Goal: Information Seeking & Learning: Check status

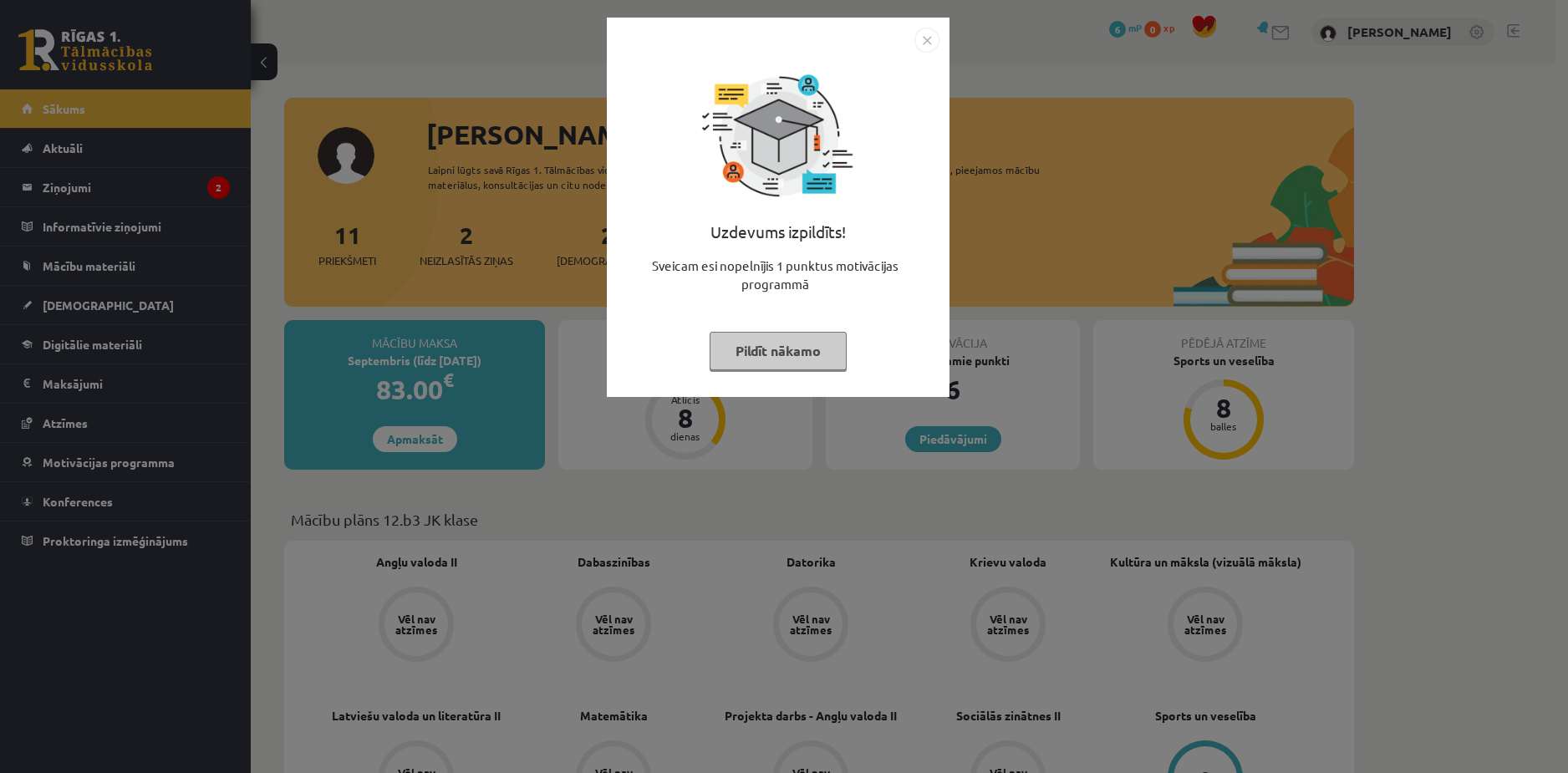
drag, startPoint x: 785, startPoint y: 189, endPoint x: 784, endPoint y: 224, distance: 35.0
click at [800, 344] on button "Pildīt nākamo" at bounding box center [778, 350] width 137 height 39
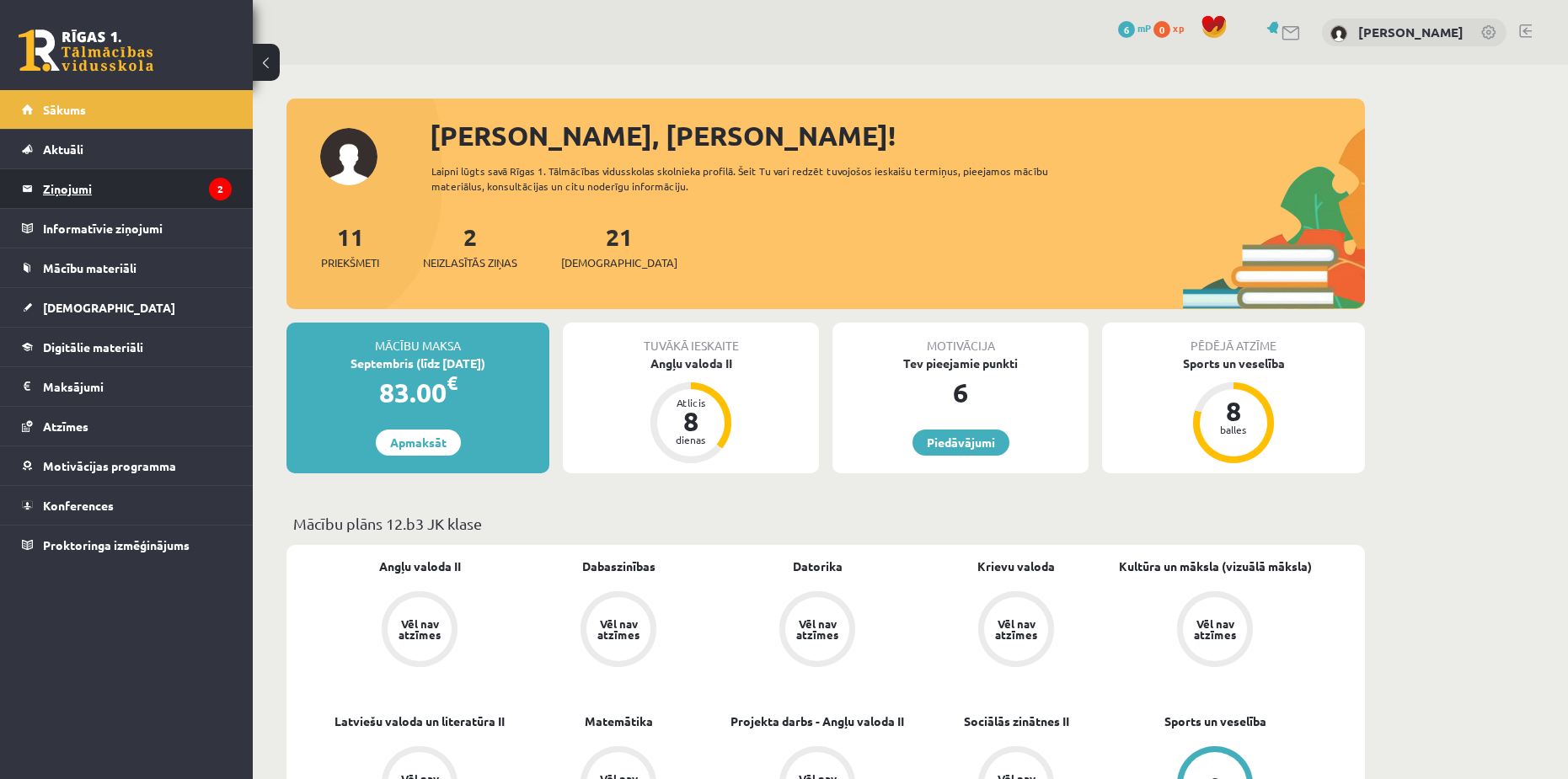
click at [203, 183] on legend "Ziņojumi 2" at bounding box center [136, 188] width 188 height 39
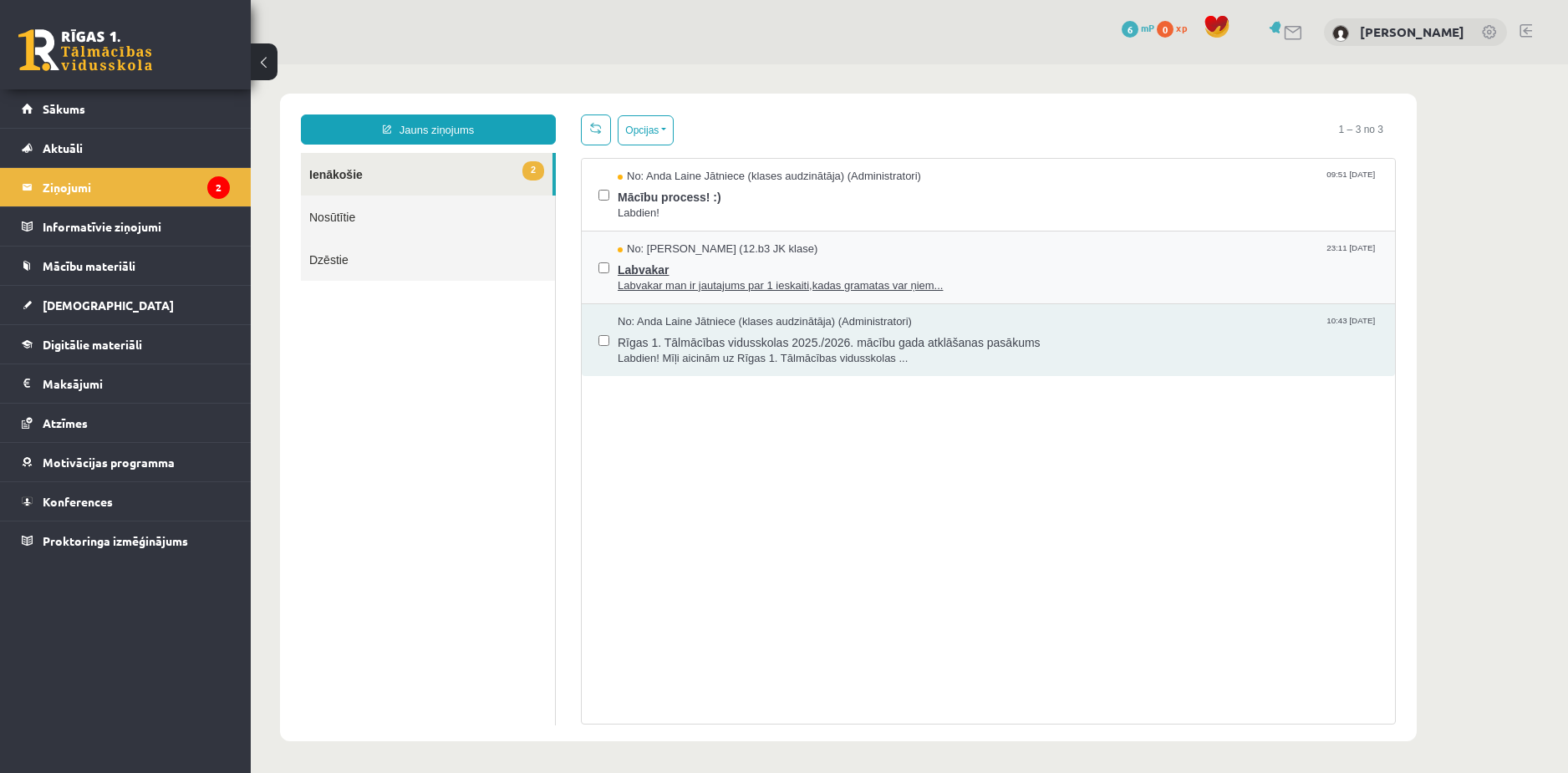
click at [668, 281] on span "Labvakar man ir jautajums par 1 ieskaiti,kadas gramatas var ņiem..." at bounding box center [999, 286] width 761 height 16
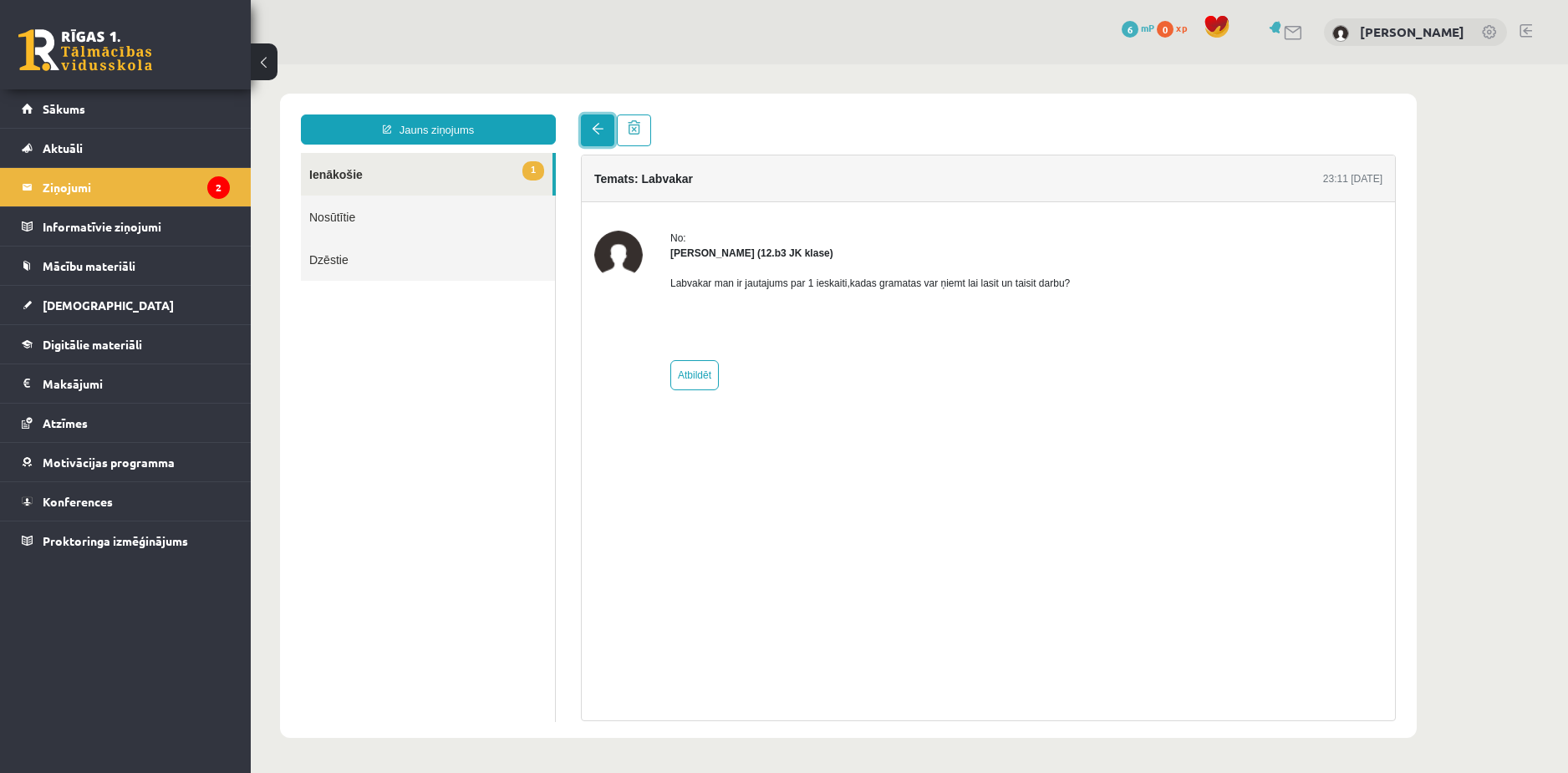
click at [599, 139] on link at bounding box center [598, 131] width 34 height 32
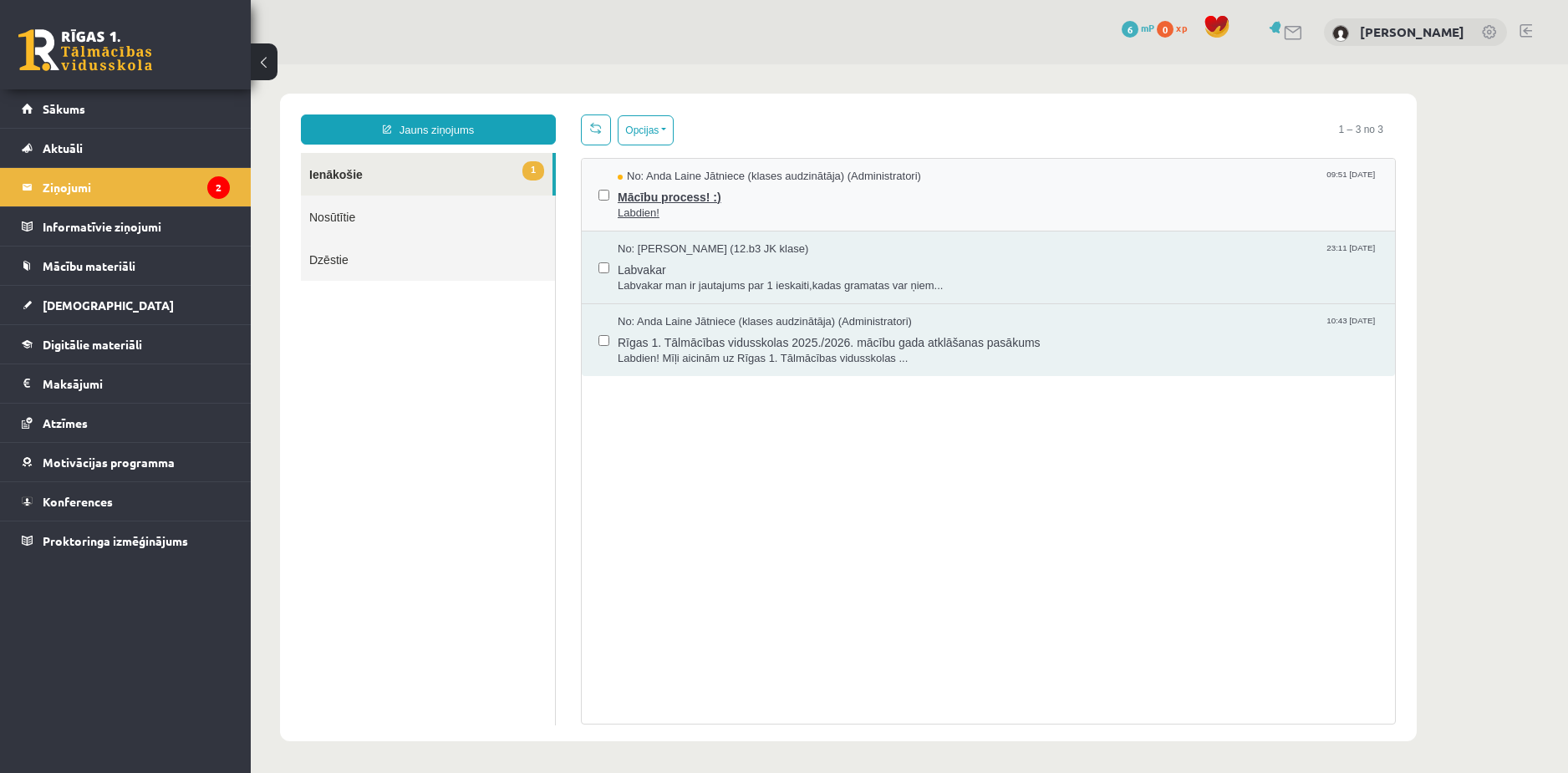
click at [629, 191] on span "Mācību process! :)" at bounding box center [999, 195] width 761 height 21
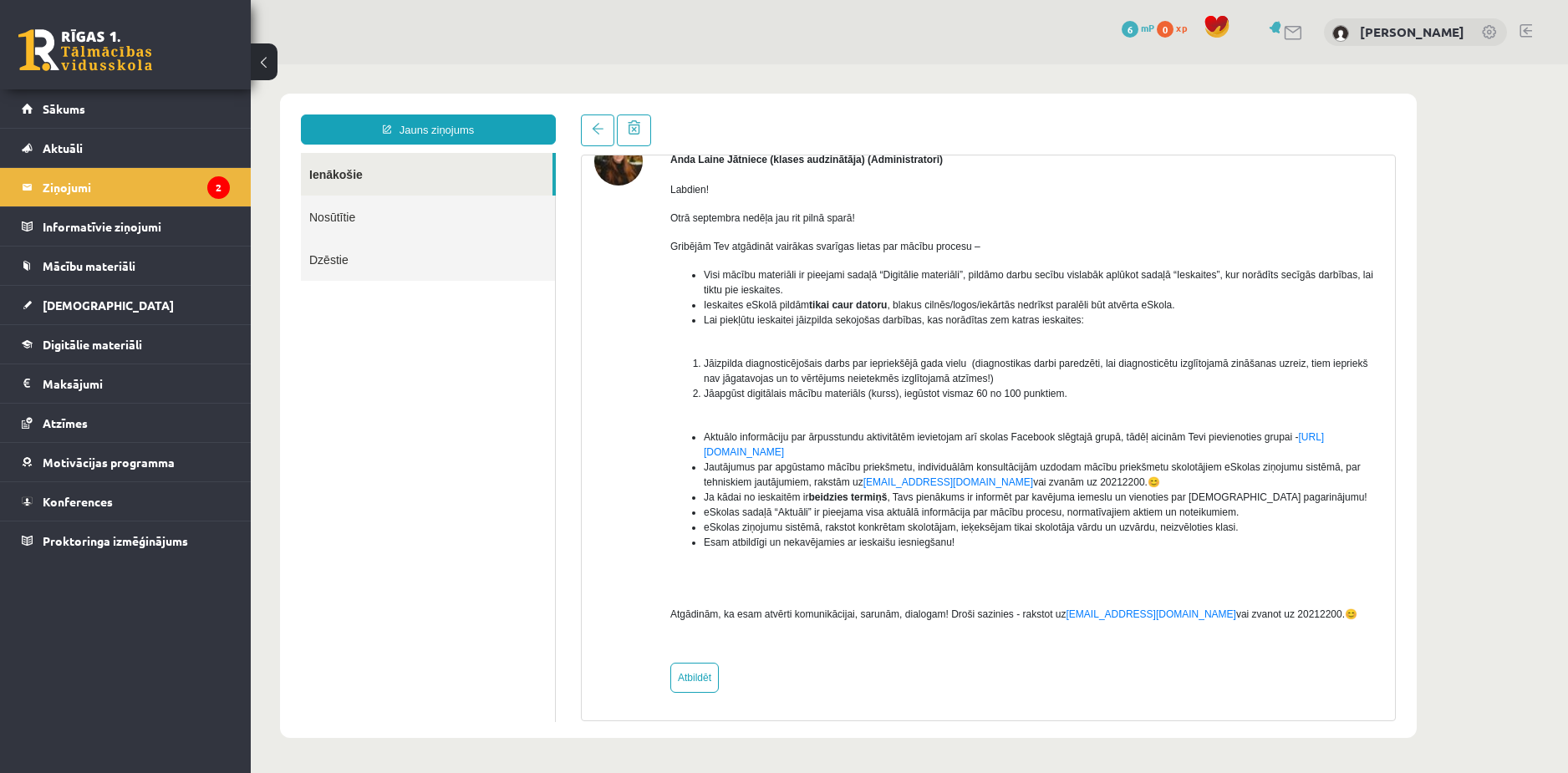
scroll to position [95, 0]
click at [592, 133] on span at bounding box center [598, 129] width 11 height 11
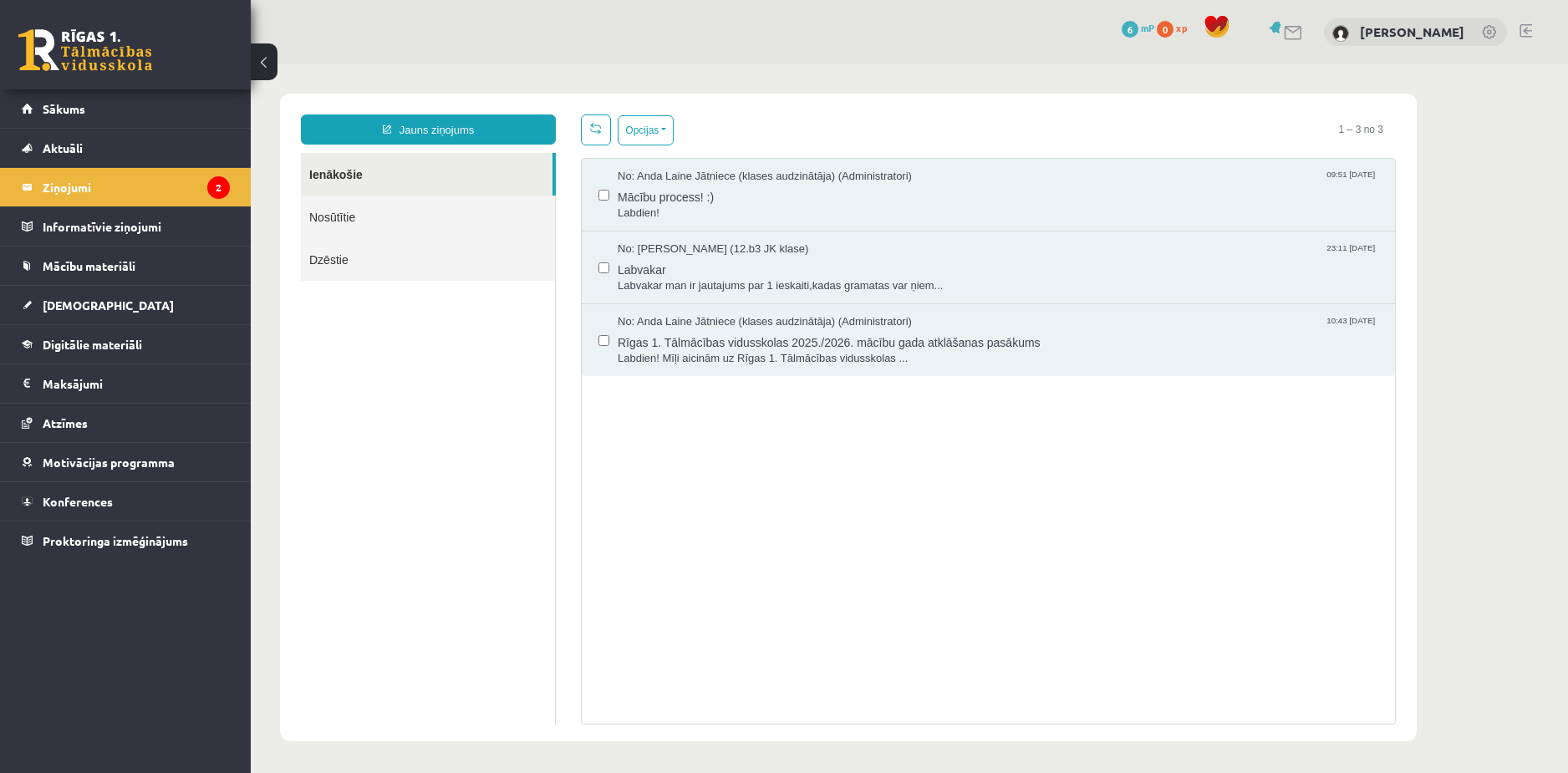
scroll to position [0, 0]
click at [249, 178] on li "Ziņojumi 2" at bounding box center [125, 187] width 251 height 39
click at [203, 178] on legend "Ziņojumi 2" at bounding box center [135, 187] width 187 height 39
click at [68, 348] on span "Digitālie materiāli" at bounding box center [92, 345] width 100 height 15
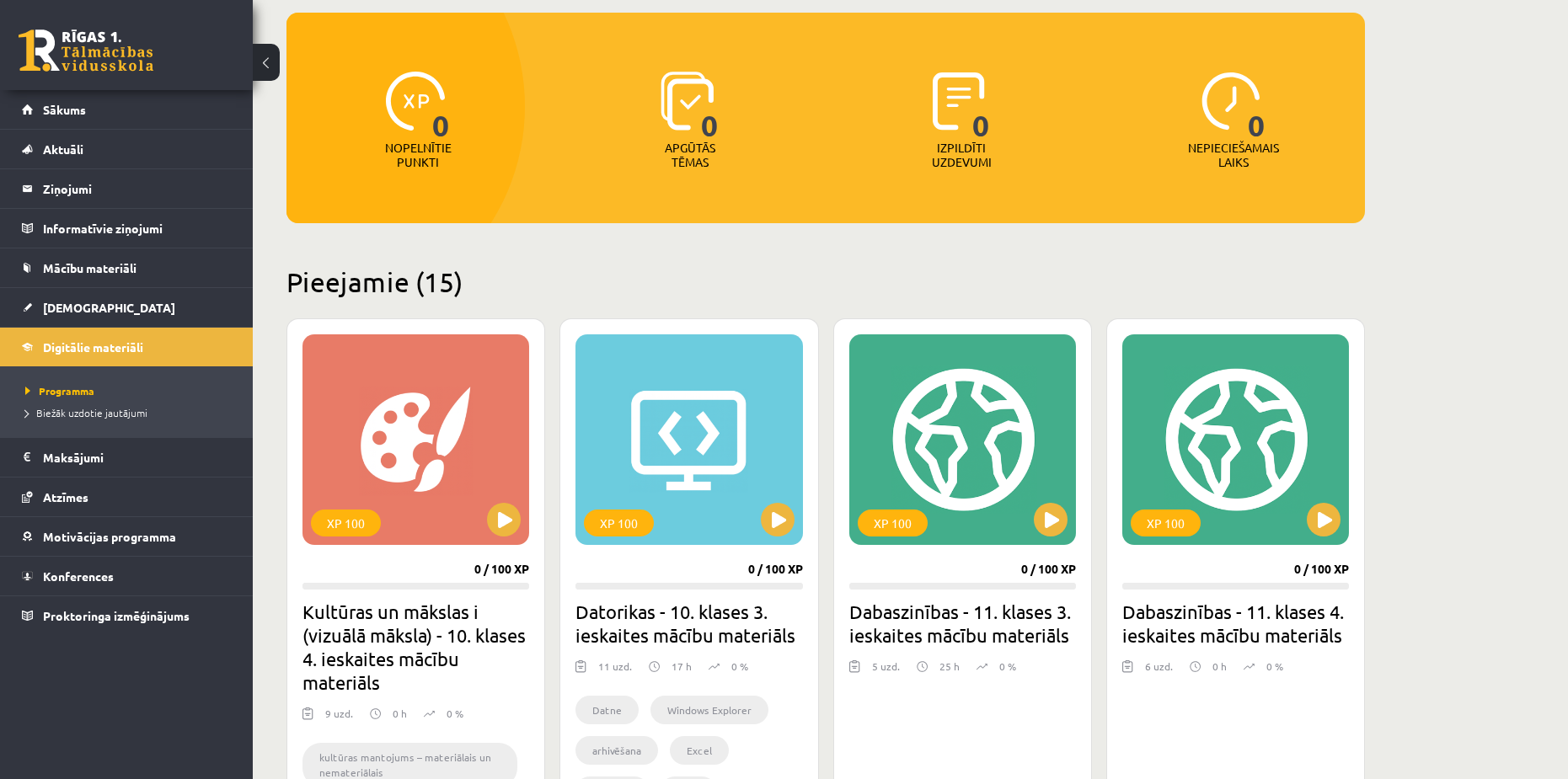
scroll to position [168, 0]
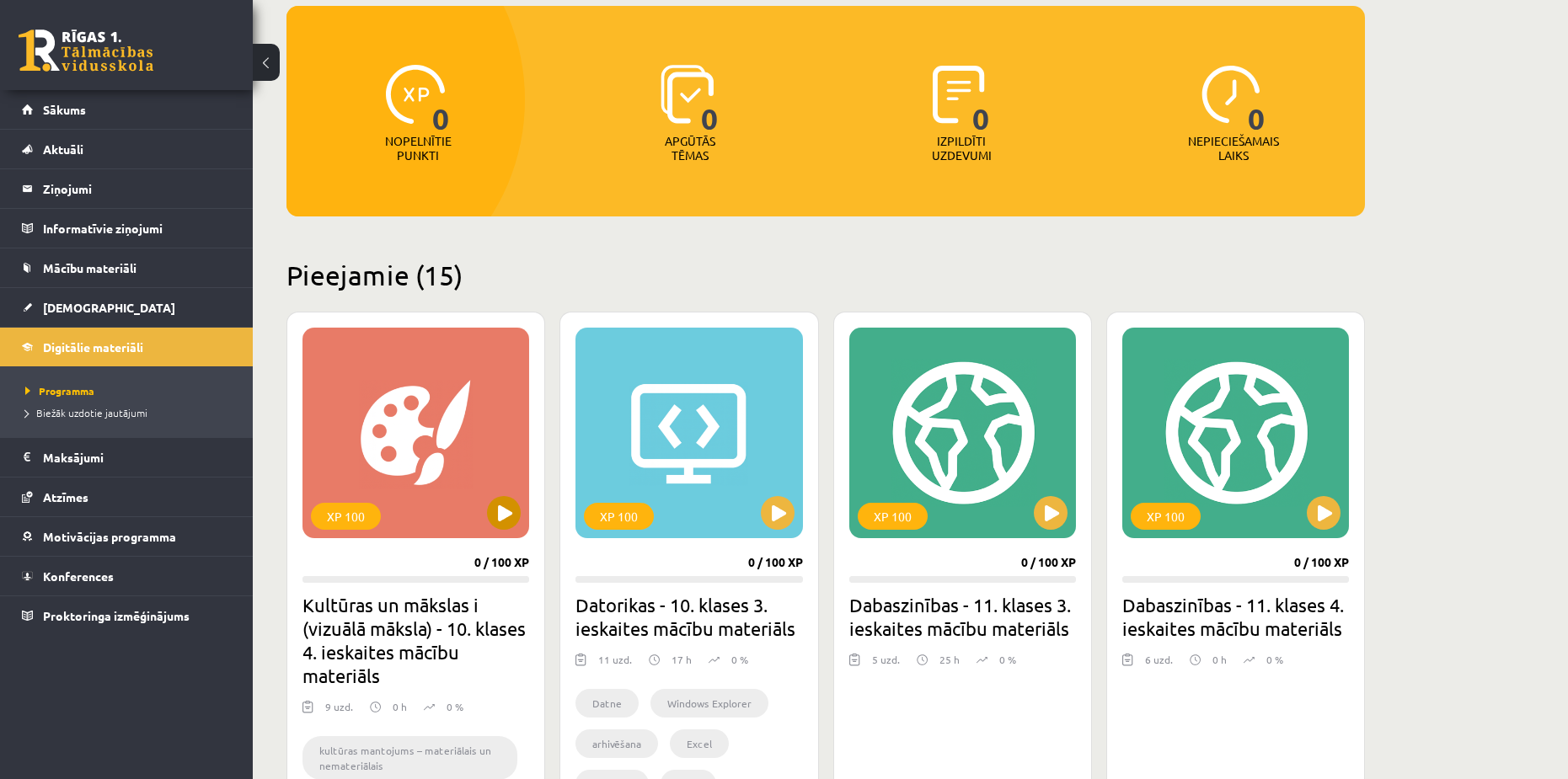
click at [457, 380] on div "XP 100" at bounding box center [415, 433] width 226 height 210
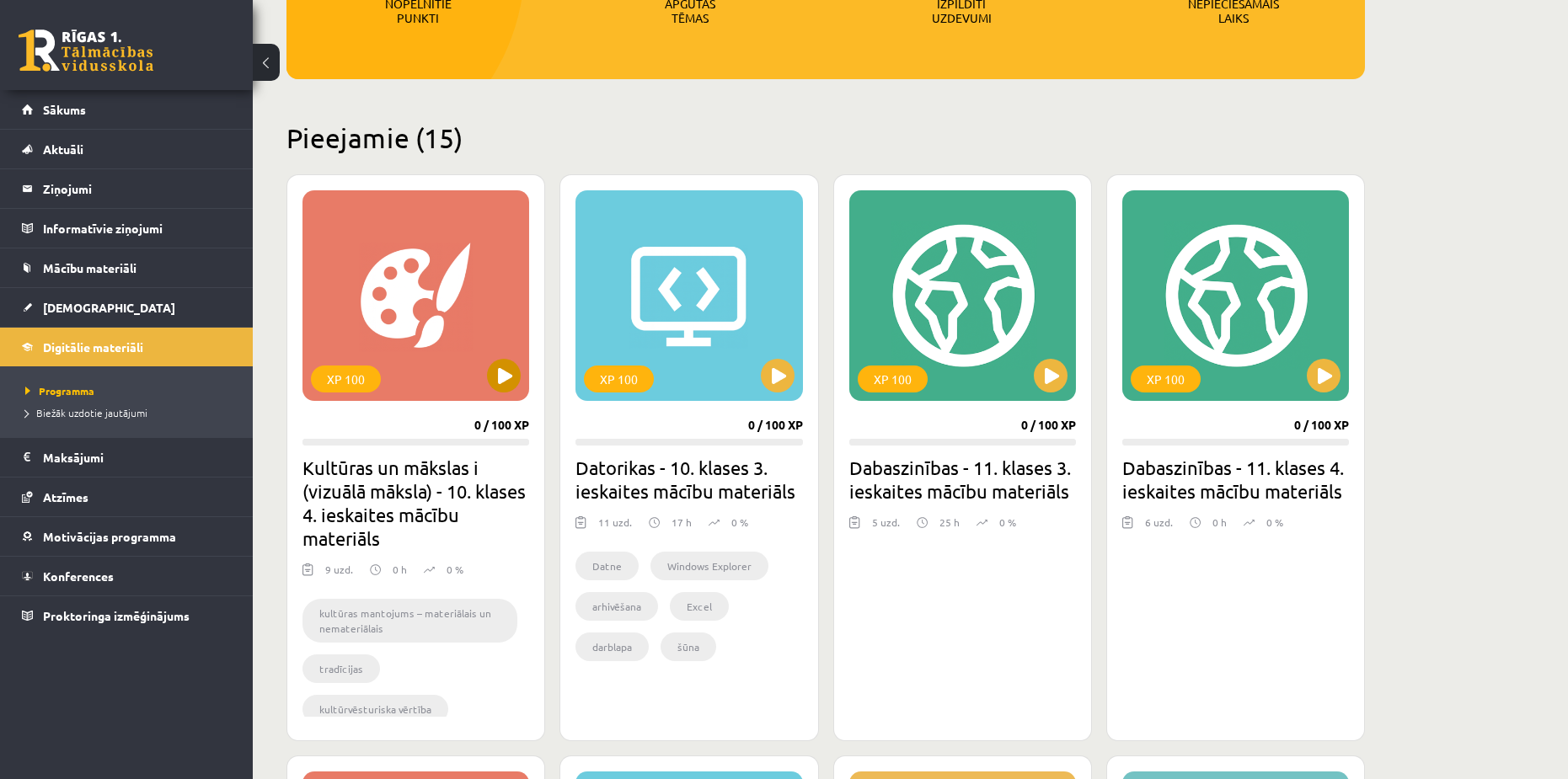
scroll to position [337, 0]
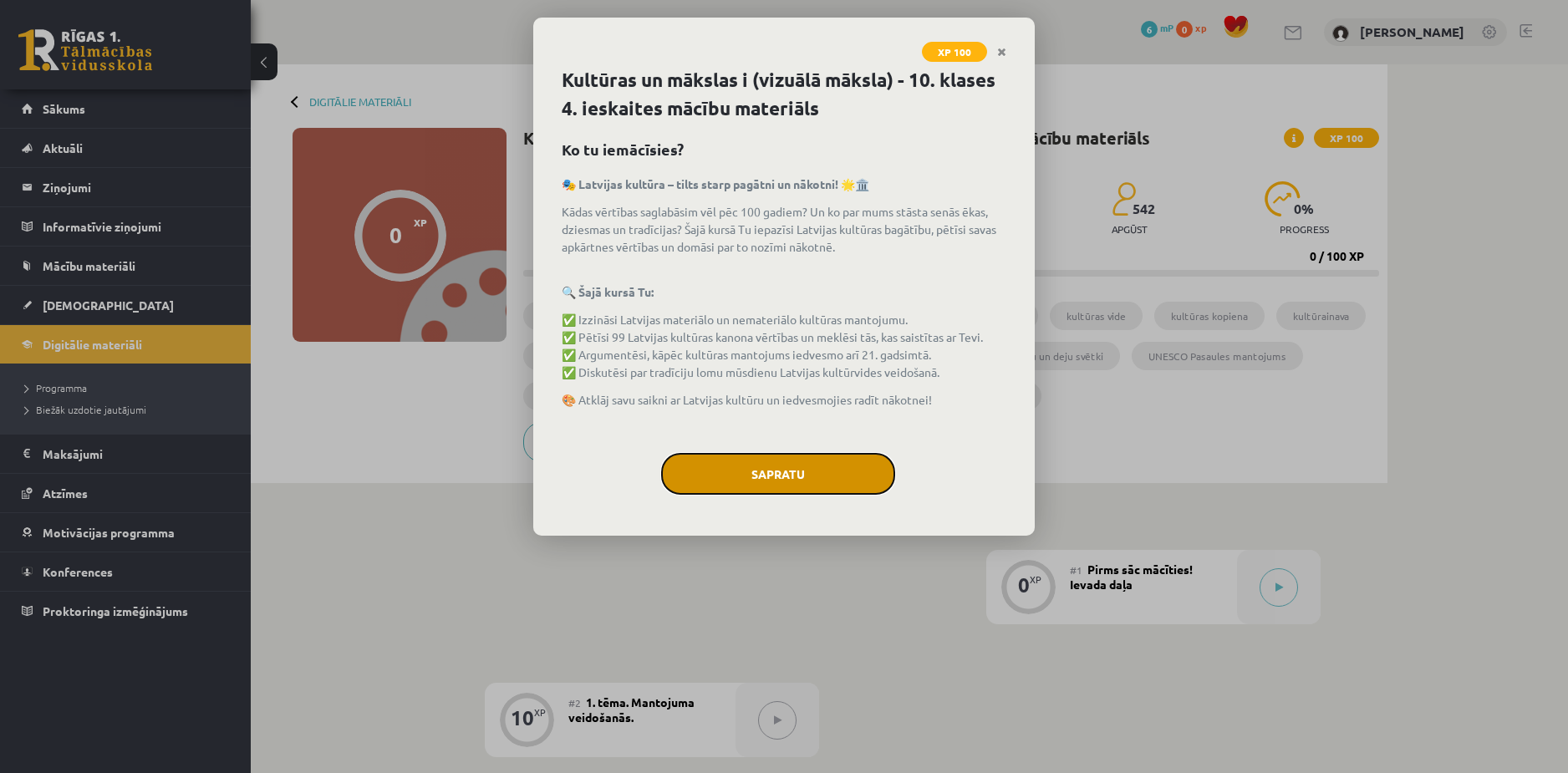
click at [711, 474] on button "Sapratu" at bounding box center [778, 473] width 234 height 41
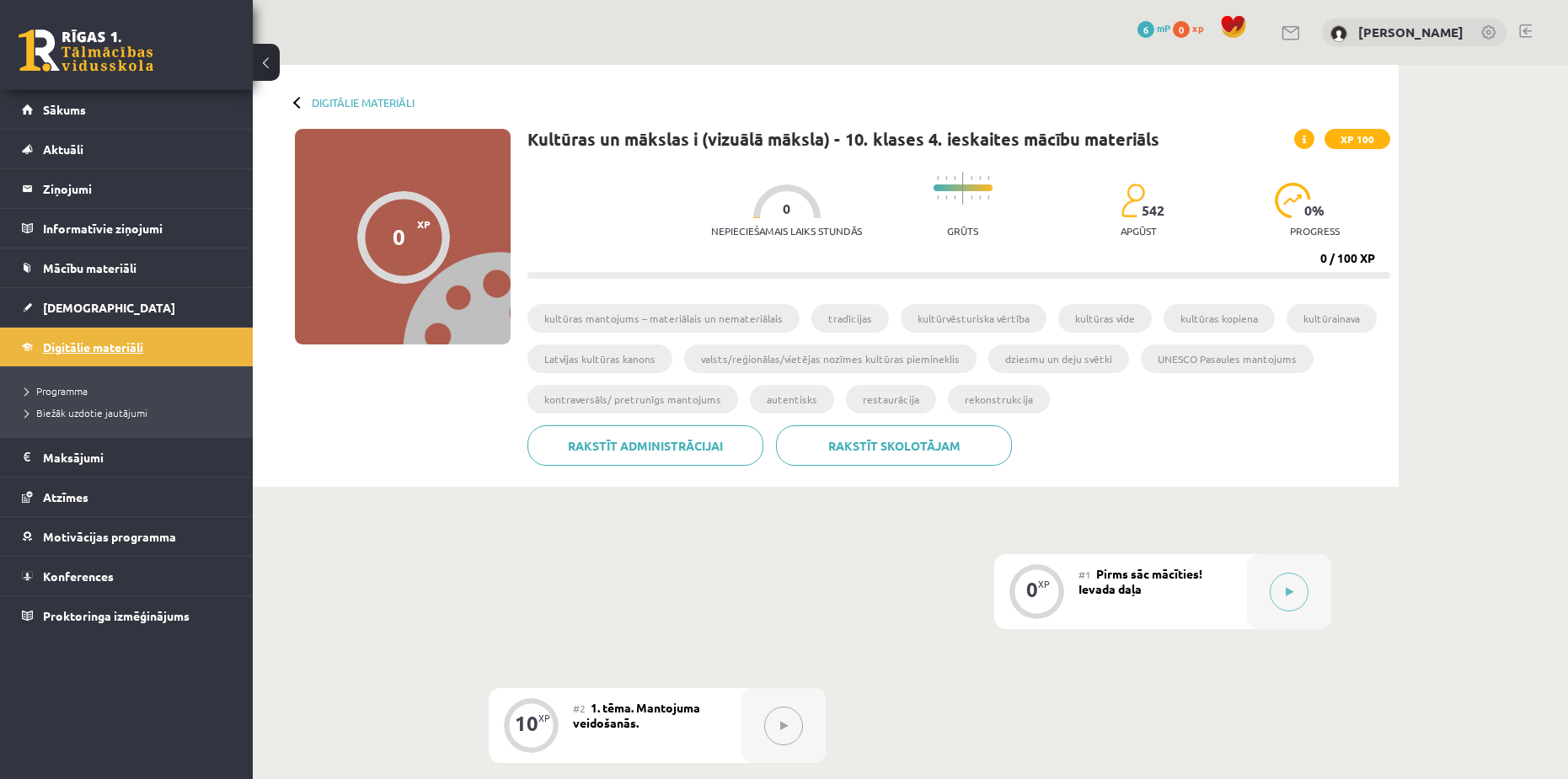
click at [74, 343] on span "Digitālie materiāli" at bounding box center [93, 347] width 100 height 15
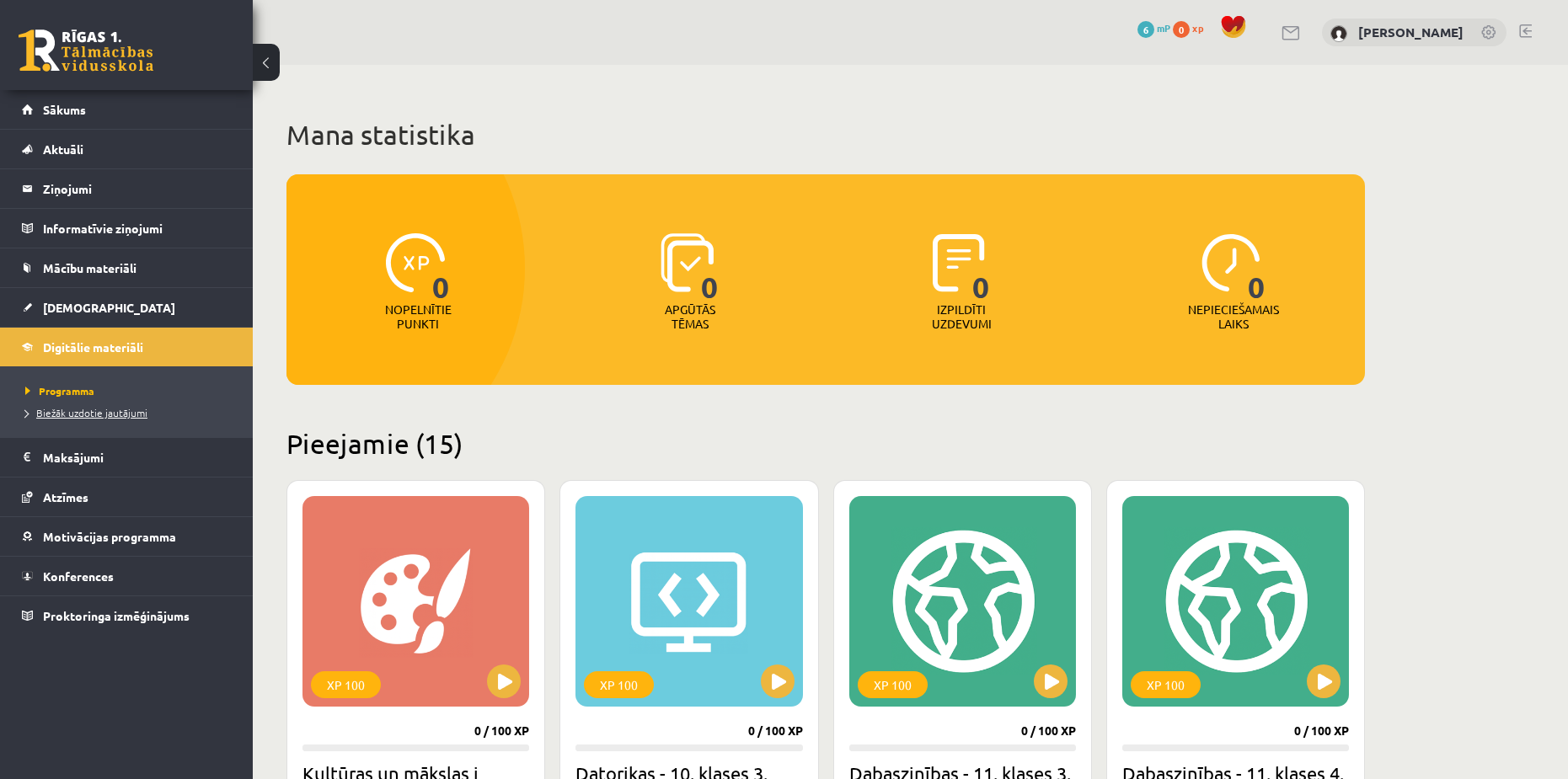
click at [104, 415] on span "Biežāk uzdotie jautājumi" at bounding box center [86, 413] width 122 height 13
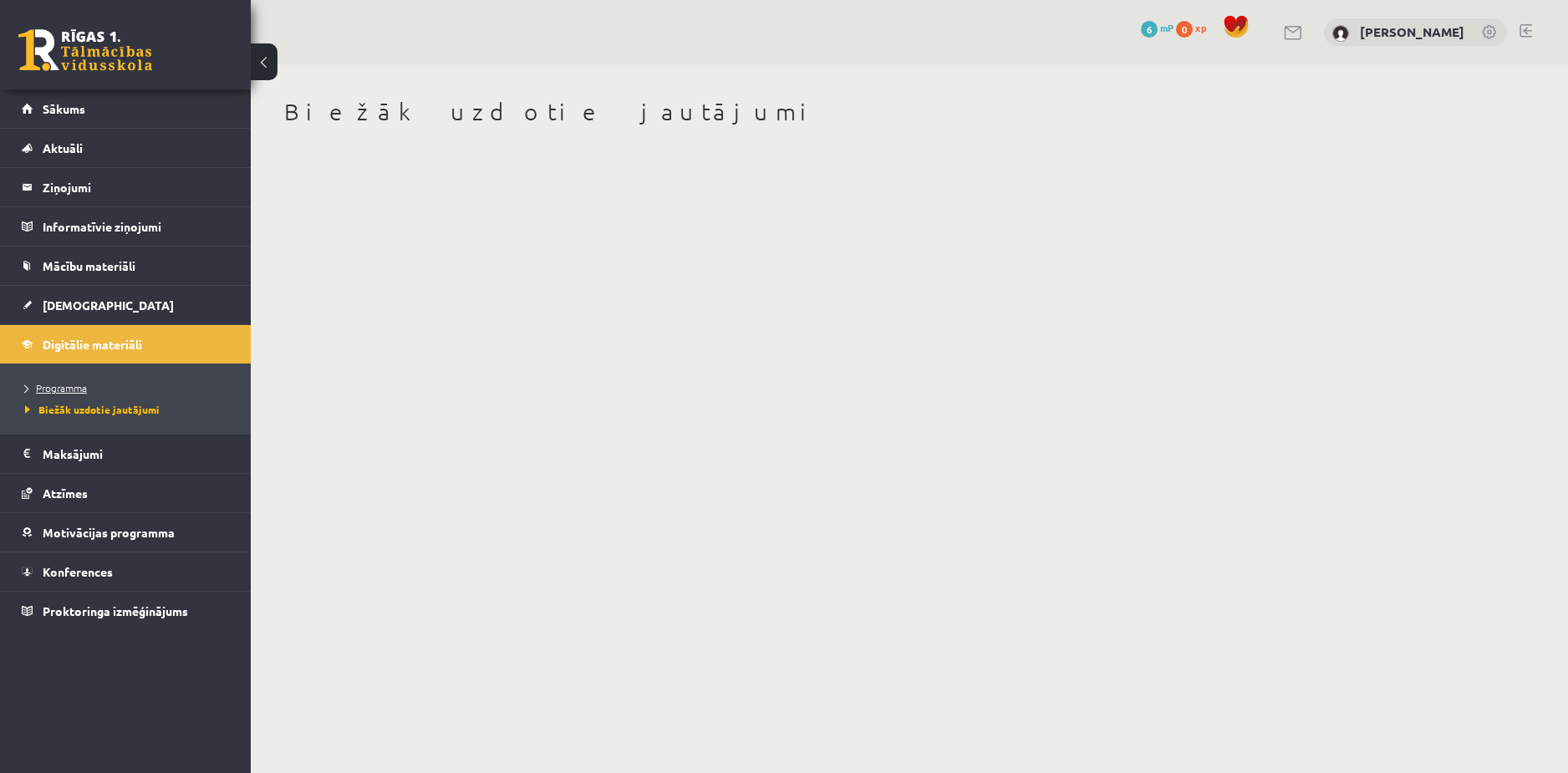
click at [74, 380] on link "Programma" at bounding box center [130, 388] width 209 height 15
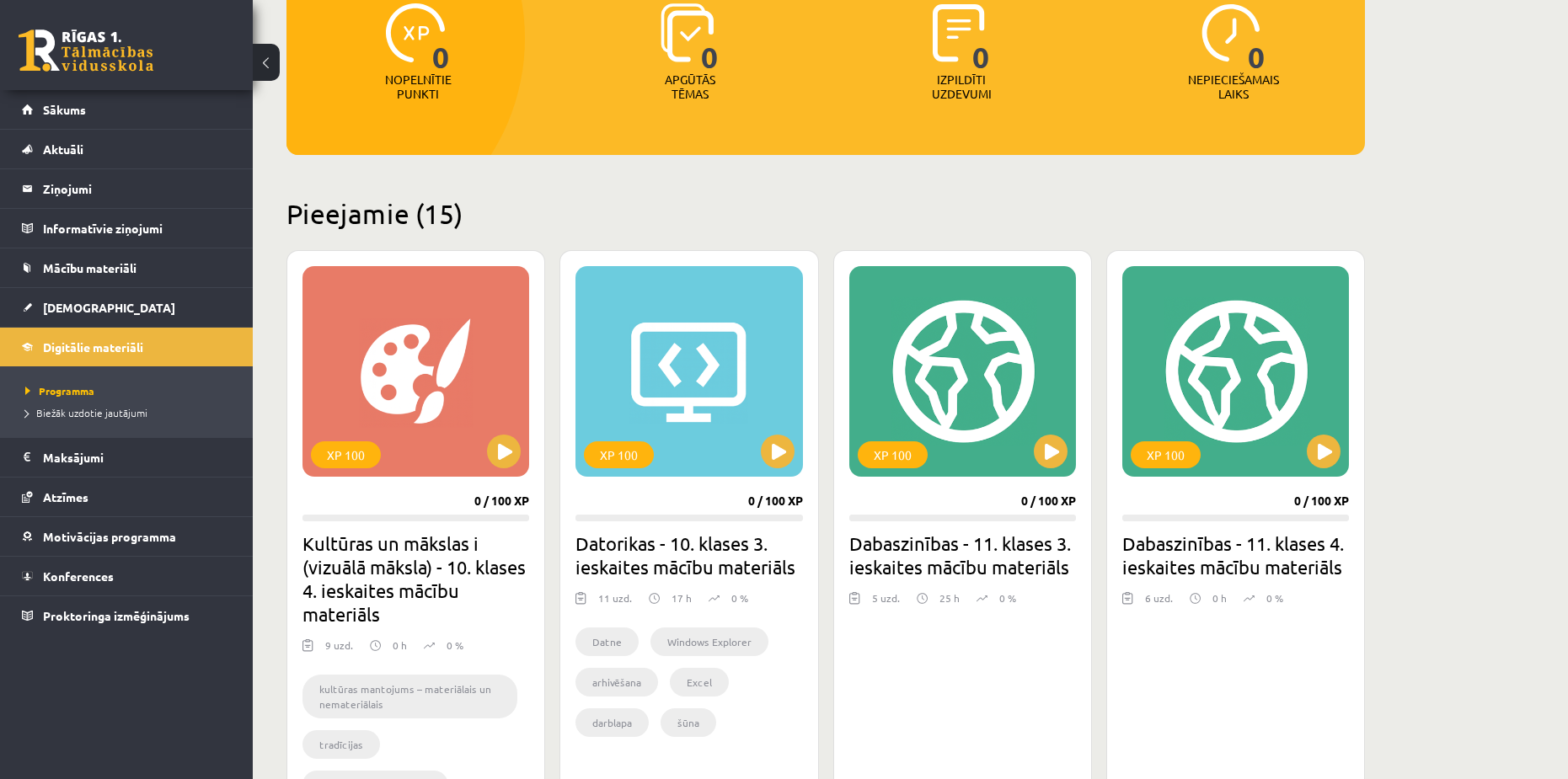
scroll to position [287, 0]
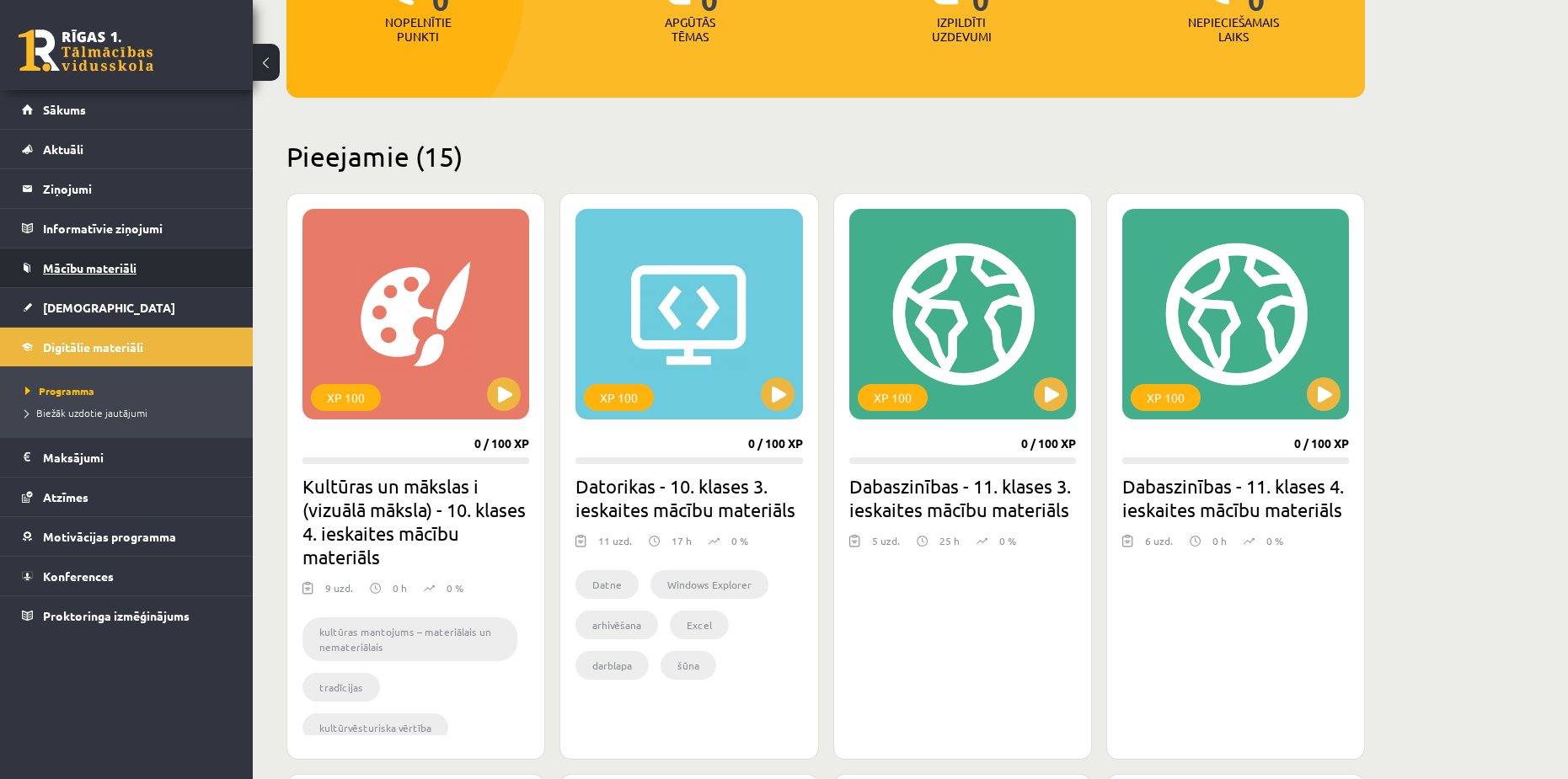
click at [86, 263] on span "Mācību materiāli" at bounding box center [89, 268] width 94 height 15
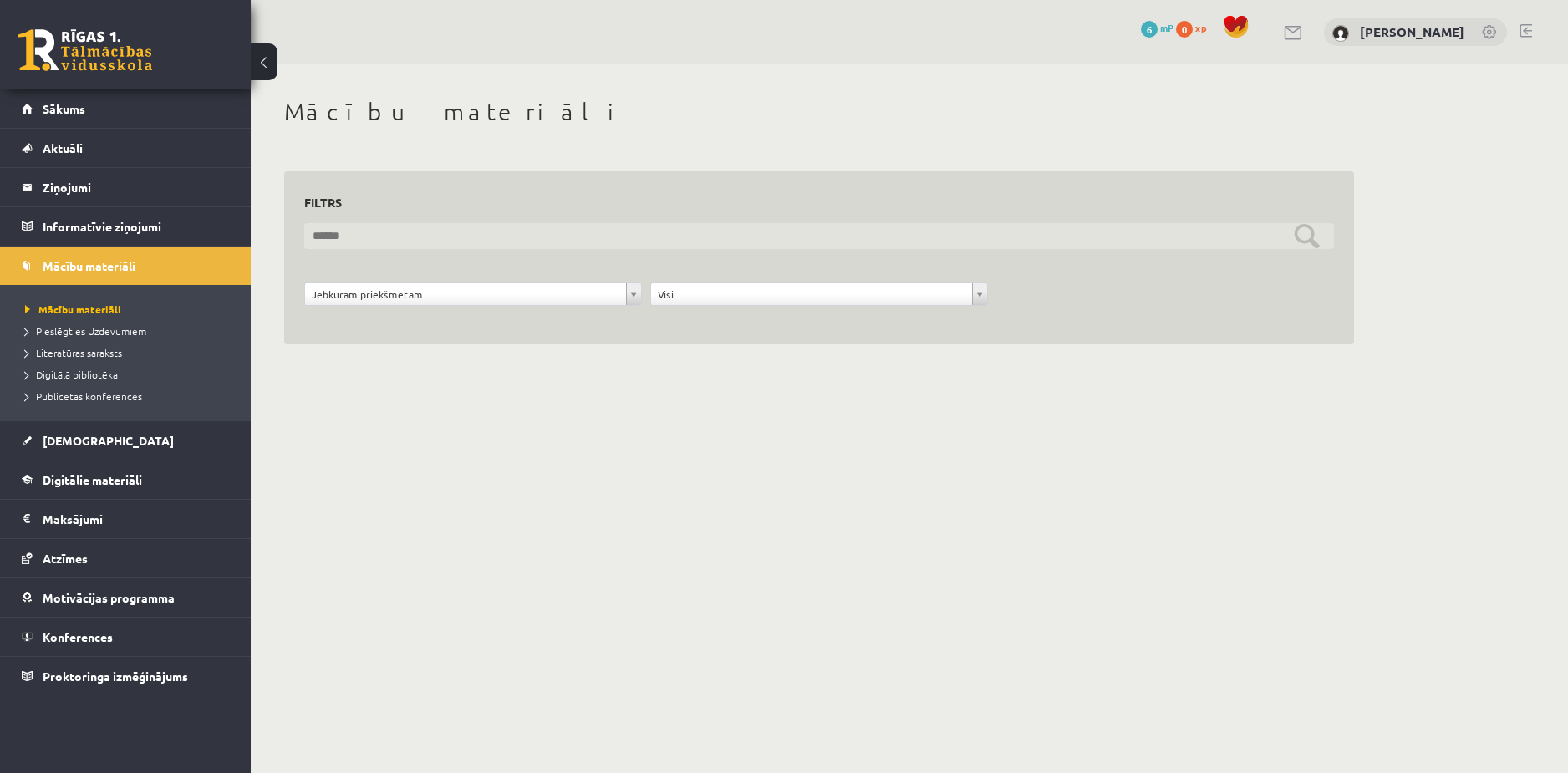
click at [1017, 245] on input "text" at bounding box center [819, 237] width 1030 height 26
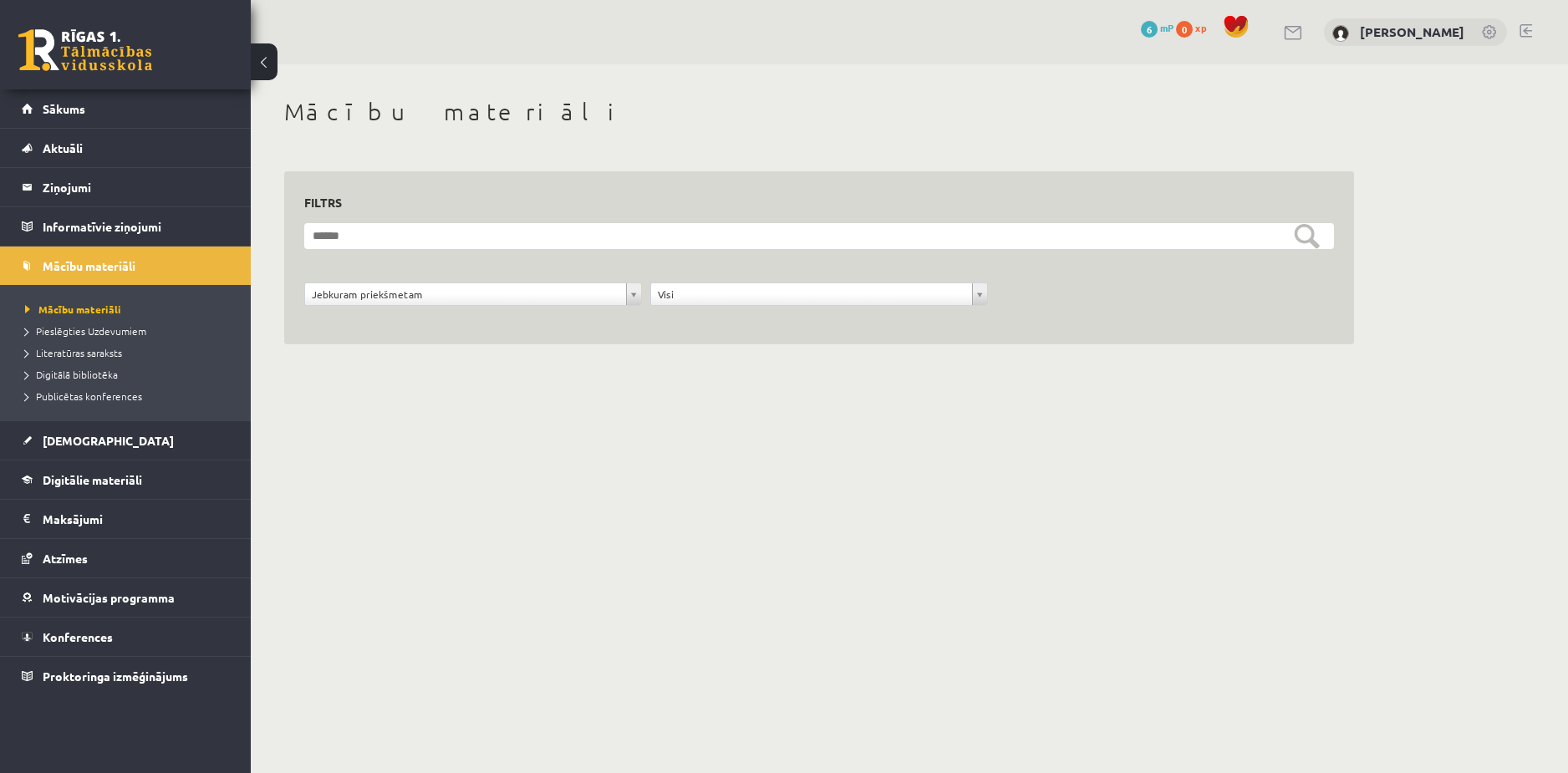
click at [588, 146] on div "**********" at bounding box center [819, 240] width 1137 height 352
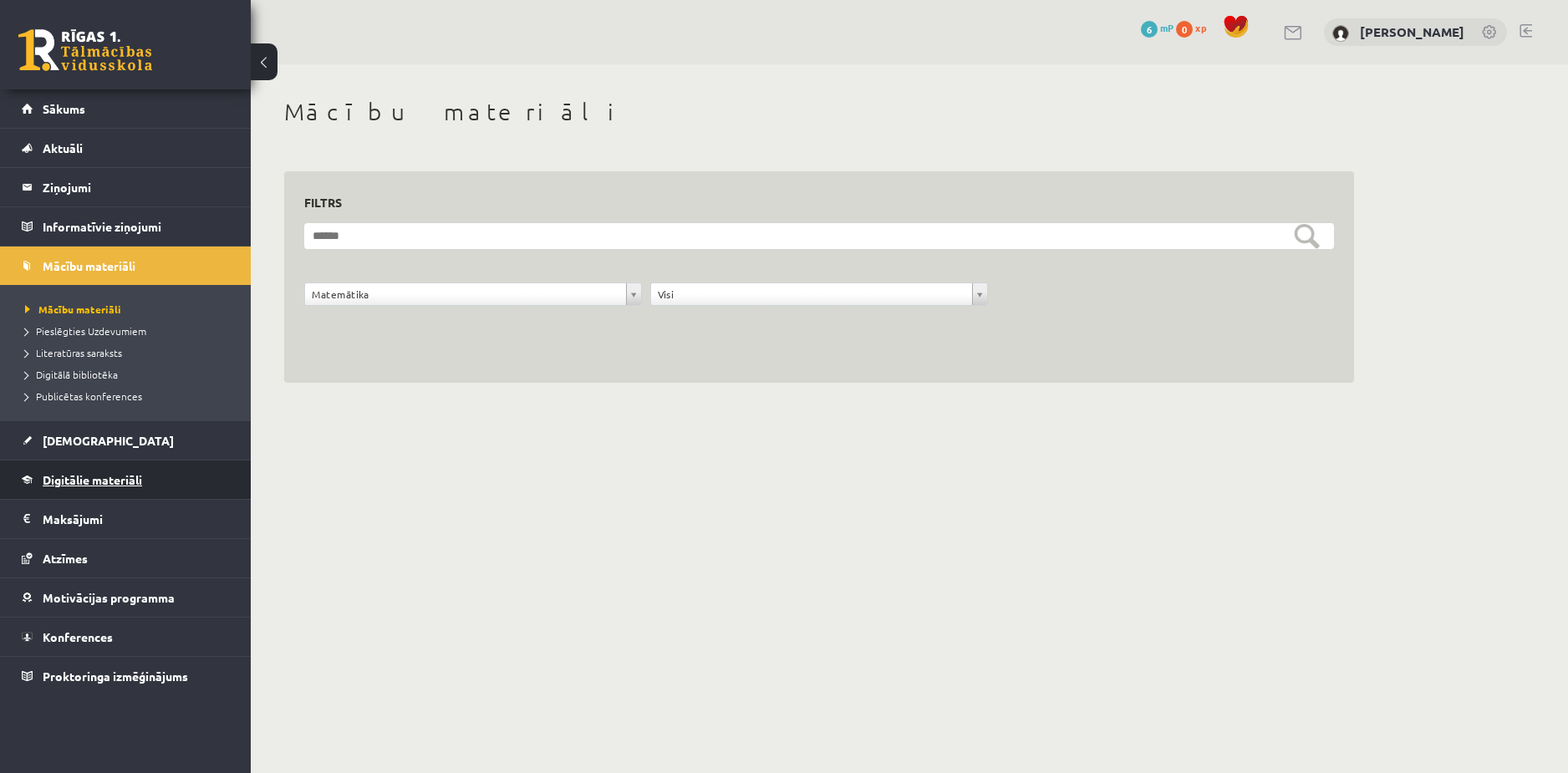
click at [87, 473] on span "Digitālie materiāli" at bounding box center [92, 480] width 100 height 15
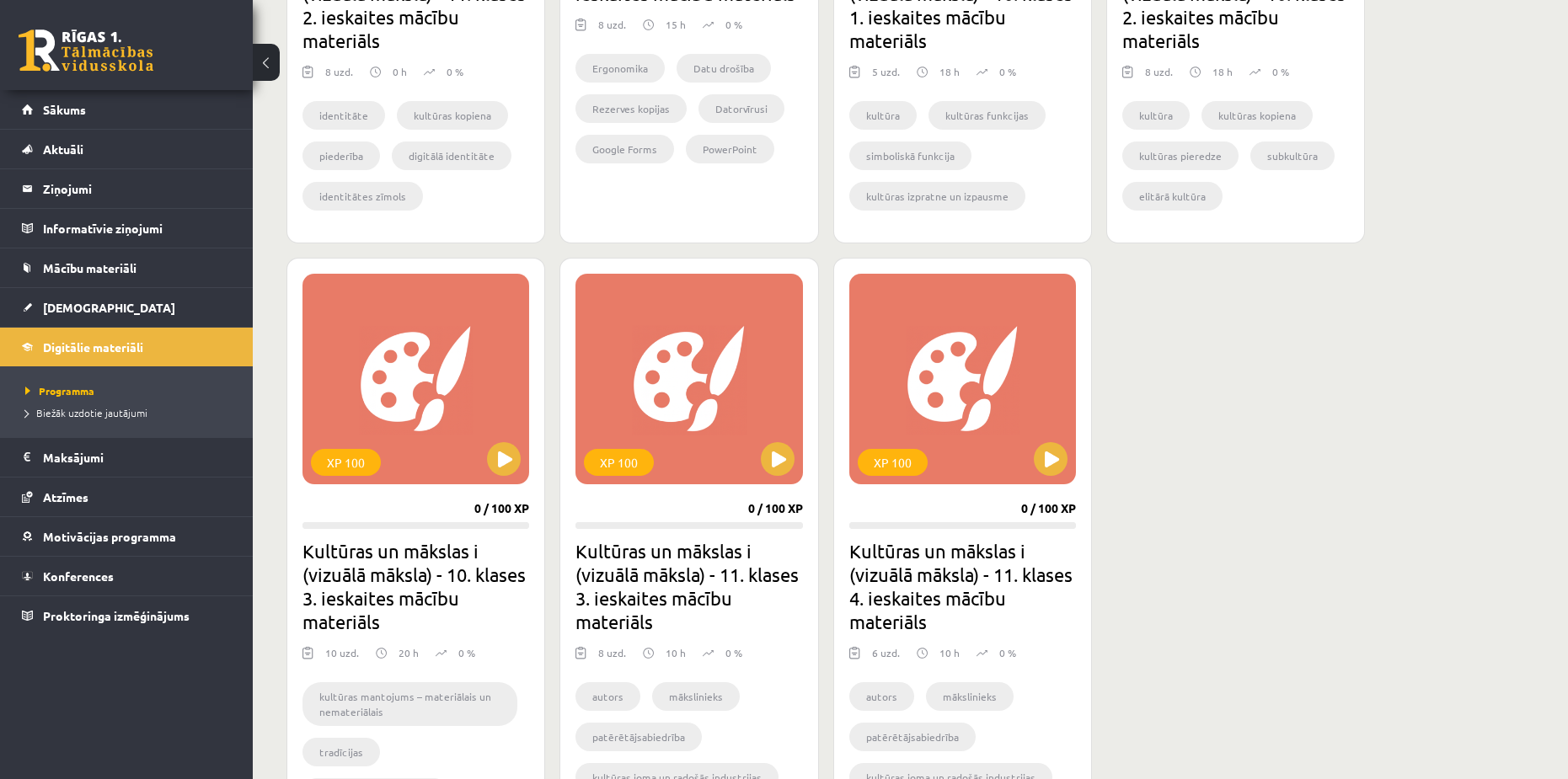
scroll to position [2022, 0]
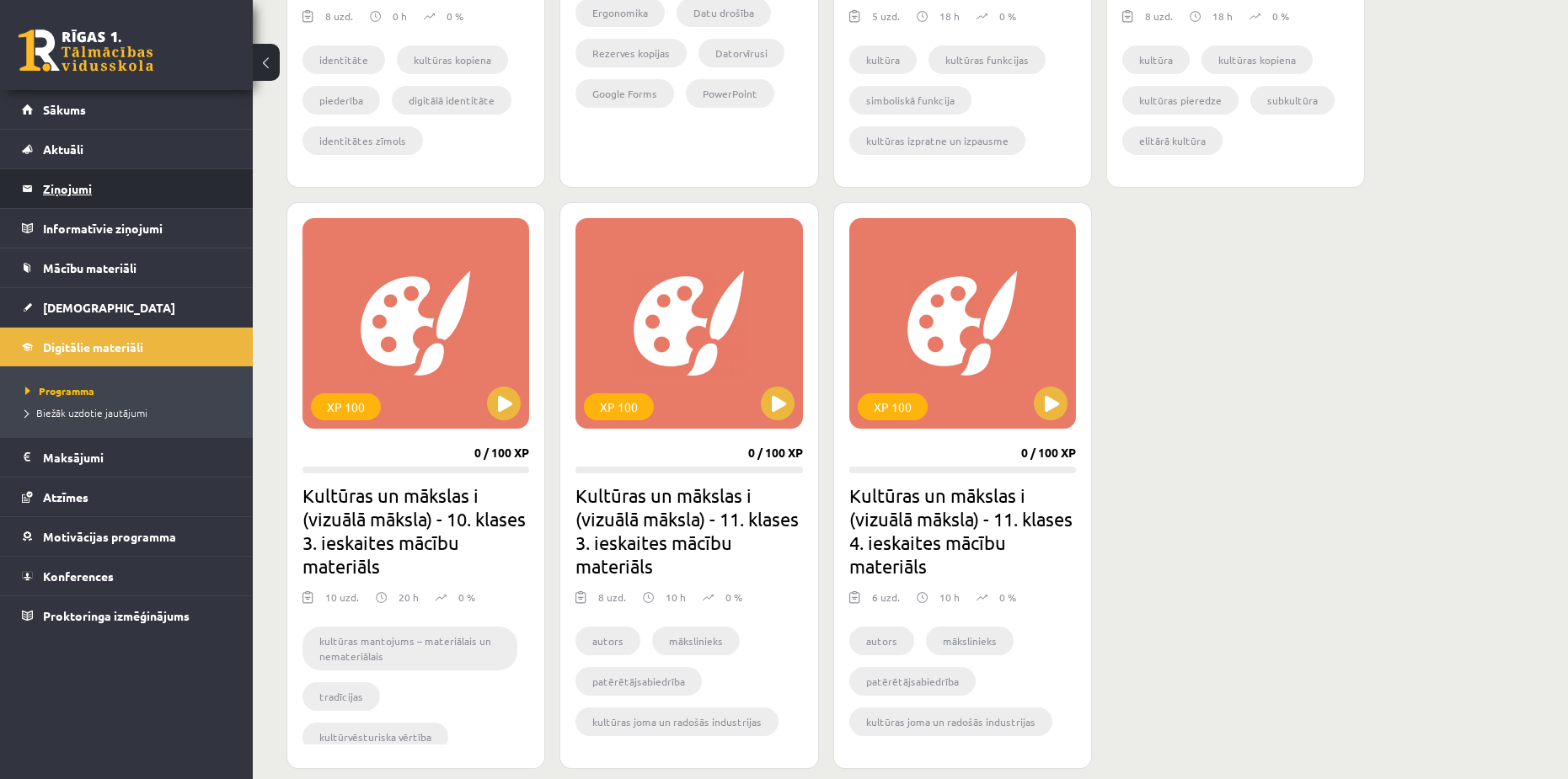
click at [73, 193] on legend "Ziņojumi 0" at bounding box center [136, 188] width 188 height 39
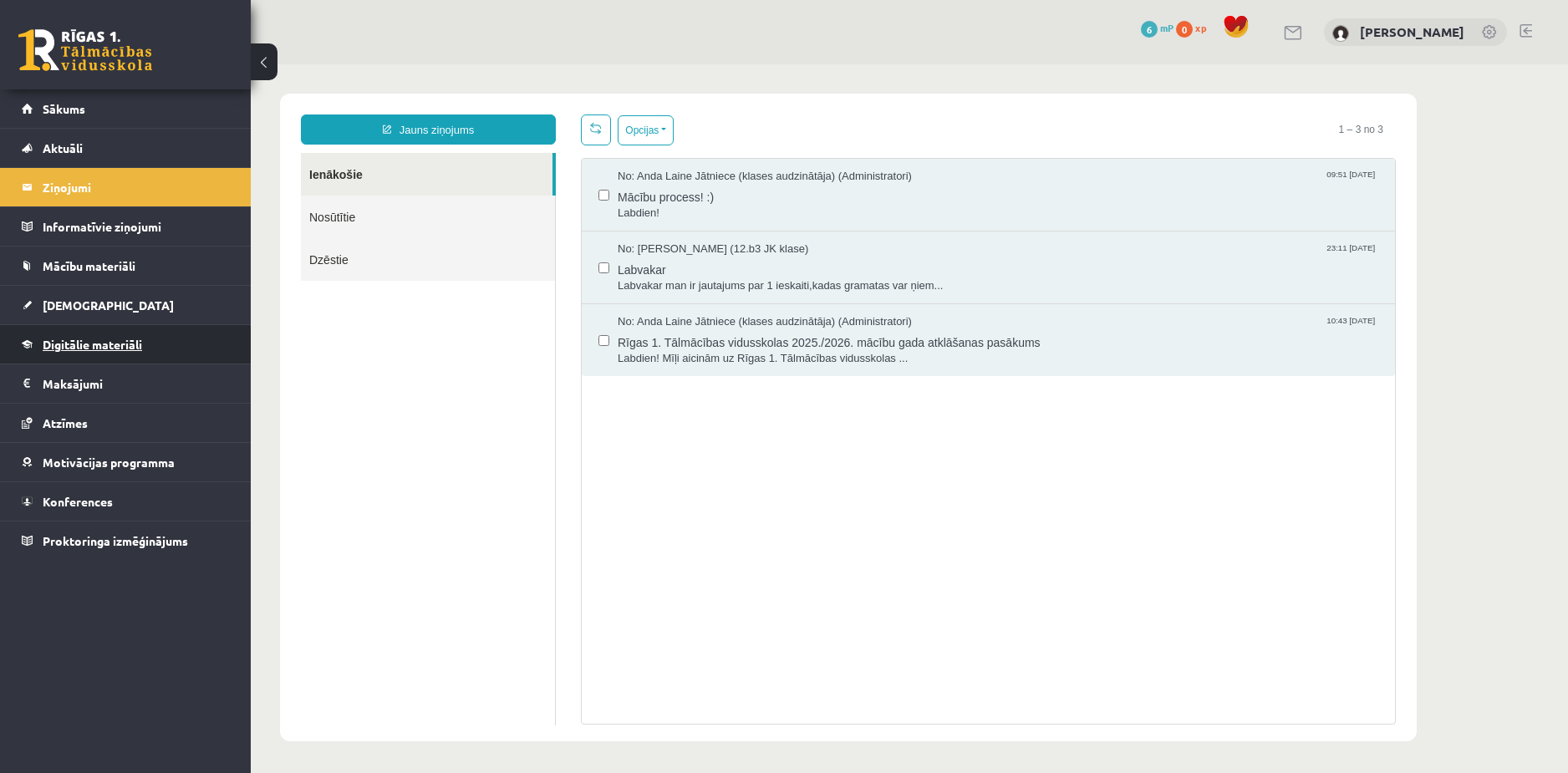
click at [90, 342] on span "Digitālie materiāli" at bounding box center [92, 345] width 100 height 15
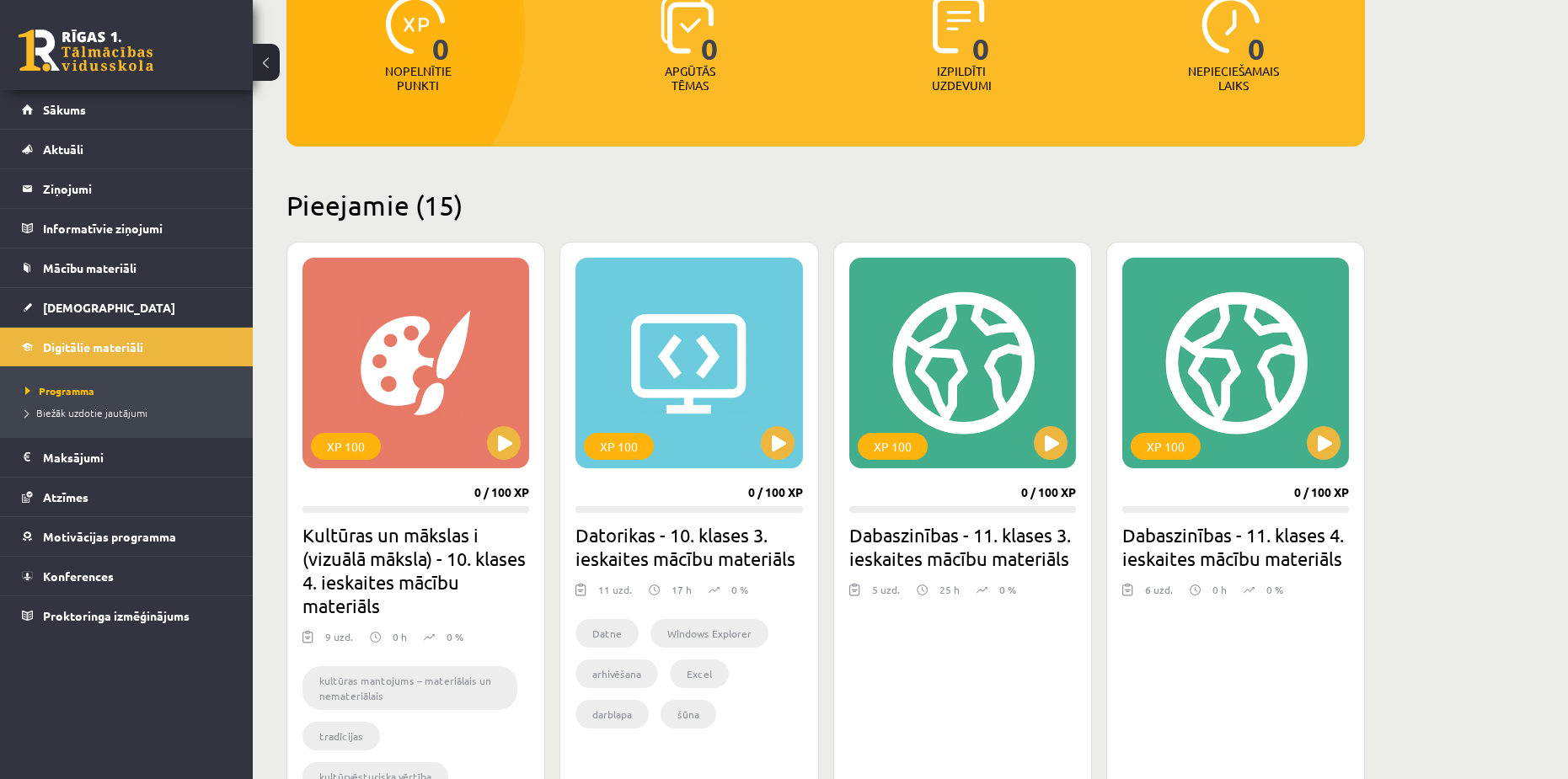
scroll to position [337, 0]
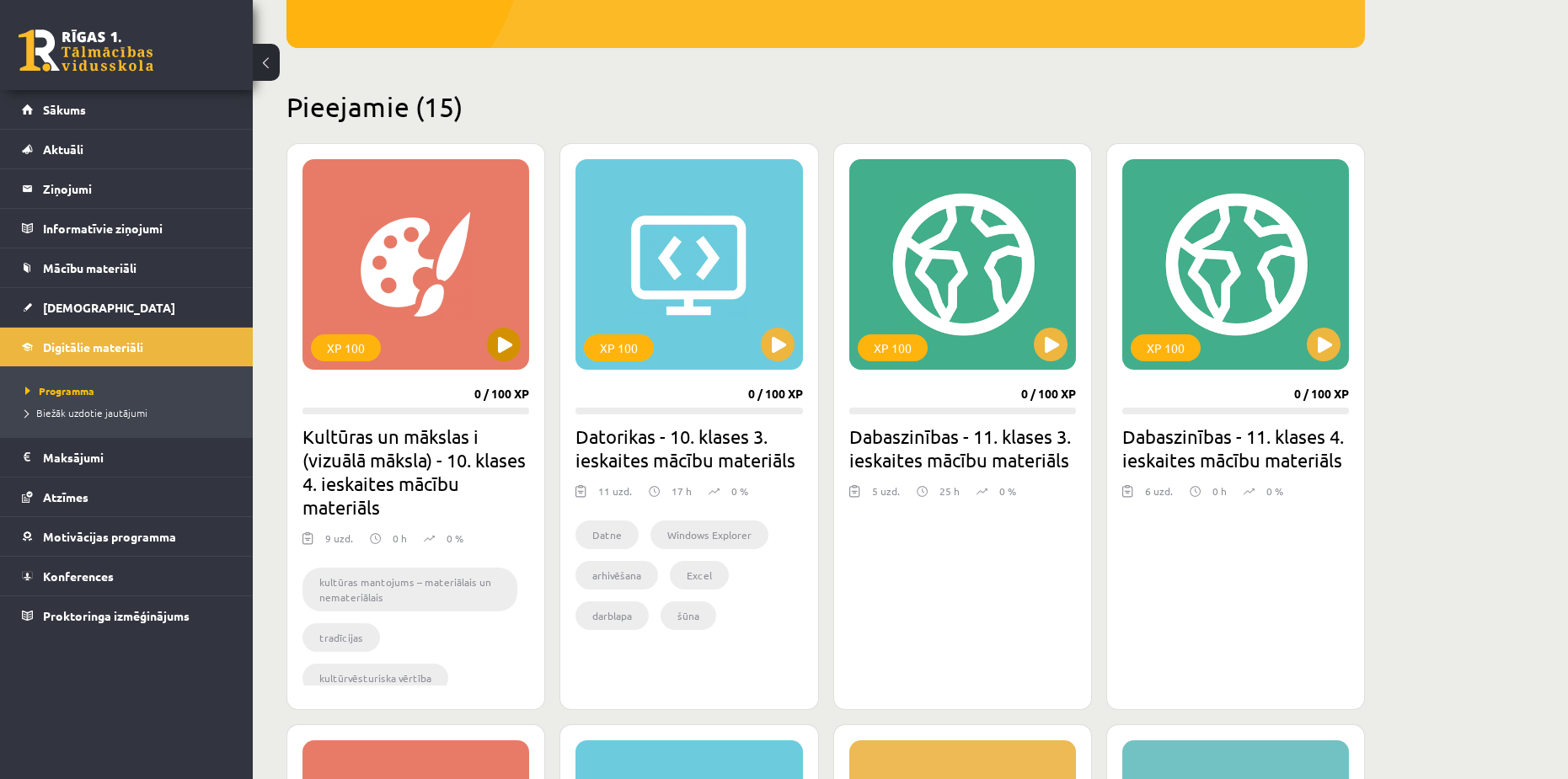
click at [420, 284] on div "XP 100" at bounding box center [415, 264] width 226 height 210
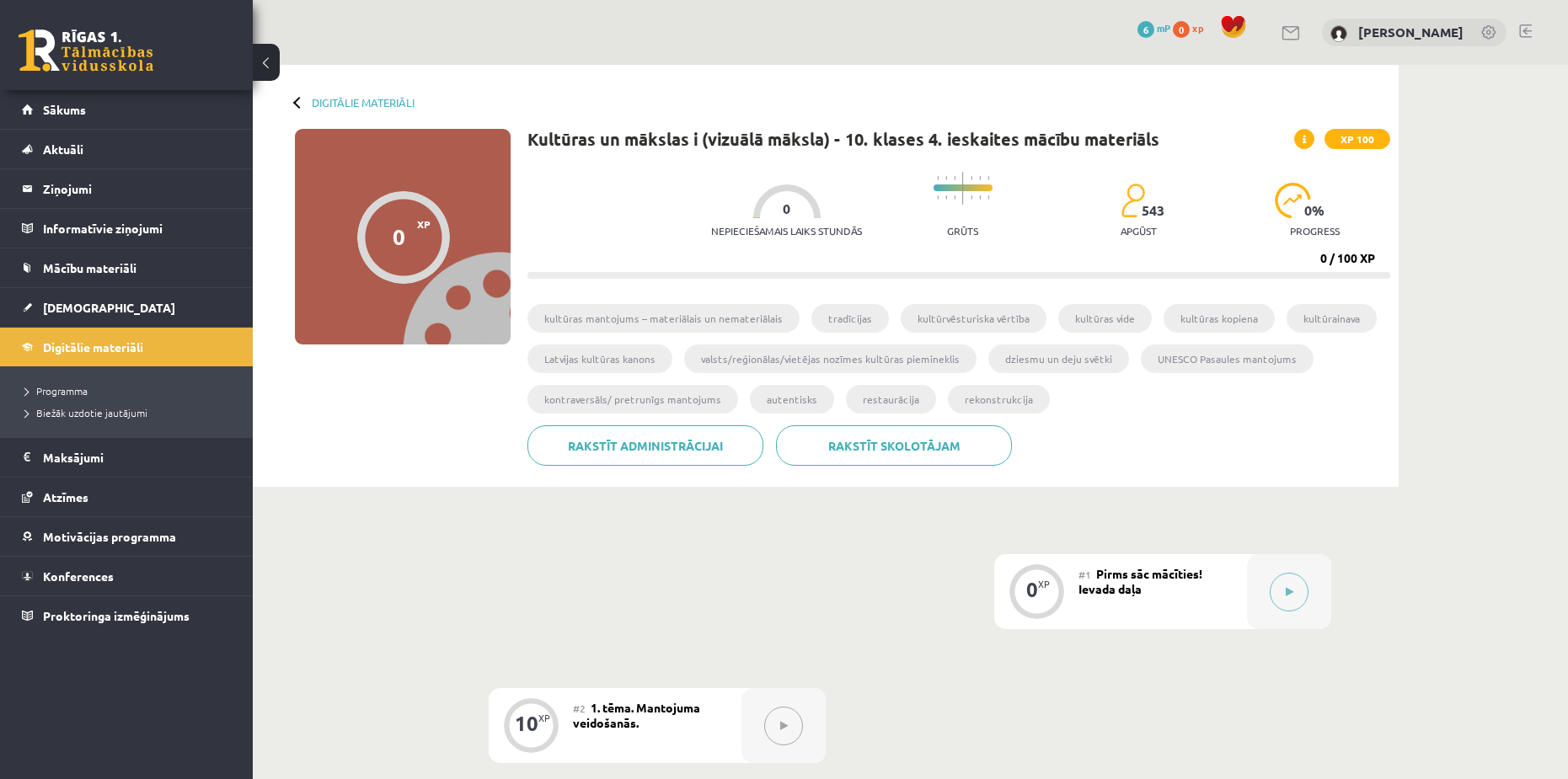
click at [1306, 135] on icon at bounding box center [1305, 139] width 4 height 10
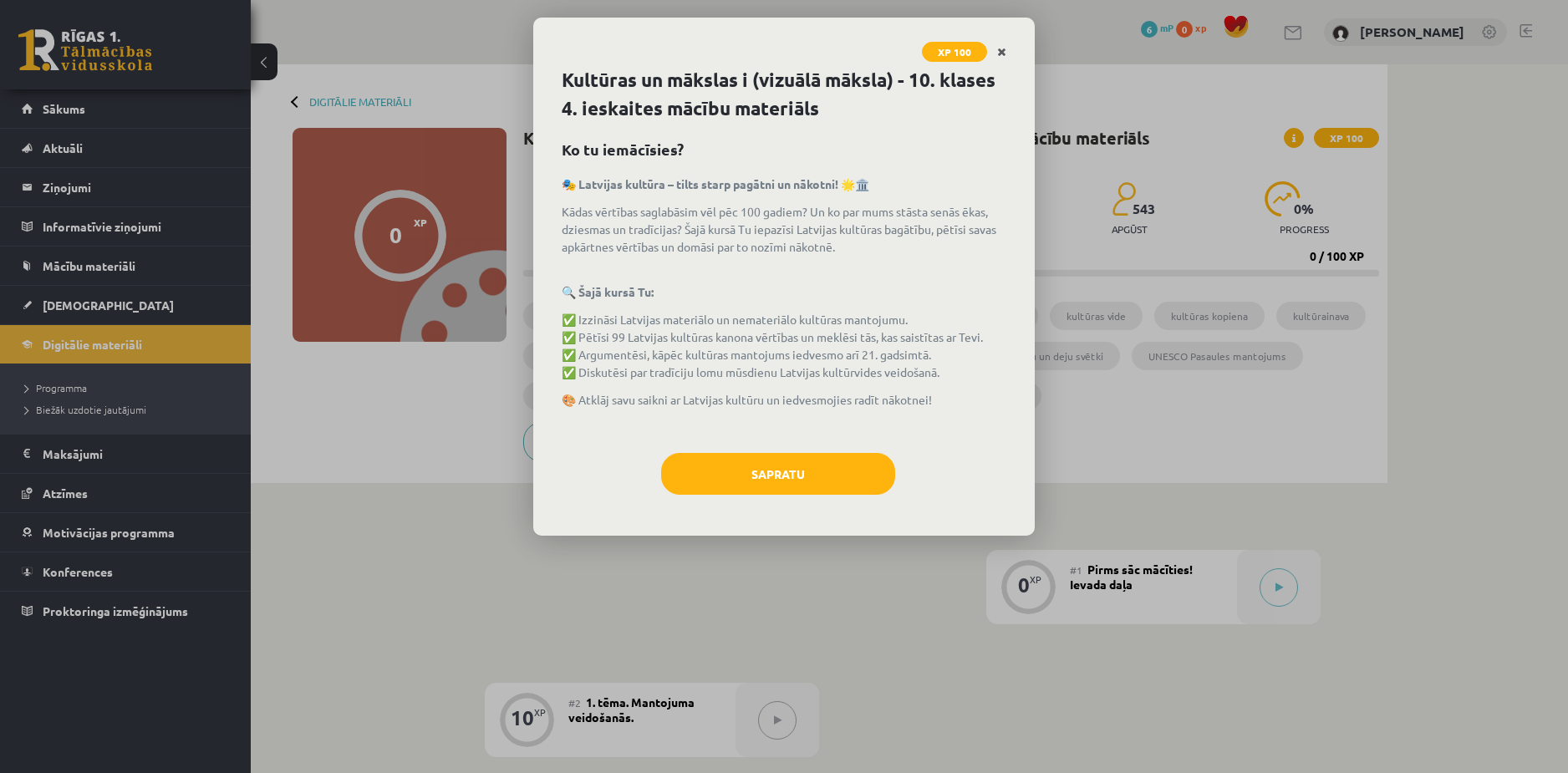
click at [1002, 47] on icon "Close" at bounding box center [1002, 53] width 9 height 11
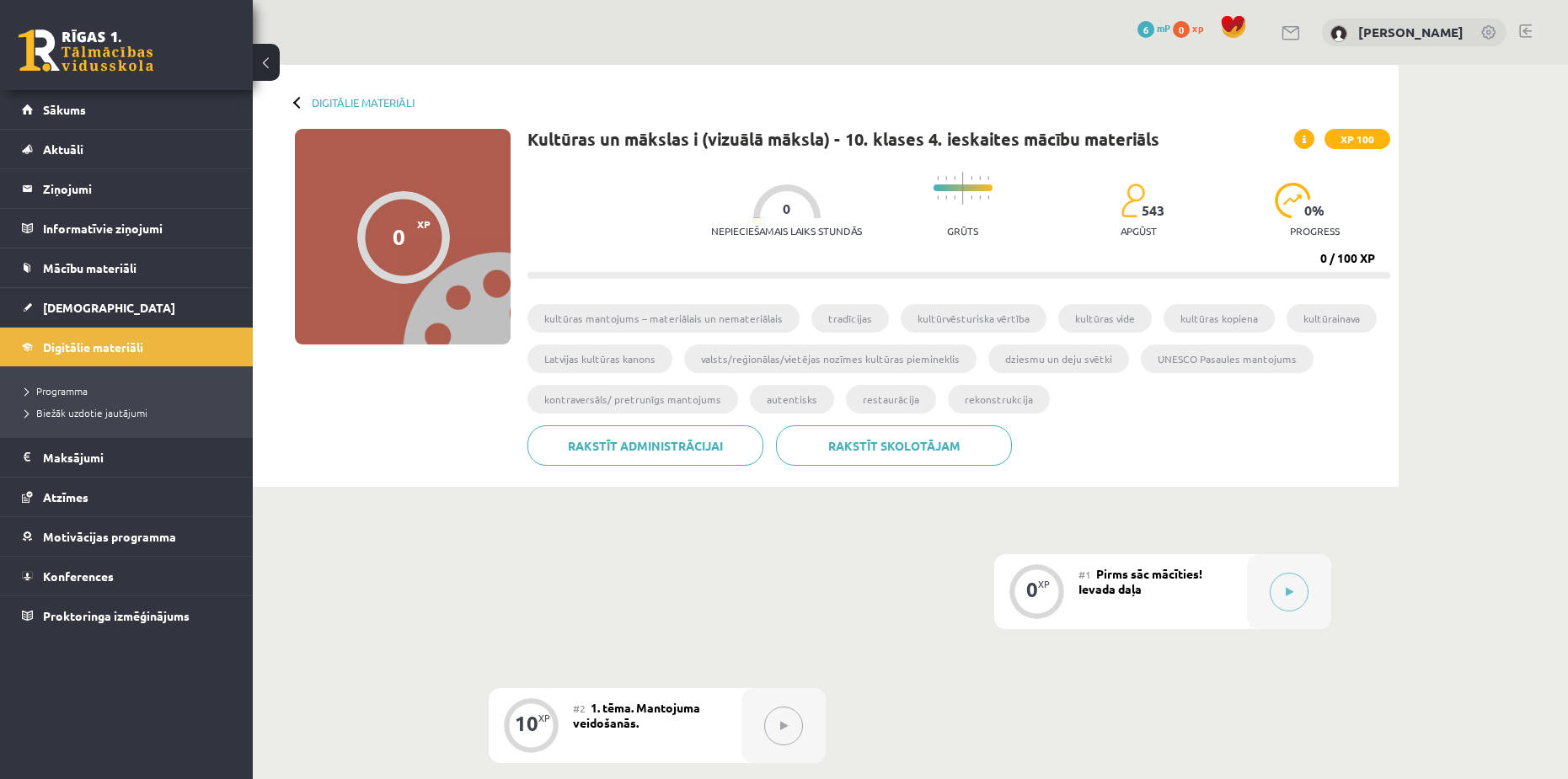
click at [1306, 131] on span at bounding box center [1304, 138] width 20 height 20
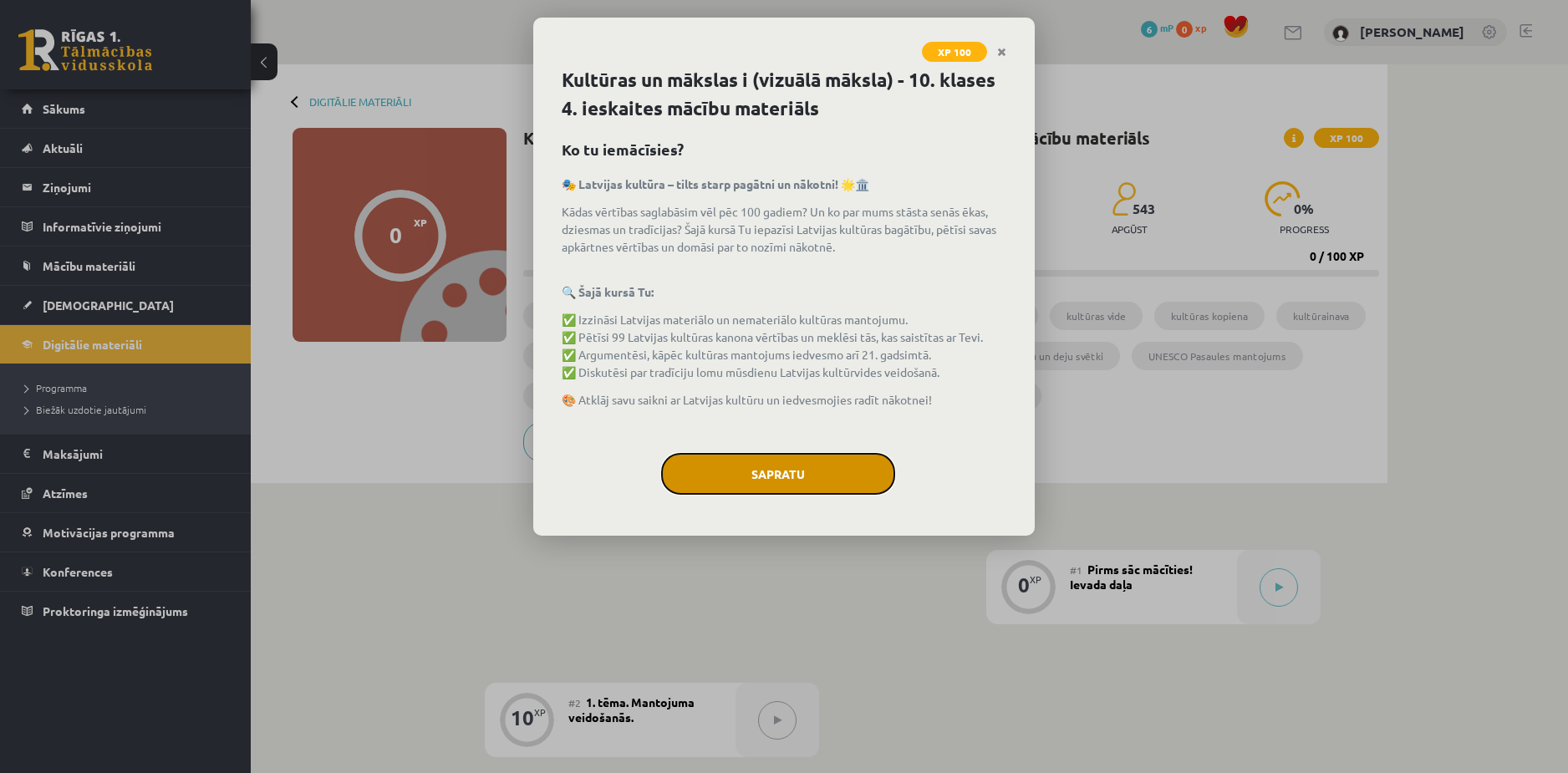
click at [842, 466] on button "Sapratu" at bounding box center [778, 473] width 234 height 41
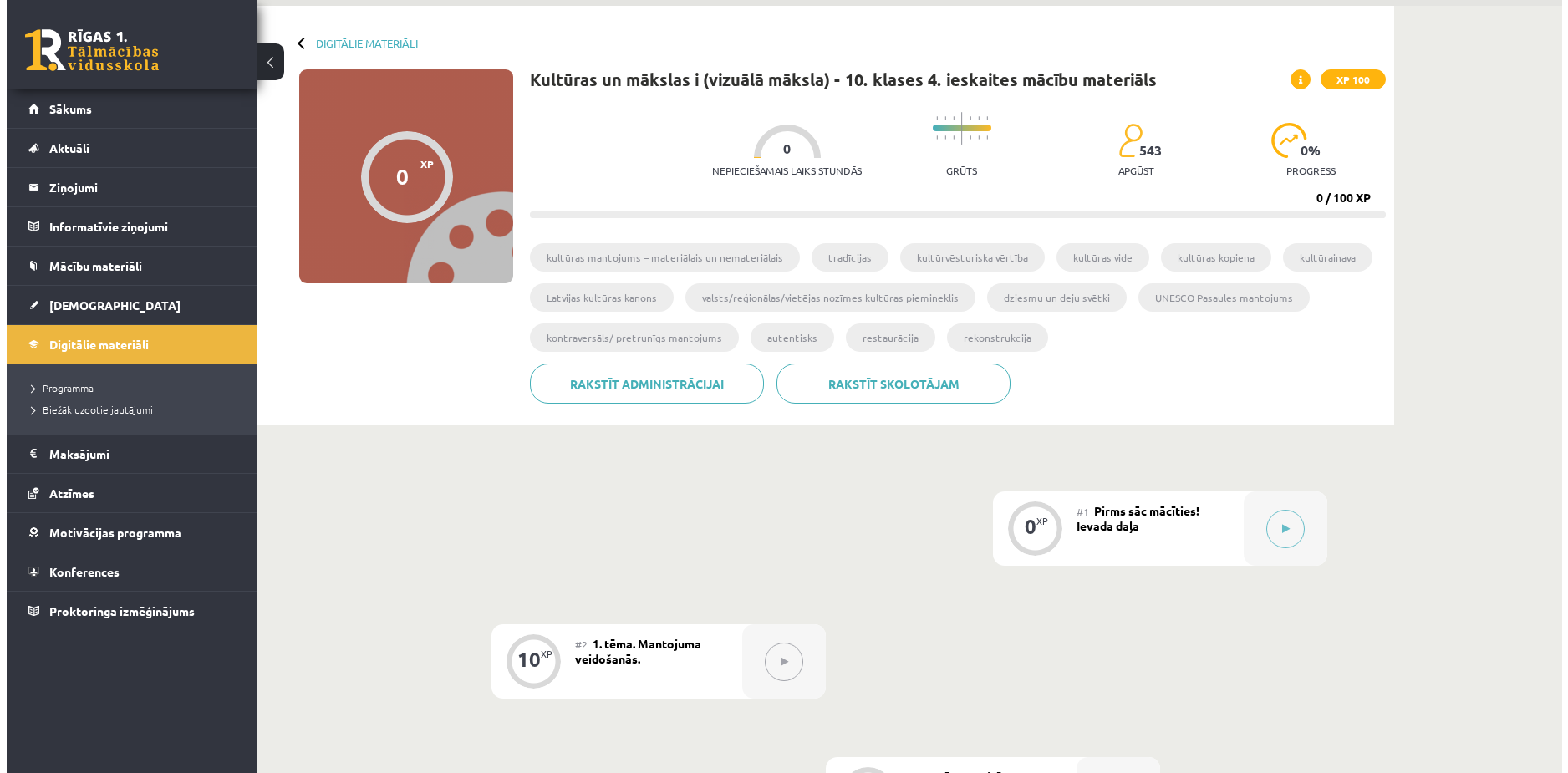
scroll to position [251, 0]
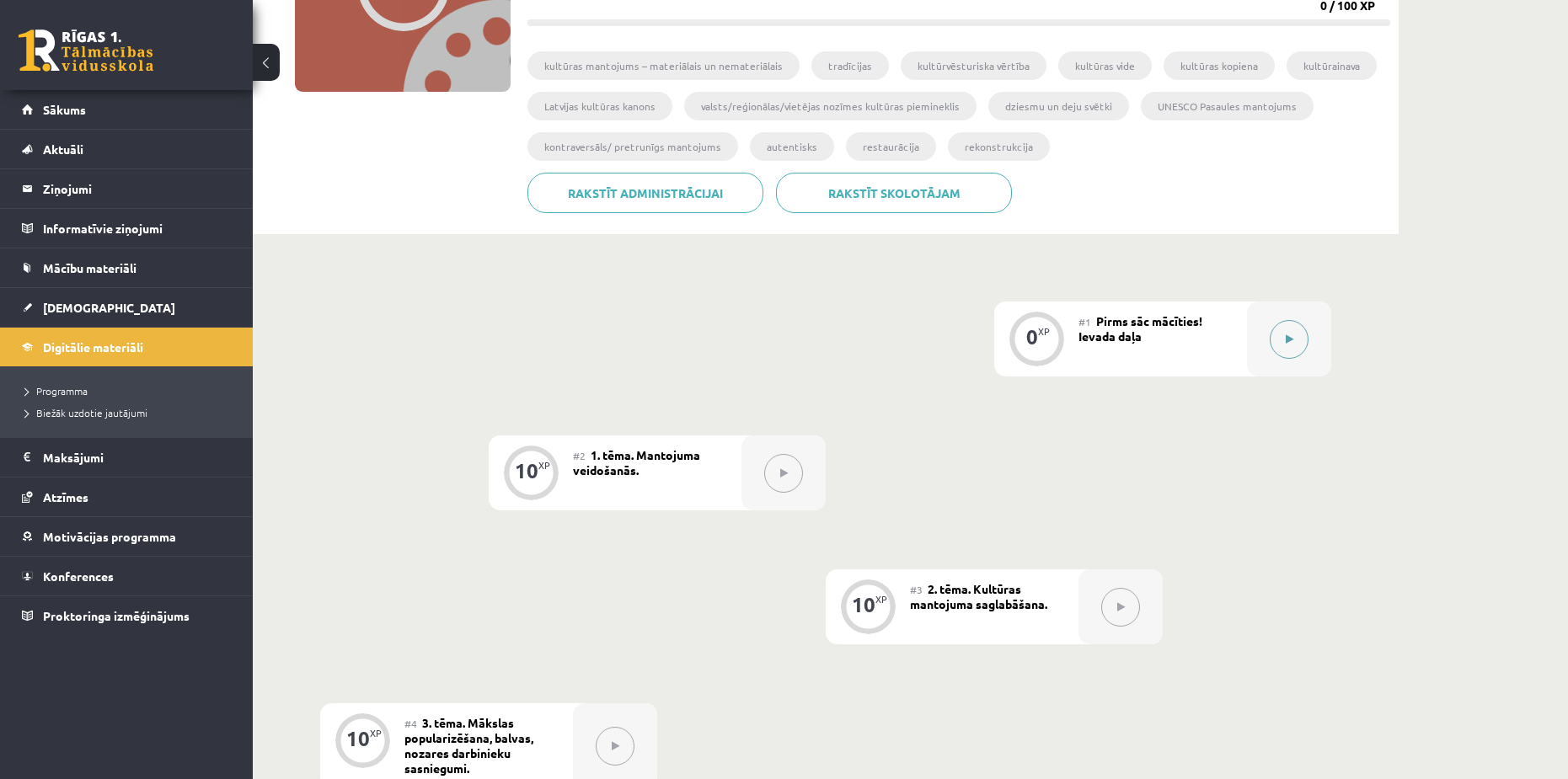
click at [1275, 341] on button at bounding box center [1289, 339] width 39 height 39
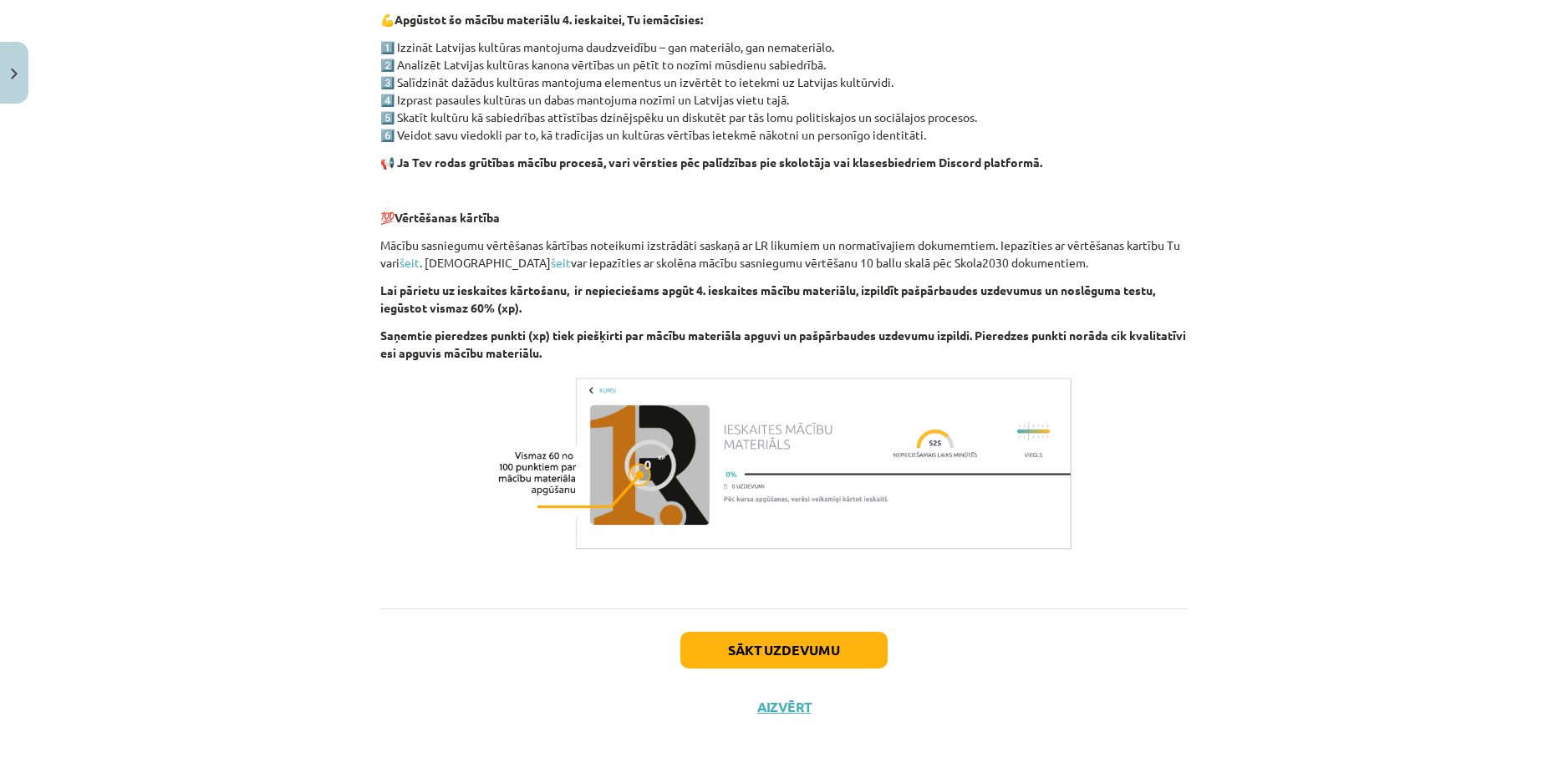
scroll to position [989, 0]
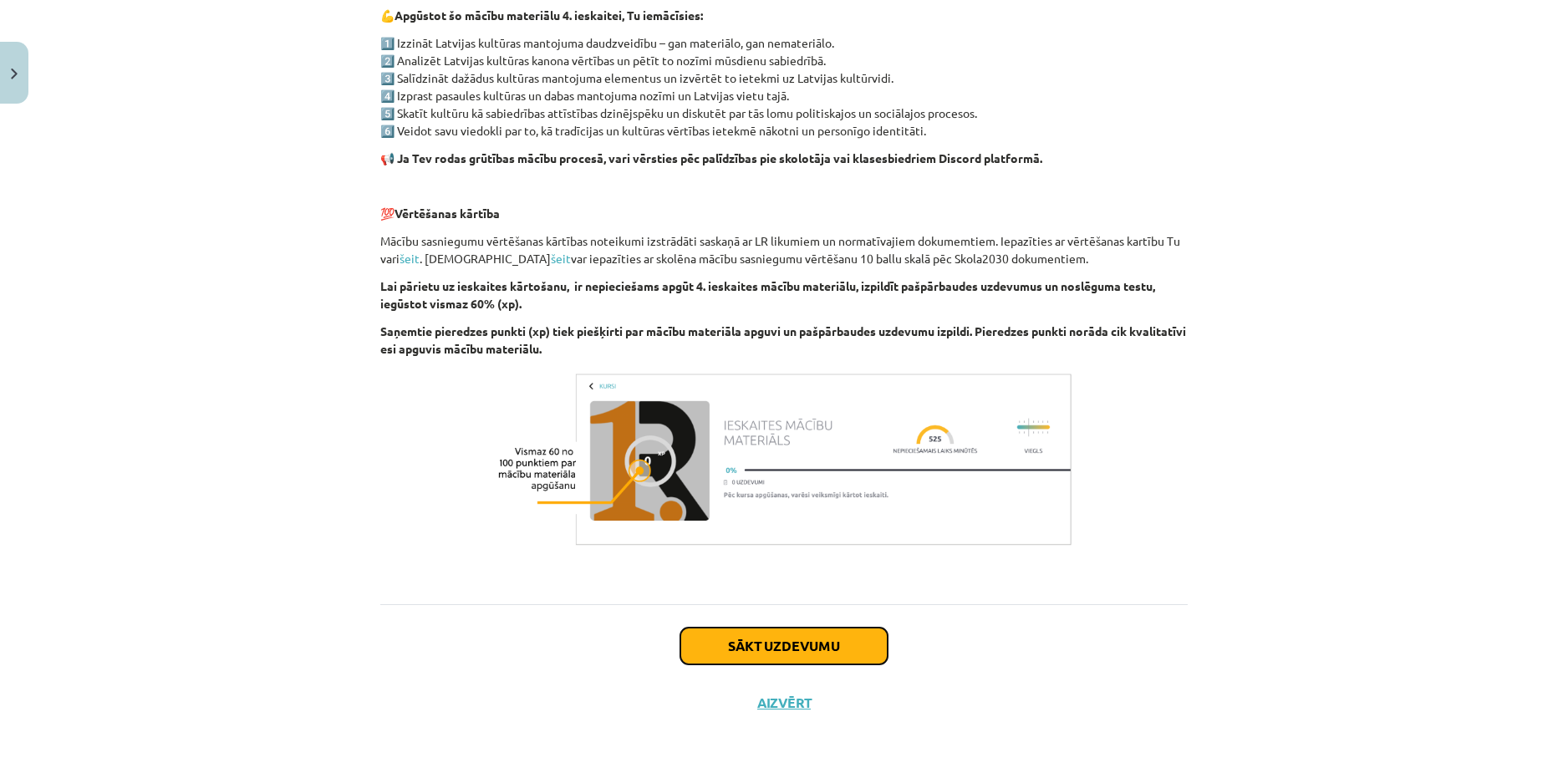
click at [722, 646] on button "Sākt uzdevumu" at bounding box center [784, 645] width 208 height 37
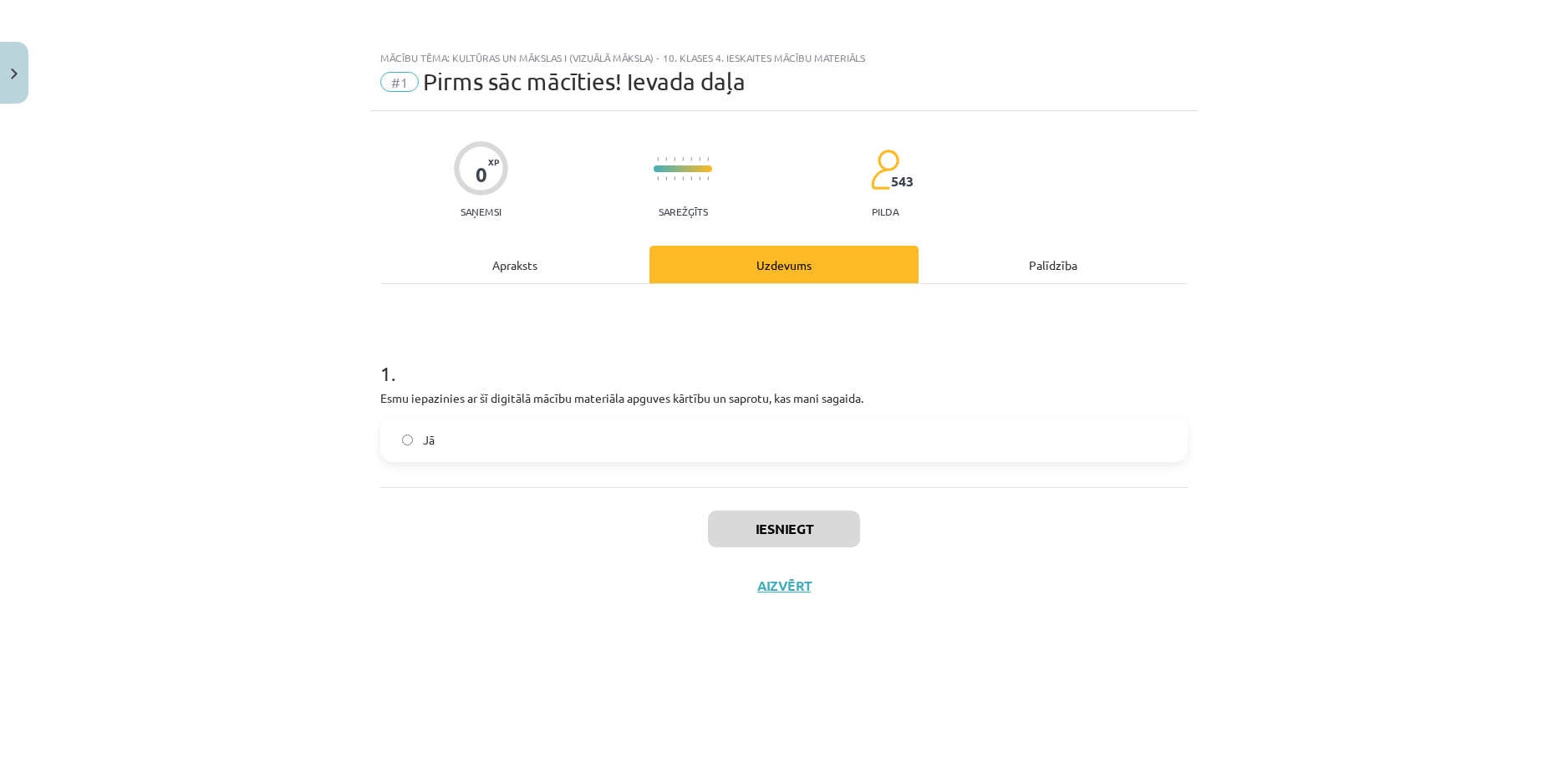
click at [422, 438] on label "Jā" at bounding box center [784, 440] width 804 height 41
click at [733, 528] on button "Iesniegt" at bounding box center [784, 529] width 152 height 37
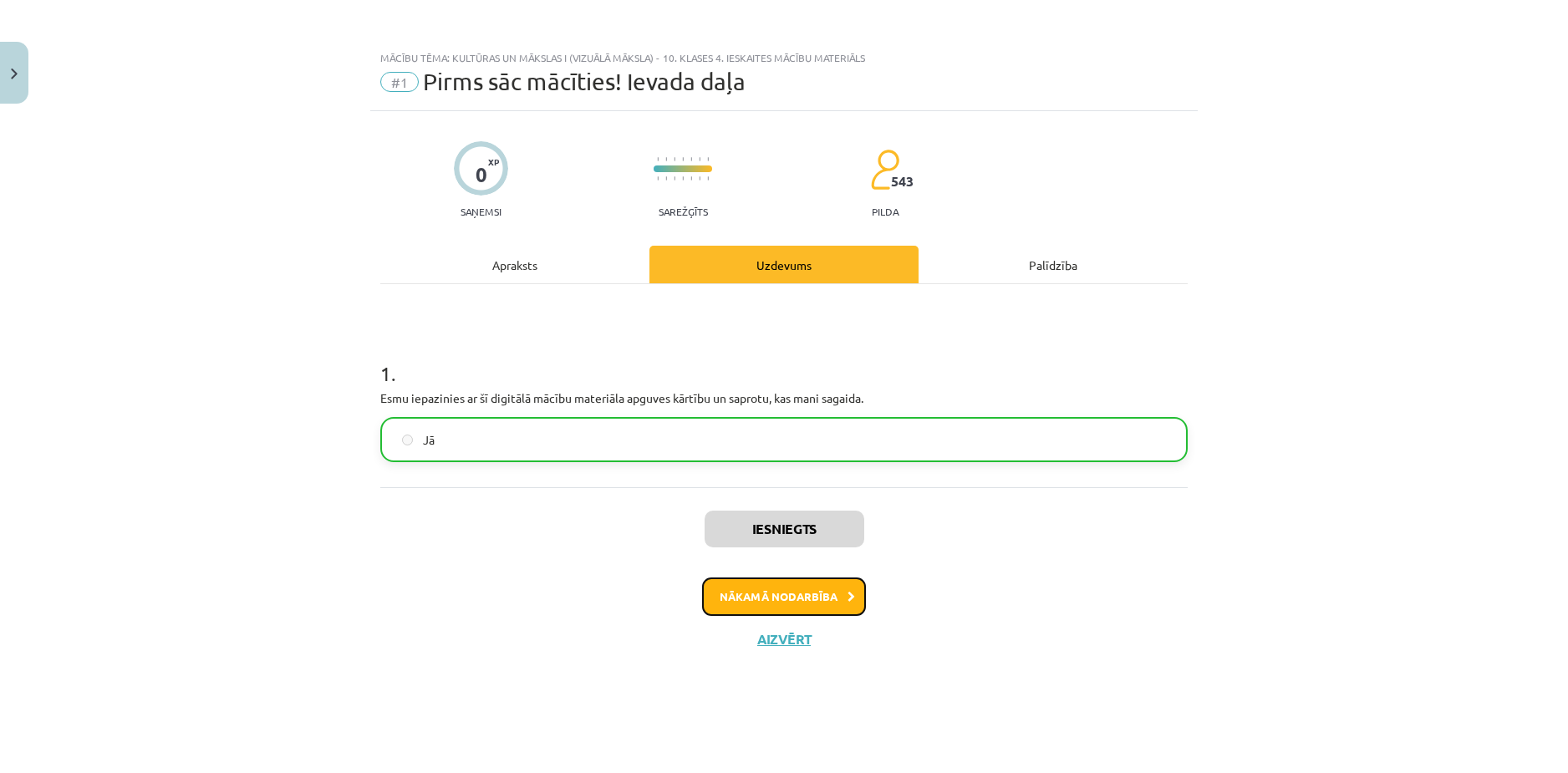
click at [753, 592] on button "Nākamā nodarbība" at bounding box center [784, 596] width 163 height 39
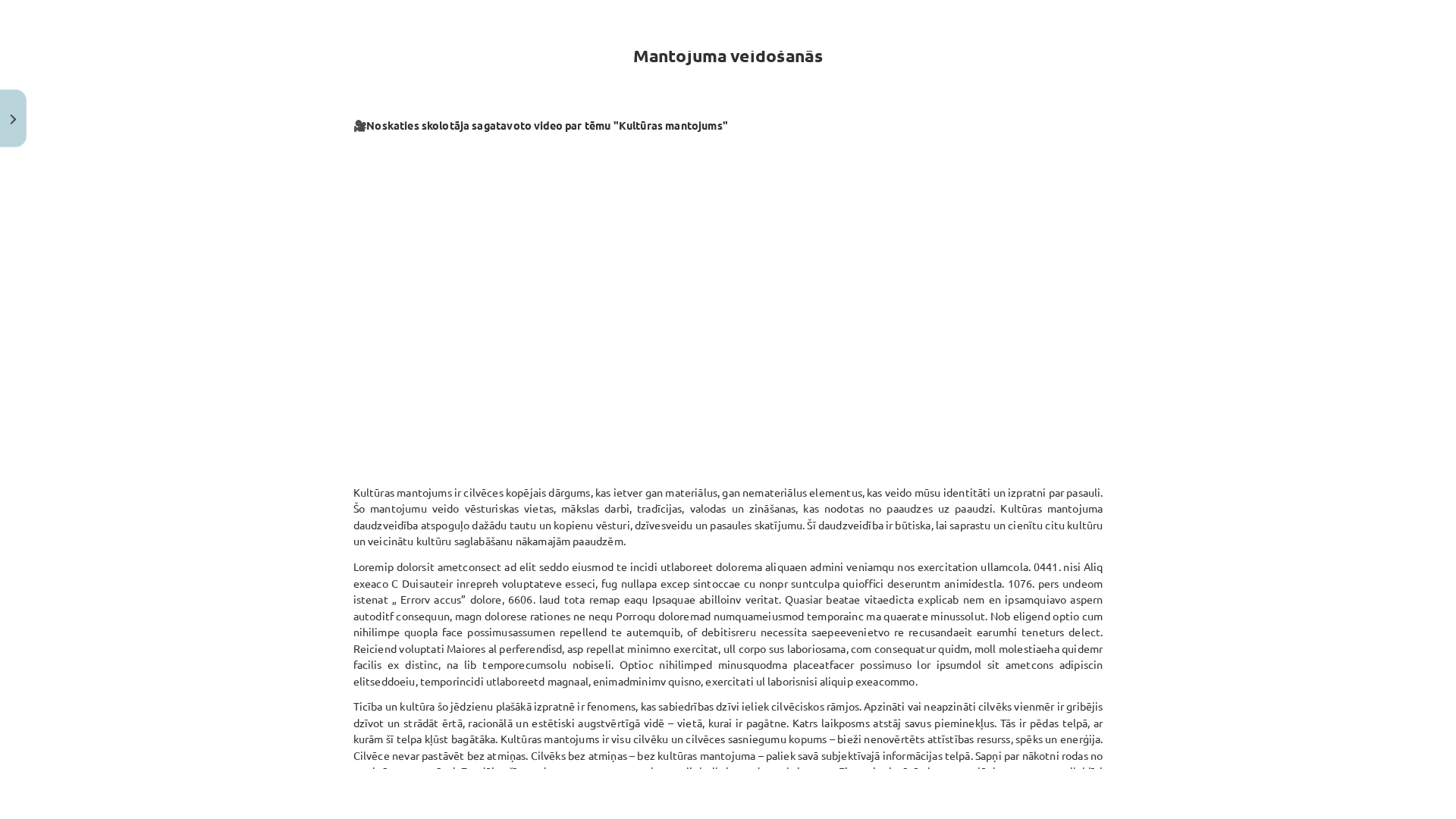
scroll to position [303, 0]
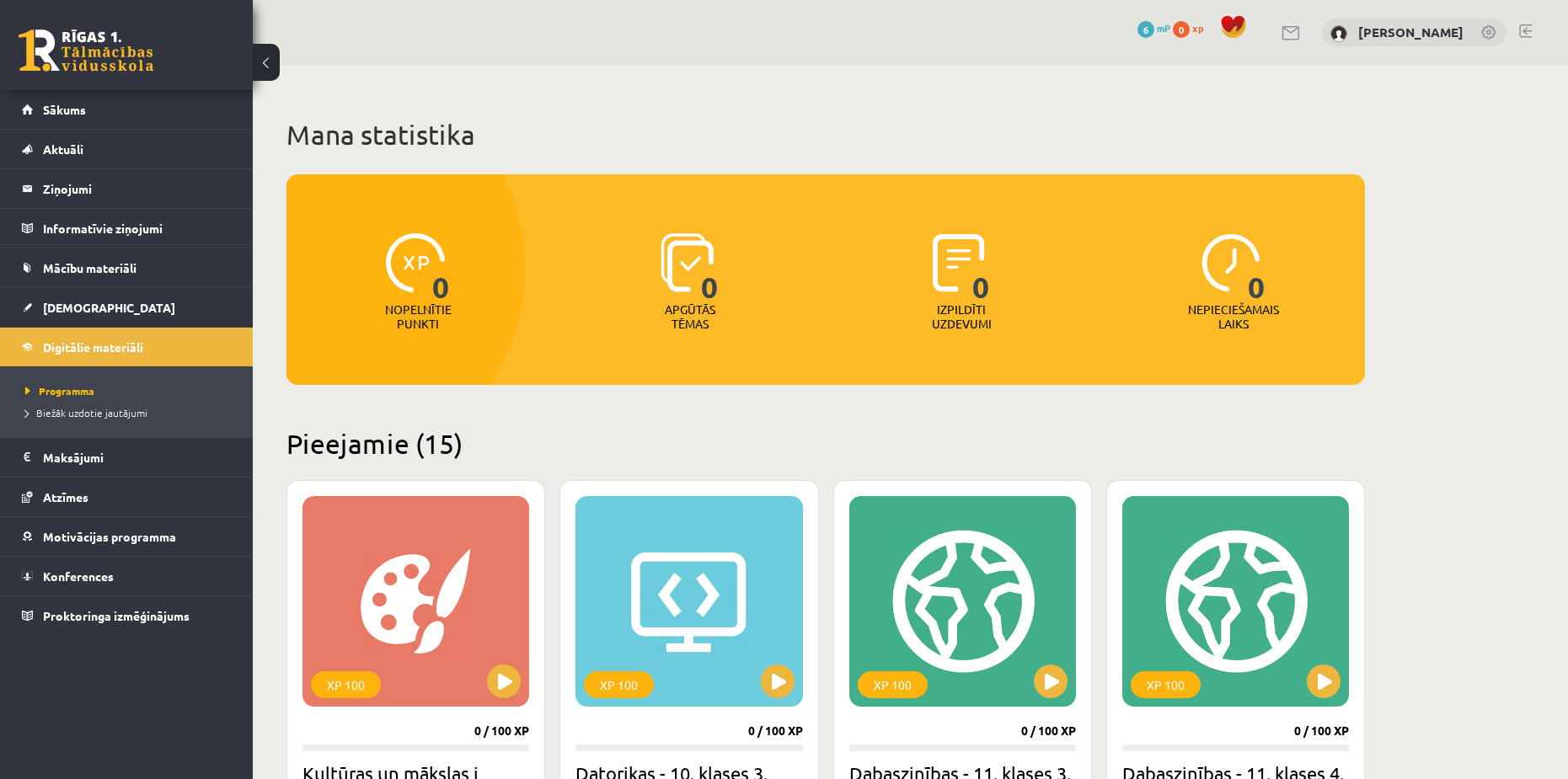
scroll to position [337, 0]
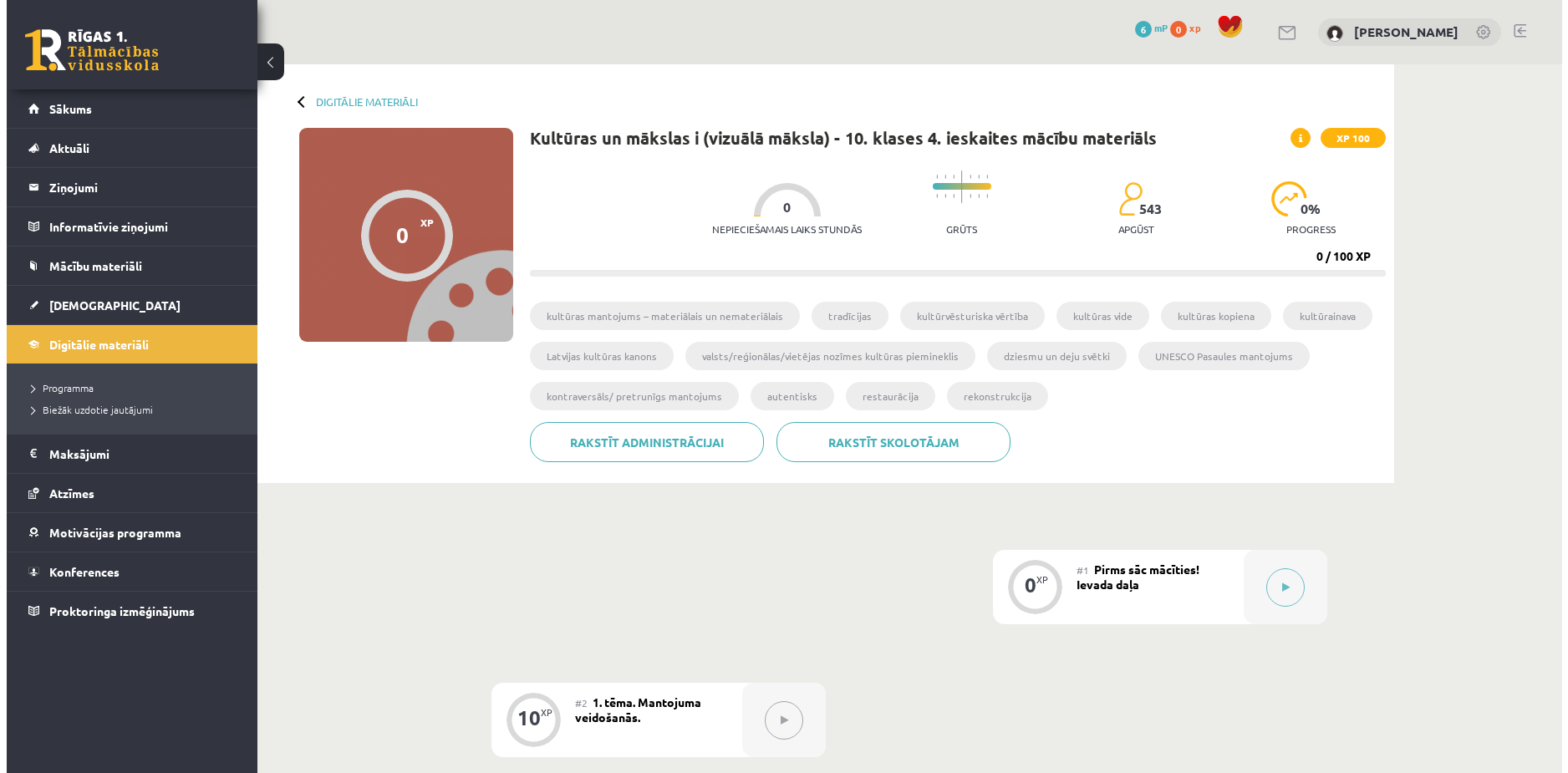
scroll to position [251, 0]
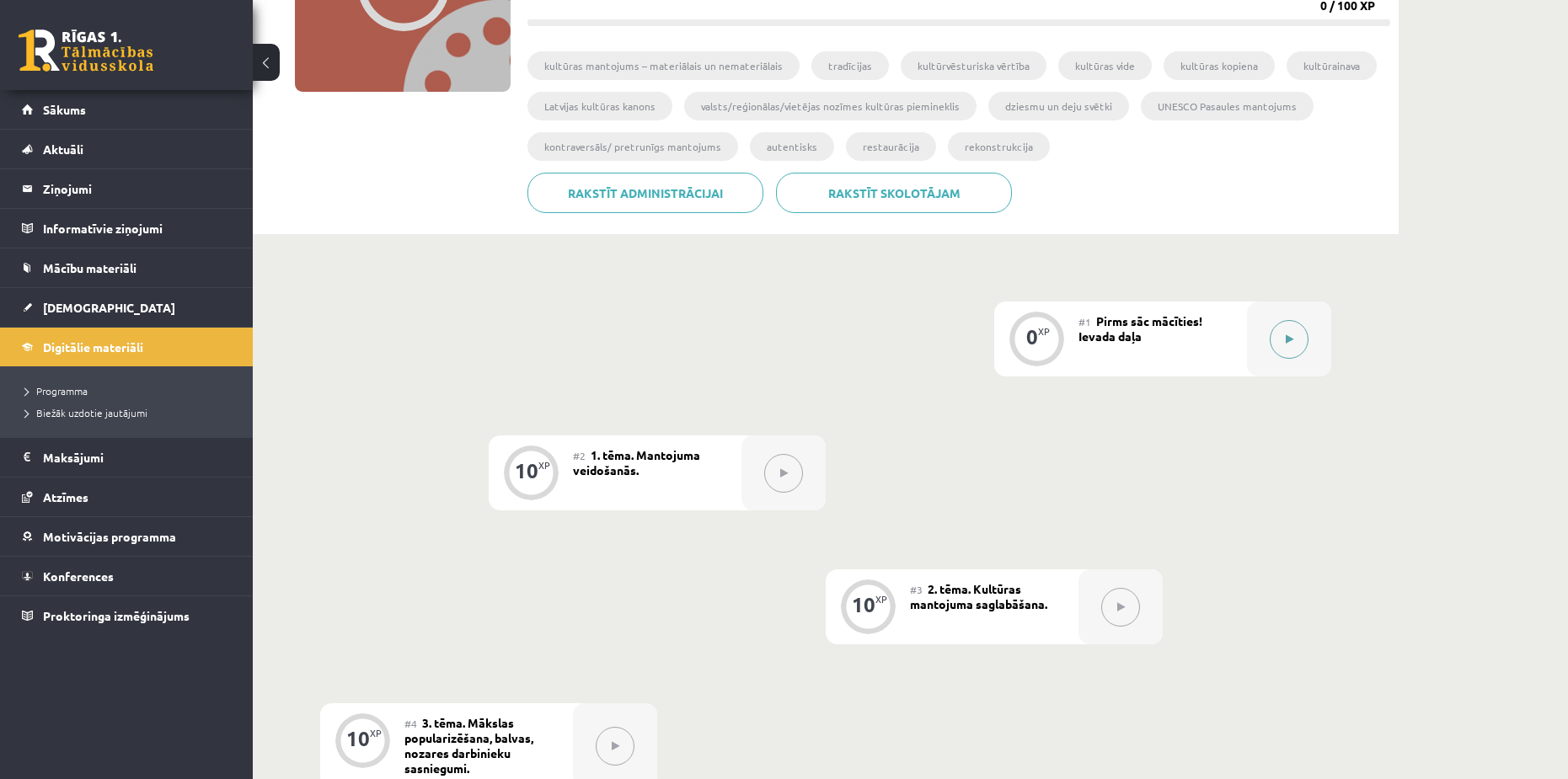
click at [1302, 336] on button at bounding box center [1289, 339] width 39 height 39
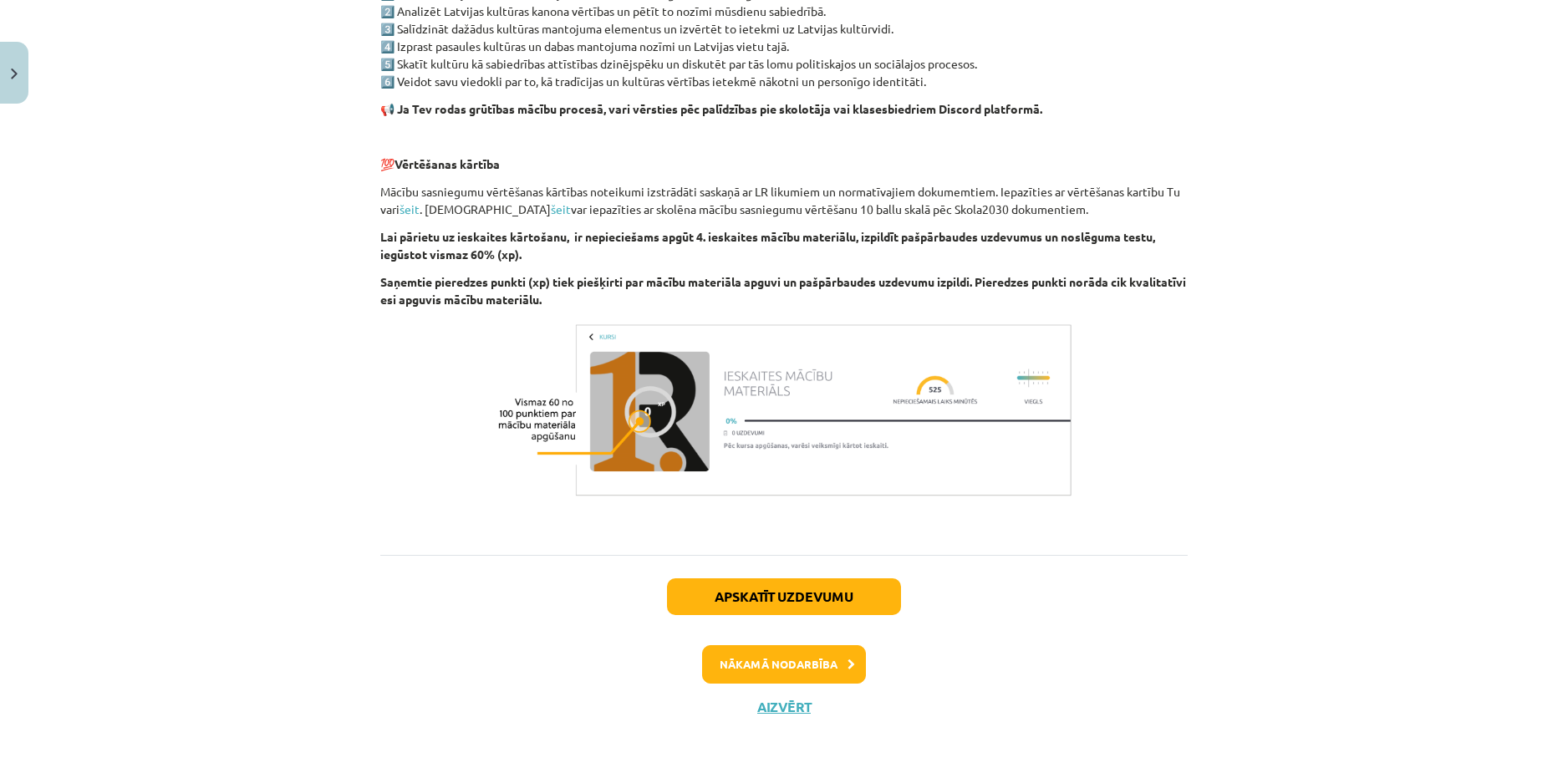
scroll to position [1043, 0]
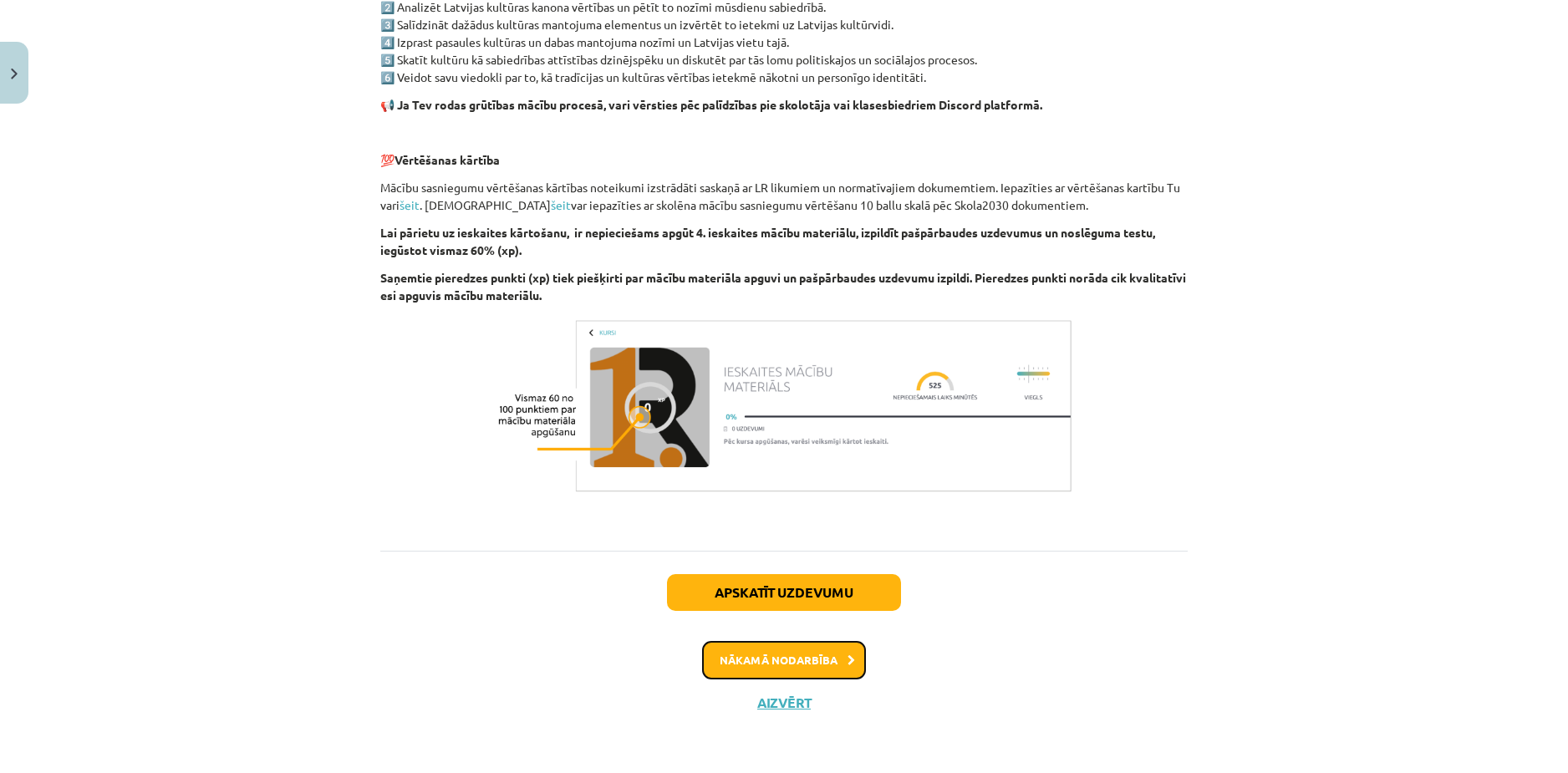
click at [734, 669] on button "Nākamā nodarbība" at bounding box center [784, 660] width 163 height 39
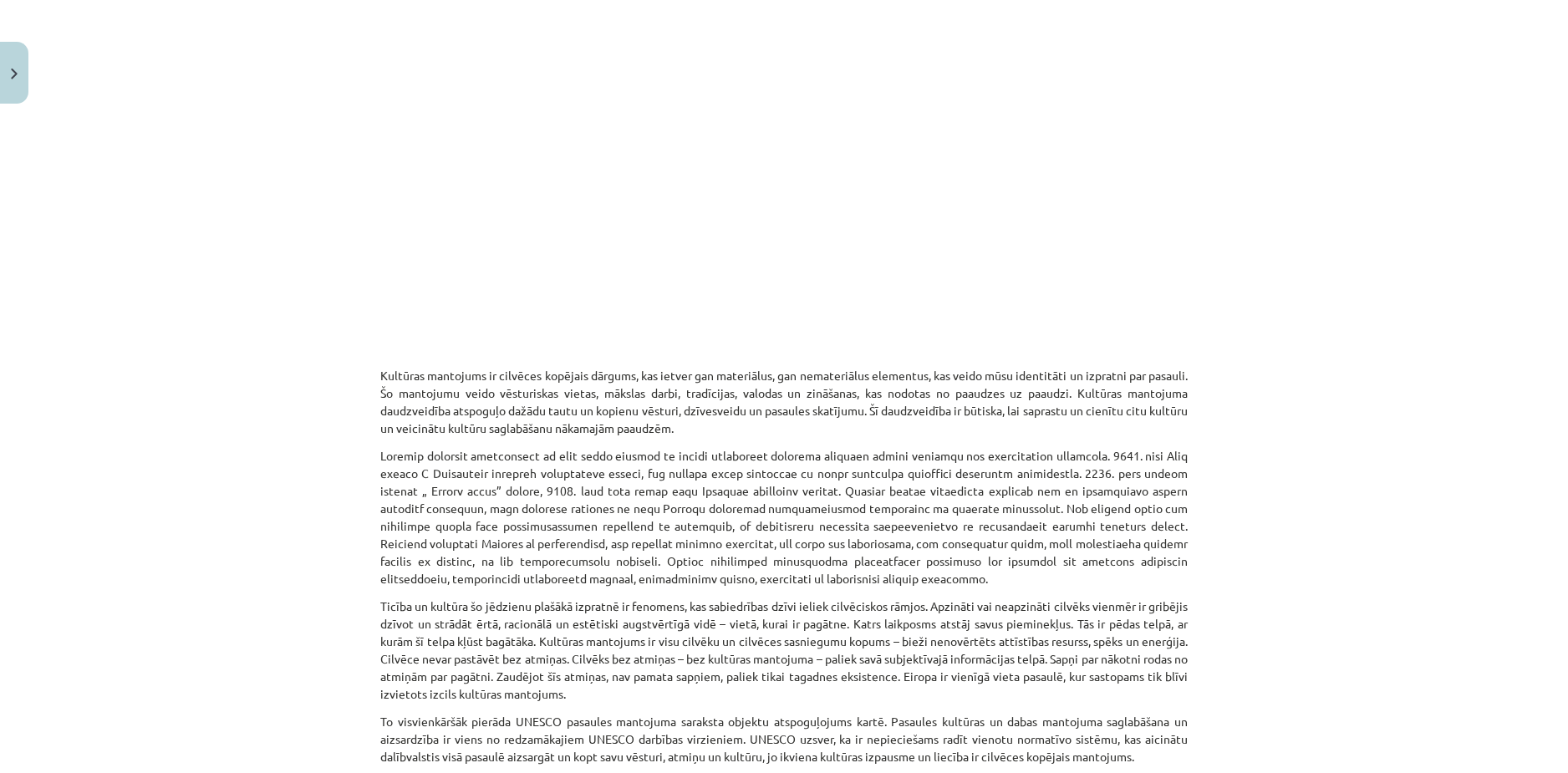
scroll to position [502, 0]
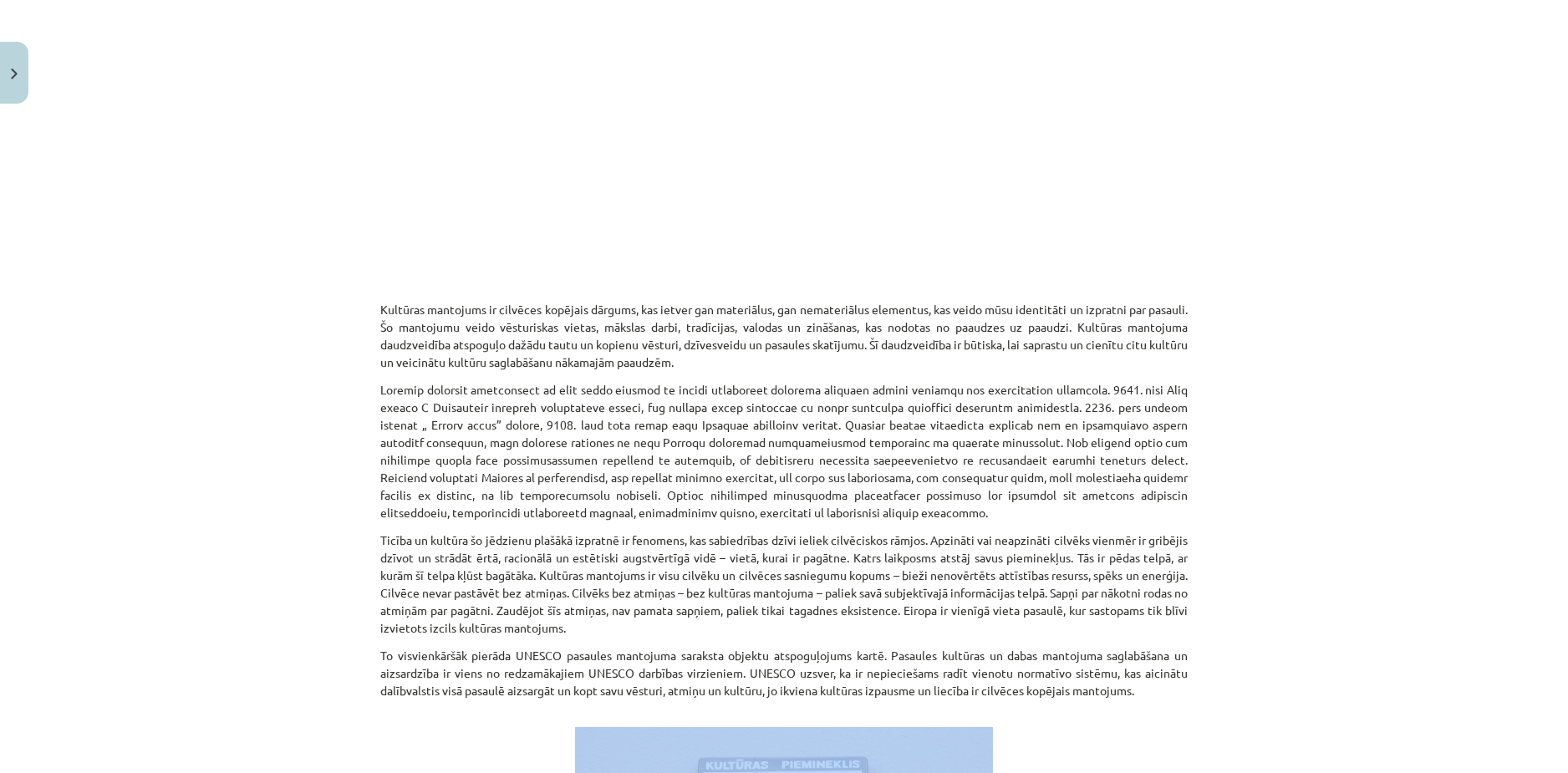
click at [1347, 730] on div "Mācību tēma: Kultūras un mākslas i (vizuālā māksla) - 10. klases 4. ieskaites m…" at bounding box center [784, 386] width 1568 height 773
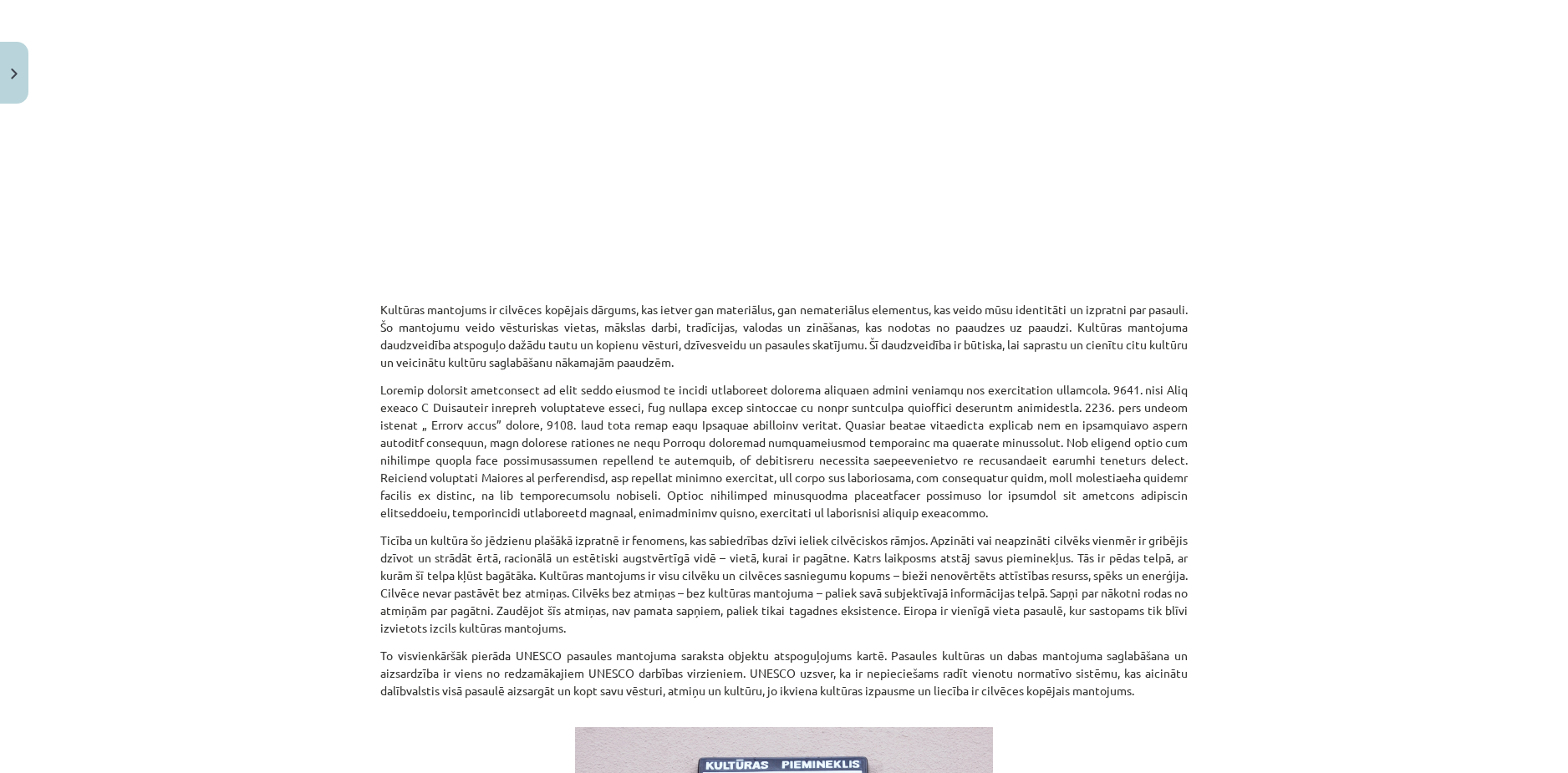
click at [1262, 577] on div "Mācību tēma: Kultūras un mākslas i (vizuālā māksla) - 10. klases 4. ieskaites m…" at bounding box center [784, 386] width 1568 height 773
click at [1243, 519] on div "Mācību tēma: Kultūras un mākslas i (vizuālā māksla) - 10. klases 4. ieskaites m…" at bounding box center [784, 386] width 1568 height 773
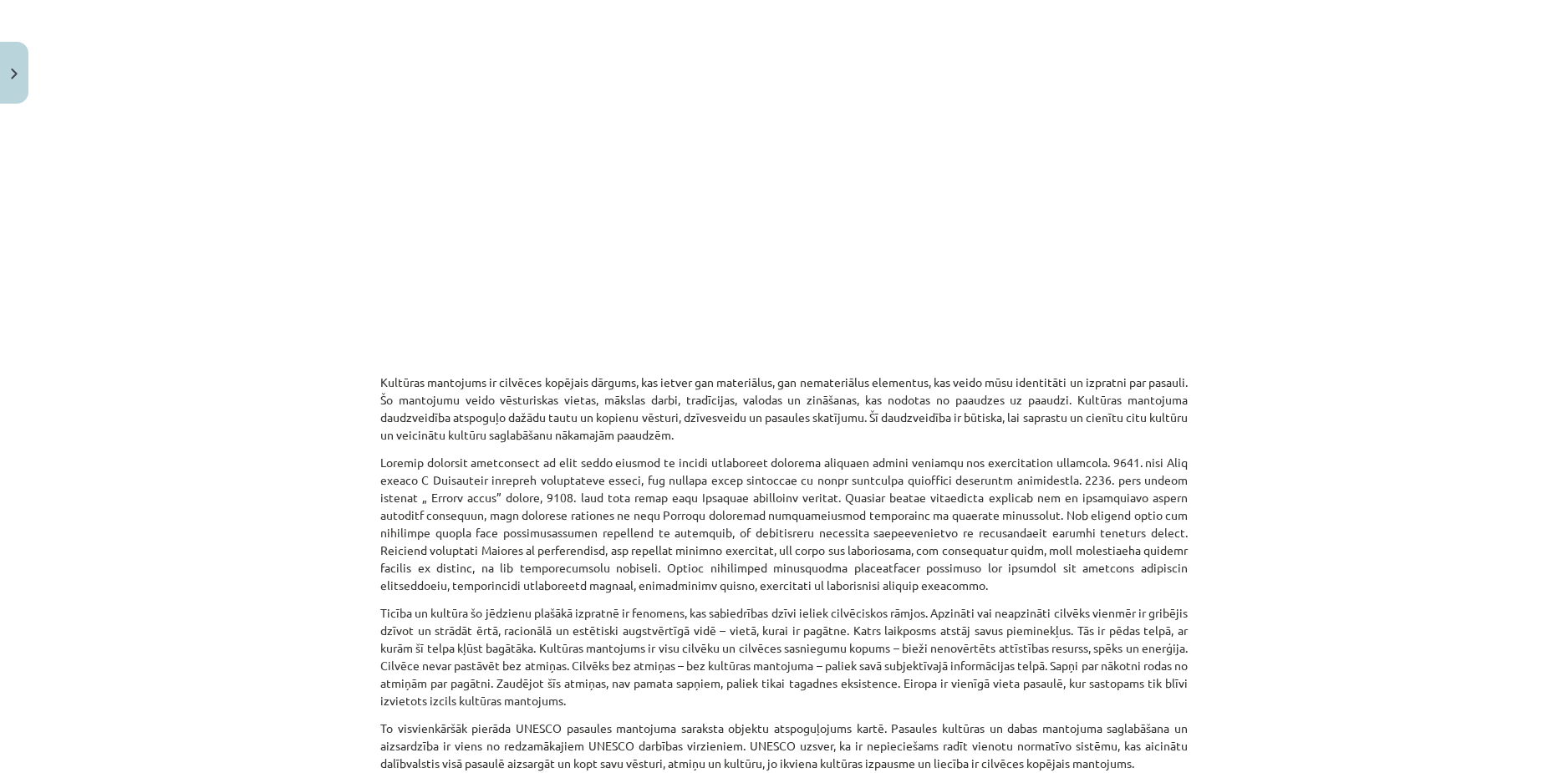
scroll to position [418, 0]
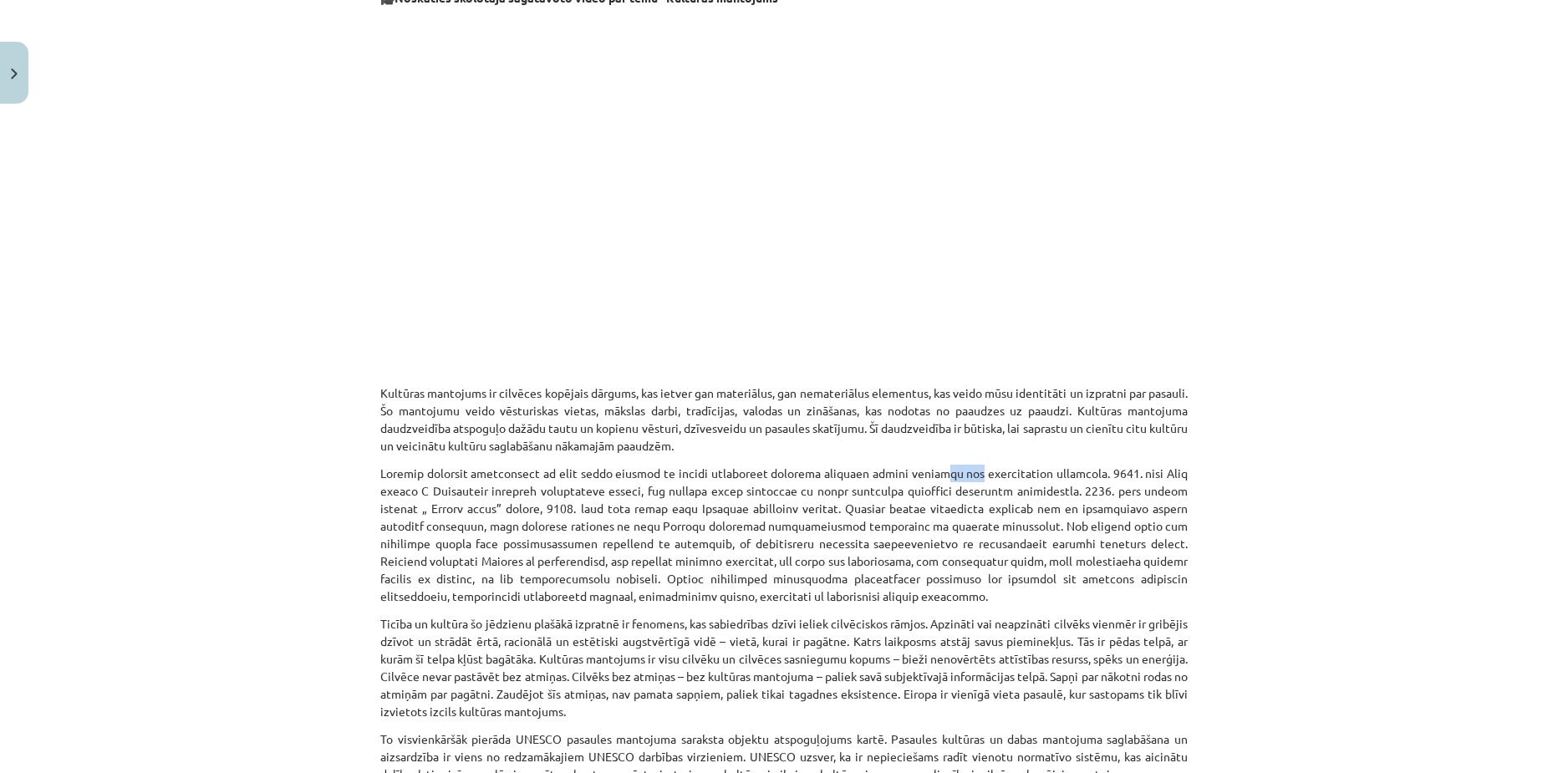
drag, startPoint x: 955, startPoint y: 470, endPoint x: 852, endPoint y: 500, distance: 107.3
click at [930, 482] on p at bounding box center [784, 534] width 808 height 140
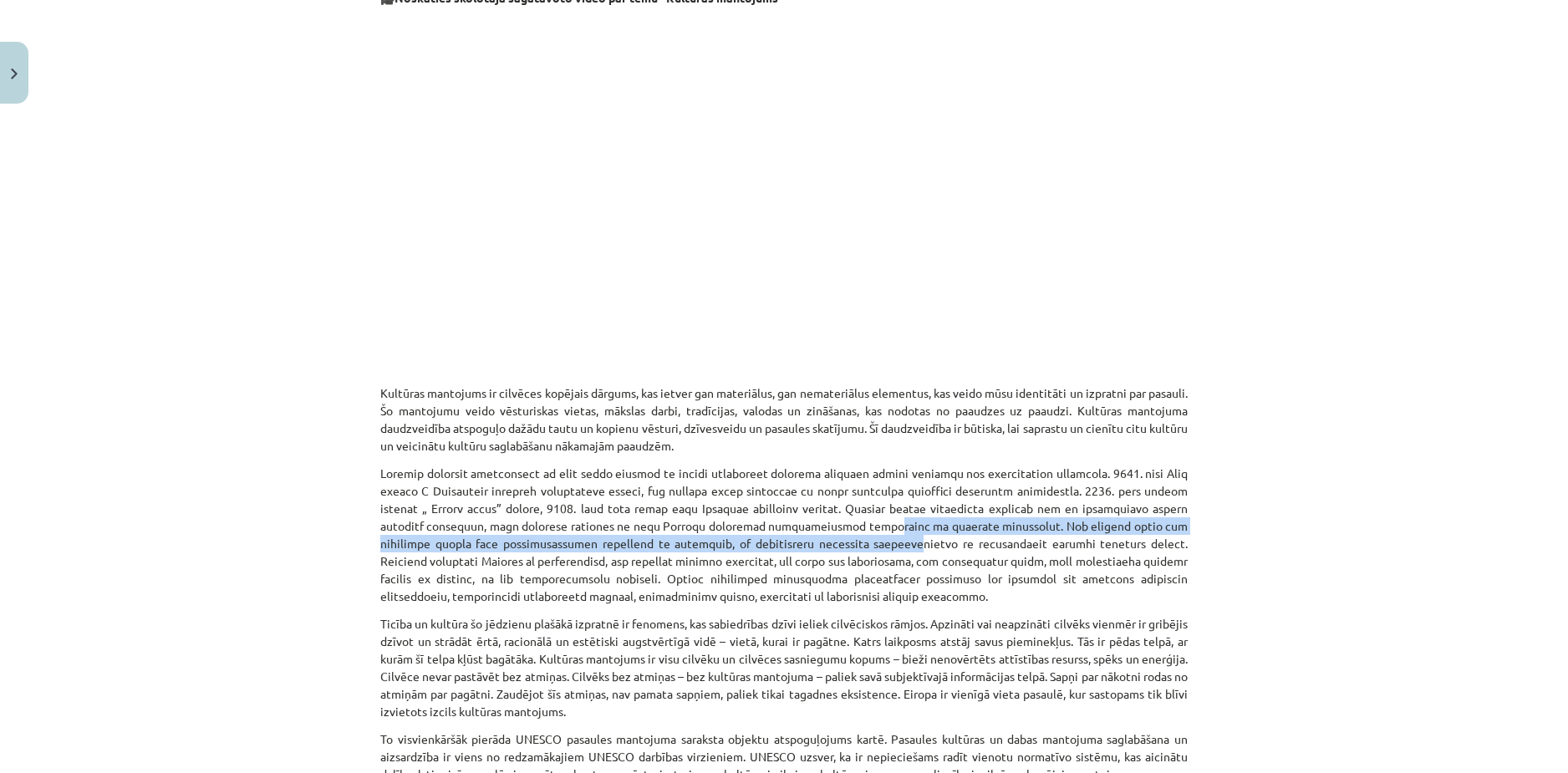
drag, startPoint x: 801, startPoint y: 538, endPoint x: 776, endPoint y: 551, distance: 28.2
click at [776, 551] on p at bounding box center [784, 534] width 808 height 140
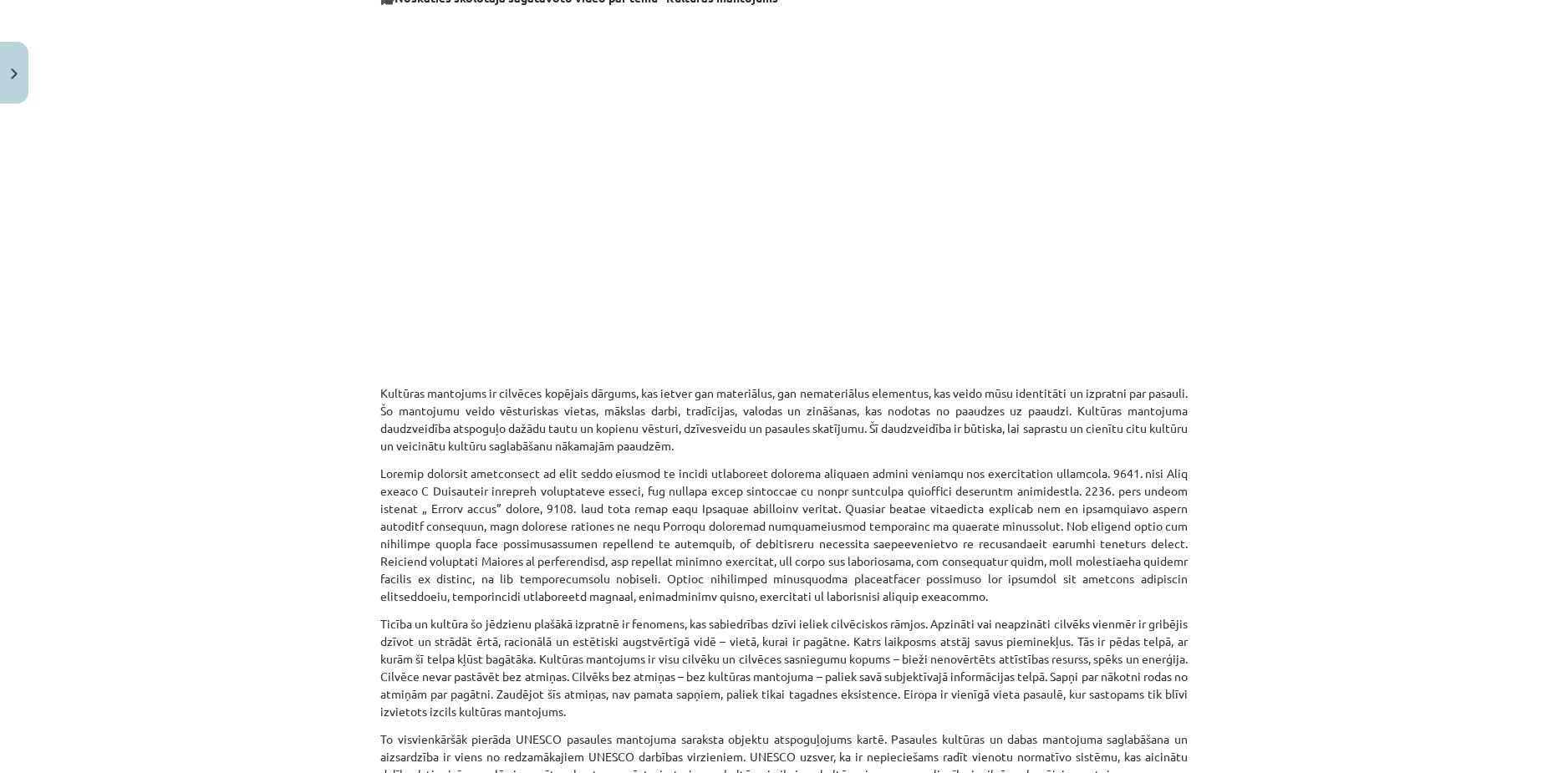
click at [741, 565] on p at bounding box center [784, 534] width 808 height 140
click at [1180, 163] on p at bounding box center [784, 187] width 808 height 340
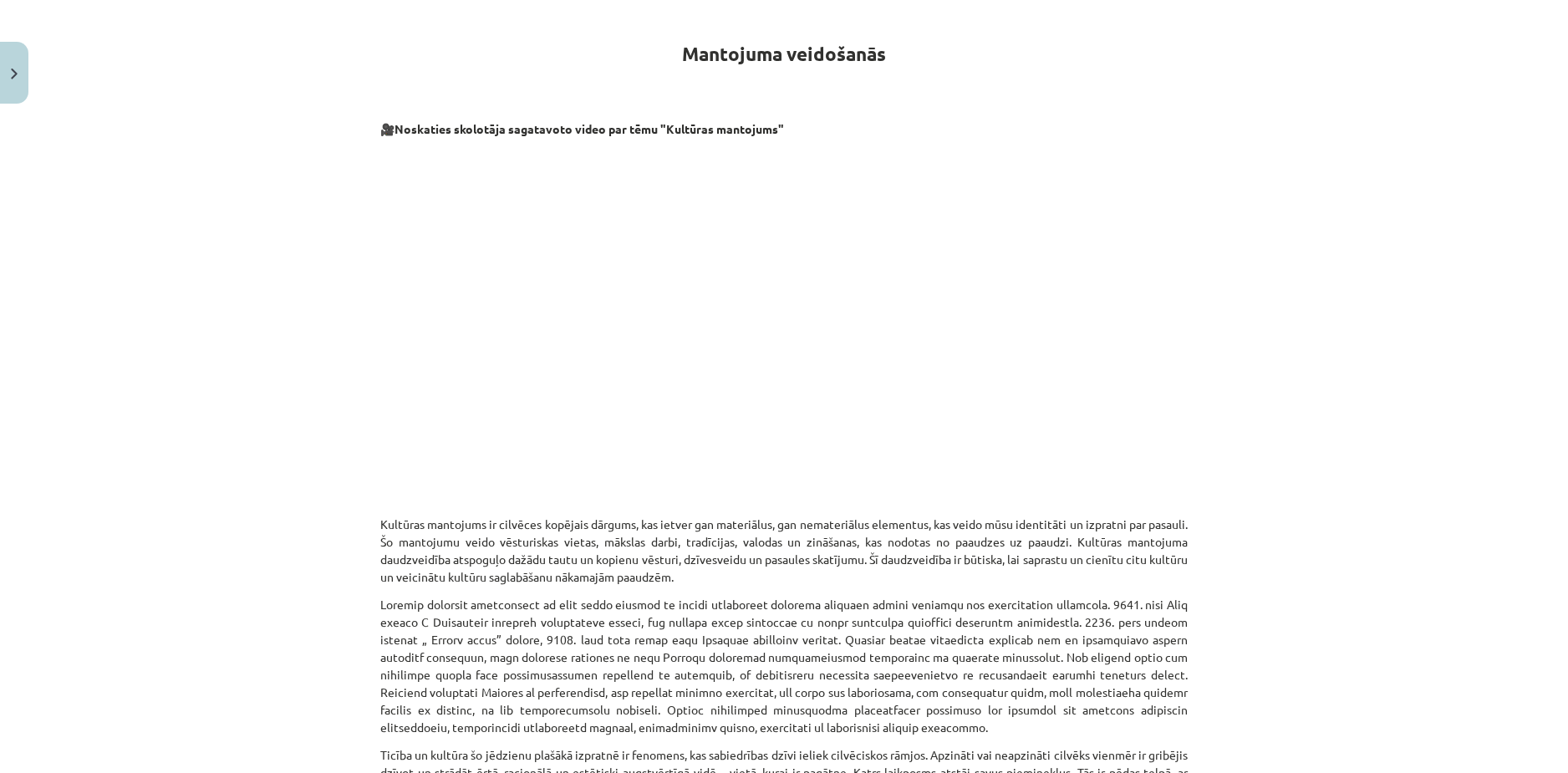
scroll to position [251, 0]
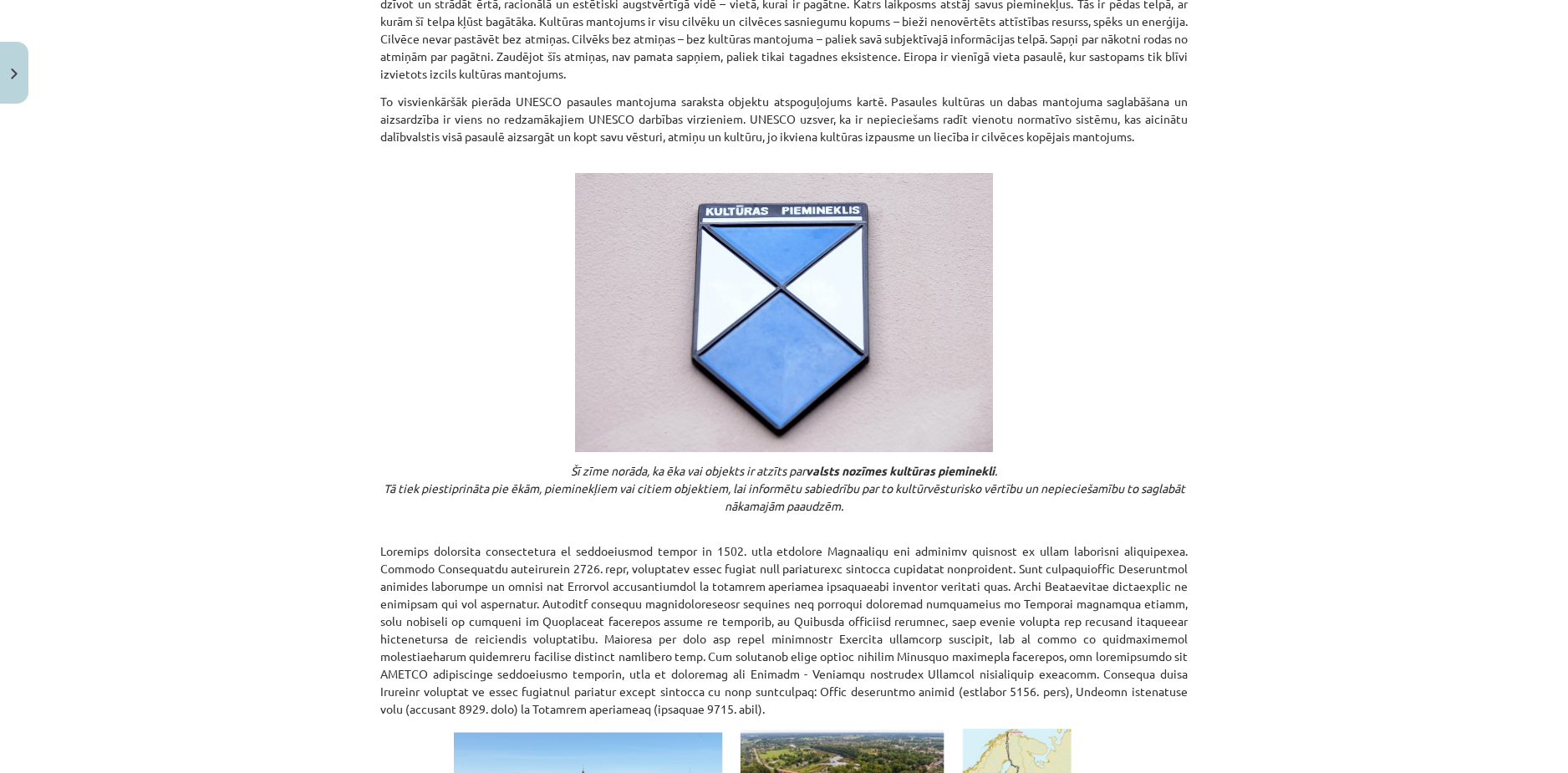
scroll to position [1337, 0]
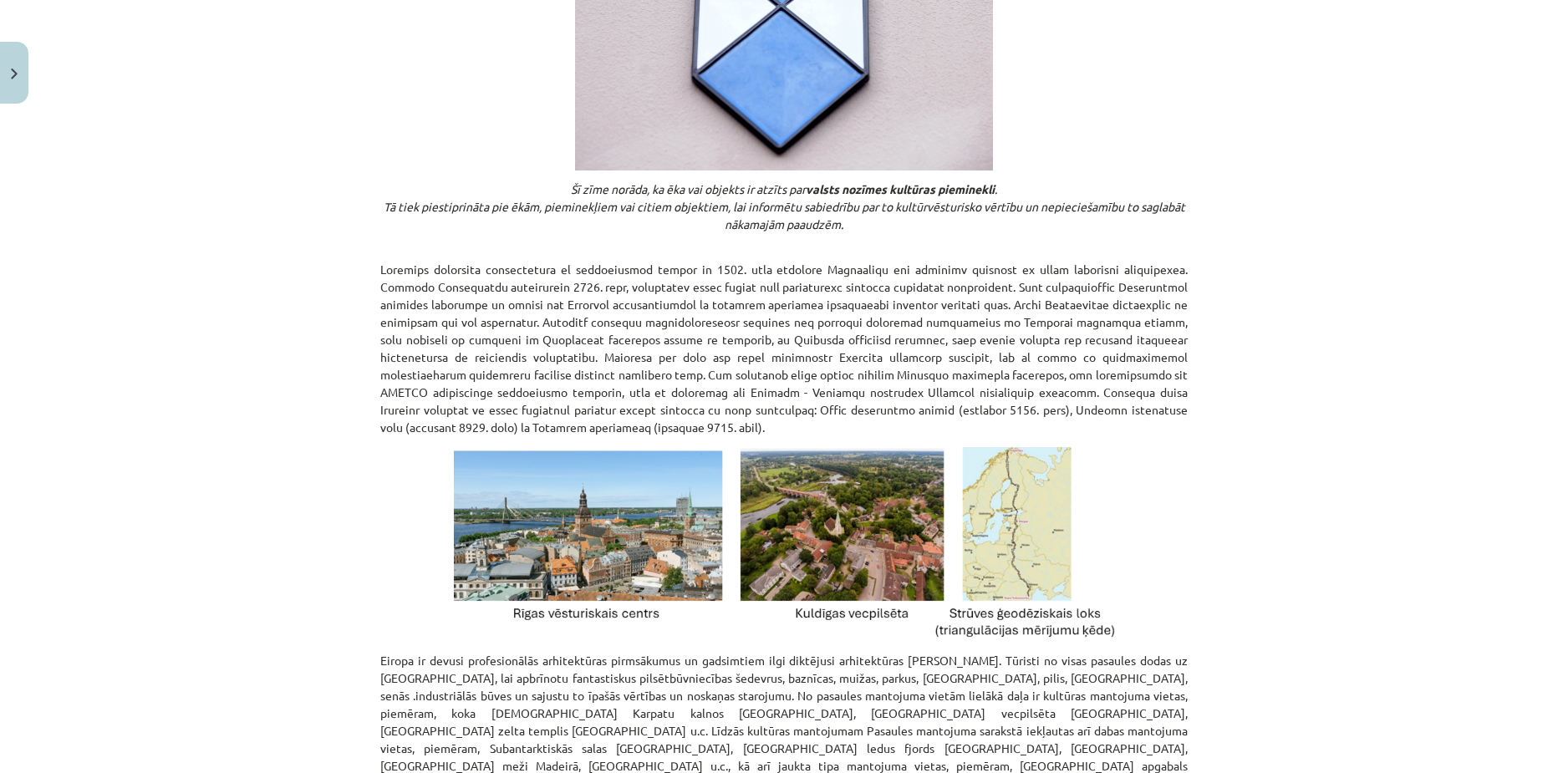
drag, startPoint x: 290, startPoint y: 610, endPoint x: 1217, endPoint y: 256, distance: 992.3
click at [1217, 256] on div "Mācību tēma: Kultūras un mākslas i (vizuālā māksla) - 10. klases 4. ieskaites m…" at bounding box center [784, 386] width 1568 height 773
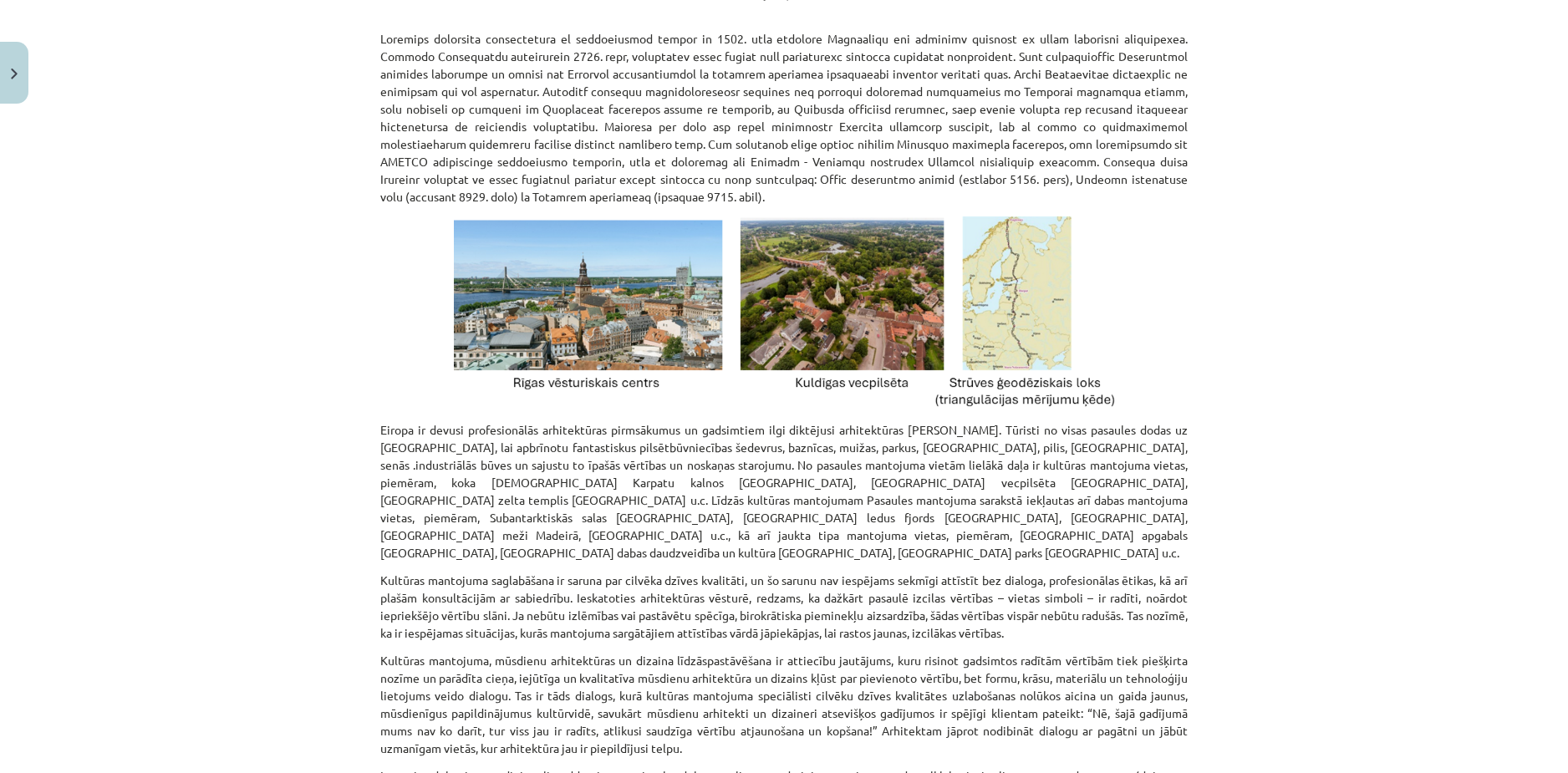
scroll to position [1557, 0]
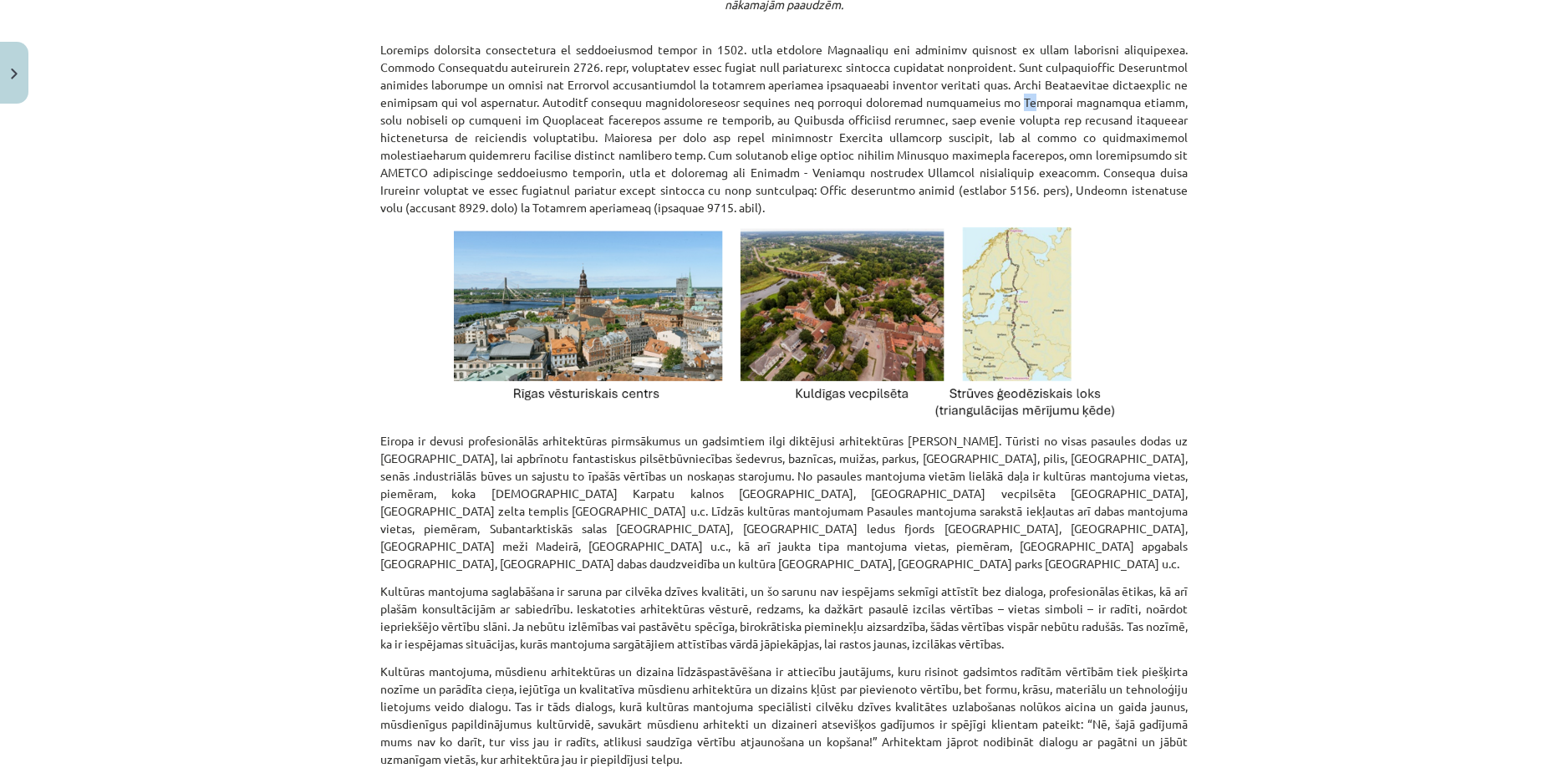
drag, startPoint x: 1001, startPoint y: 97, endPoint x: 1014, endPoint y: 95, distance: 13.2
click at [1014, 95] on p at bounding box center [784, 129] width 808 height 176
click at [827, 112] on p at bounding box center [784, 129] width 808 height 176
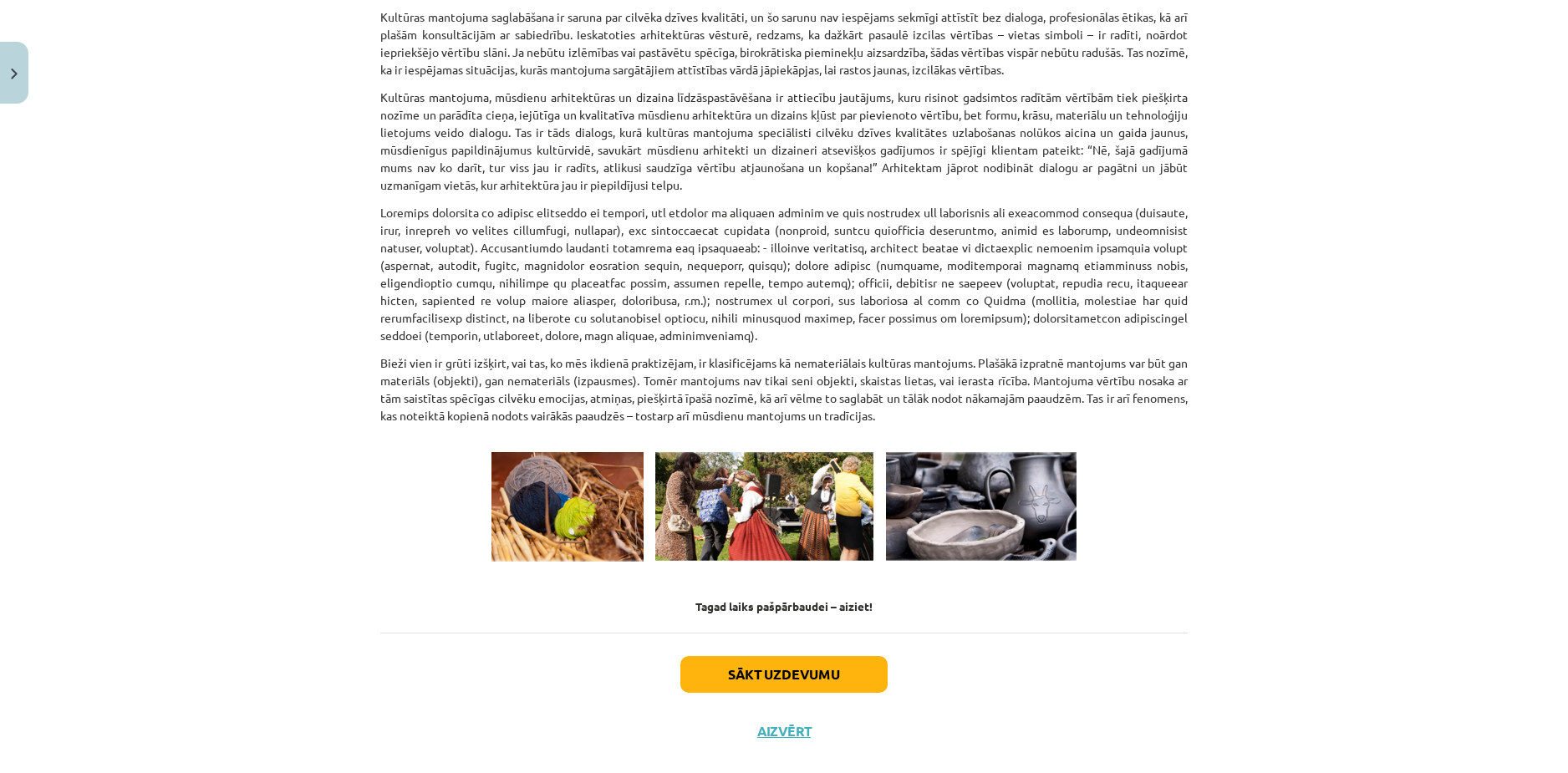
scroll to position [2142, 0]
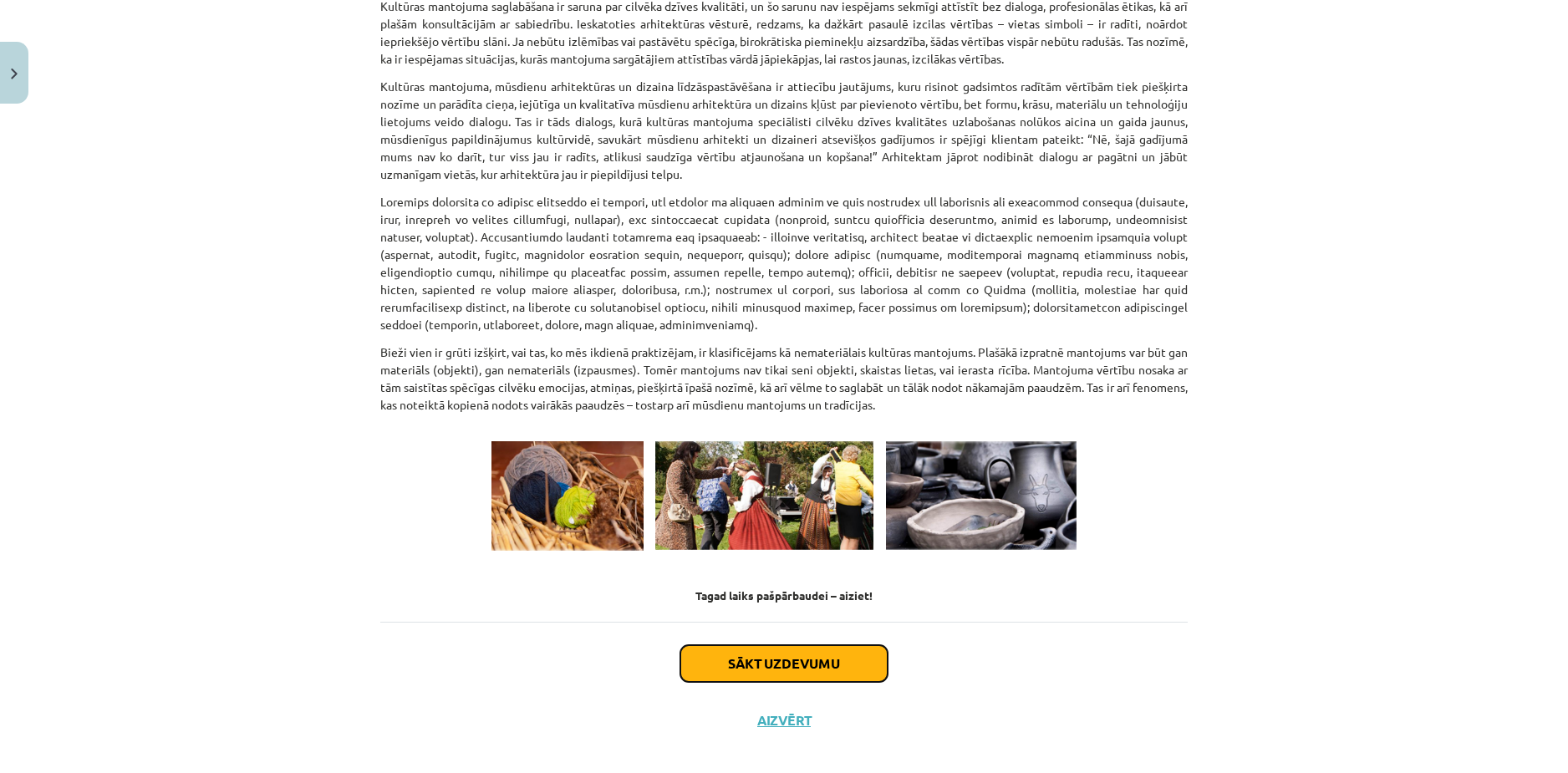
click at [849, 647] on button "Sākt uzdevumu" at bounding box center [784, 663] width 208 height 37
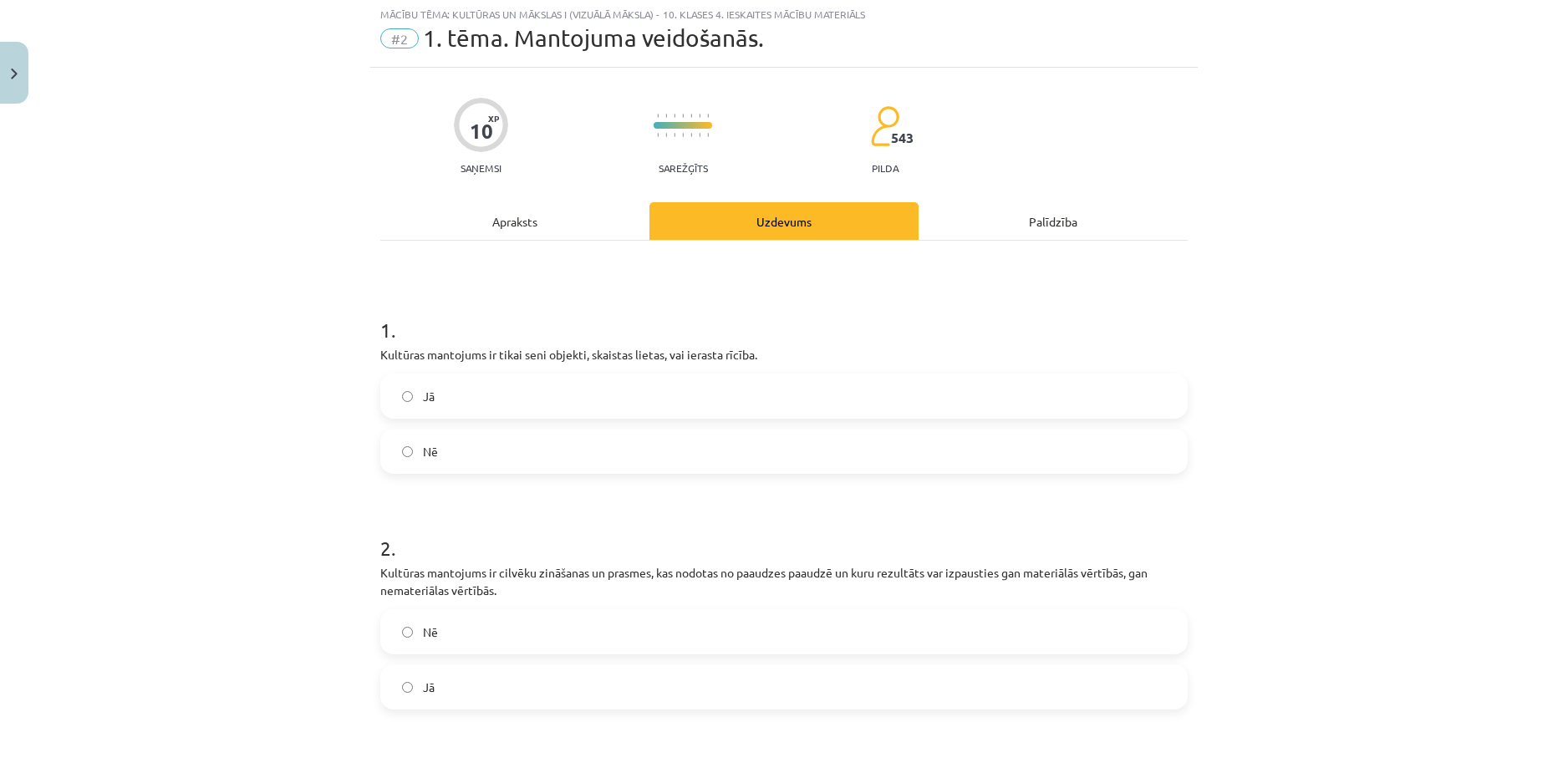
scroll to position [41, 0]
click at [436, 458] on label "Nē" at bounding box center [784, 453] width 804 height 41
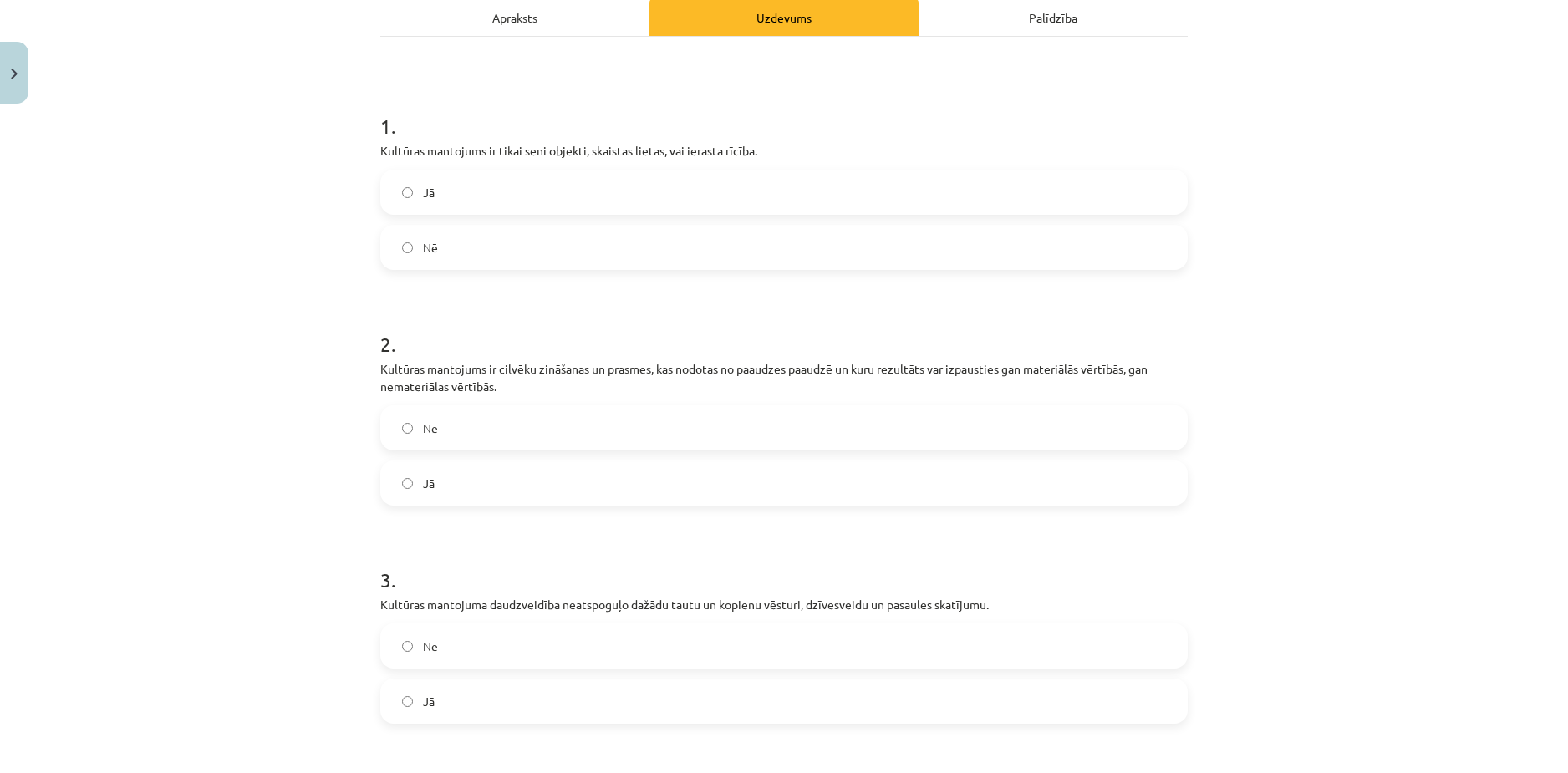
scroll to position [251, 0]
click at [598, 407] on label "Nē" at bounding box center [784, 425] width 804 height 41
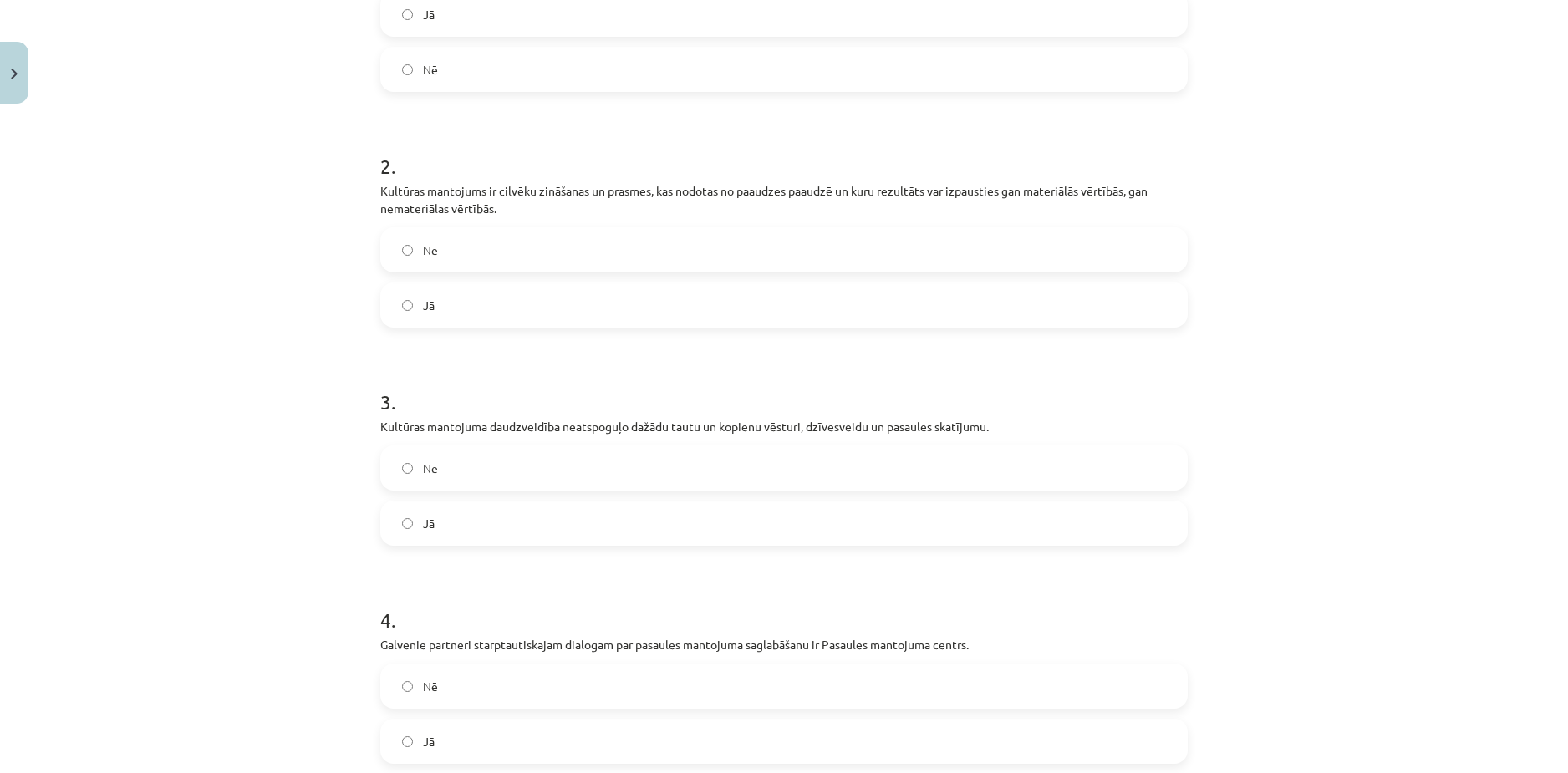
scroll to position [502, 0]
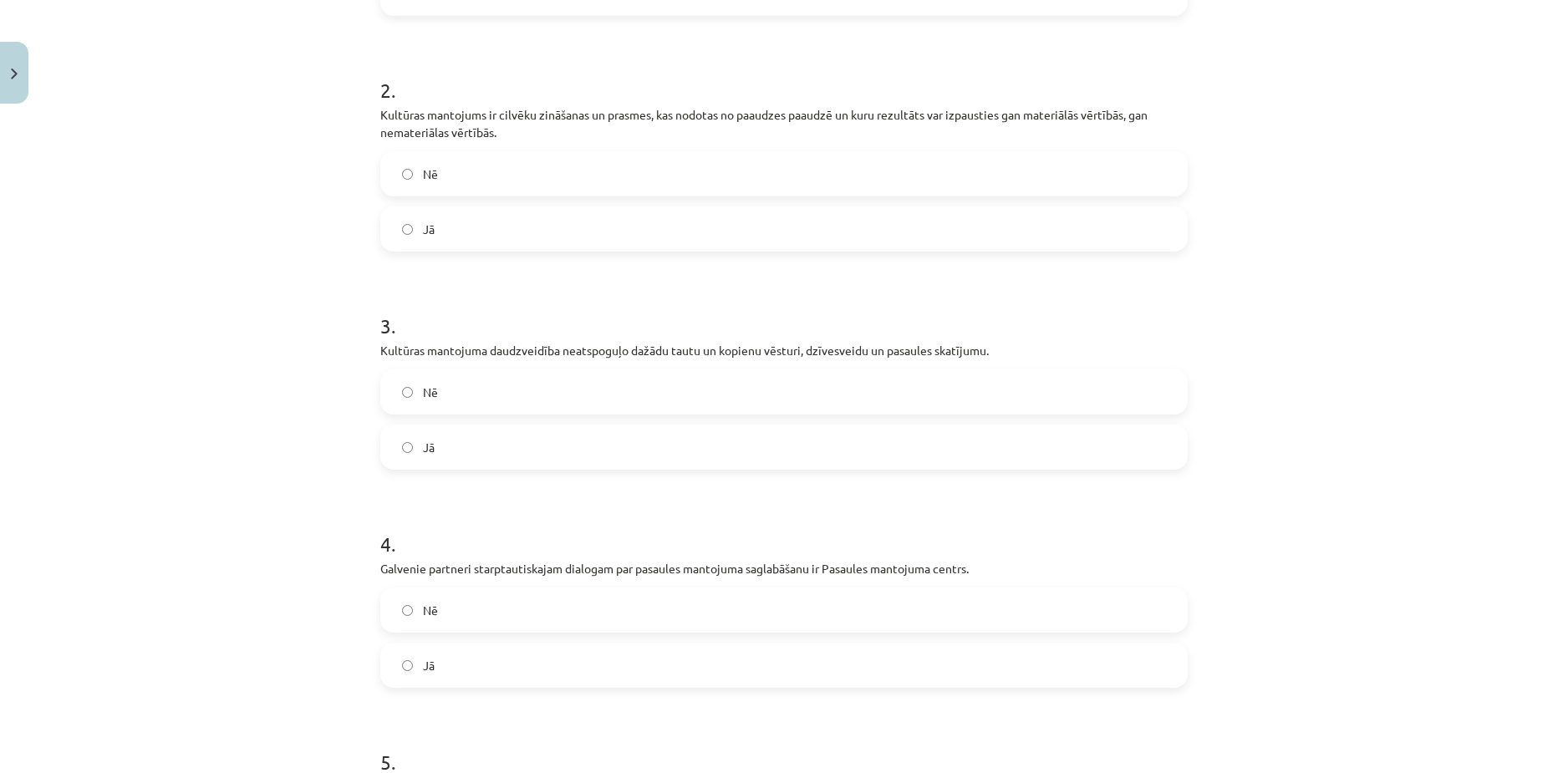
click at [525, 428] on label "Jā" at bounding box center [784, 447] width 804 height 41
click at [457, 396] on label "Nē" at bounding box center [784, 392] width 804 height 41
drag, startPoint x: 437, startPoint y: 245, endPoint x: 438, endPoint y: 229, distance: 16.0
click at [437, 239] on label "Jā" at bounding box center [784, 229] width 804 height 41
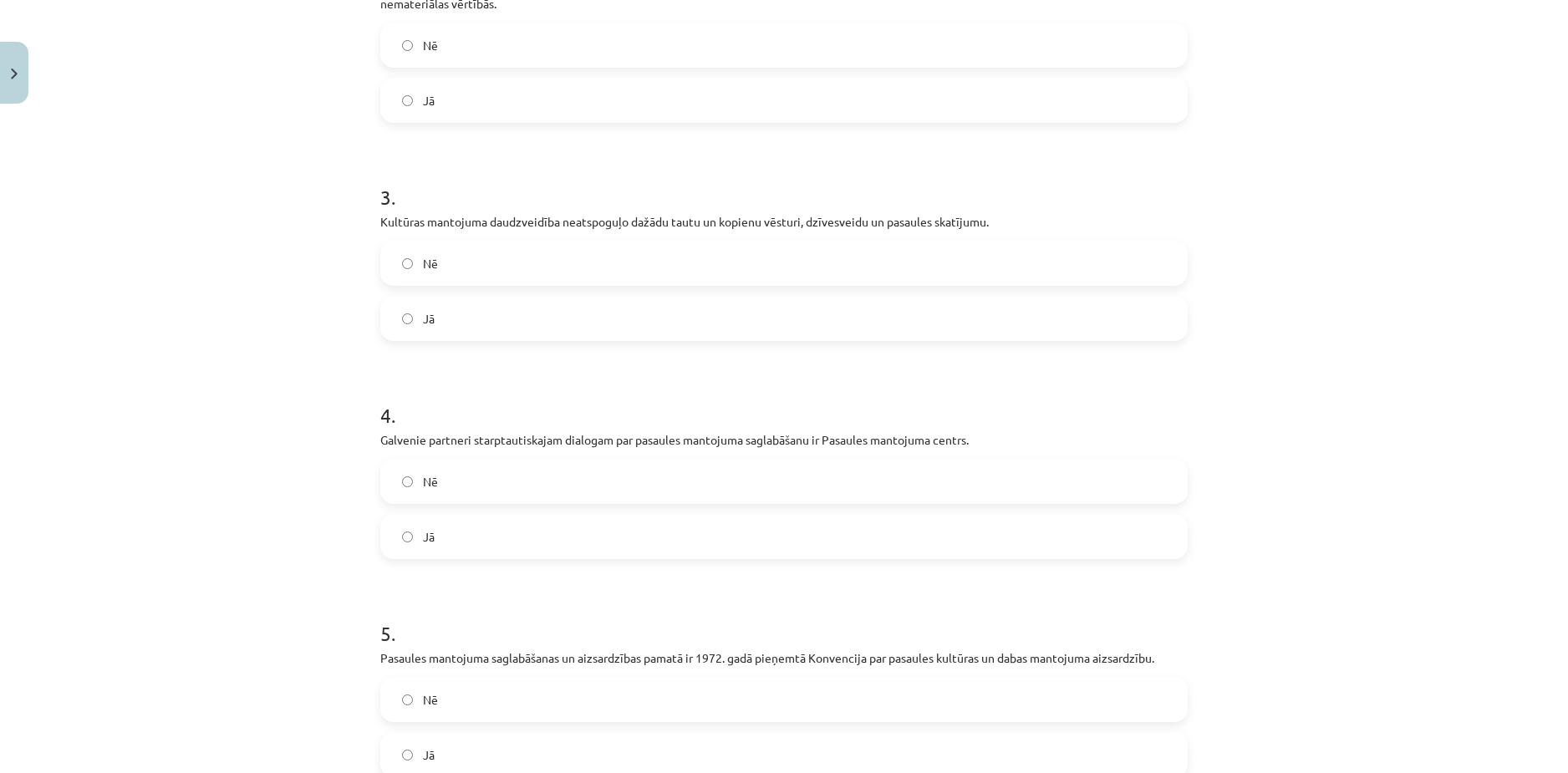
scroll to position [669, 0]
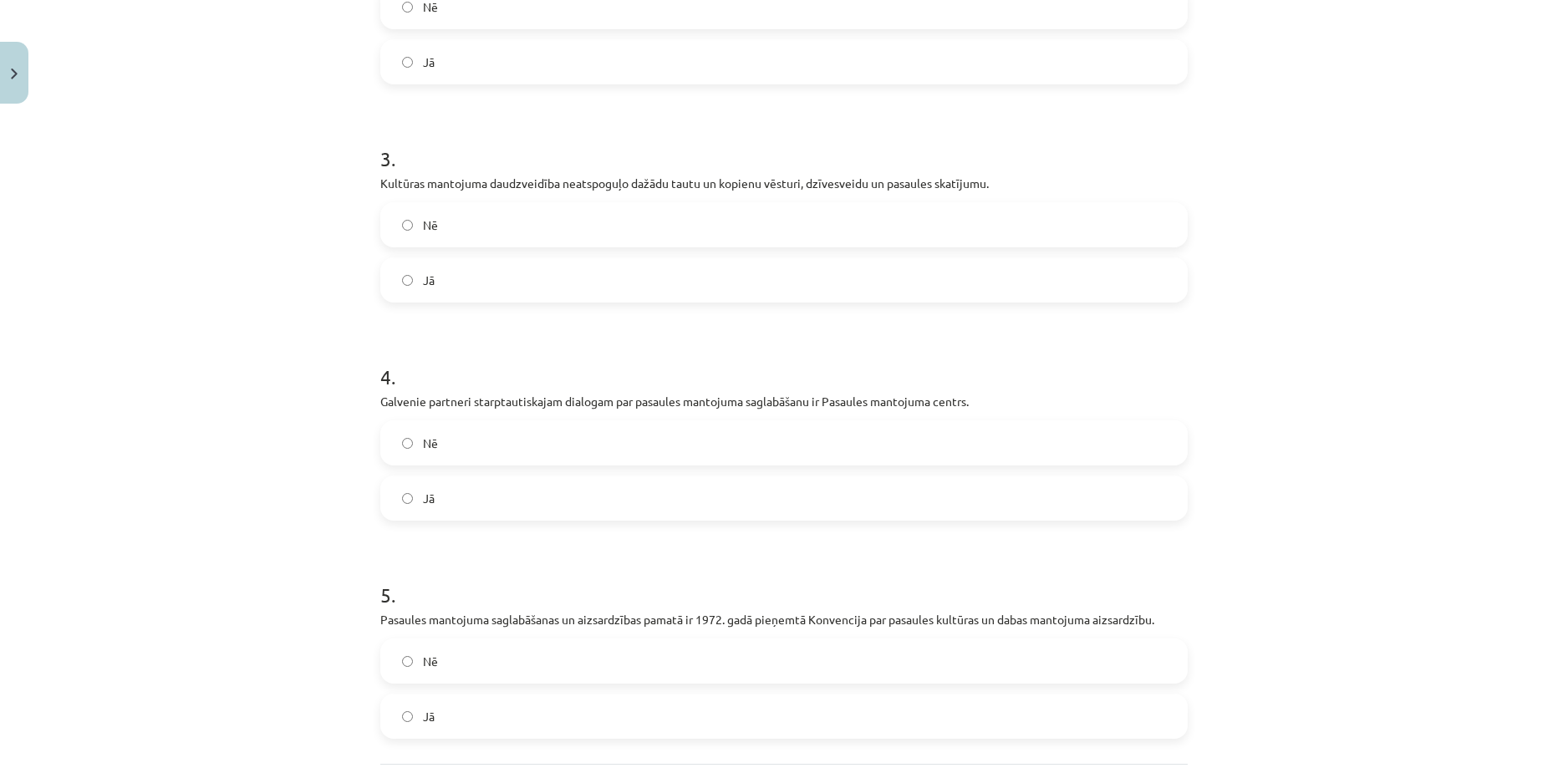
click at [695, 441] on label "Nē" at bounding box center [784, 442] width 804 height 41
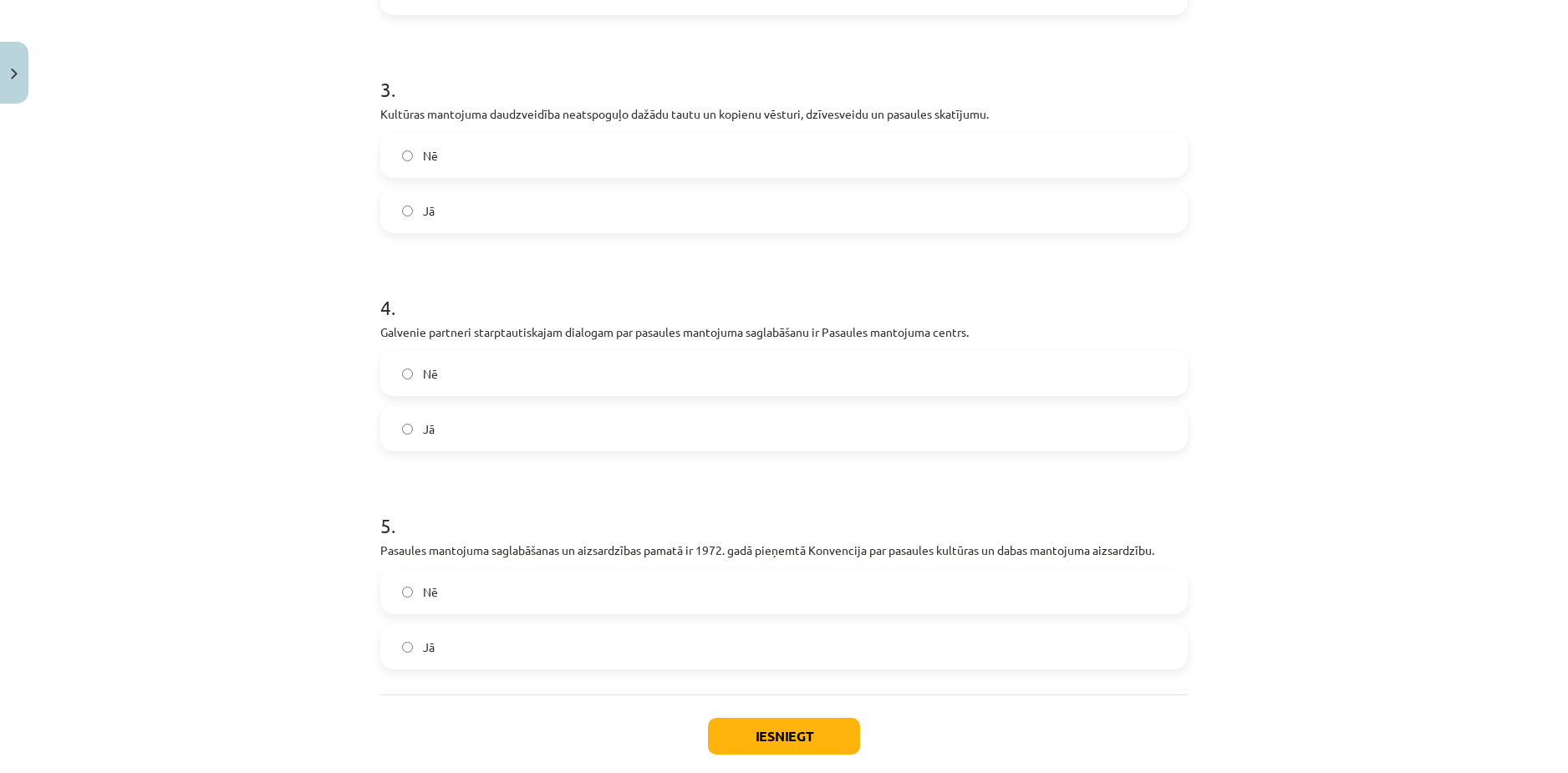
scroll to position [828, 0]
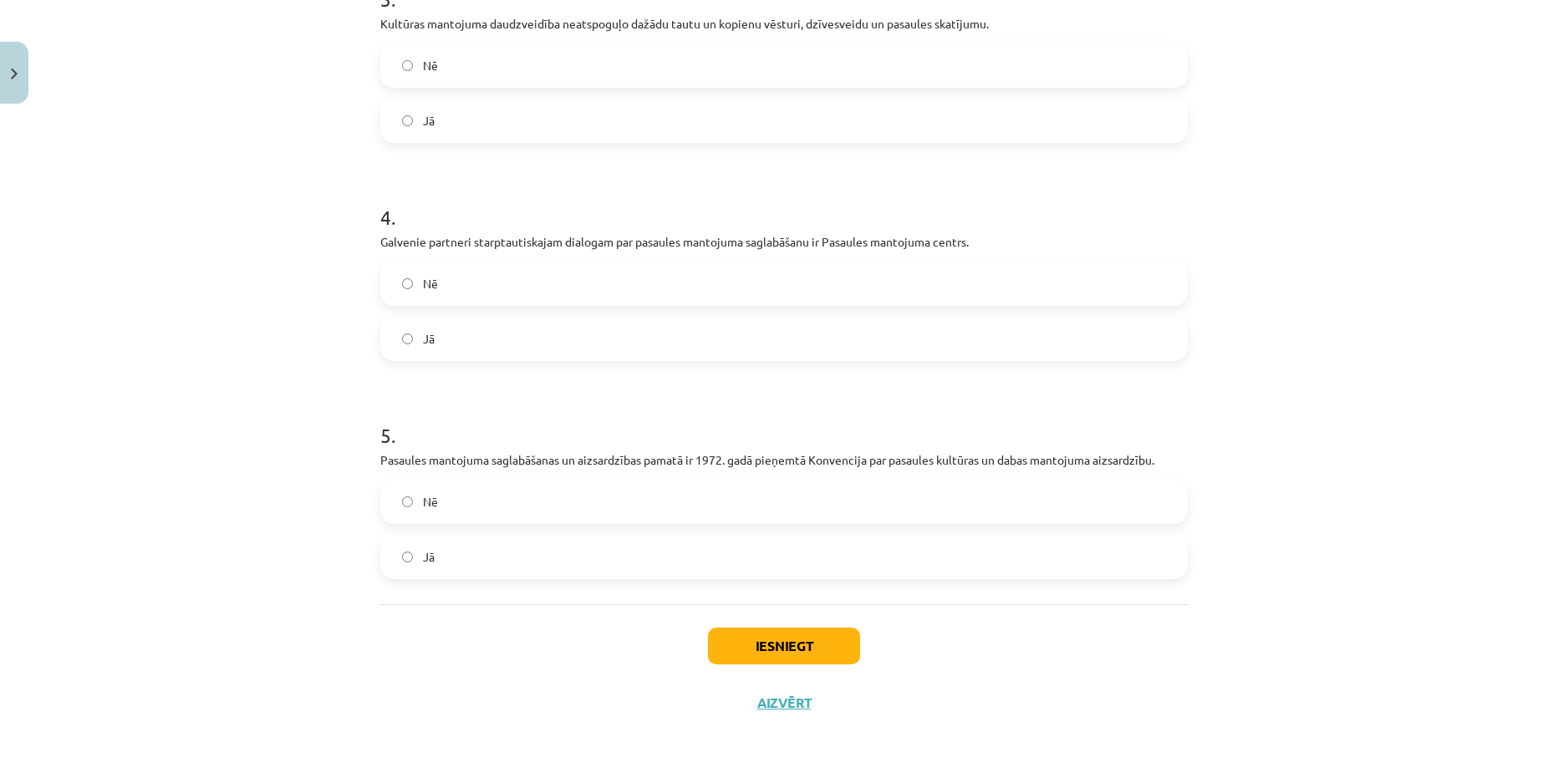
click at [588, 537] on label "Jā" at bounding box center [784, 556] width 804 height 41
click at [791, 651] on button "Iesniegt" at bounding box center [784, 645] width 152 height 37
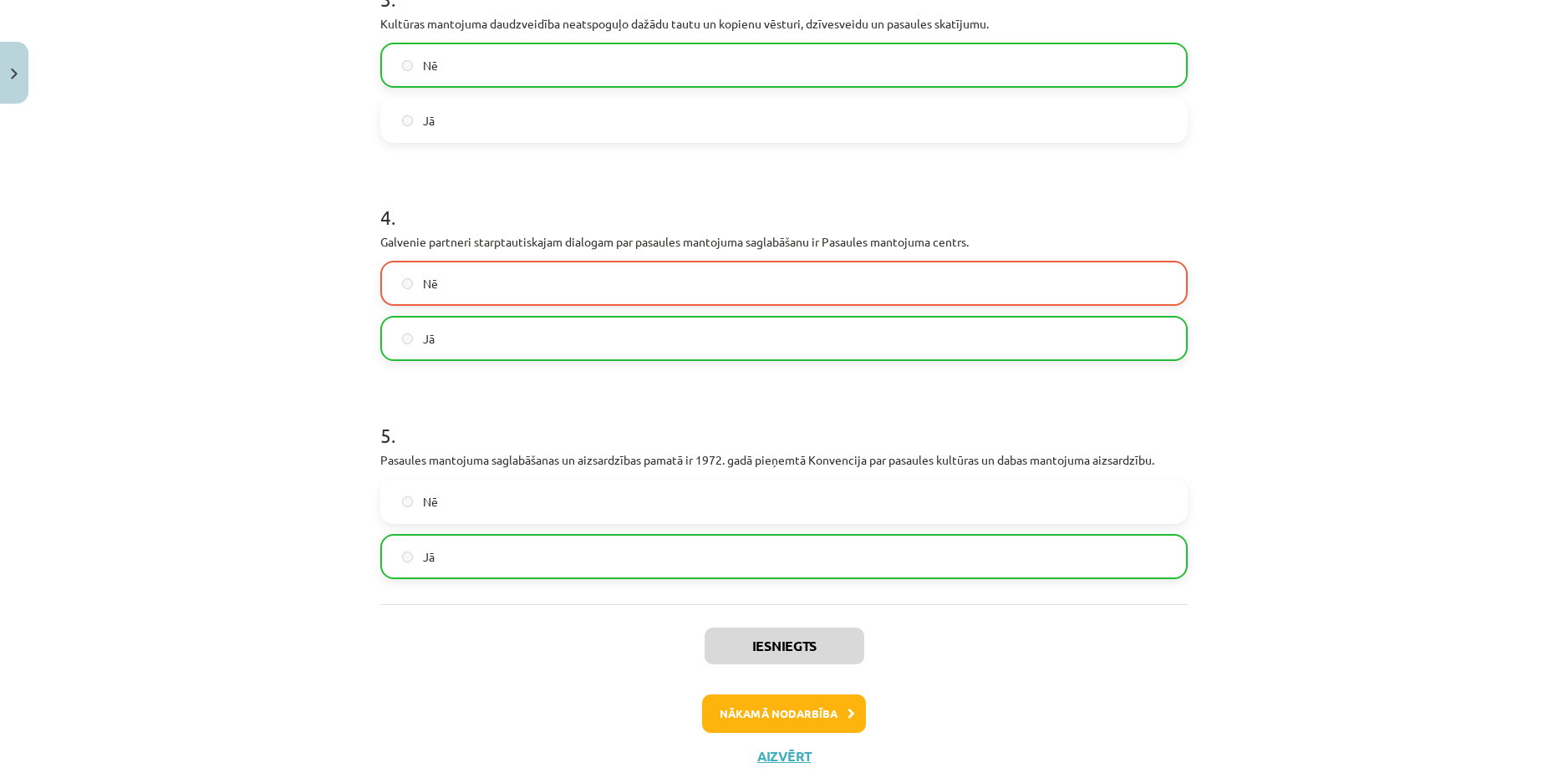
click at [441, 286] on label "Nē" at bounding box center [784, 283] width 804 height 41
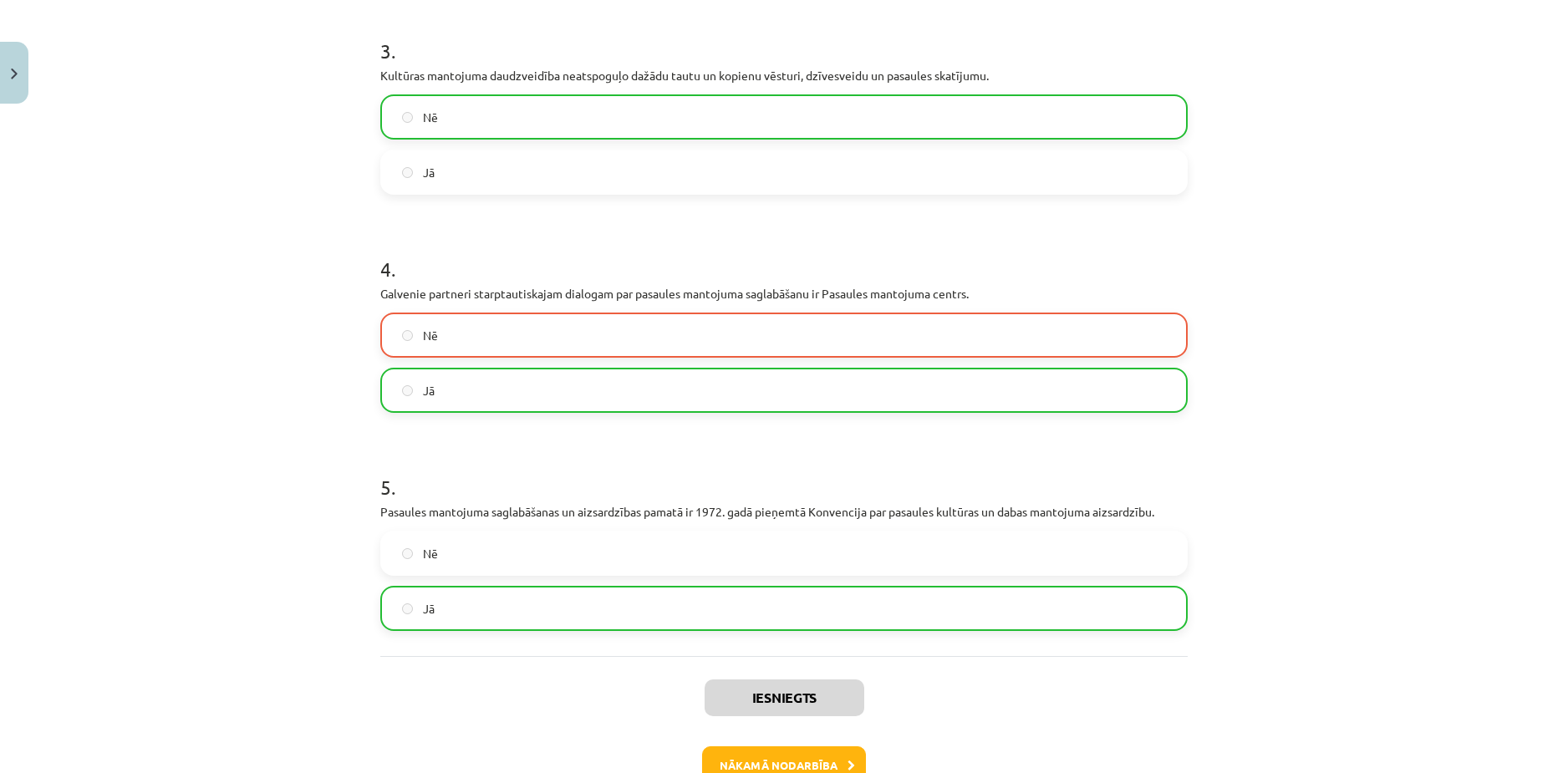
scroll to position [836, 0]
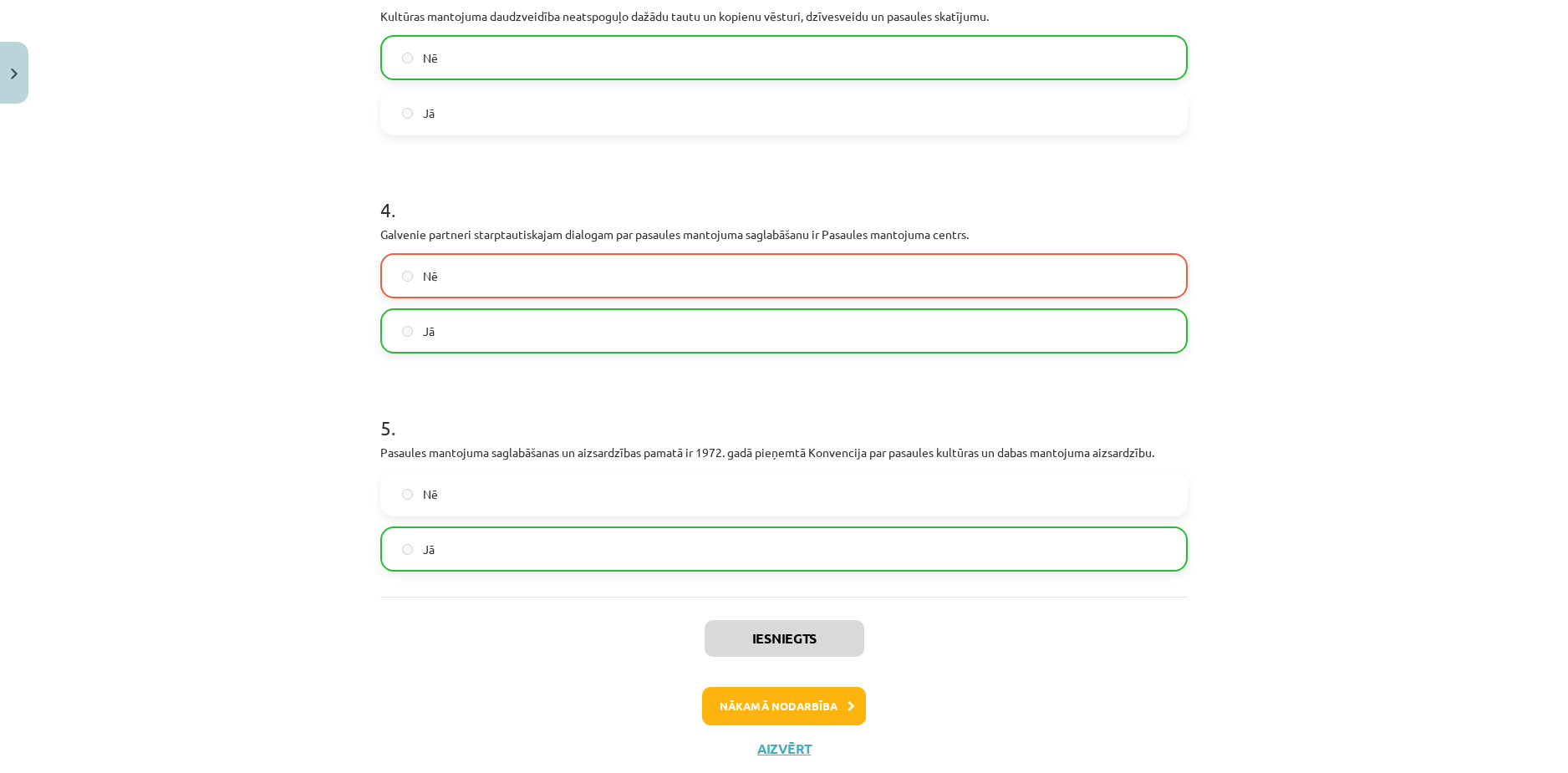
click at [427, 286] on label "Nē" at bounding box center [784, 275] width 804 height 41
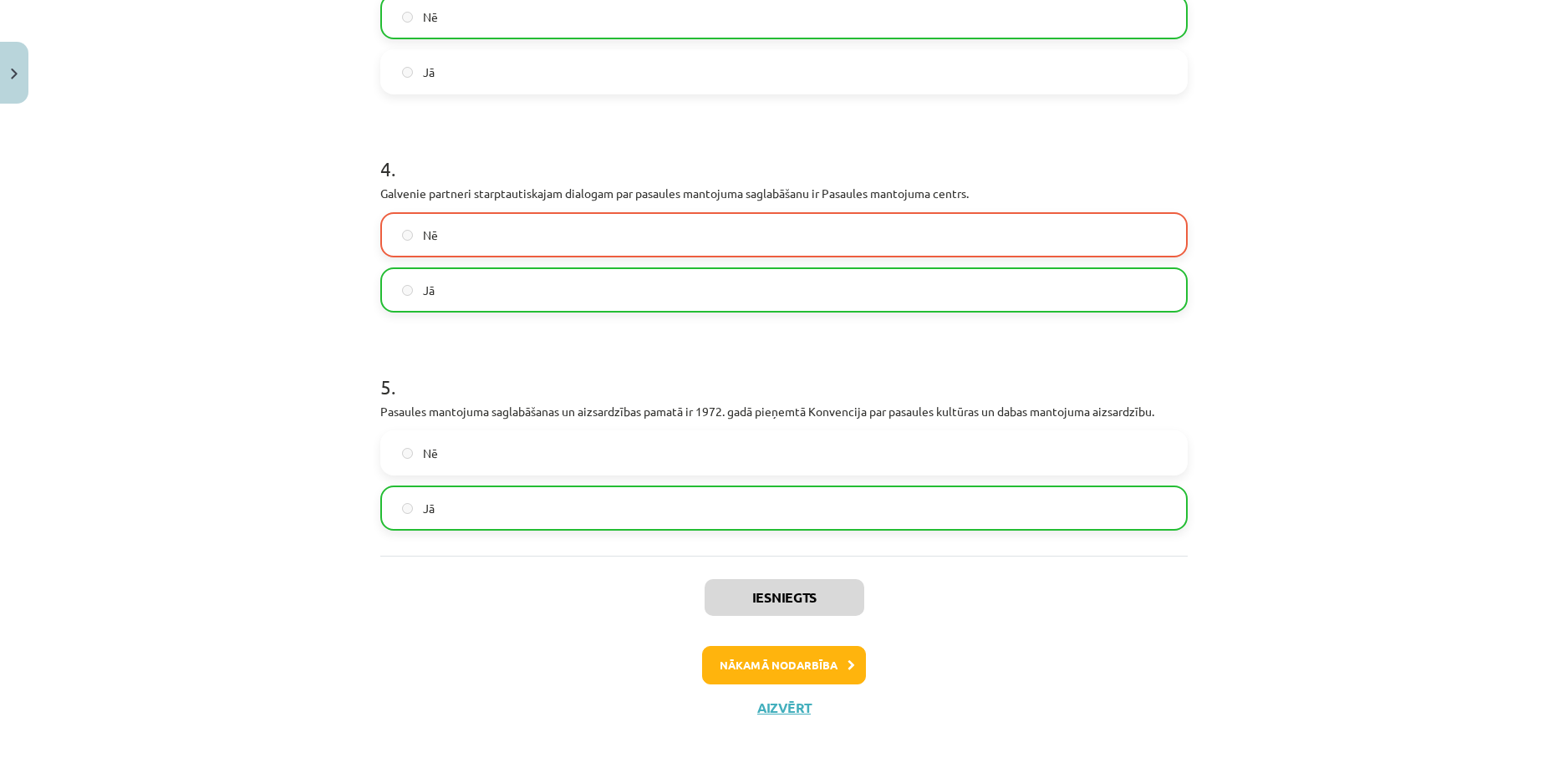
scroll to position [882, 0]
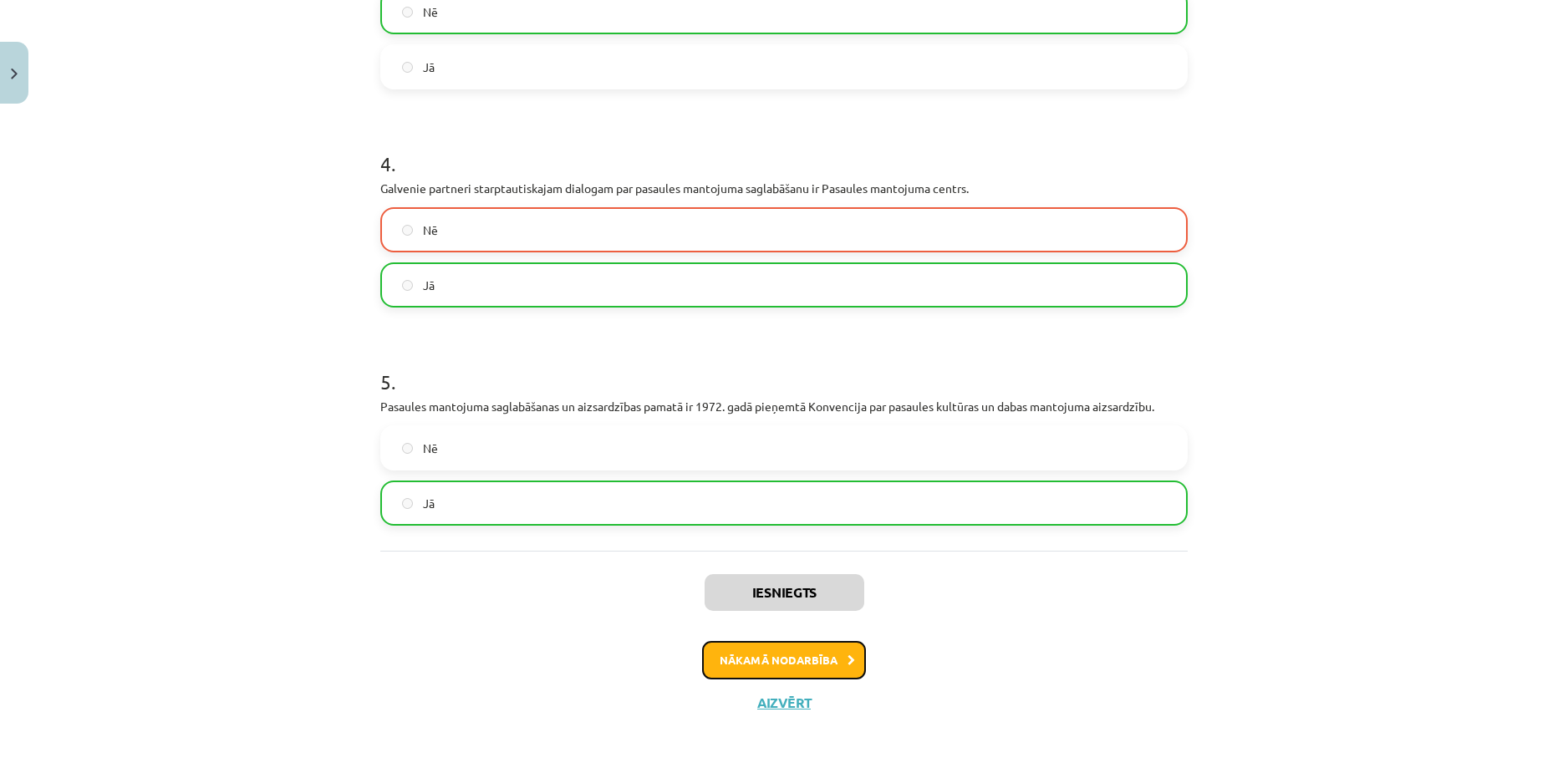
click at [757, 656] on button "Nākamā nodarbība" at bounding box center [784, 660] width 163 height 39
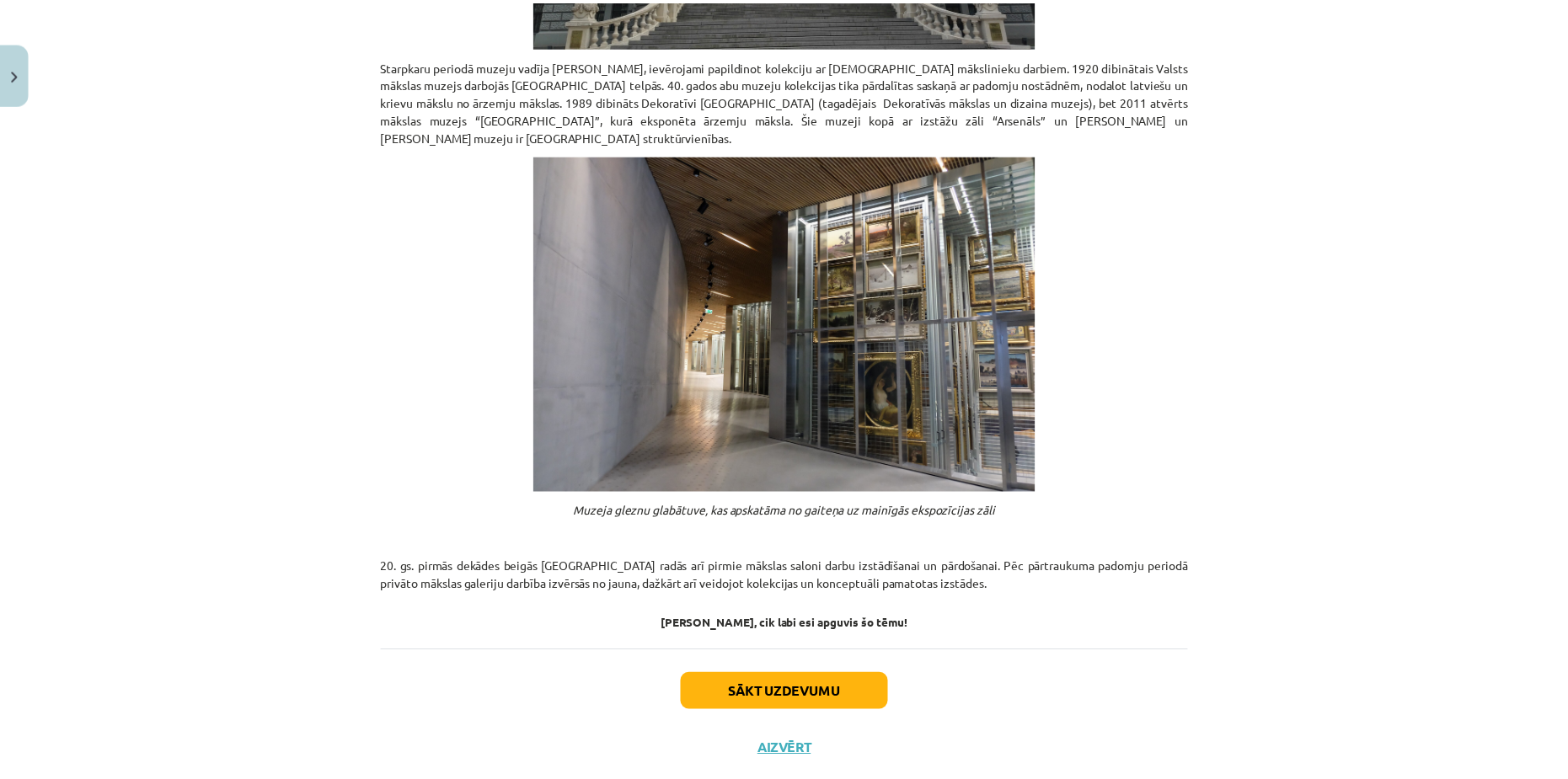
scroll to position [1144, 0]
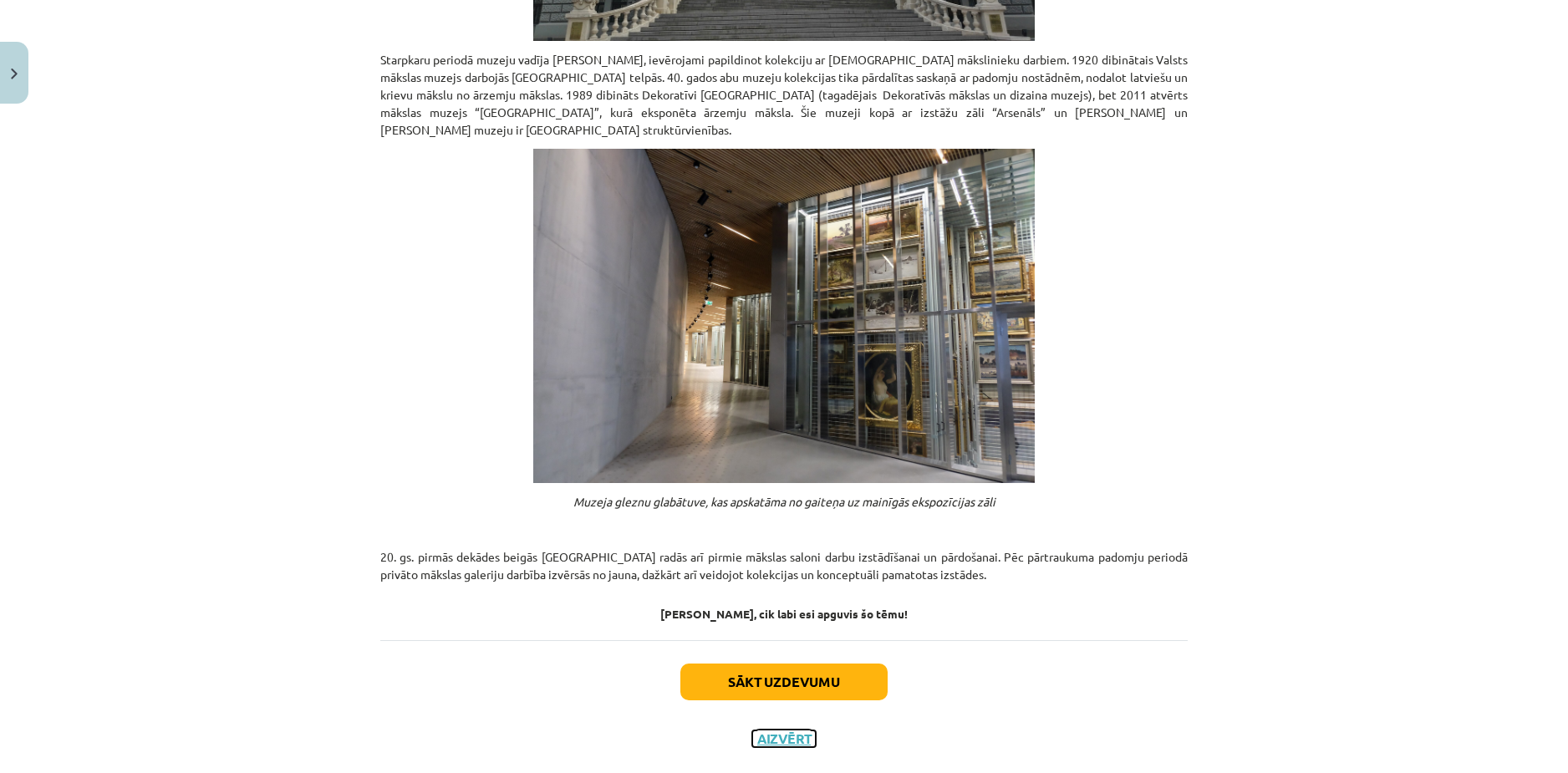
click at [784, 731] on button "Aizvērt" at bounding box center [784, 739] width 64 height 17
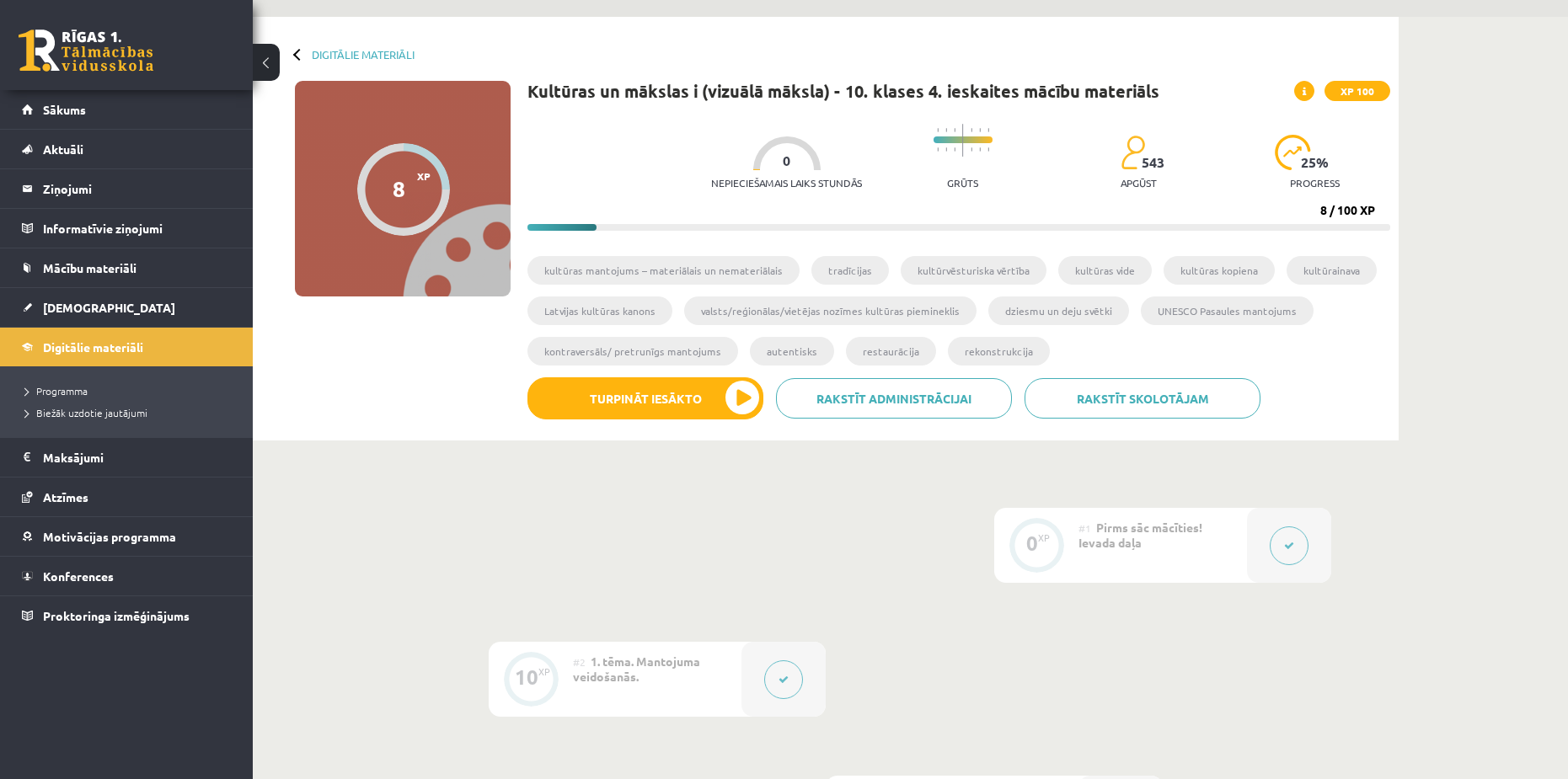
scroll to position [0, 0]
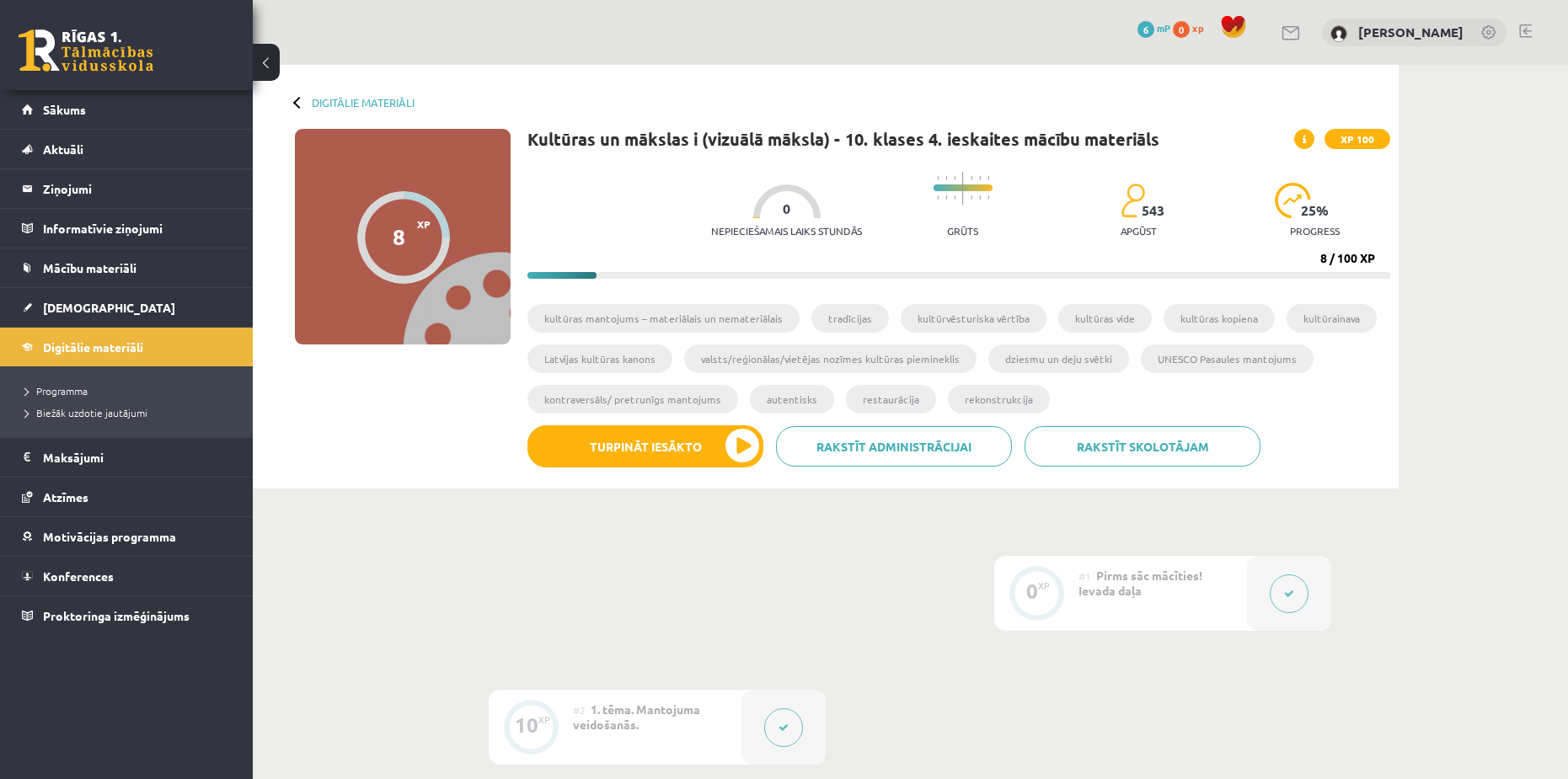
drag, startPoint x: 461, startPoint y: 506, endPoint x: 455, endPoint y: 496, distance: 11.7
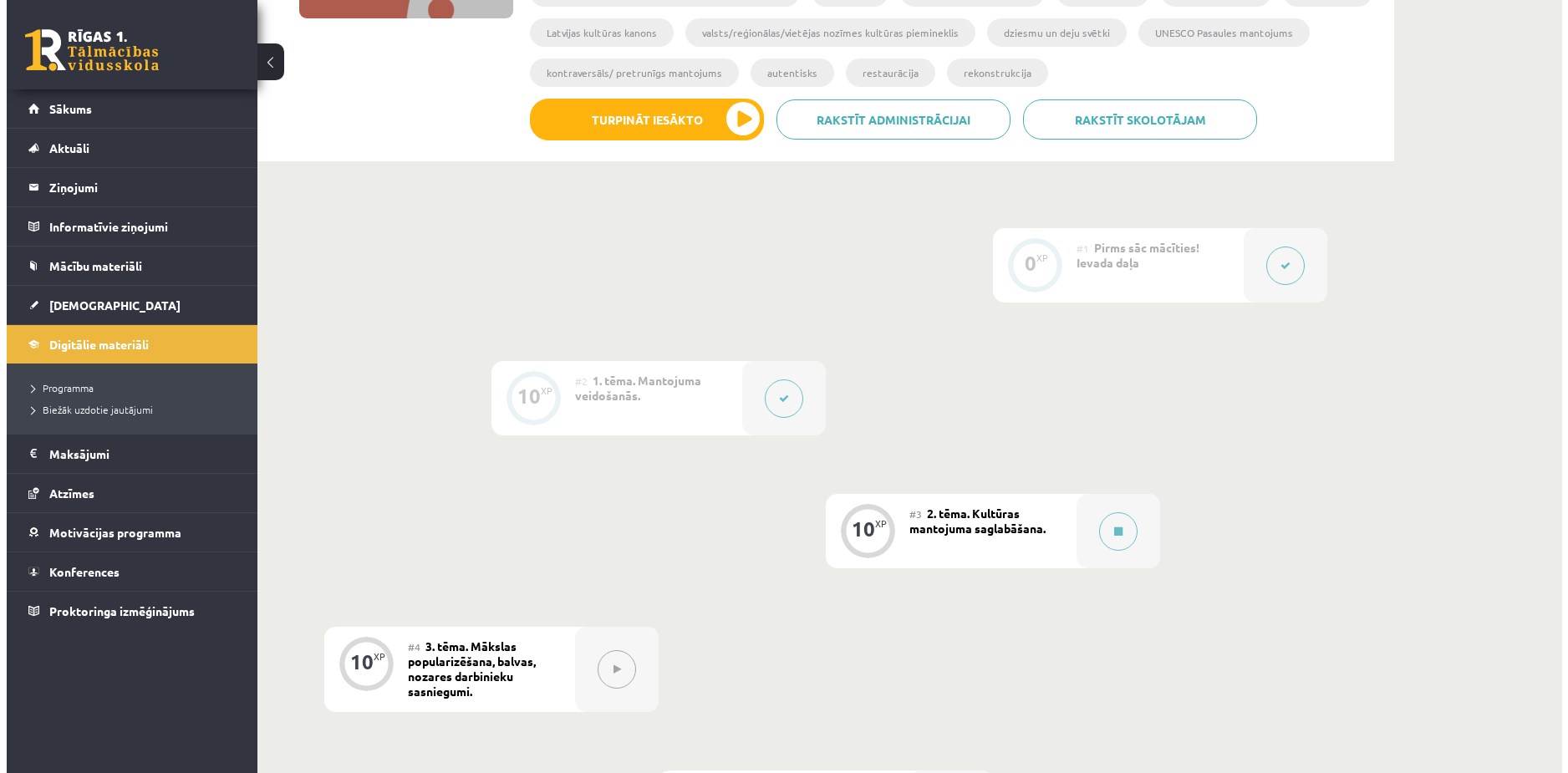
scroll to position [334, 0]
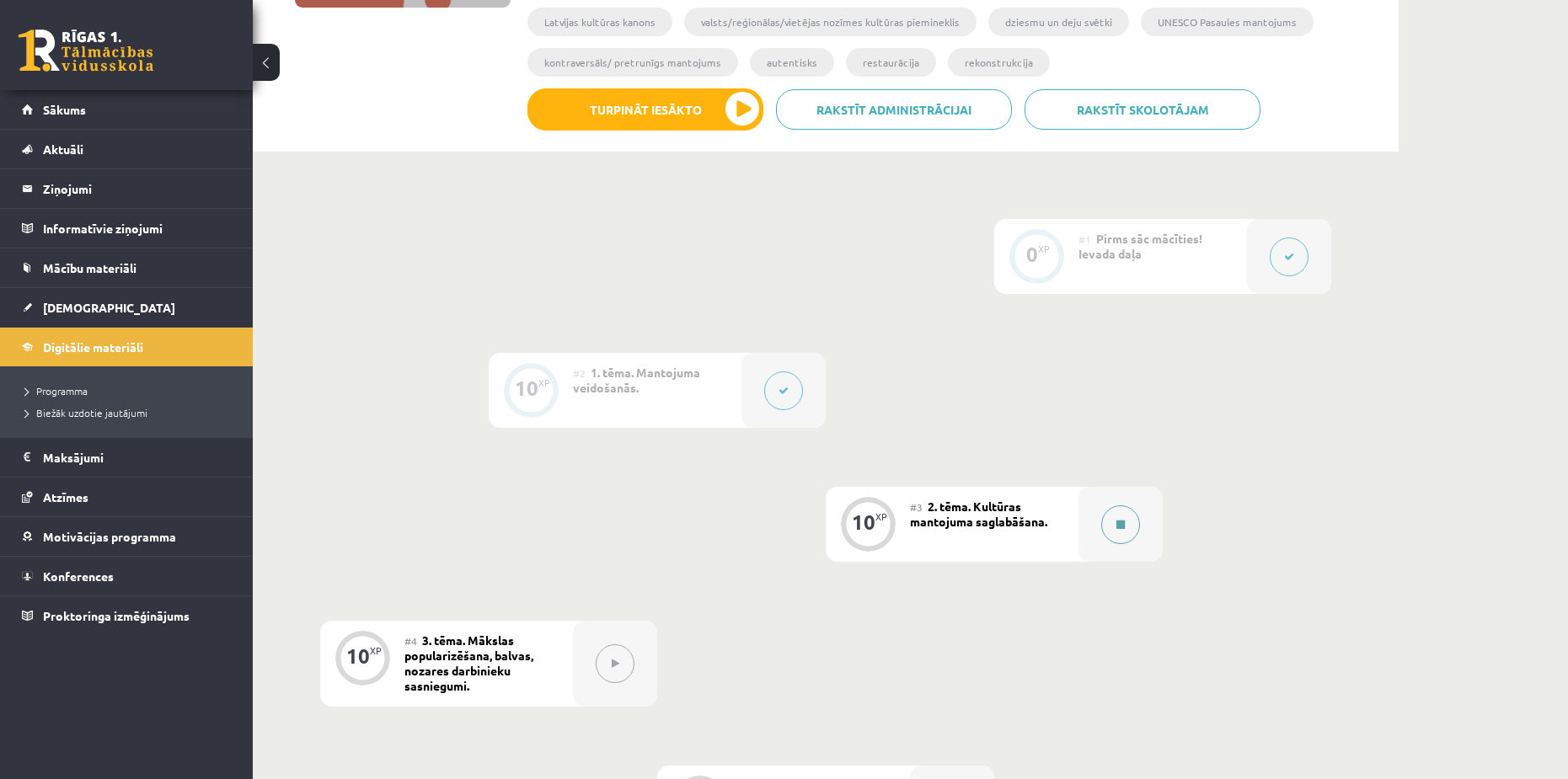
click at [1120, 520] on icon at bounding box center [1120, 524] width 9 height 10
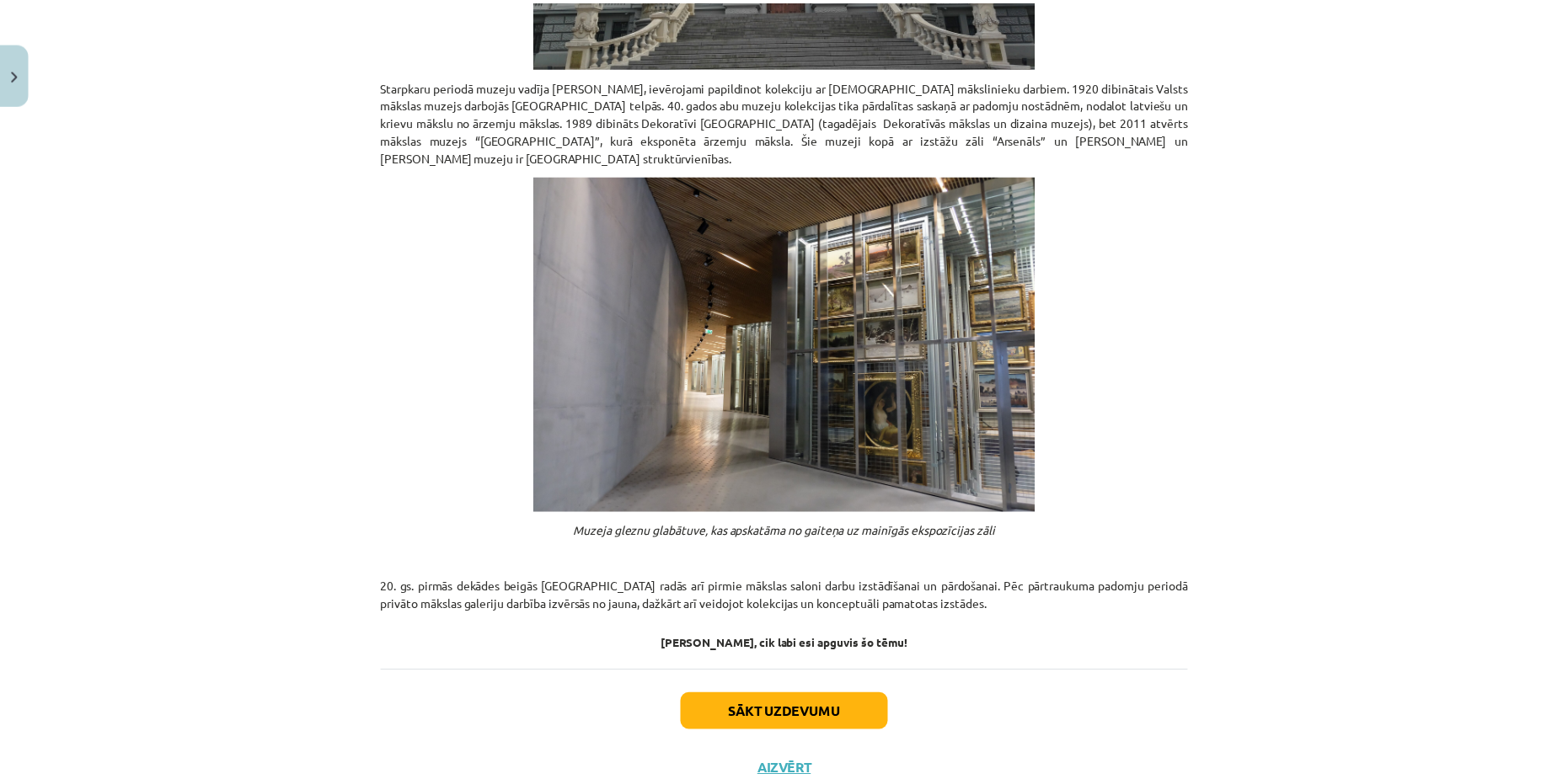
scroll to position [1144, 0]
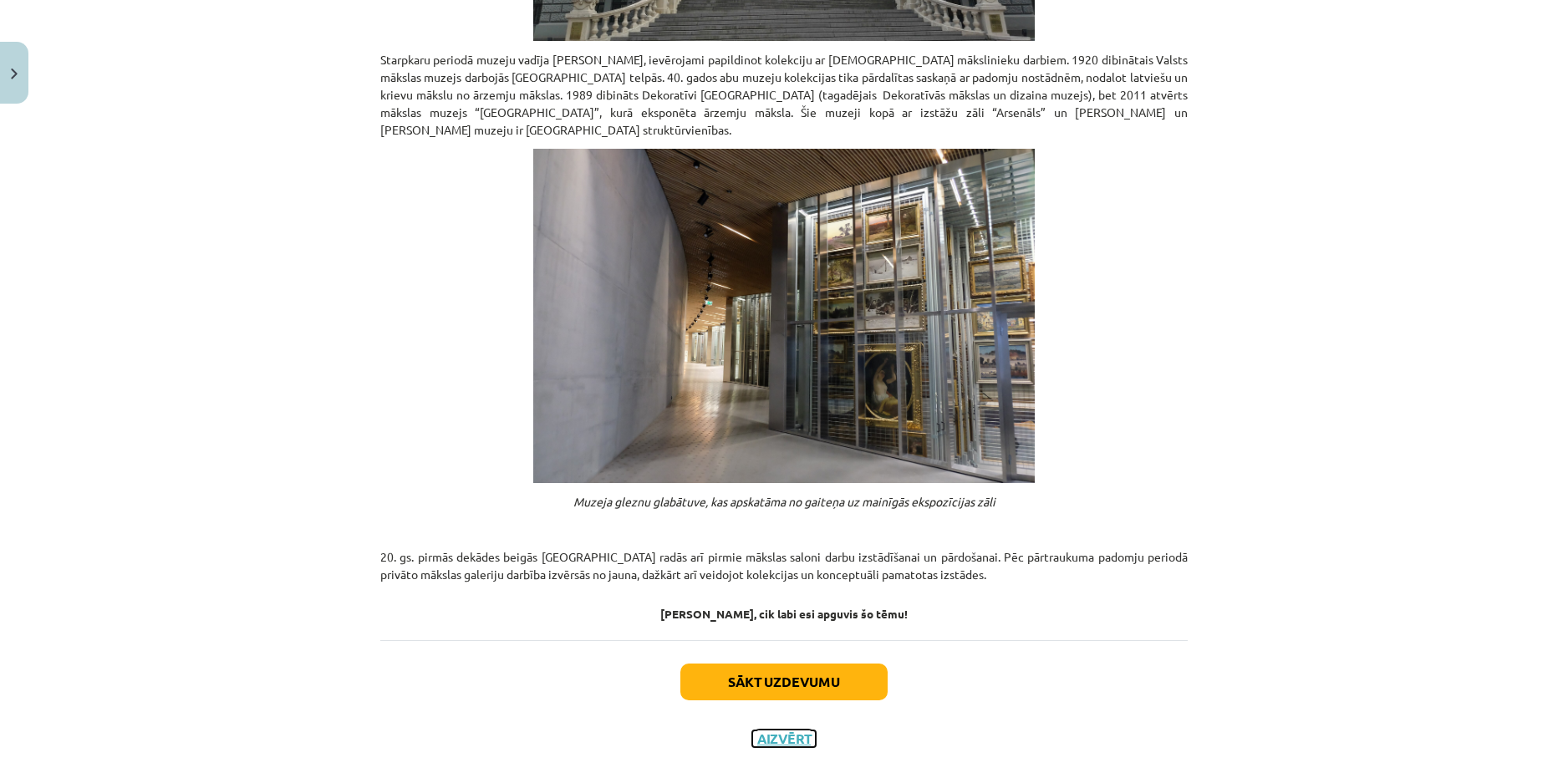
click at [770, 731] on button "Aizvērt" at bounding box center [784, 739] width 64 height 17
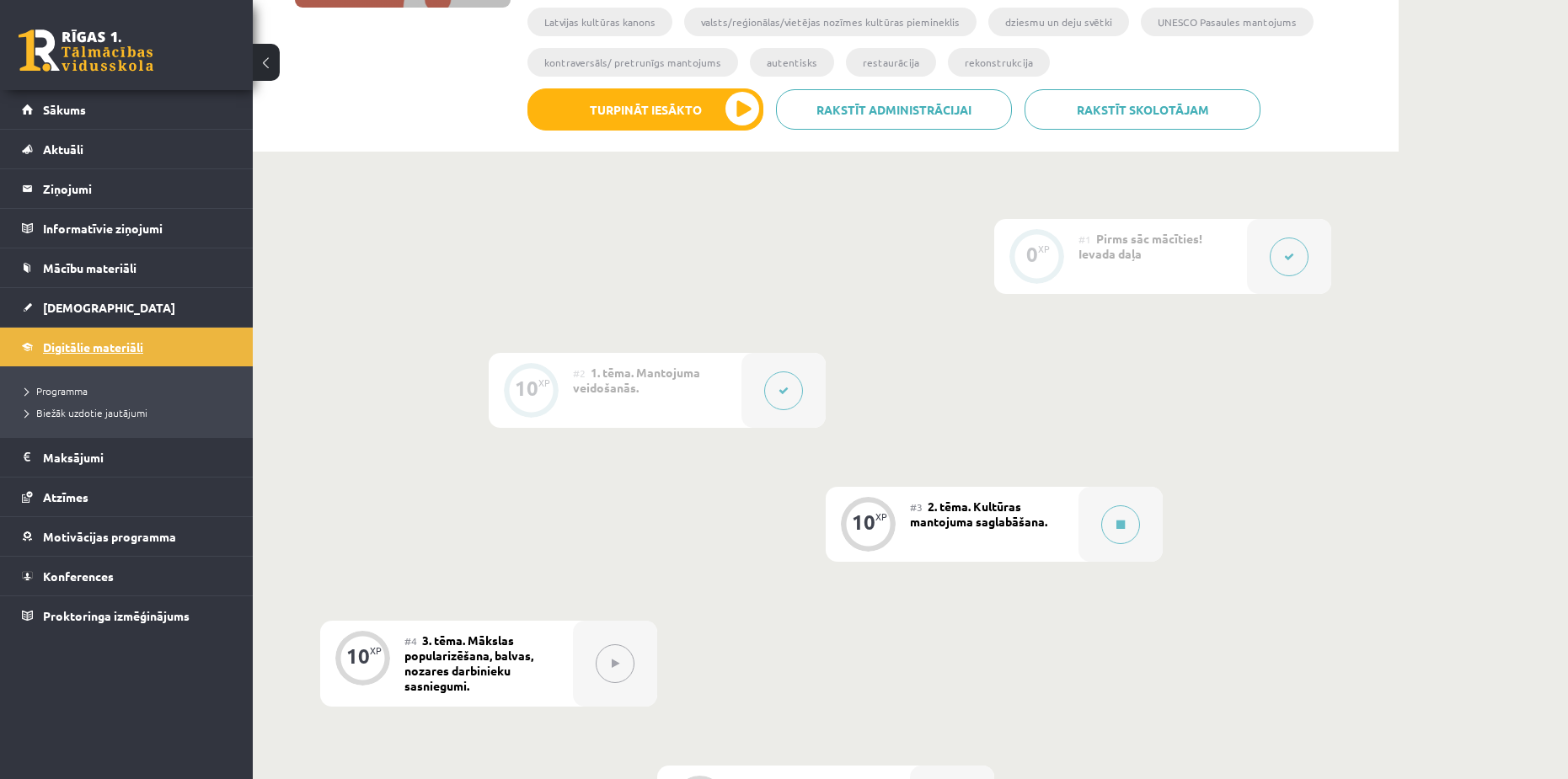
click at [86, 339] on link "Digitālie materiāli" at bounding box center [127, 346] width 210 height 39
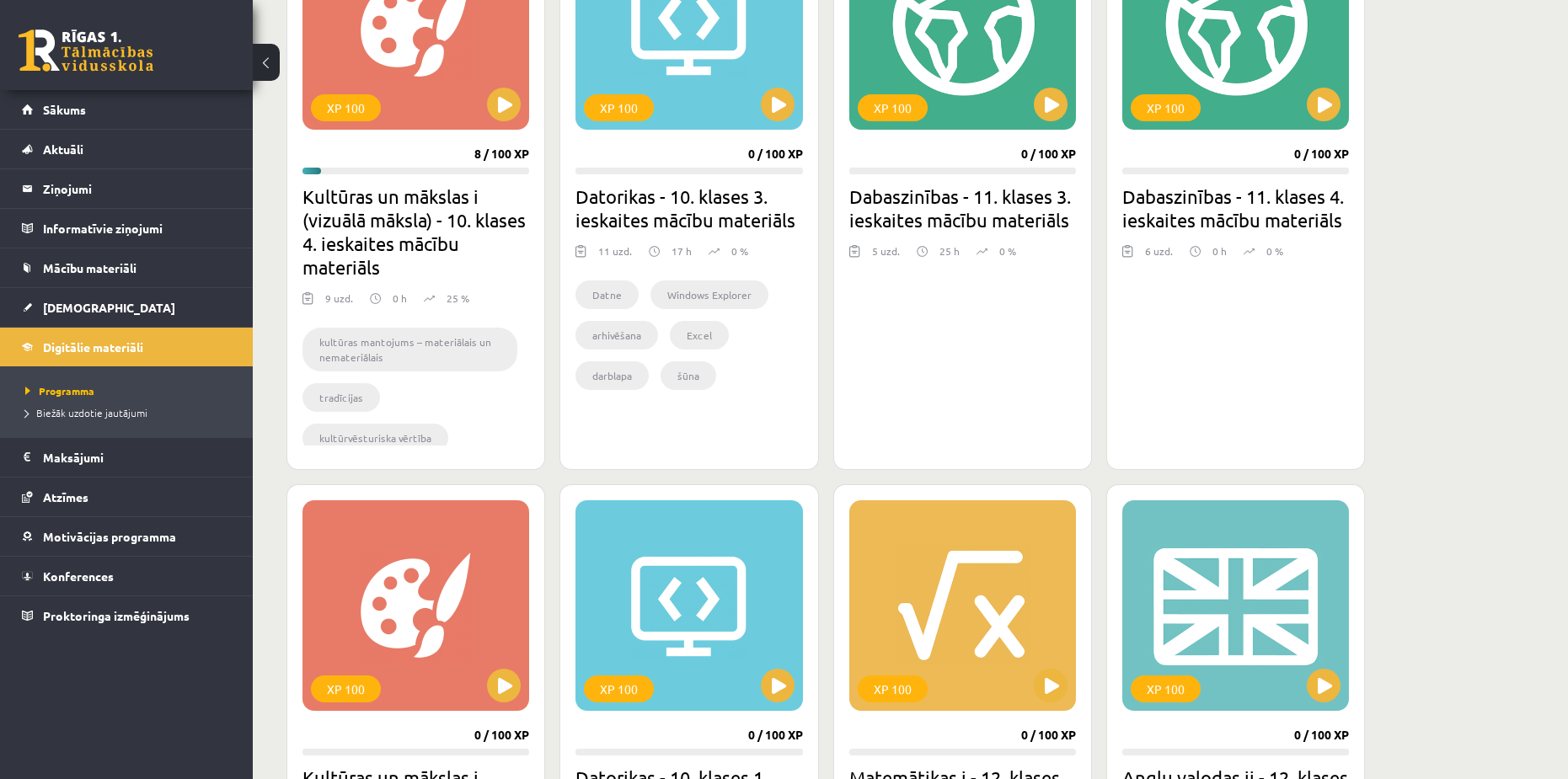
scroll to position [505, 0]
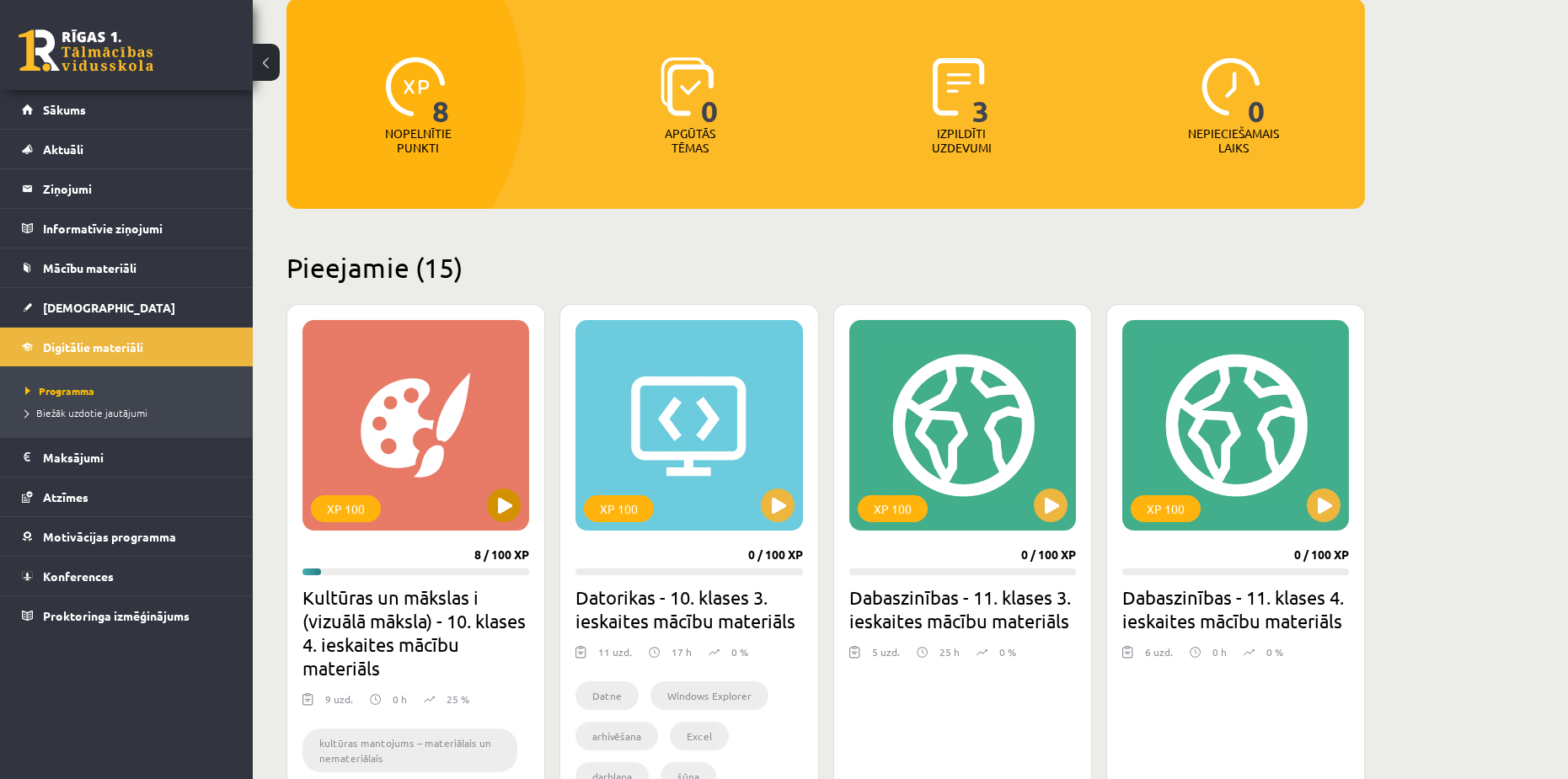
scroll to position [118, 0]
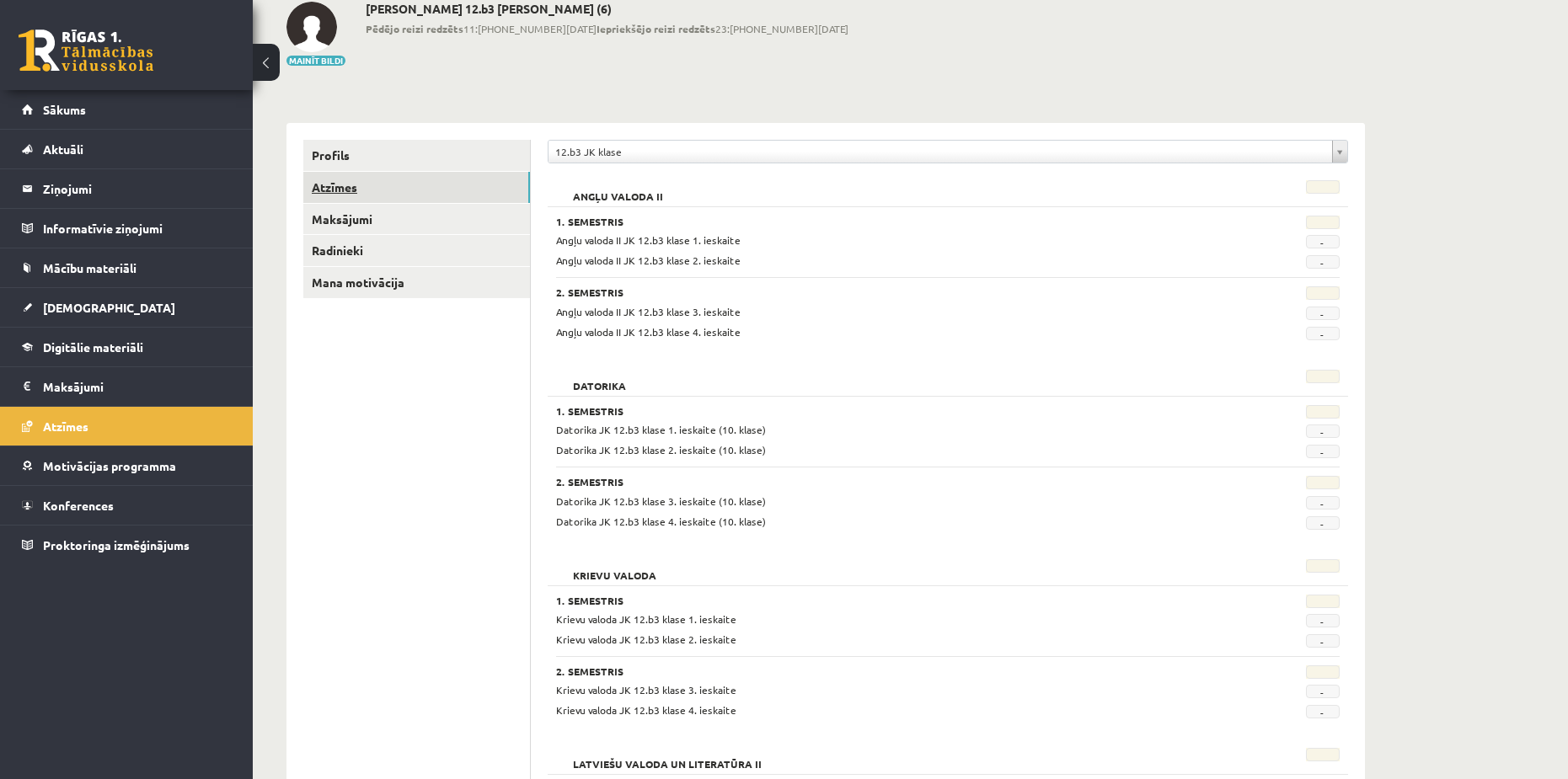
scroll to position [168, 0]
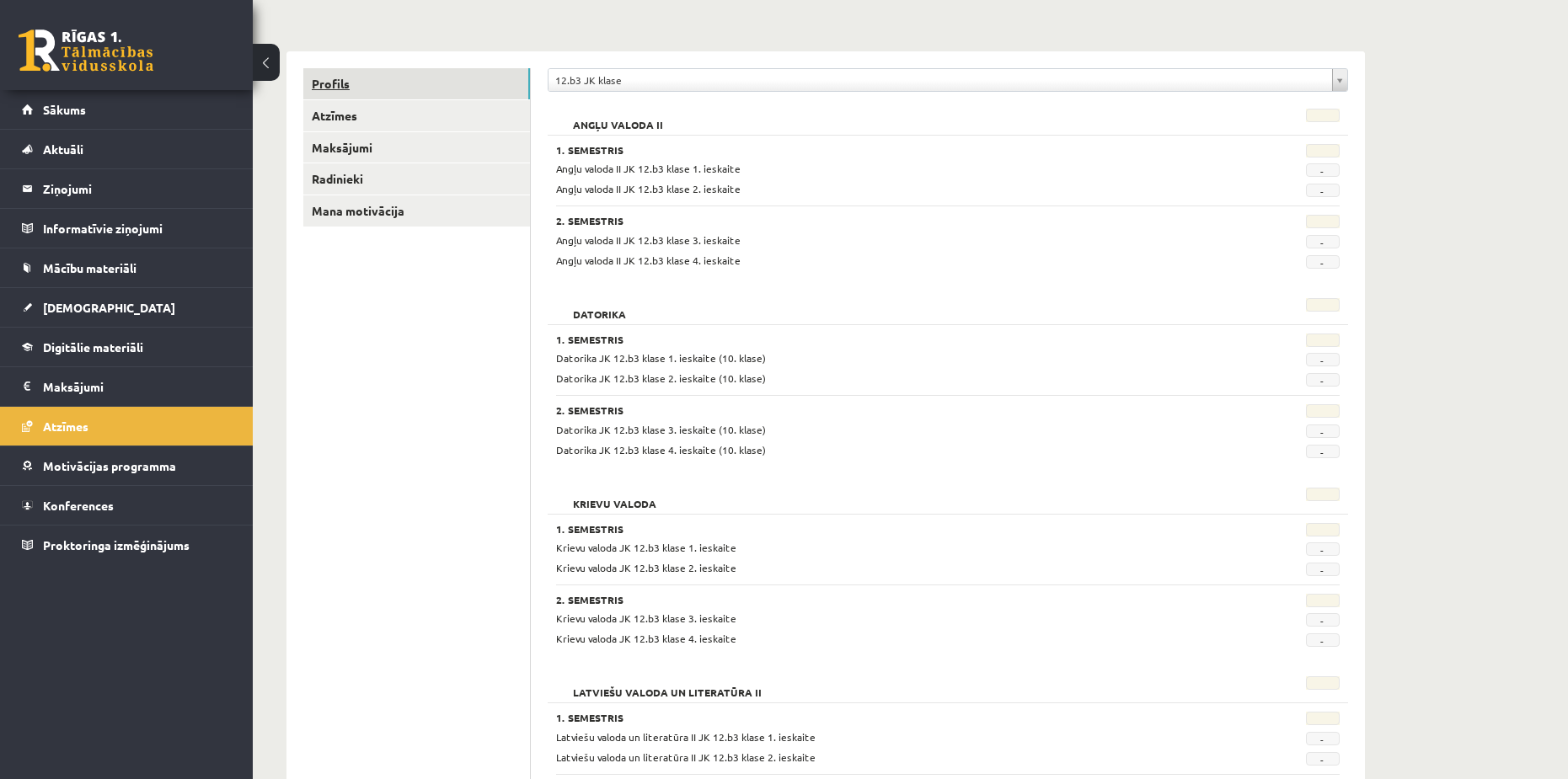
click at [351, 73] on link "Profils" at bounding box center [416, 83] width 226 height 31
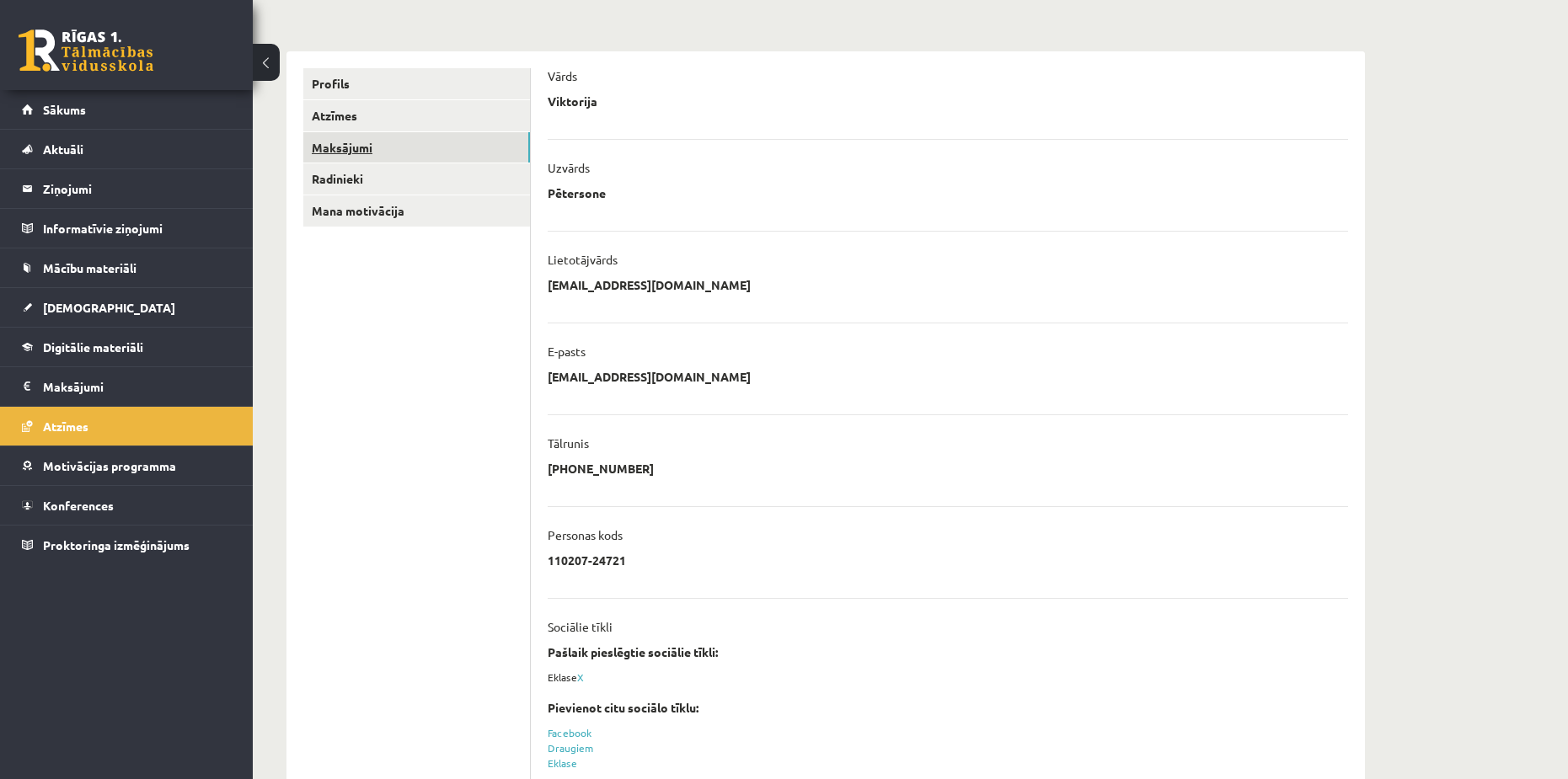
click at [347, 149] on link "Maksājumi" at bounding box center [416, 148] width 226 height 31
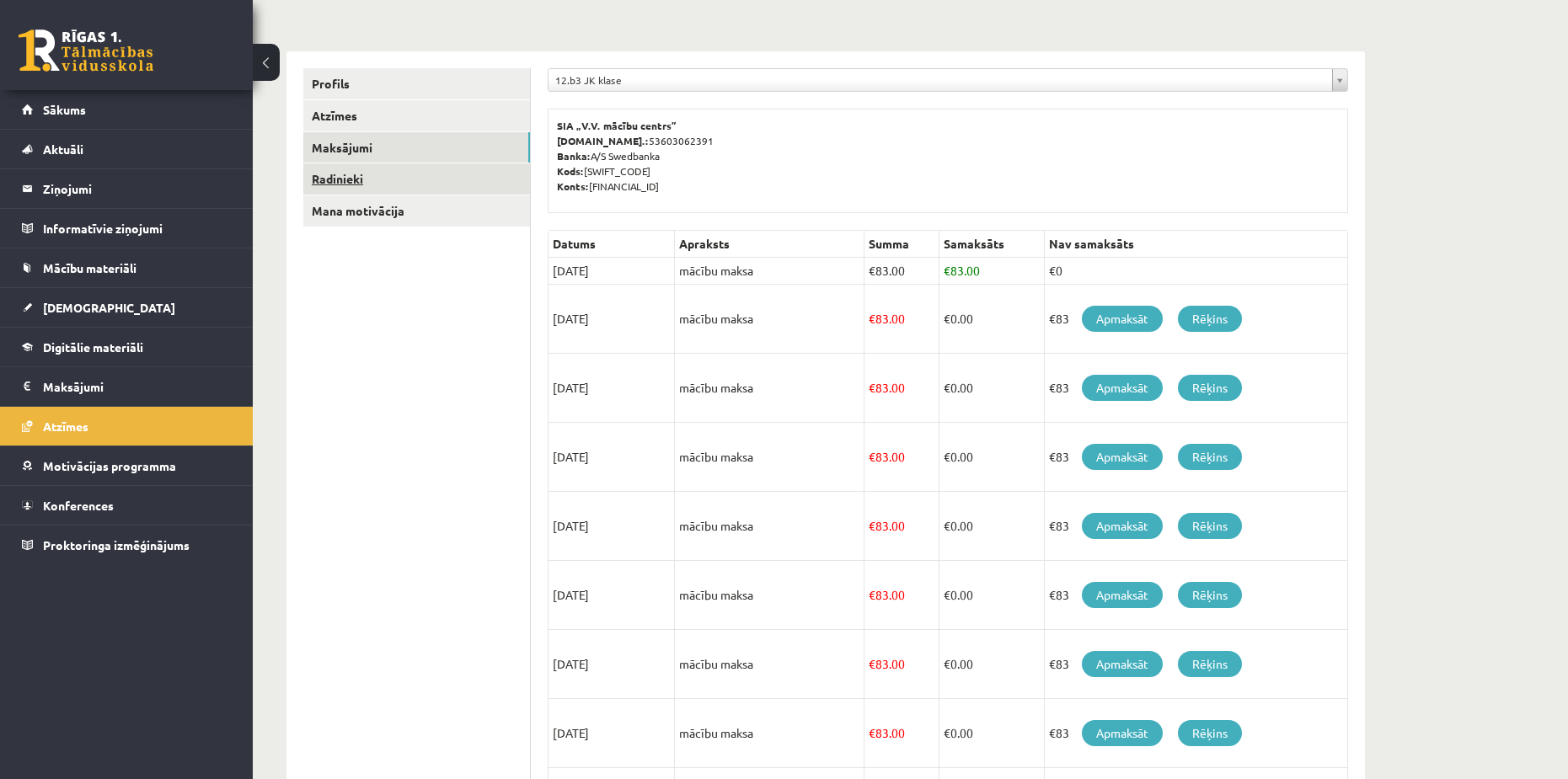
click at [338, 177] on link "Radinieki" at bounding box center [416, 179] width 226 height 31
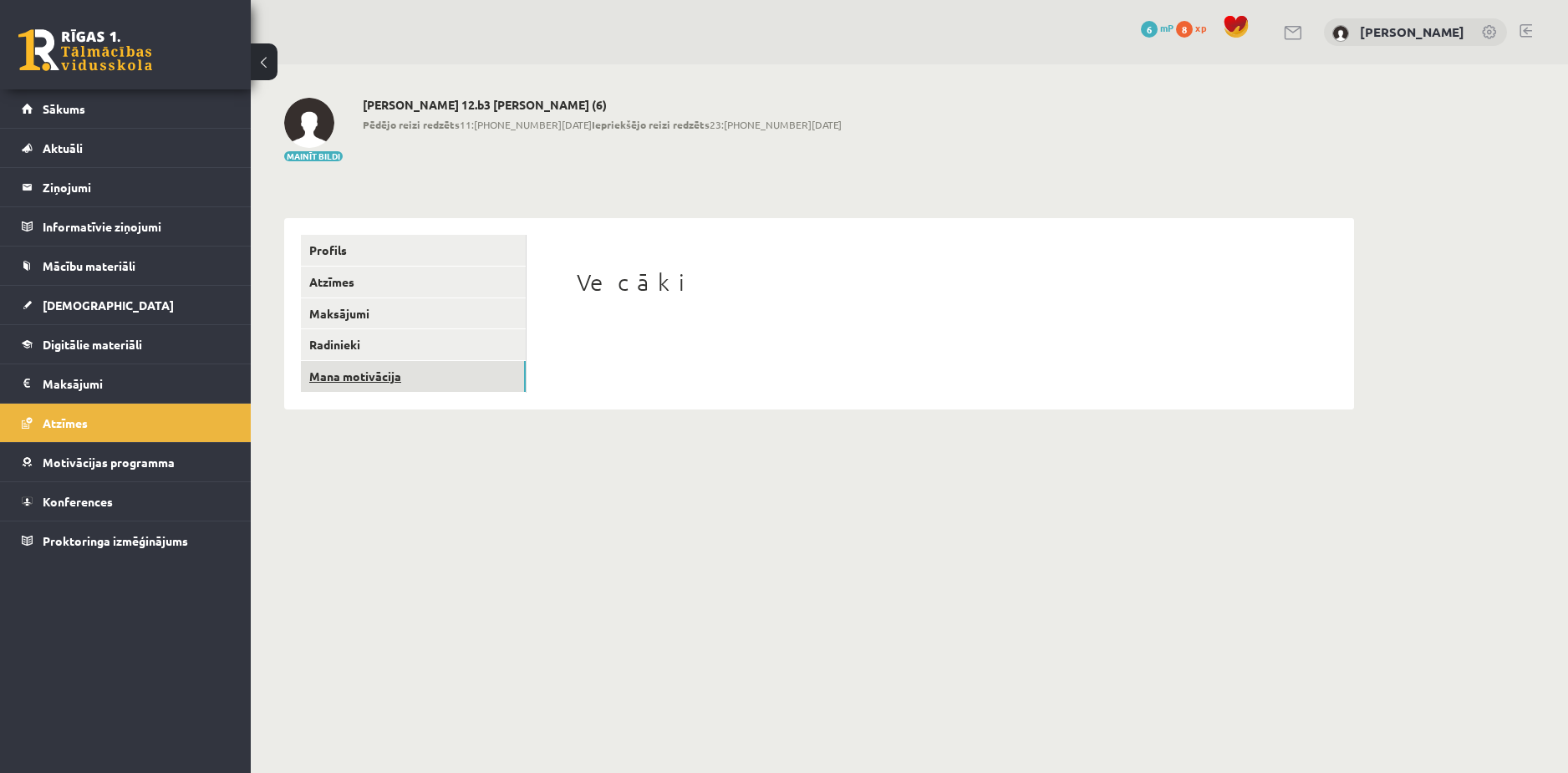
click at [353, 368] on link "Mana motivācija" at bounding box center [412, 376] width 225 height 31
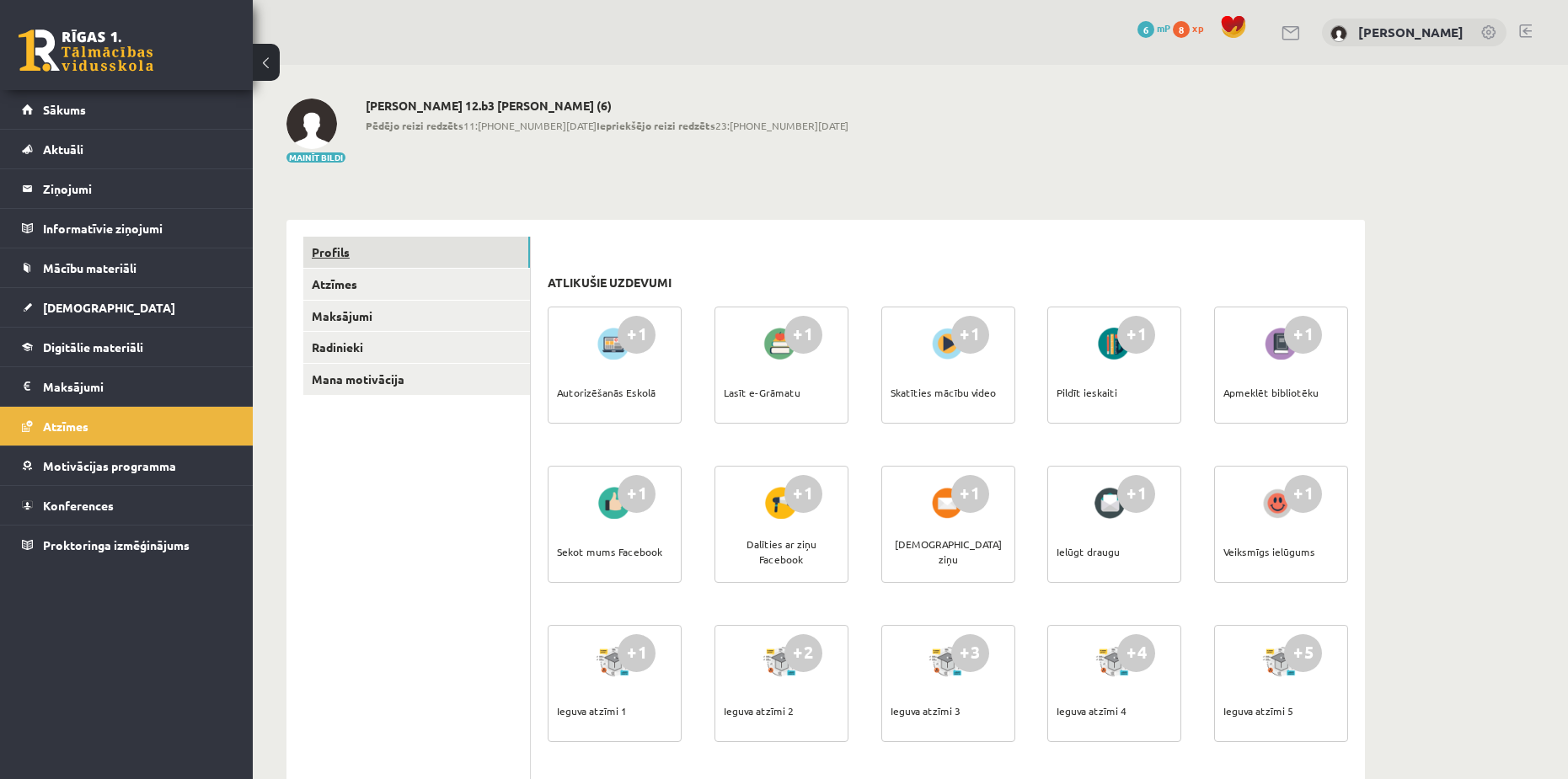
click at [334, 254] on link "Profils" at bounding box center [416, 252] width 226 height 31
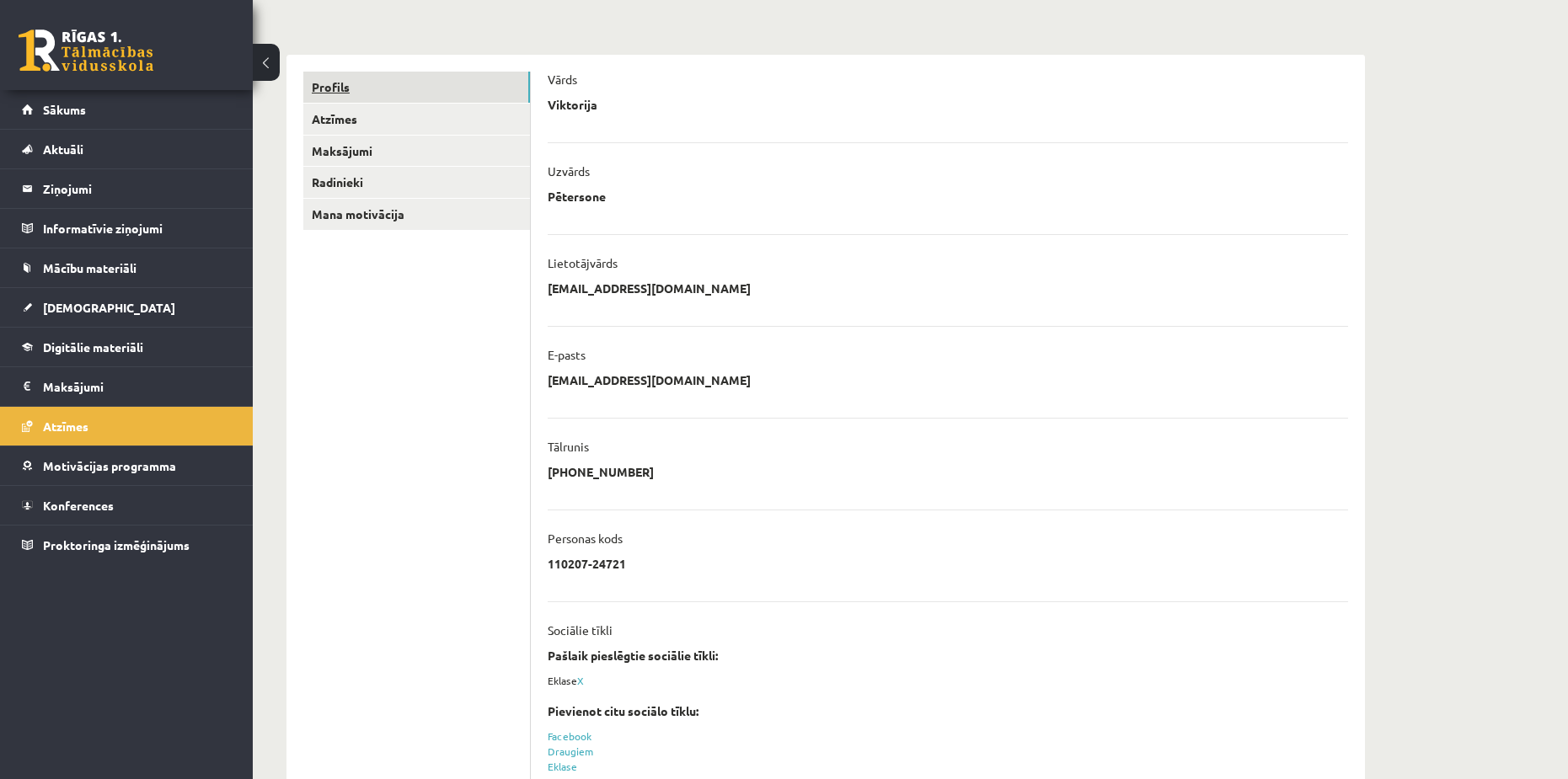
scroll to position [124, 0]
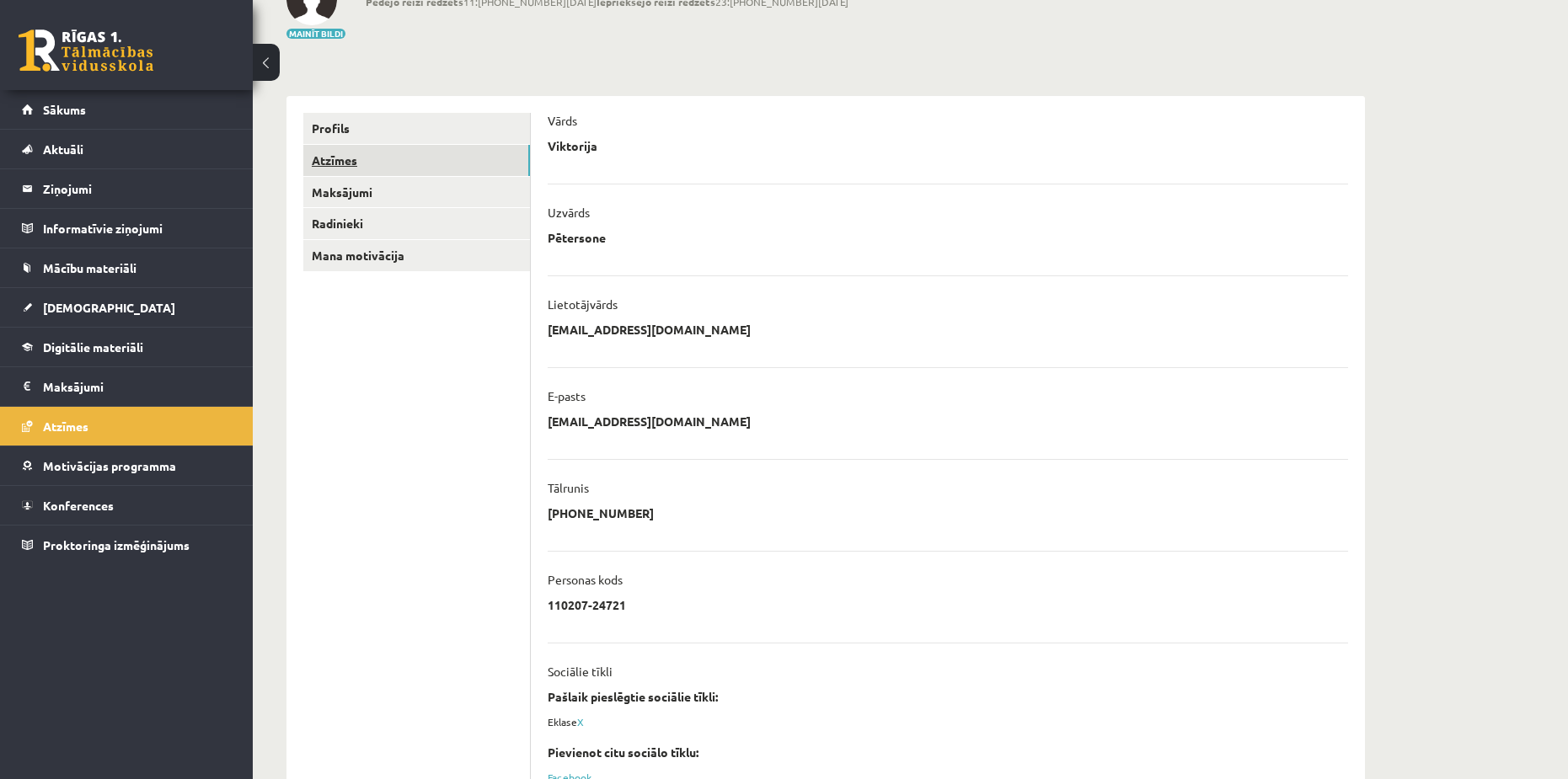
click at [341, 168] on link "Atzīmes" at bounding box center [416, 160] width 226 height 31
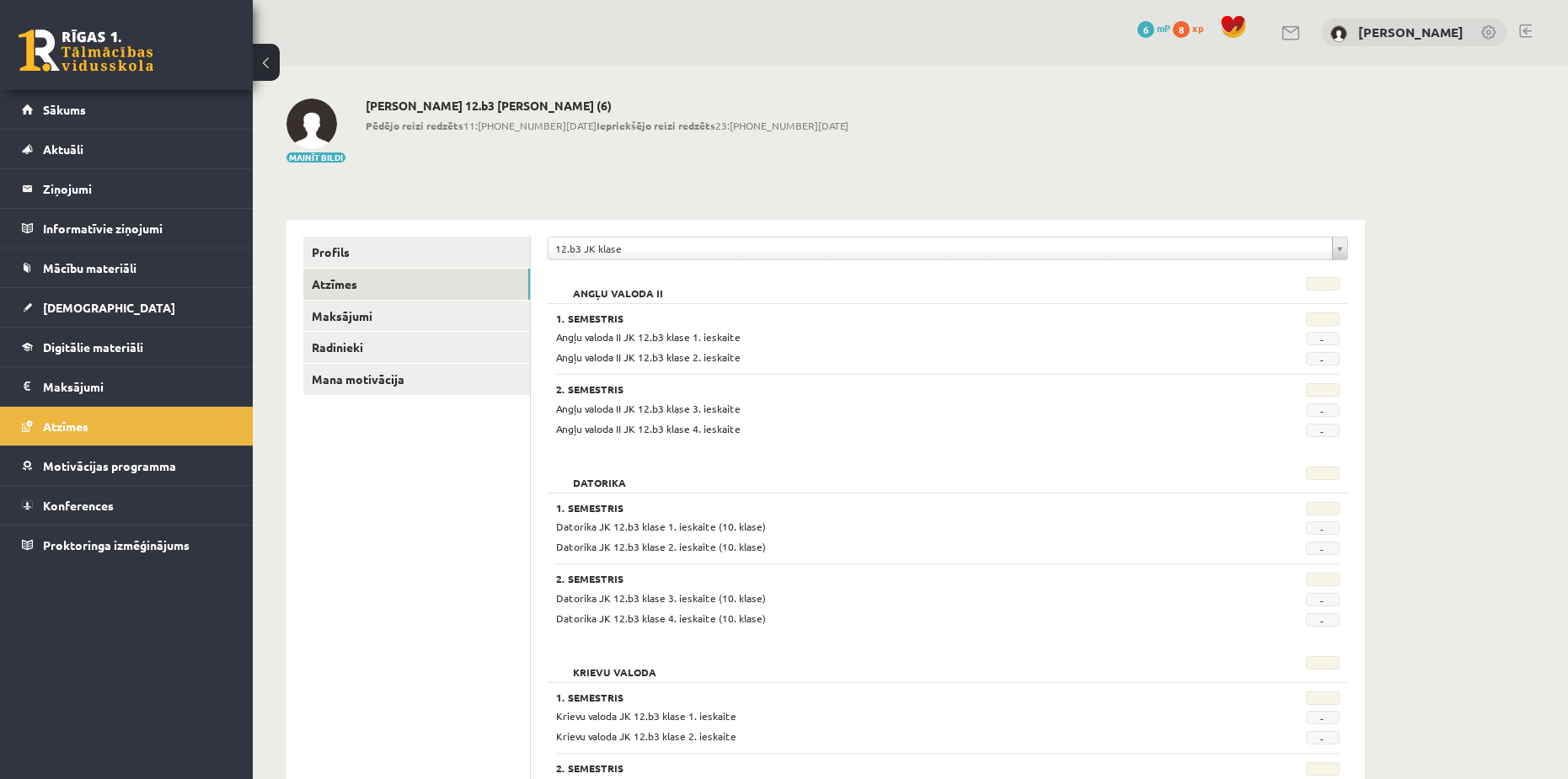
click at [1358, 21] on div "[PERSON_NAME]" at bounding box center [1414, 33] width 185 height 28
click at [1358, 37] on link "[PERSON_NAME]" at bounding box center [1410, 32] width 105 height 17
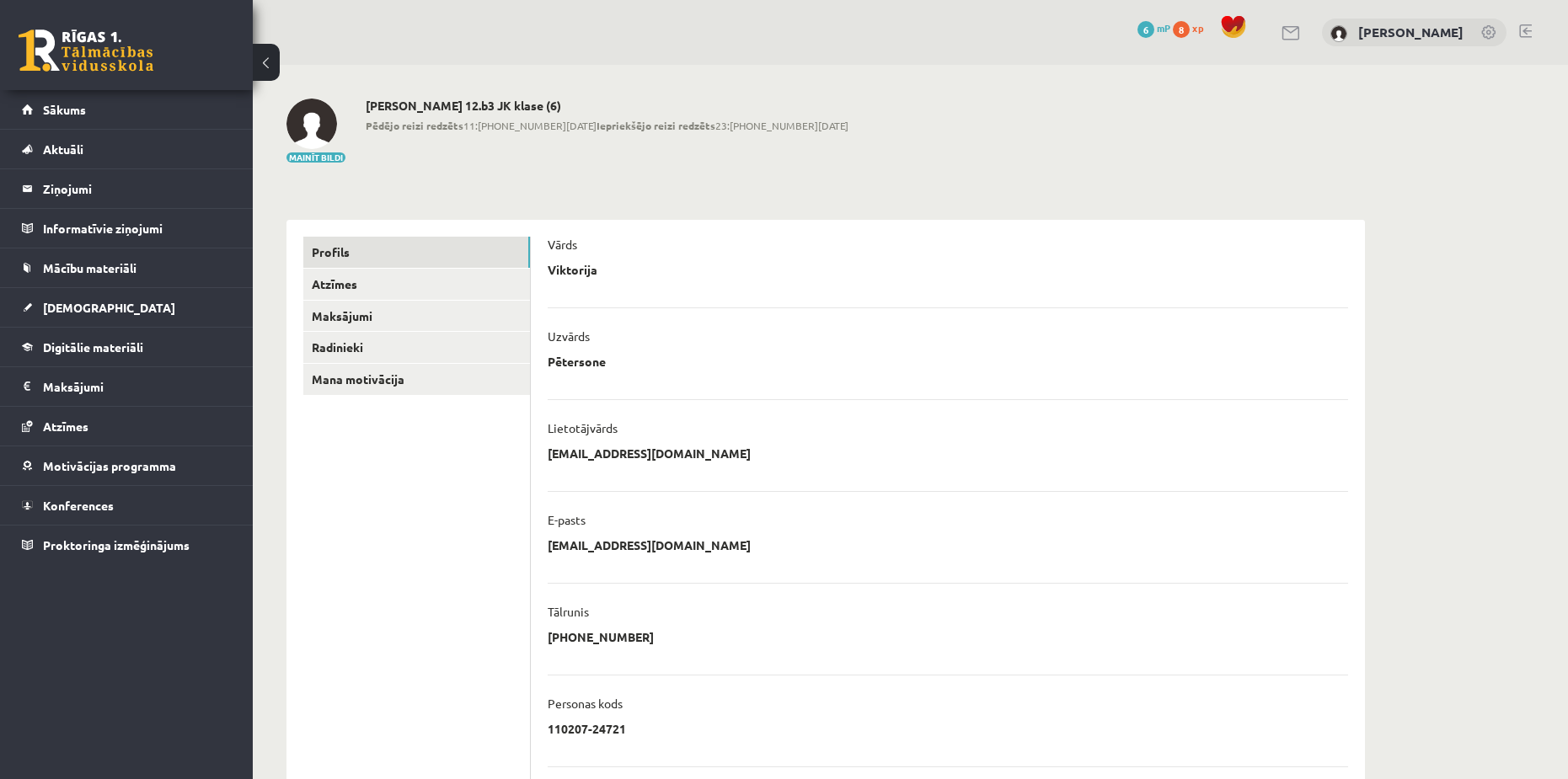
click at [1358, 37] on link "[PERSON_NAME]" at bounding box center [1410, 32] width 105 height 17
click at [87, 263] on span "Mācību materiāli" at bounding box center [89, 268] width 94 height 15
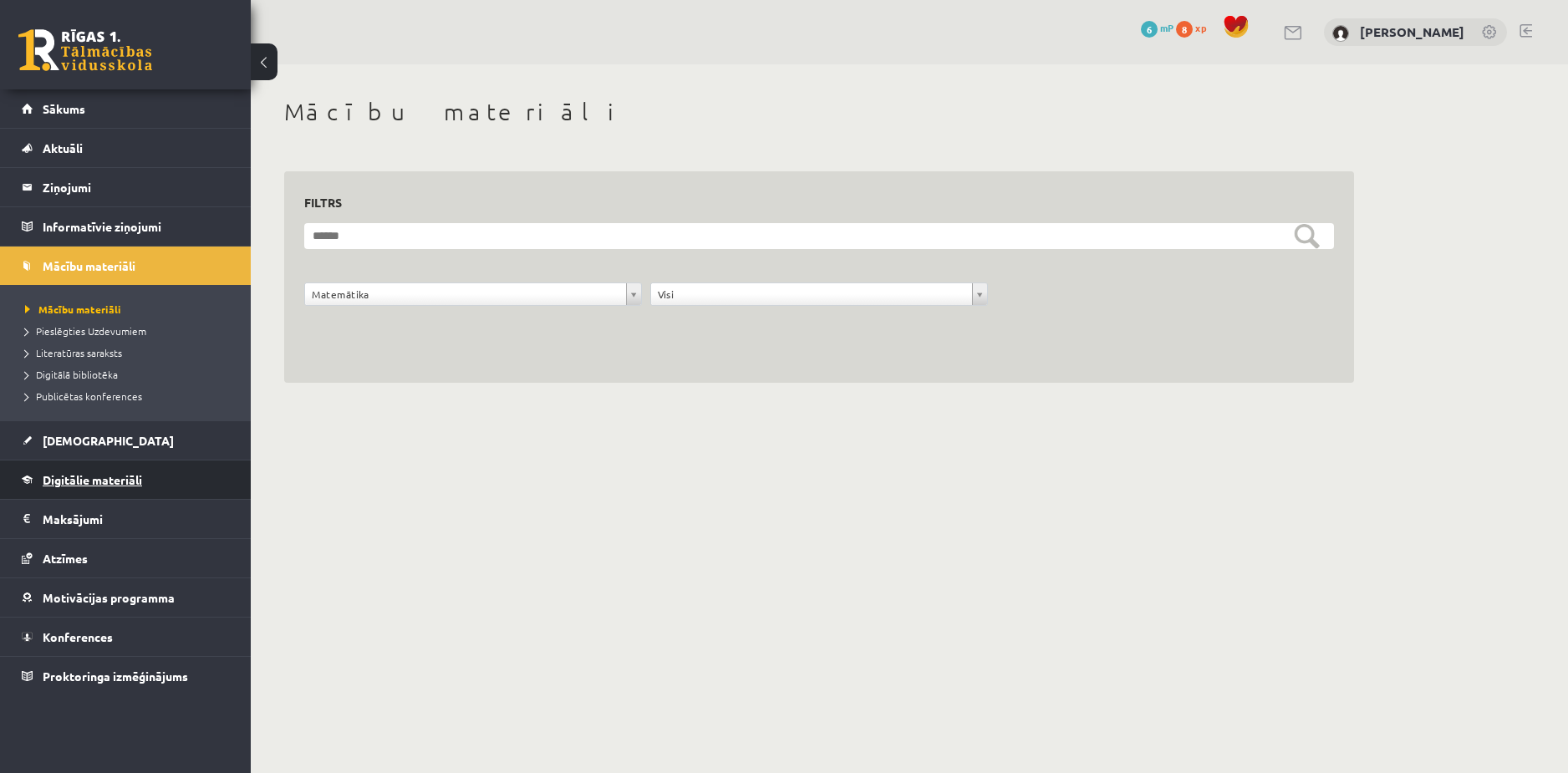
click at [95, 477] on span "Digitālie materiāli" at bounding box center [92, 480] width 100 height 15
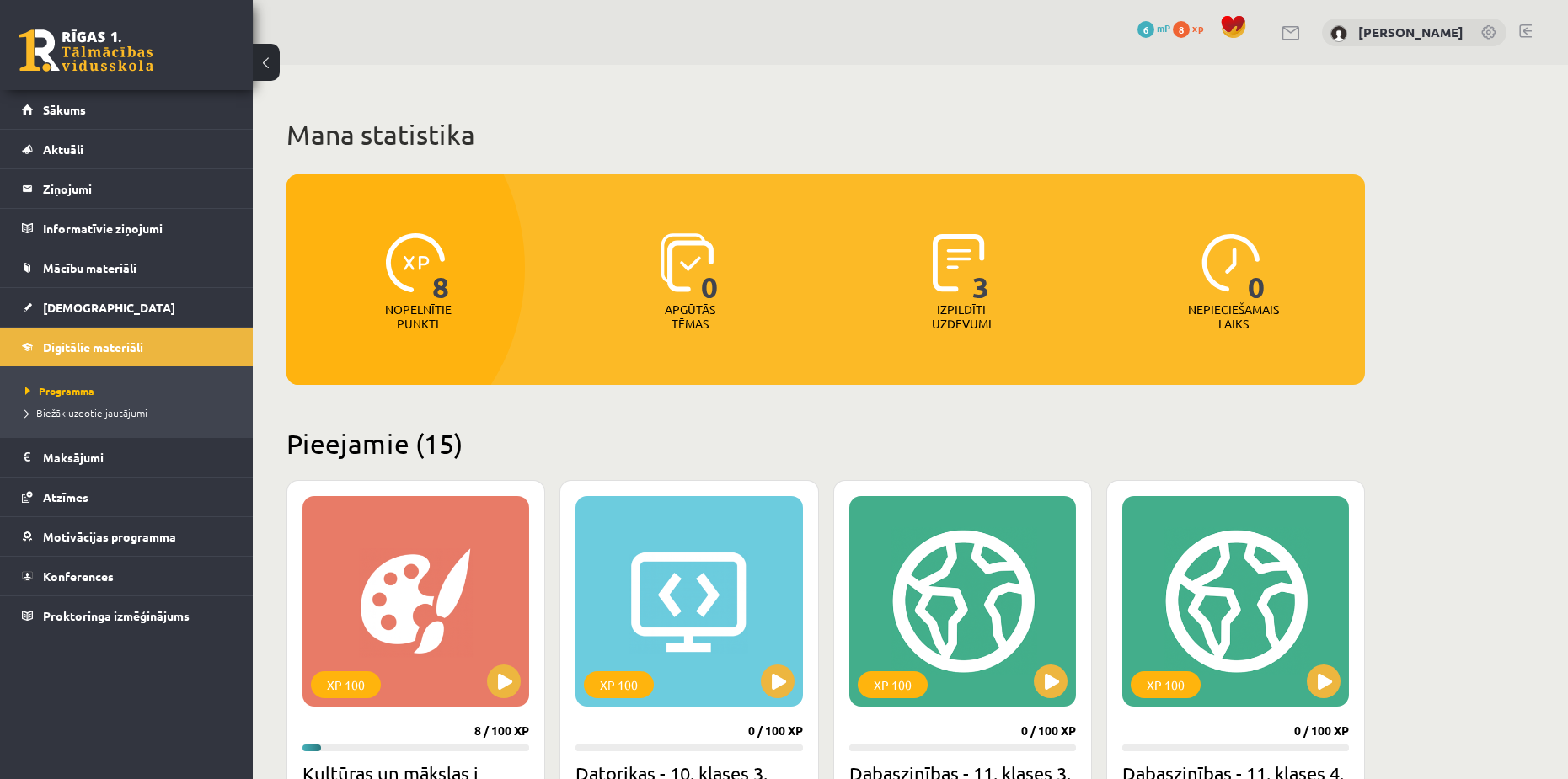
click at [669, 304] on p "Apgūtās tēmas" at bounding box center [689, 316] width 65 height 28
click at [441, 302] on span "8" at bounding box center [440, 267] width 18 height 69
click at [65, 409] on span "Biežāk uzdotie jautājumi" at bounding box center [86, 413] width 122 height 13
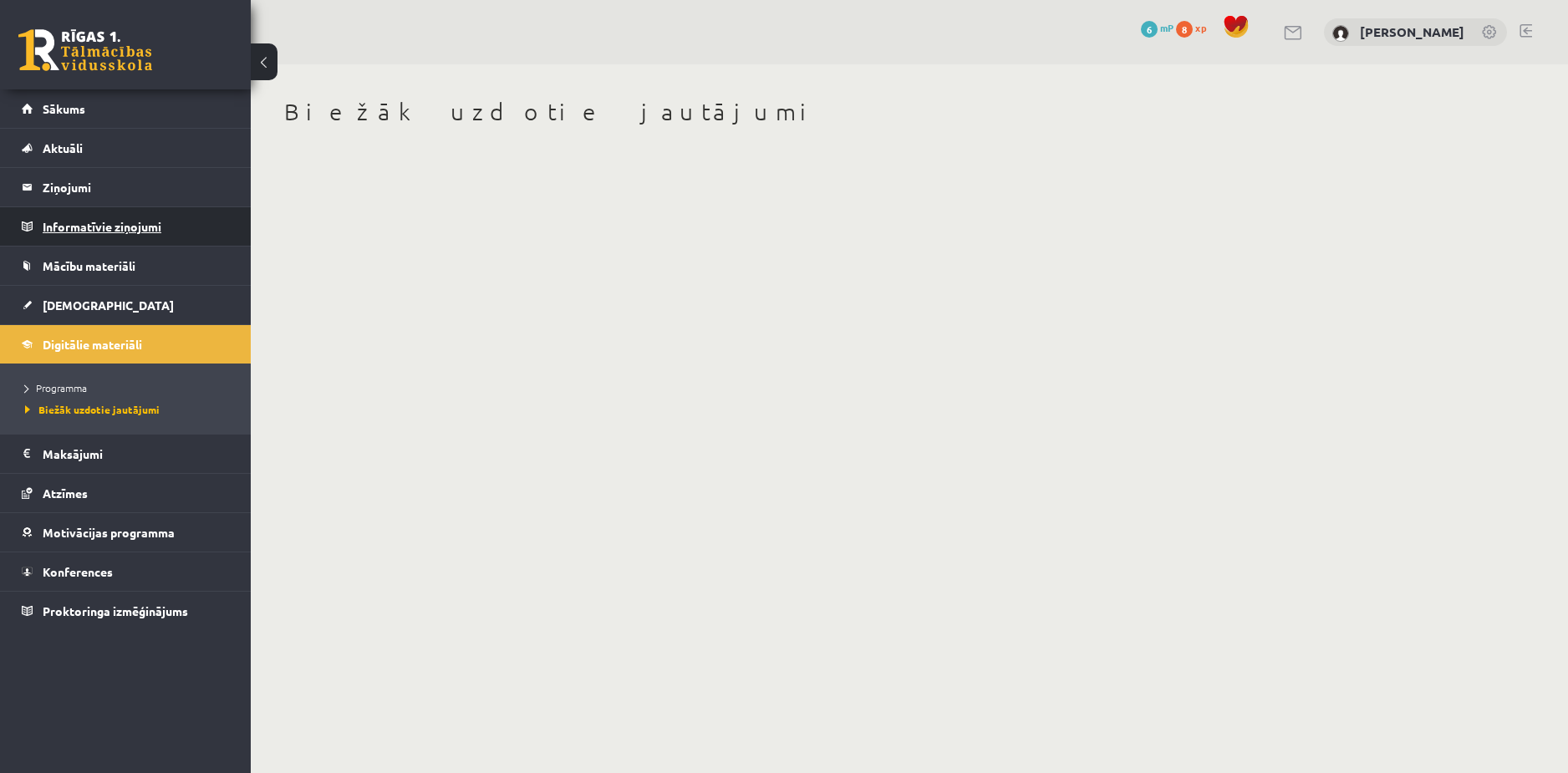
click at [98, 224] on legend "Informatīvie ziņojumi 0" at bounding box center [135, 226] width 187 height 39
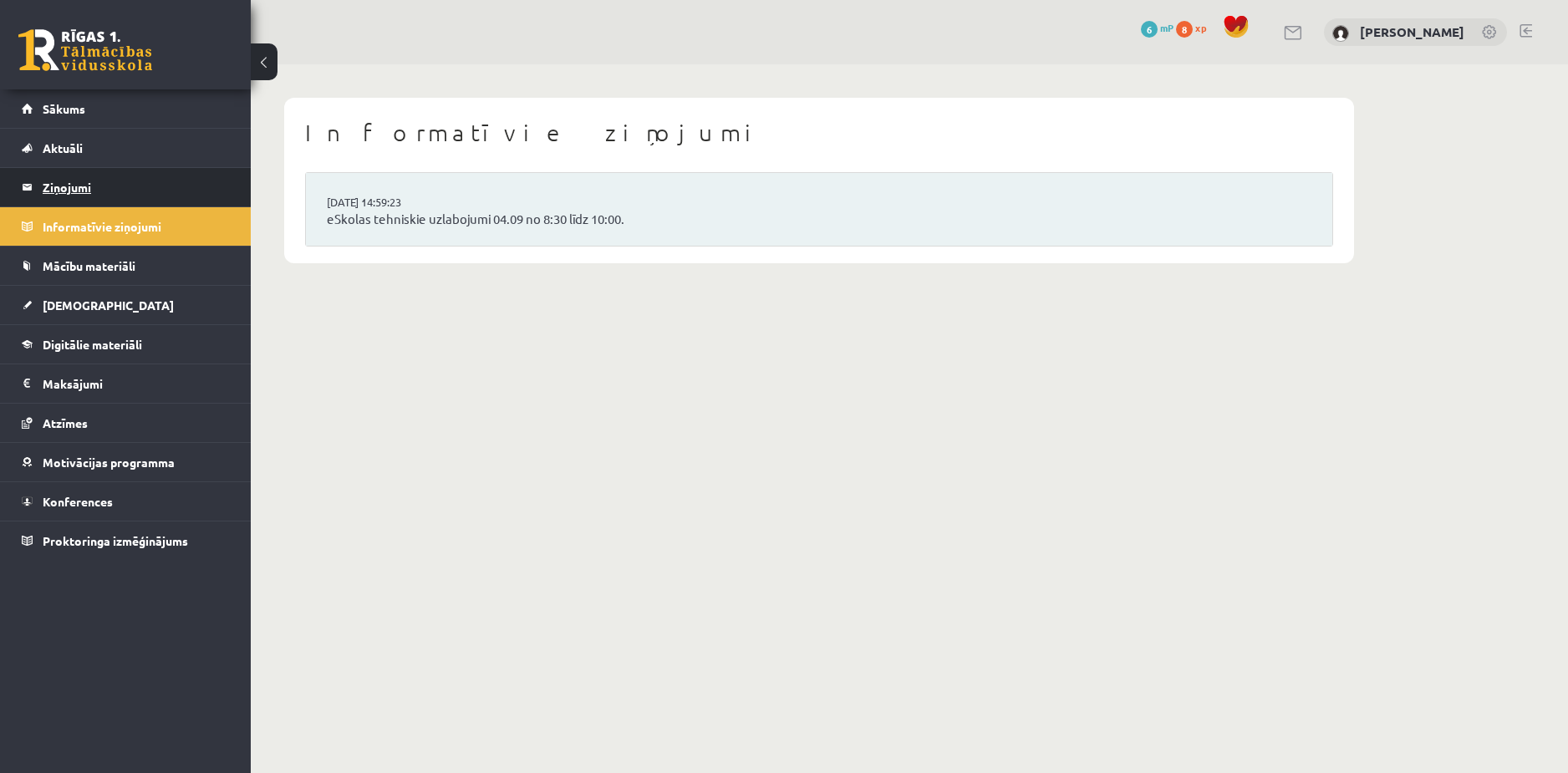
click at [92, 186] on legend "Ziņojumi 0" at bounding box center [135, 187] width 187 height 39
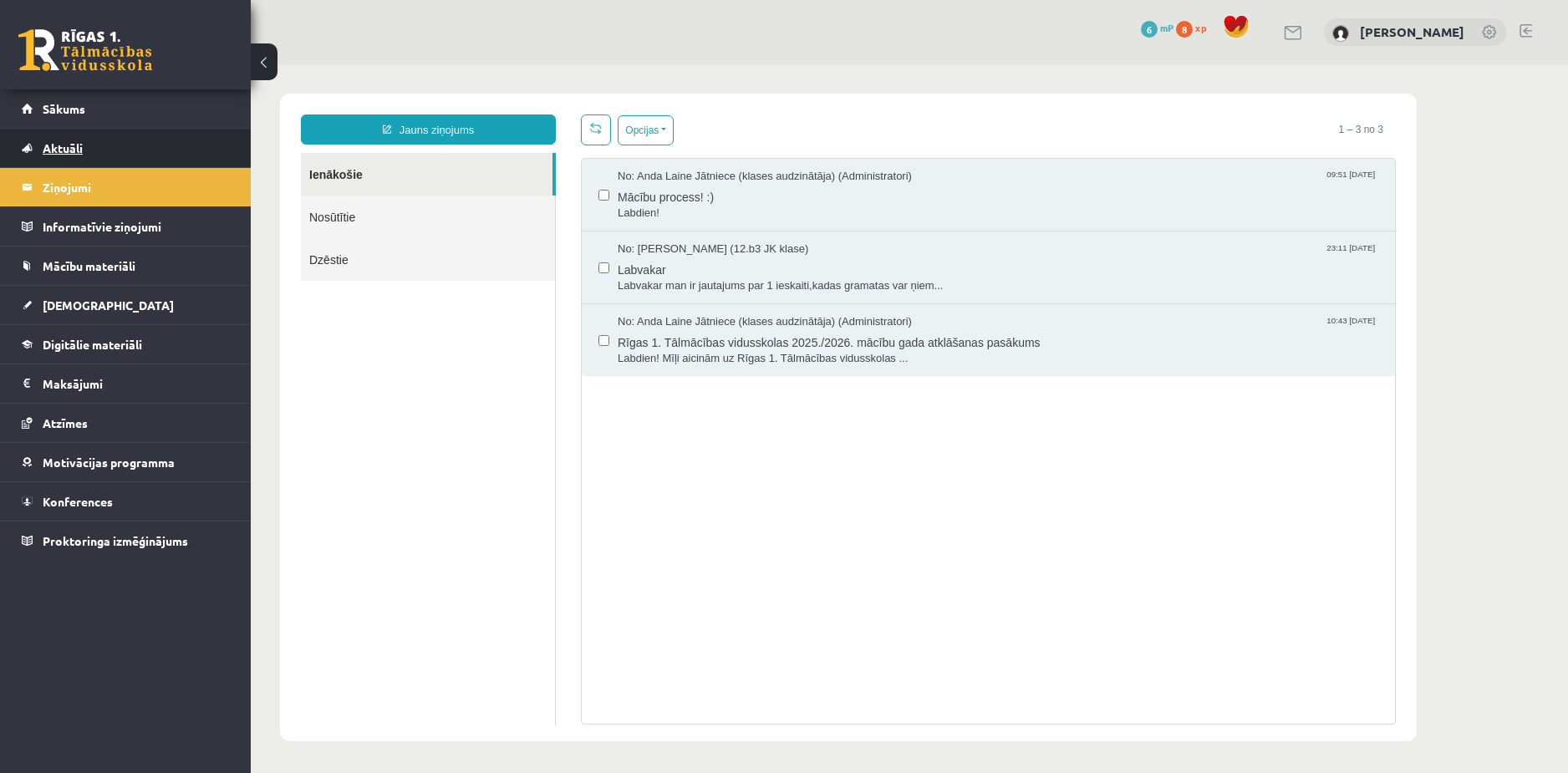
click at [86, 147] on link "Aktuāli" at bounding box center [126, 147] width 209 height 39
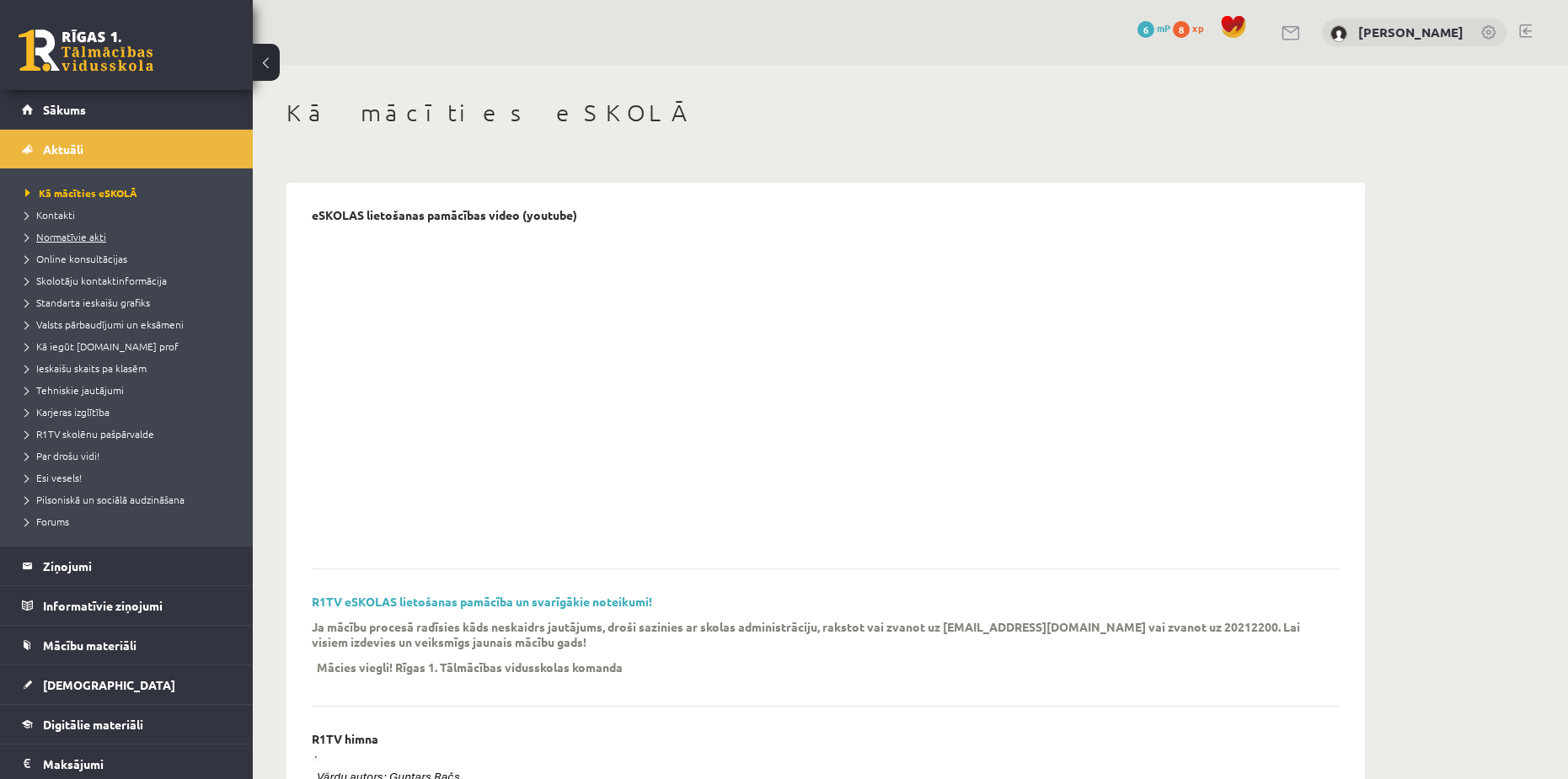
click at [77, 234] on span "Normatīvie akti" at bounding box center [65, 237] width 80 height 13
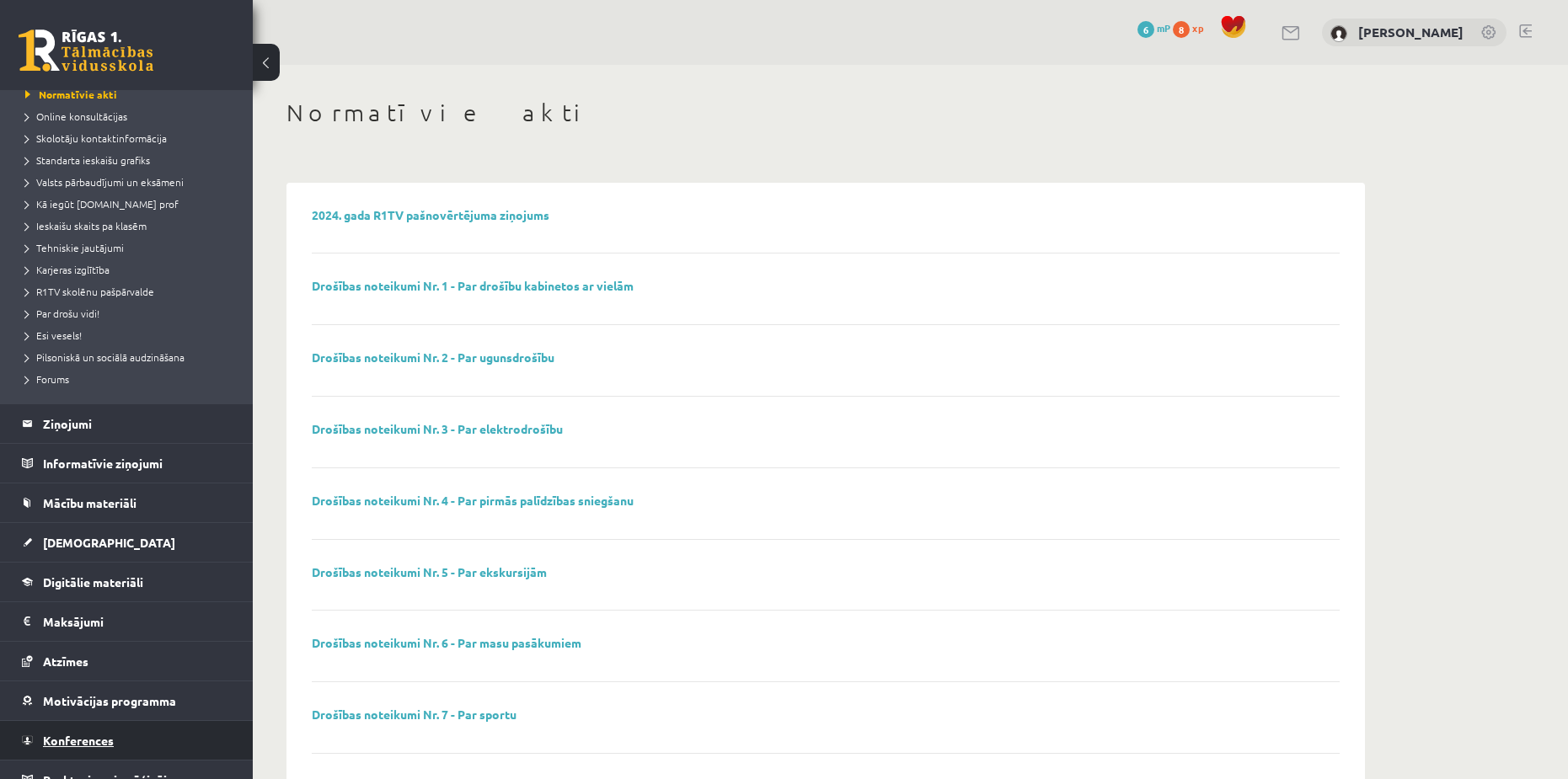
scroll to position [163, 0]
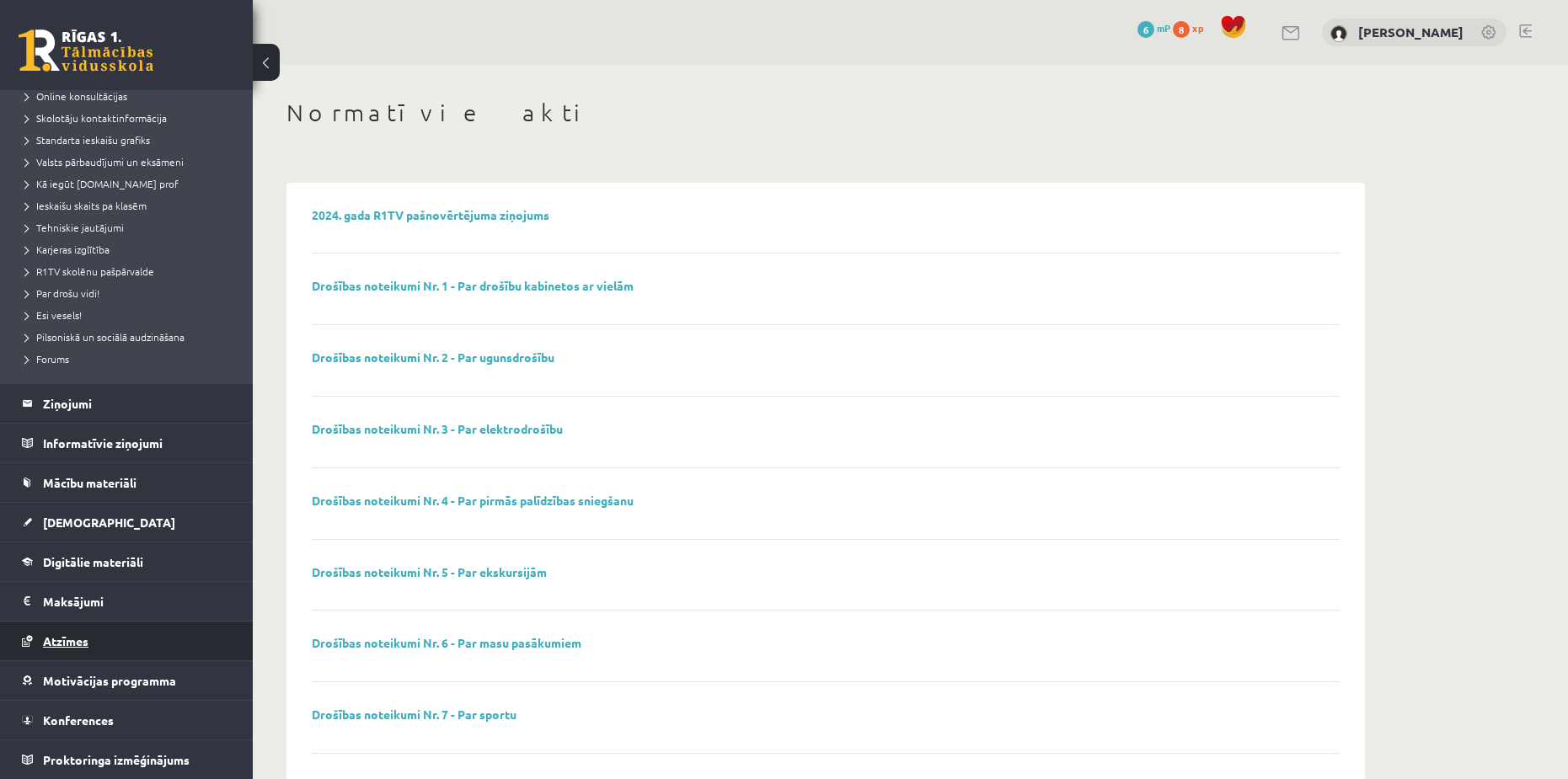
click at [74, 636] on span "Atzīmes" at bounding box center [65, 641] width 45 height 15
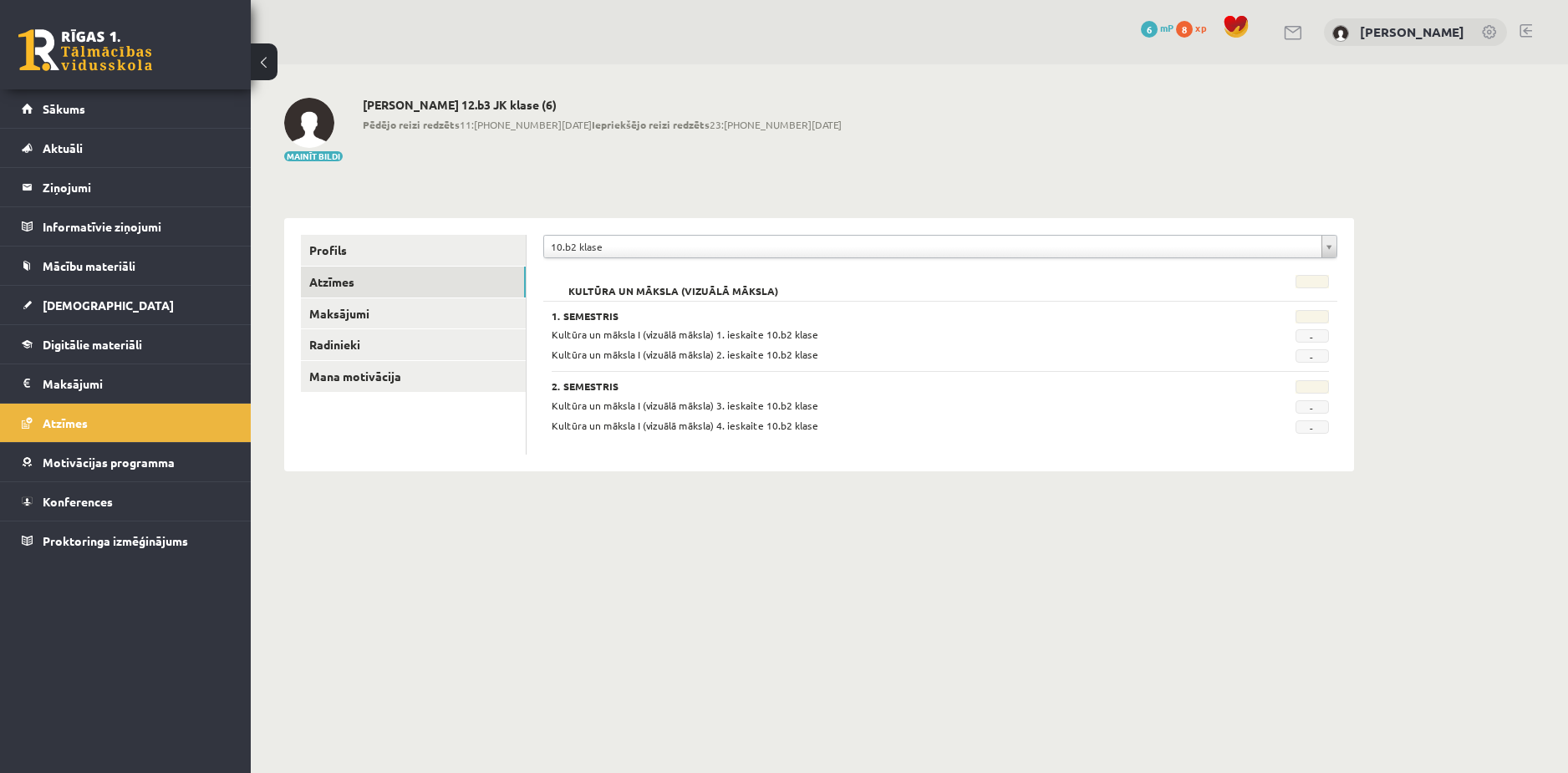
drag, startPoint x: 609, startPoint y: 550, endPoint x: 582, endPoint y: 514, distance: 45.0
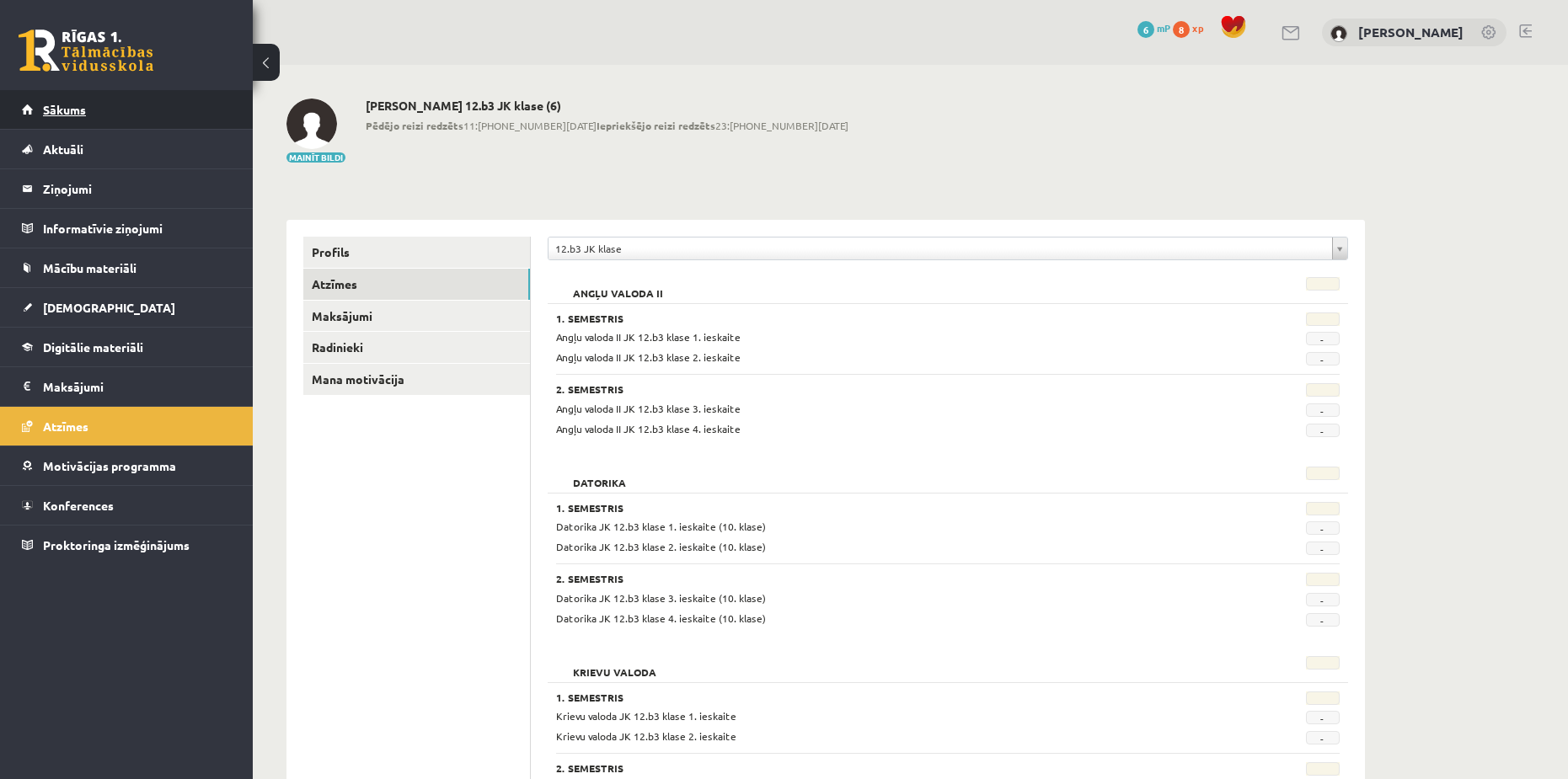
click at [53, 111] on span "Sākums" at bounding box center [63, 110] width 43 height 15
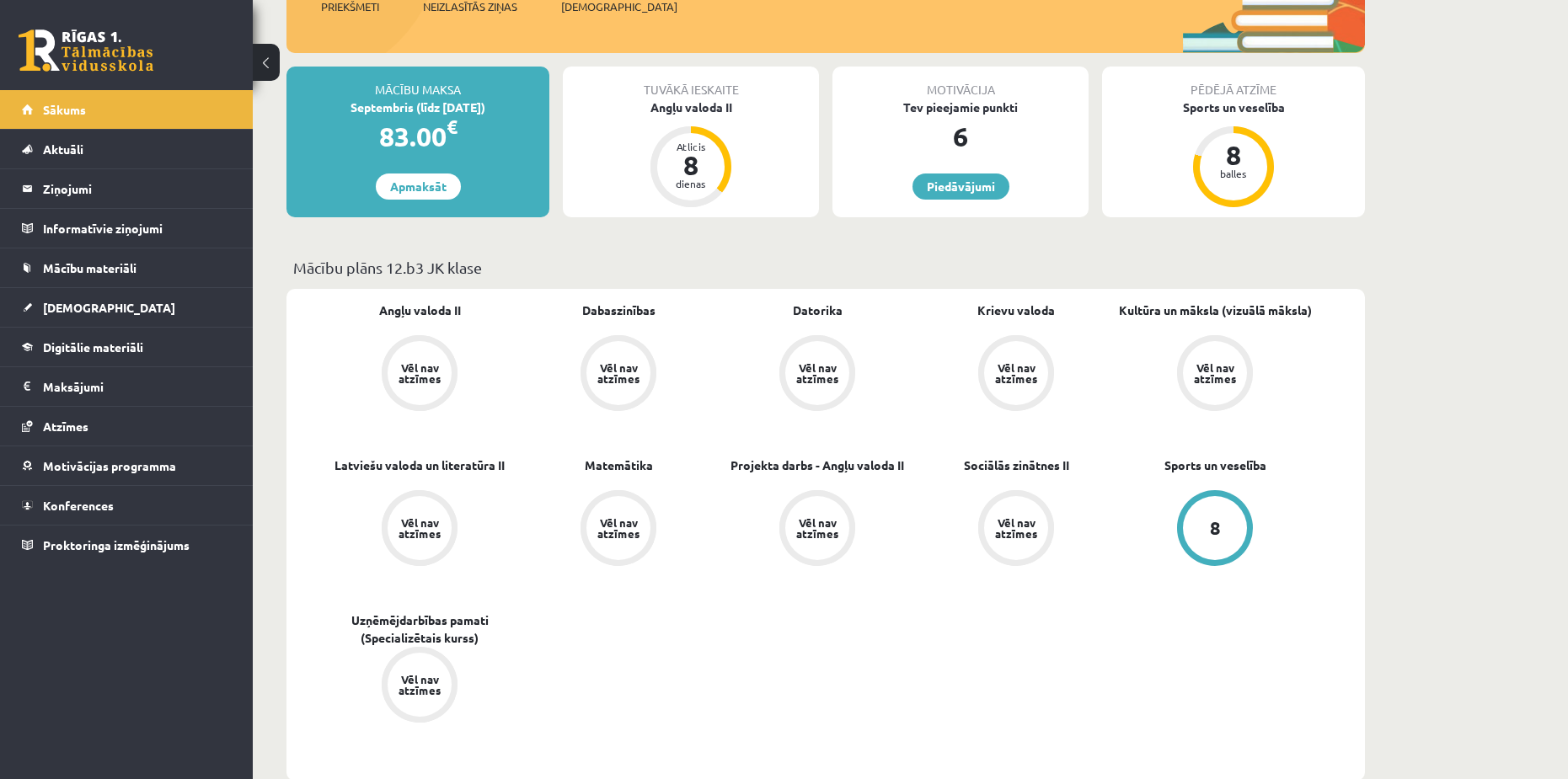
scroll to position [253, 0]
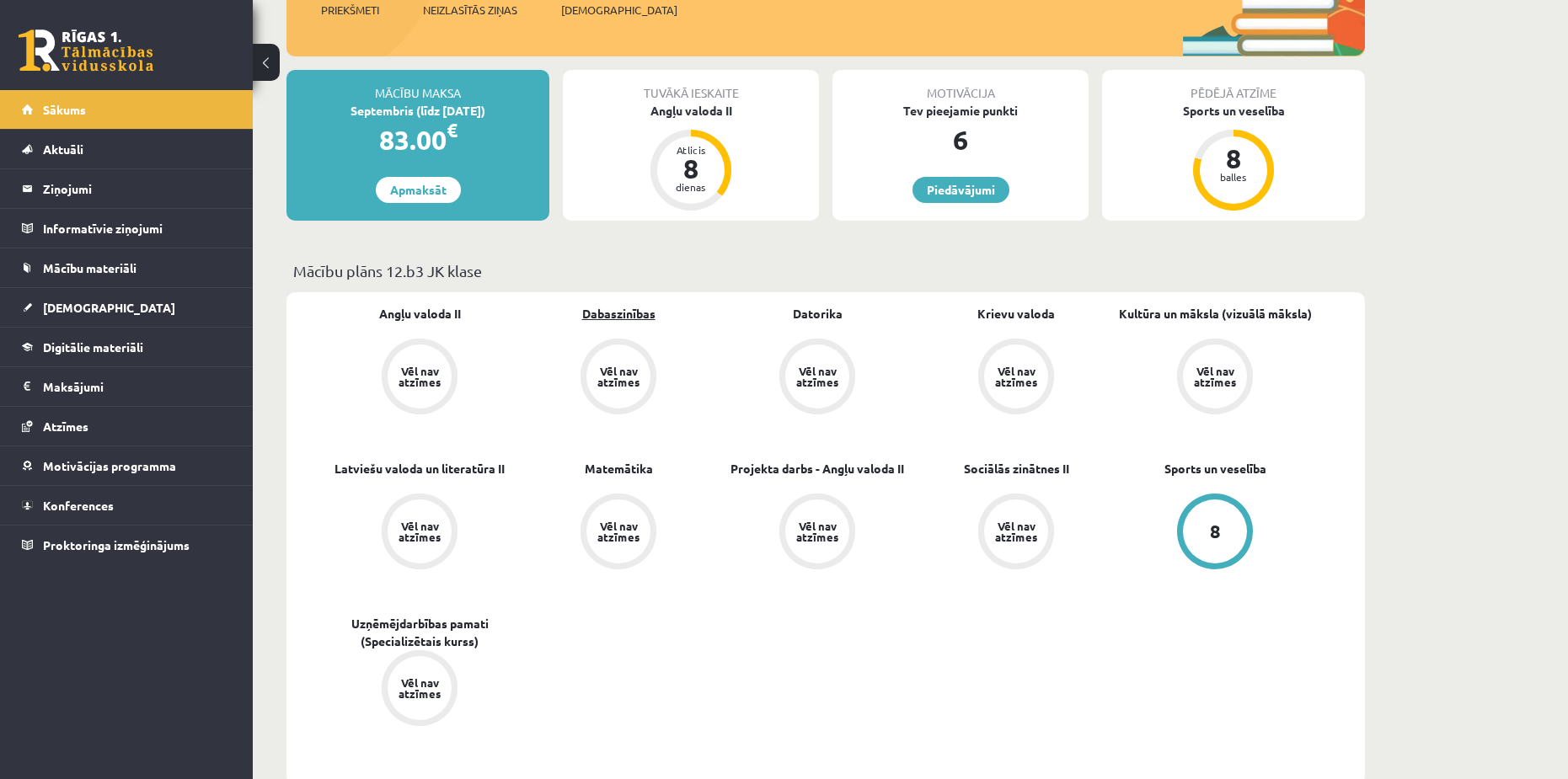
click at [616, 309] on link "Dabaszinības" at bounding box center [618, 313] width 73 height 18
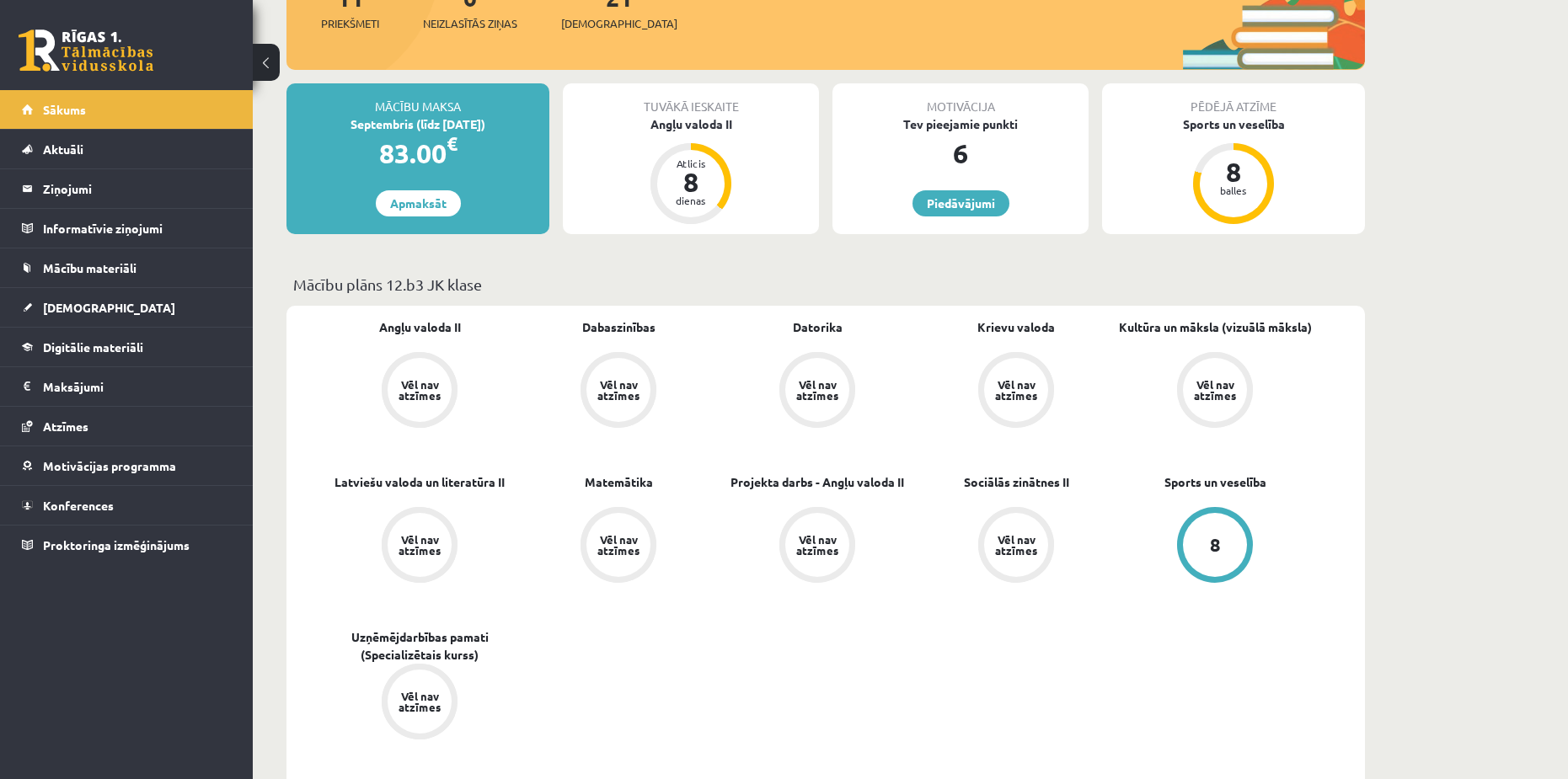
scroll to position [253, 0]
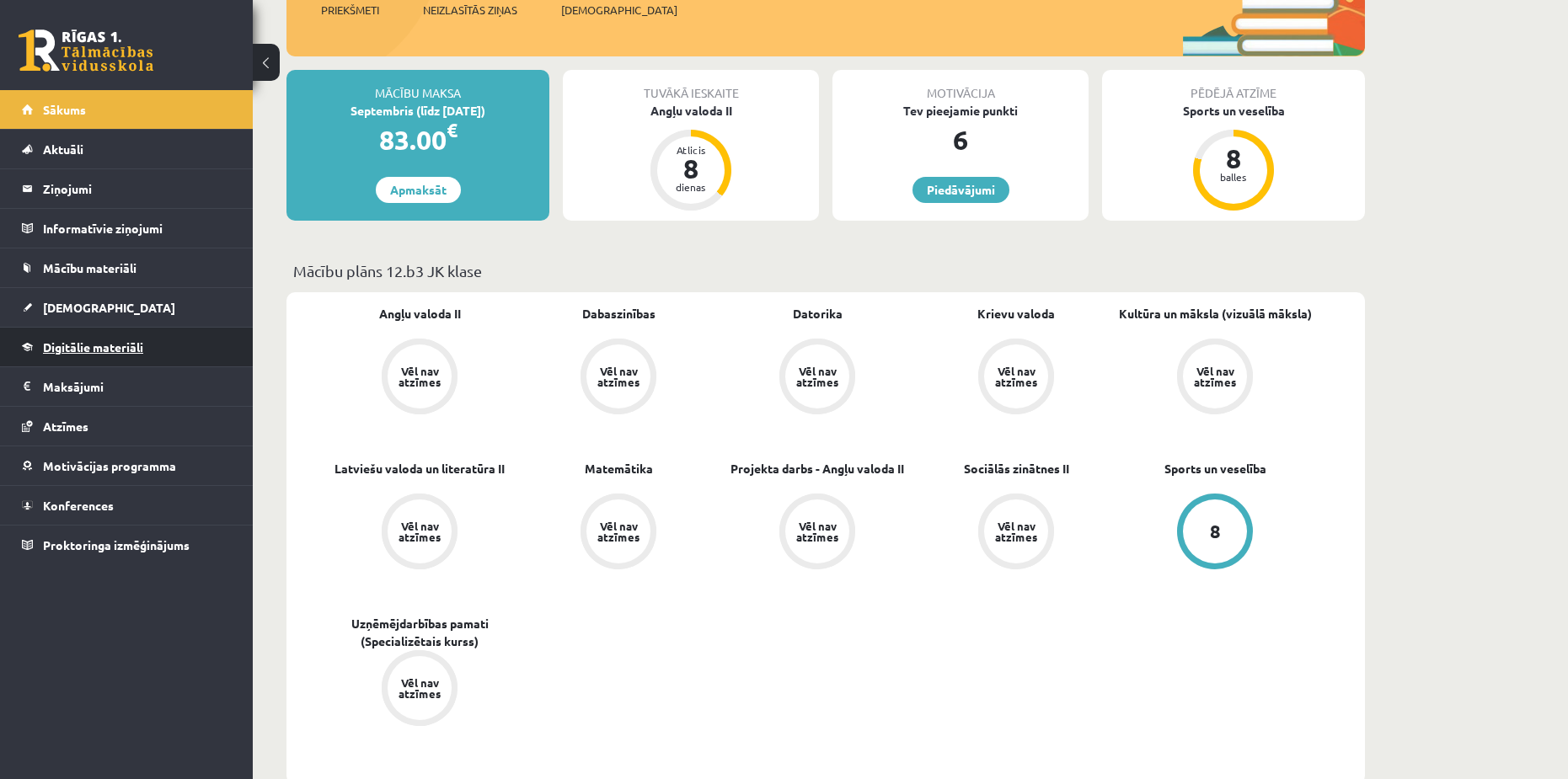
click at [92, 343] on span "Digitālie materiāli" at bounding box center [93, 347] width 100 height 15
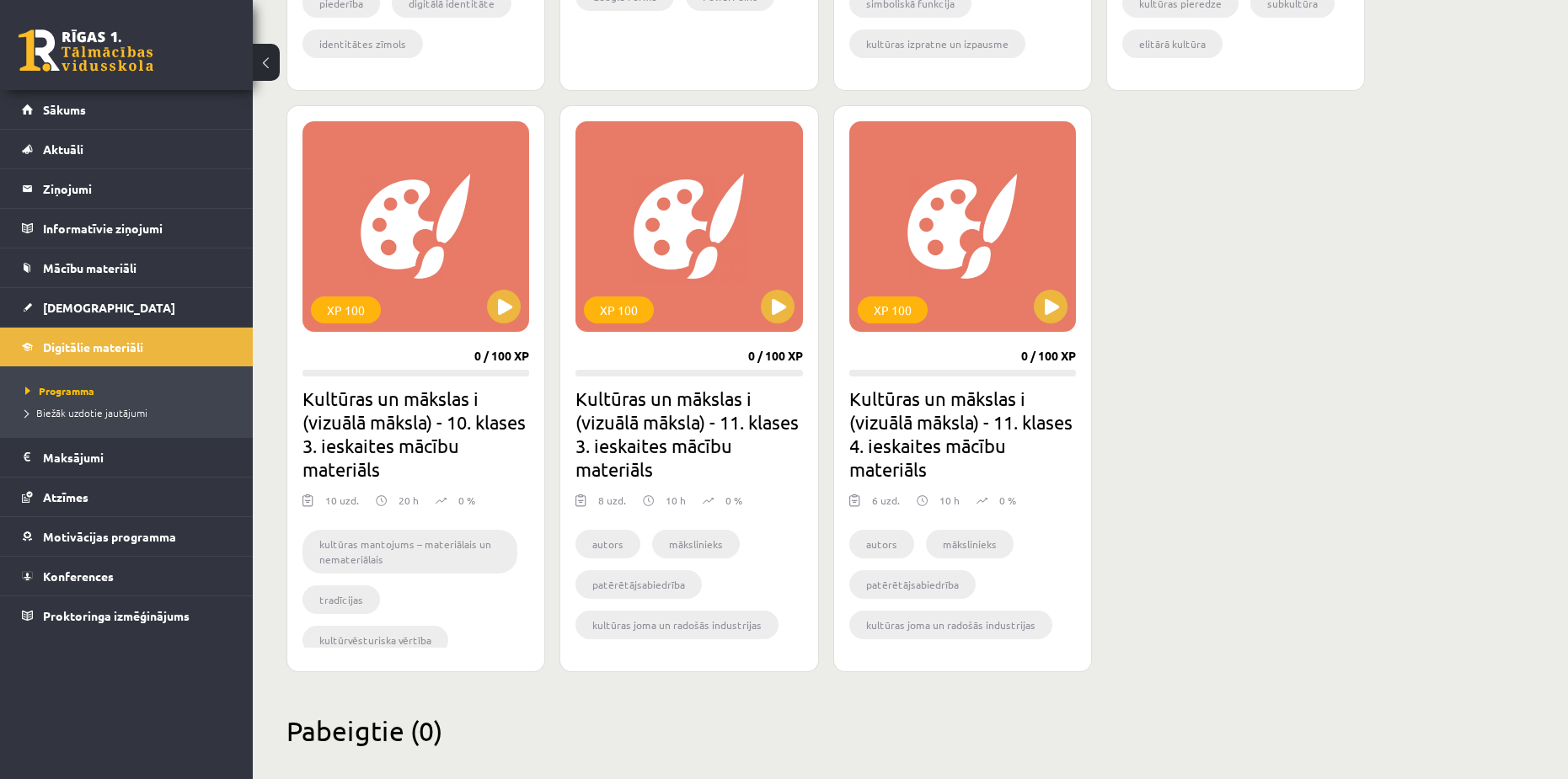
scroll to position [2140, 0]
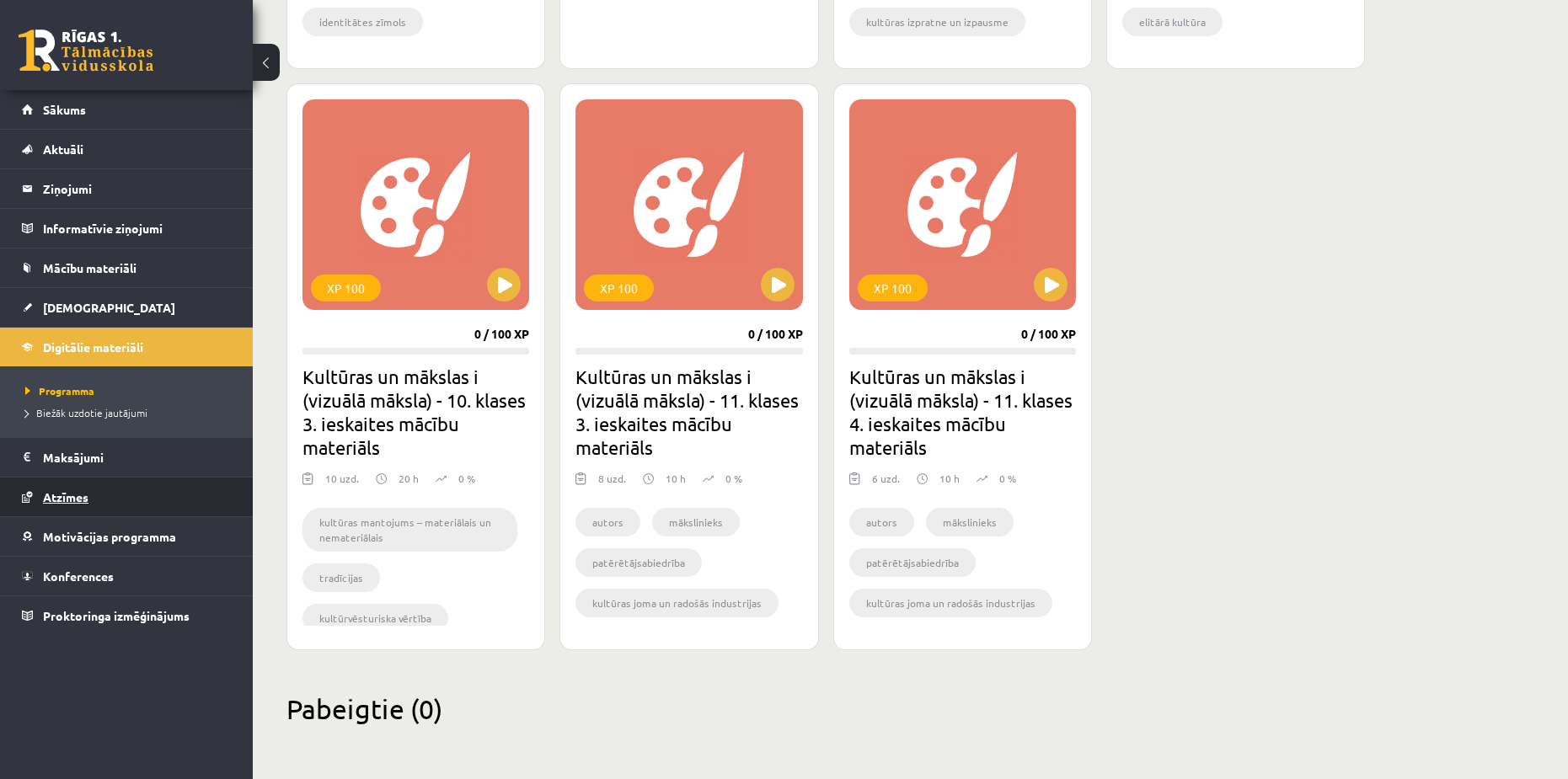
drag, startPoint x: 57, startPoint y: 500, endPoint x: 56, endPoint y: 508, distance: 8.1
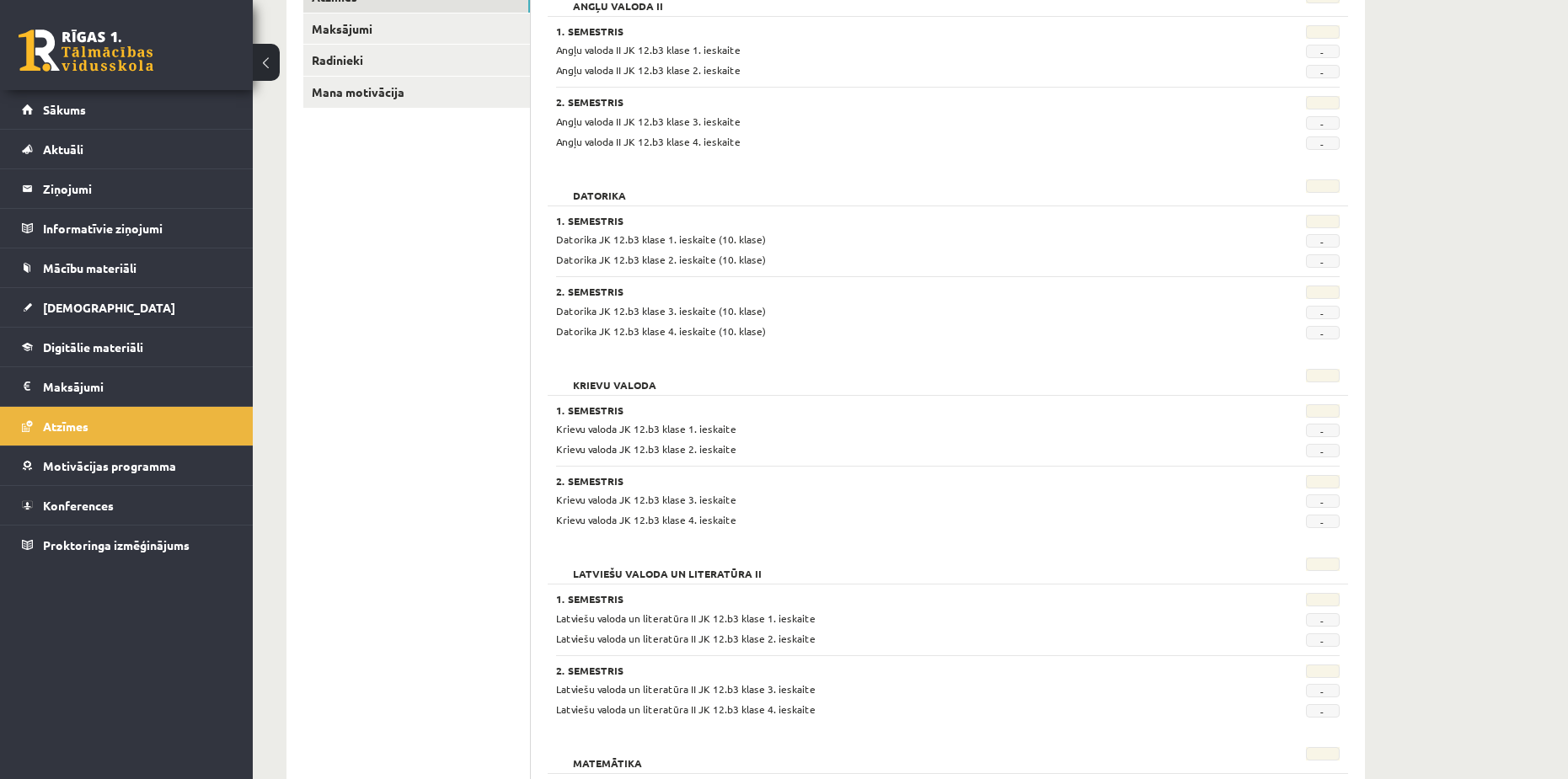
scroll to position [84, 0]
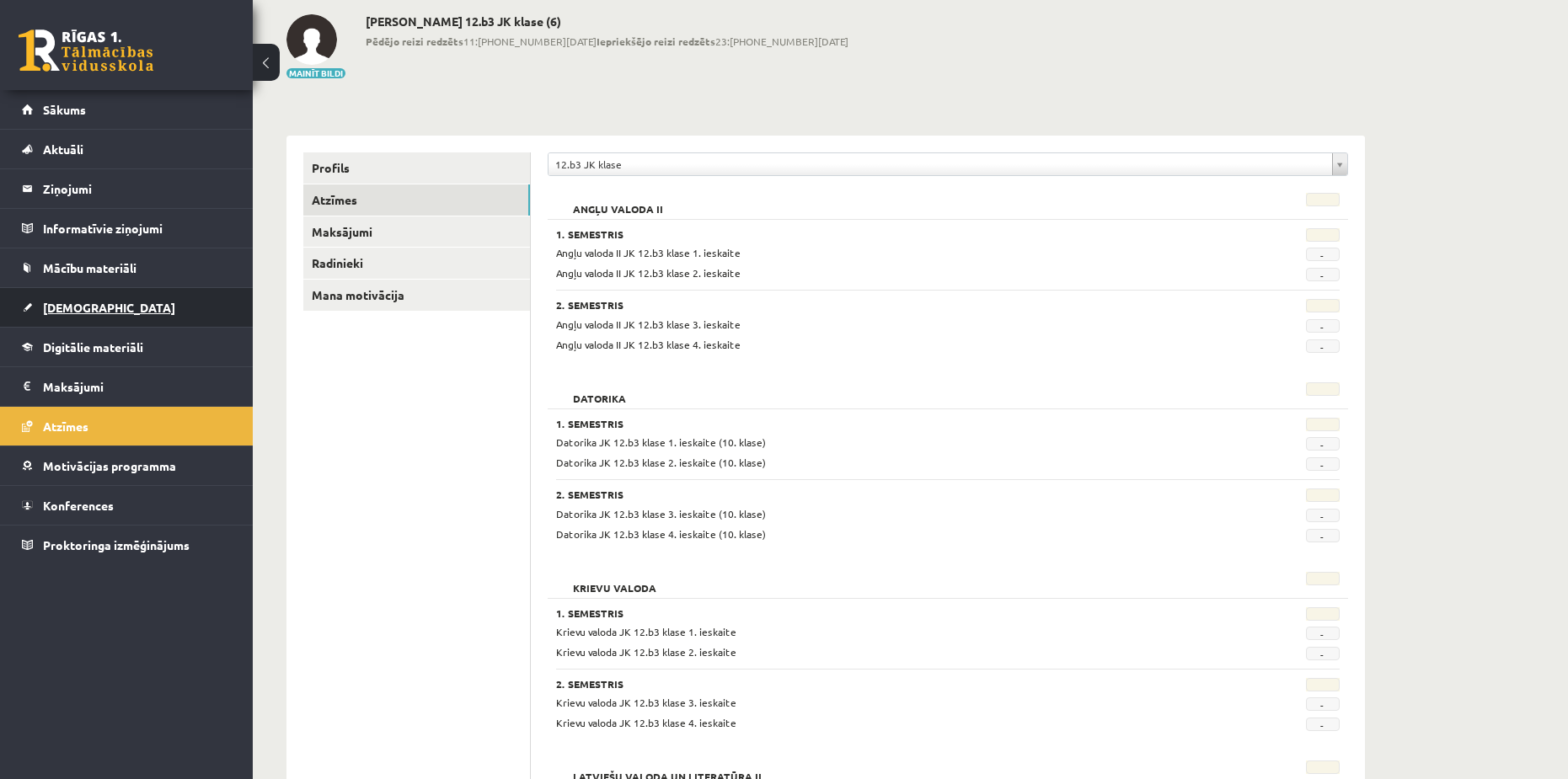
click at [80, 305] on span "[DEMOGRAPHIC_DATA]" at bounding box center [109, 308] width 133 height 15
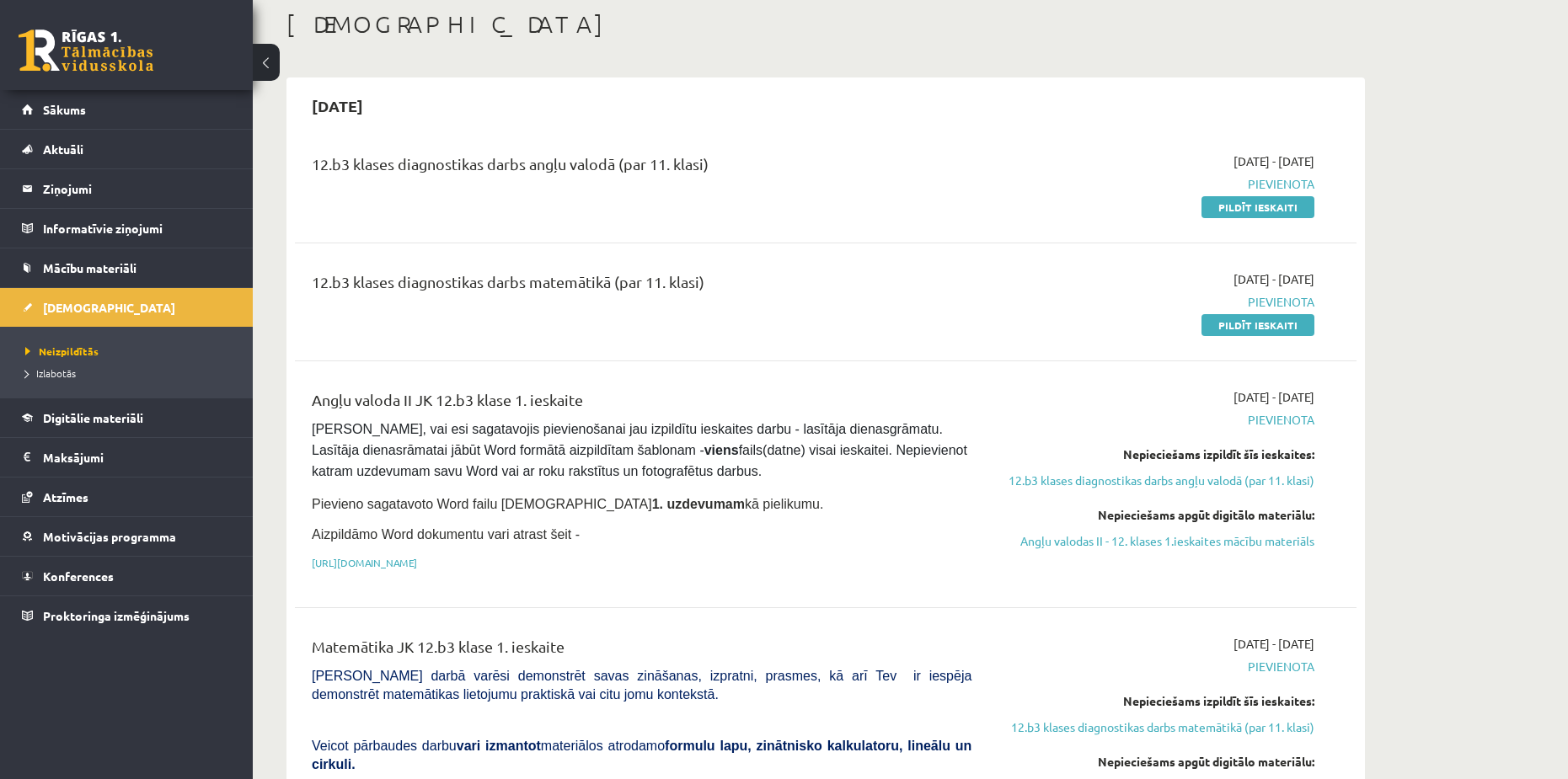
scroll to position [84, 0]
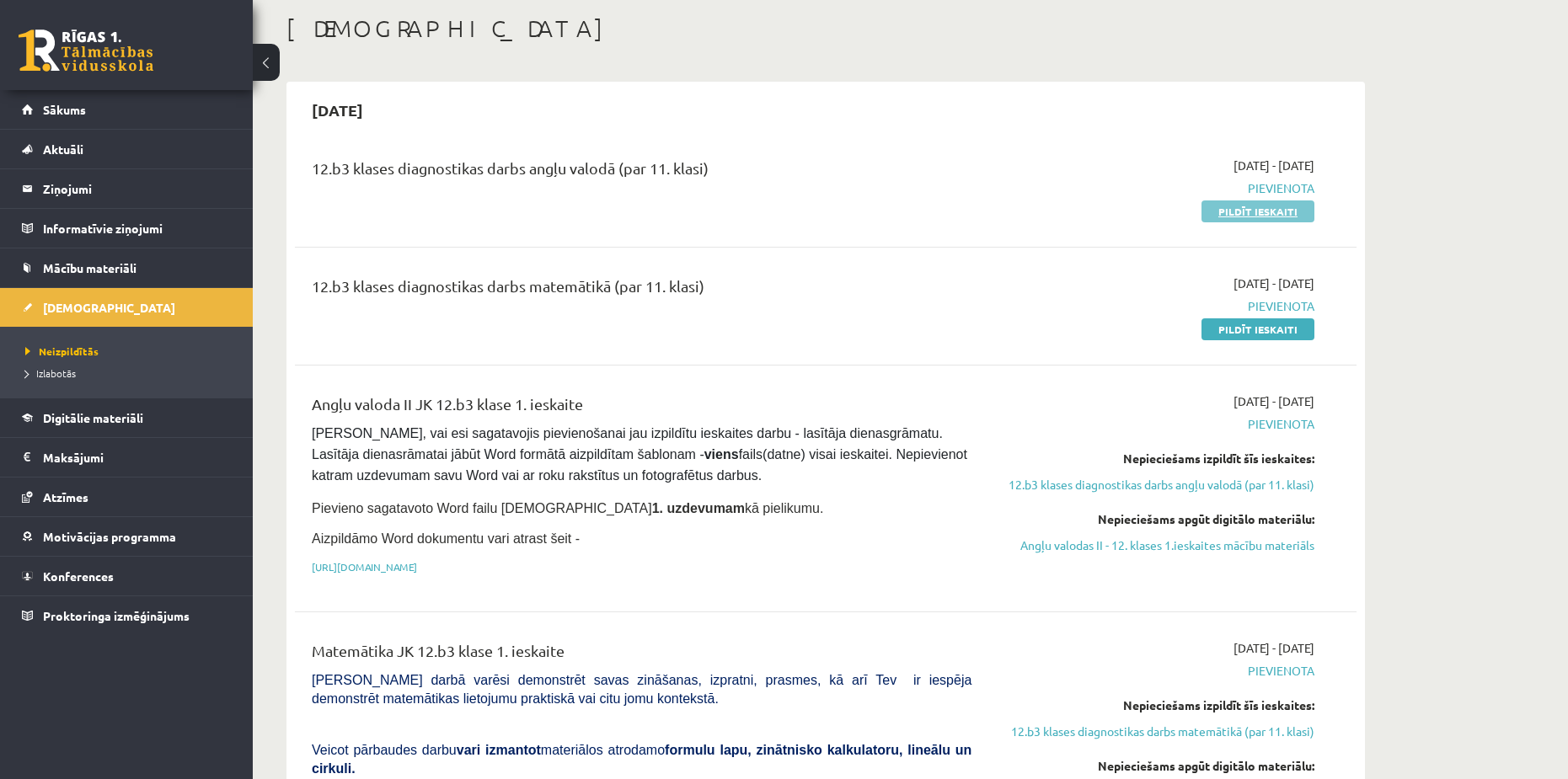
click at [1236, 209] on link "Pildīt ieskaiti" at bounding box center [1257, 211] width 113 height 22
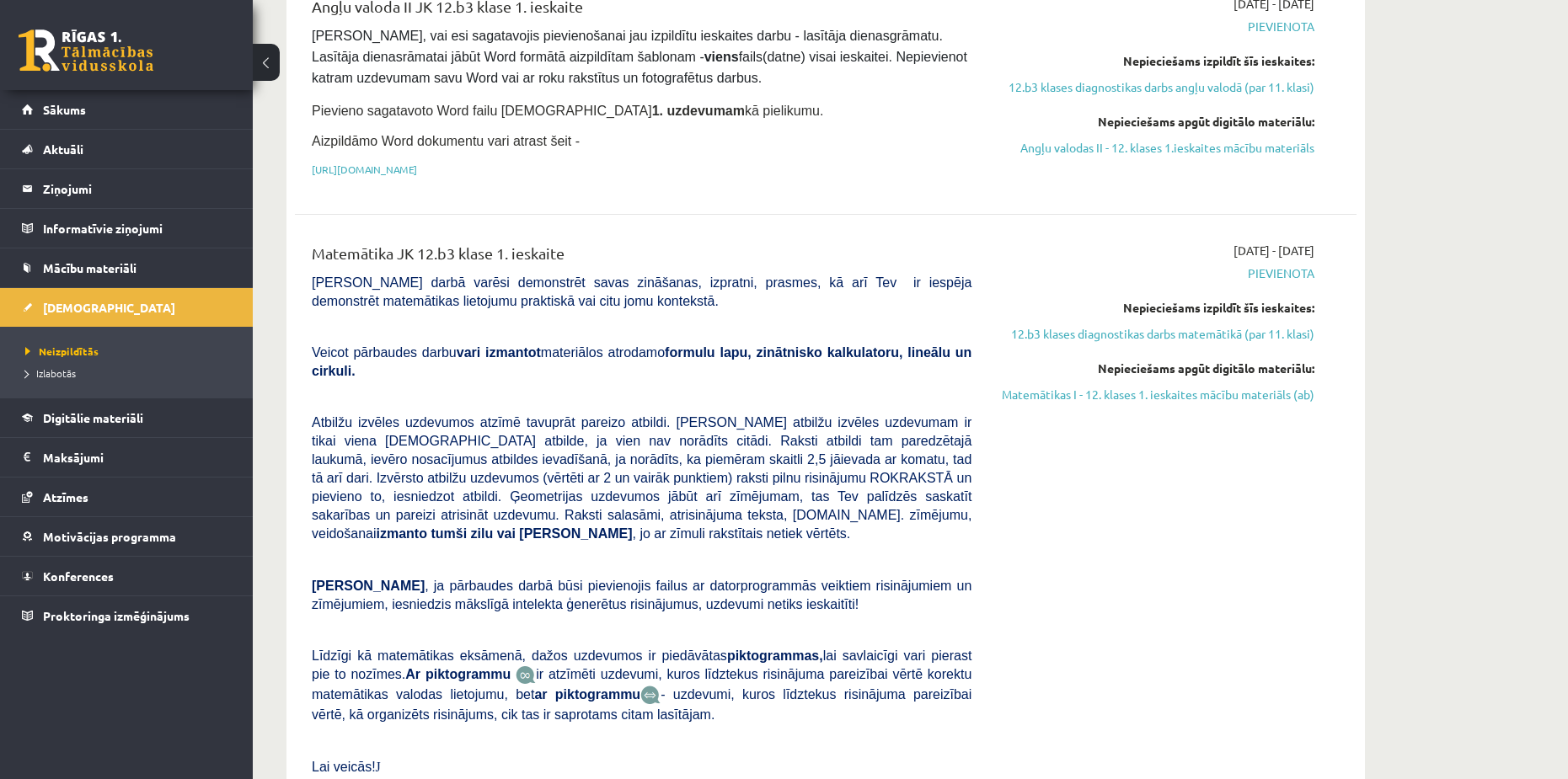
scroll to position [505, 0]
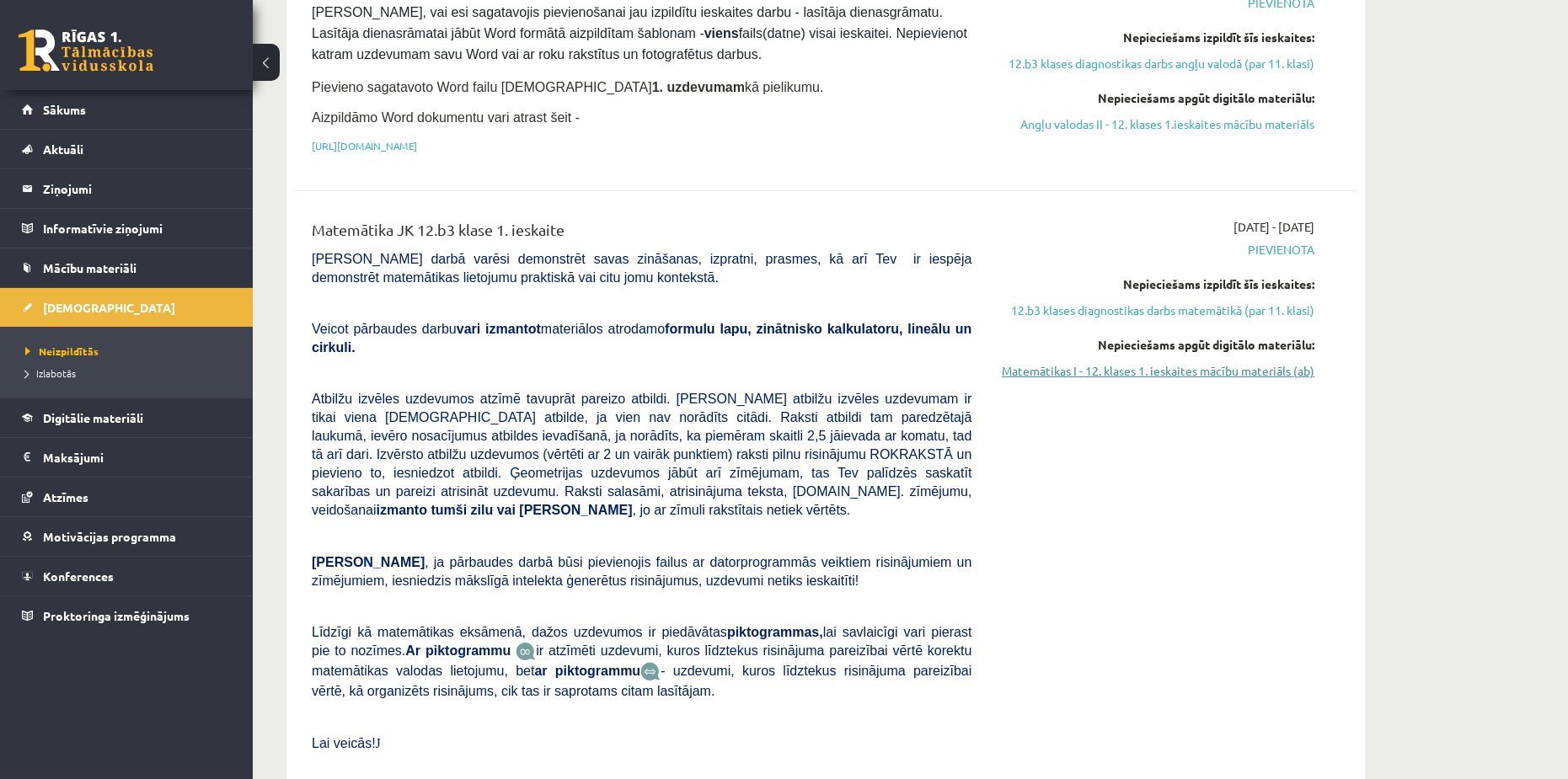
click at [1149, 367] on link "Matemātikas I - 12. klases 1. ieskaites mācību materiāls (ab)" at bounding box center [1155, 371] width 317 height 18
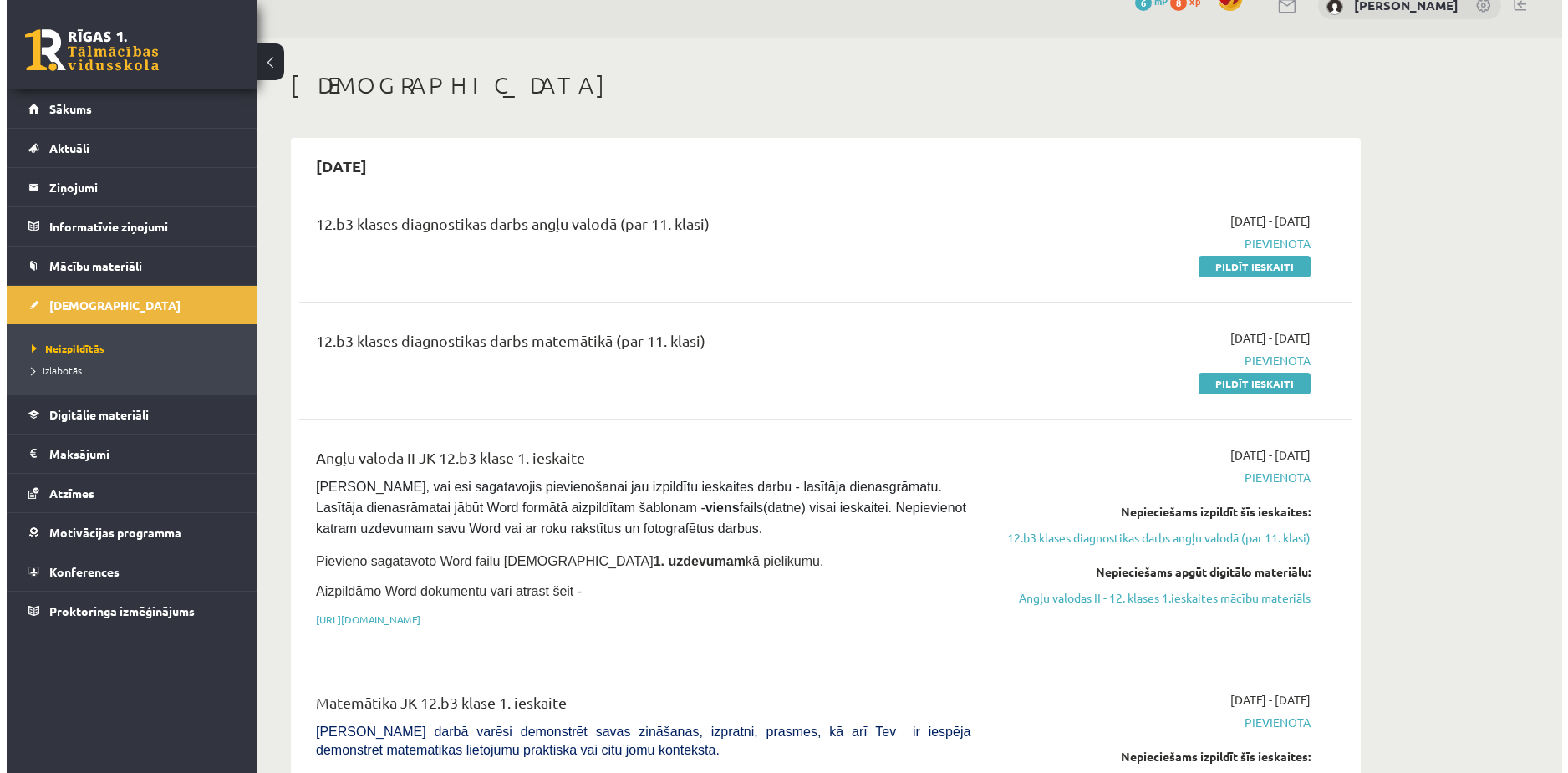
scroll to position [0, 0]
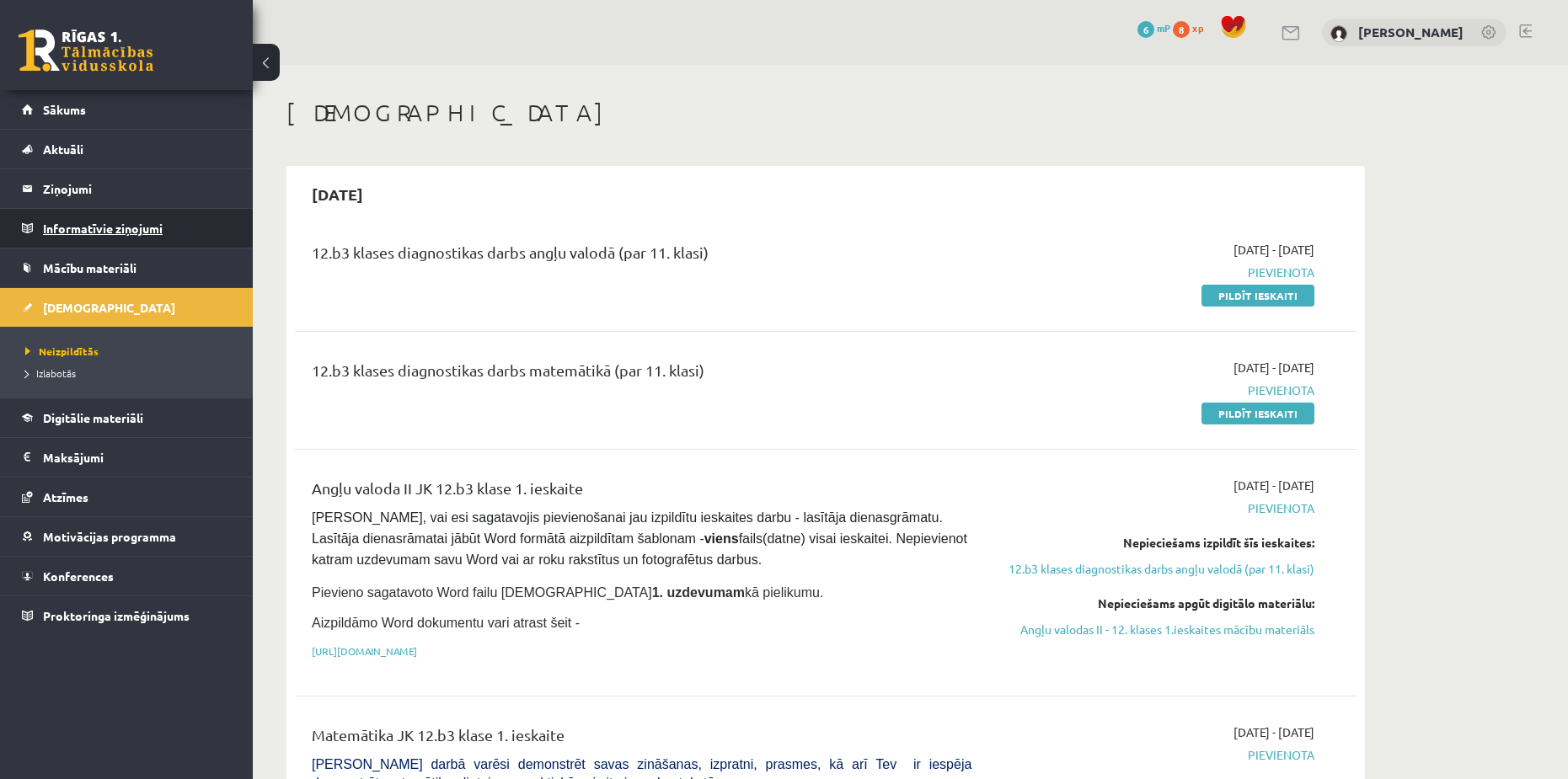
click at [73, 229] on legend "Informatīvie ziņojumi 0" at bounding box center [136, 228] width 188 height 39
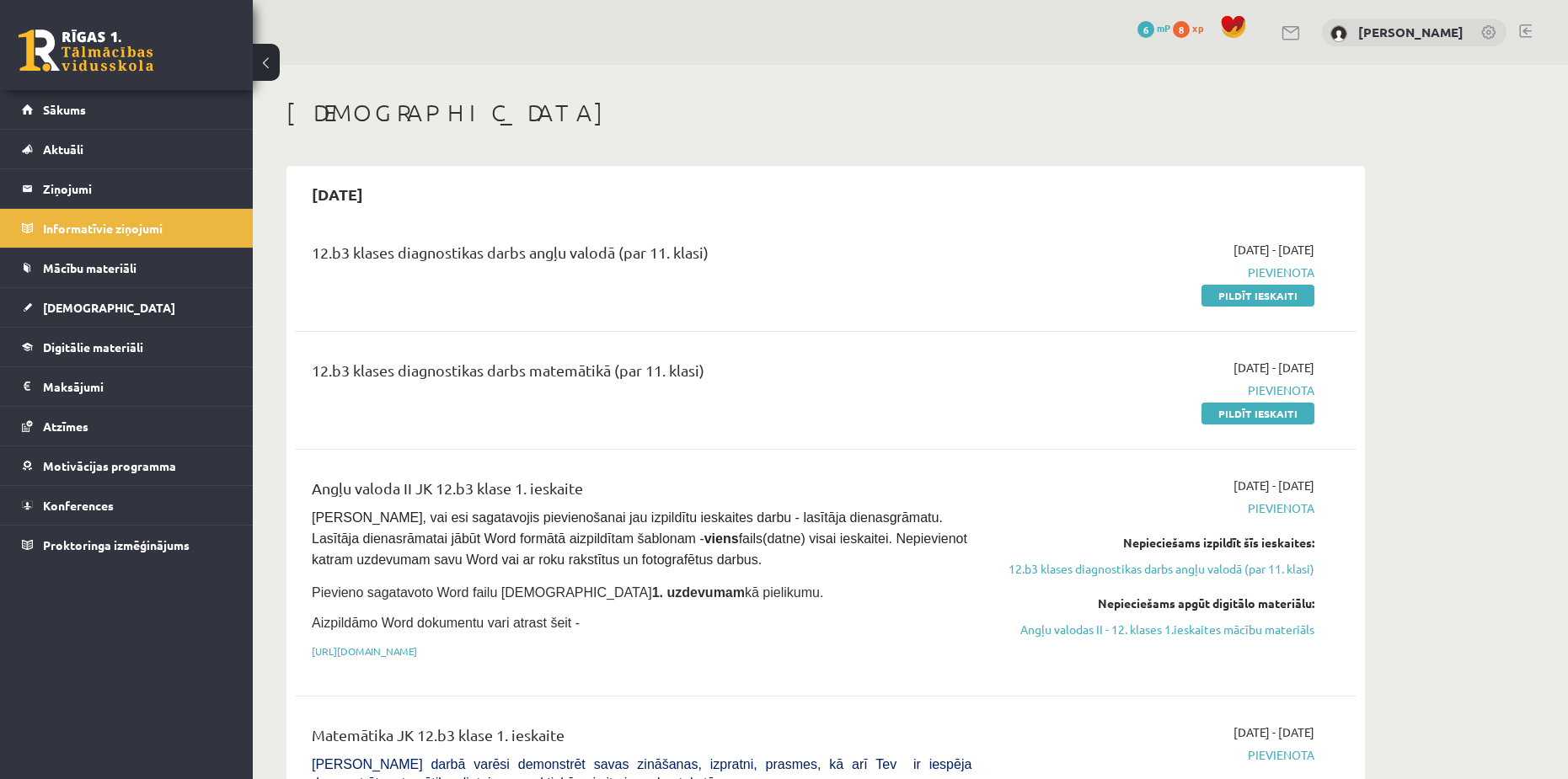
click at [65, 150] on span "Aktuāli" at bounding box center [62, 149] width 41 height 15
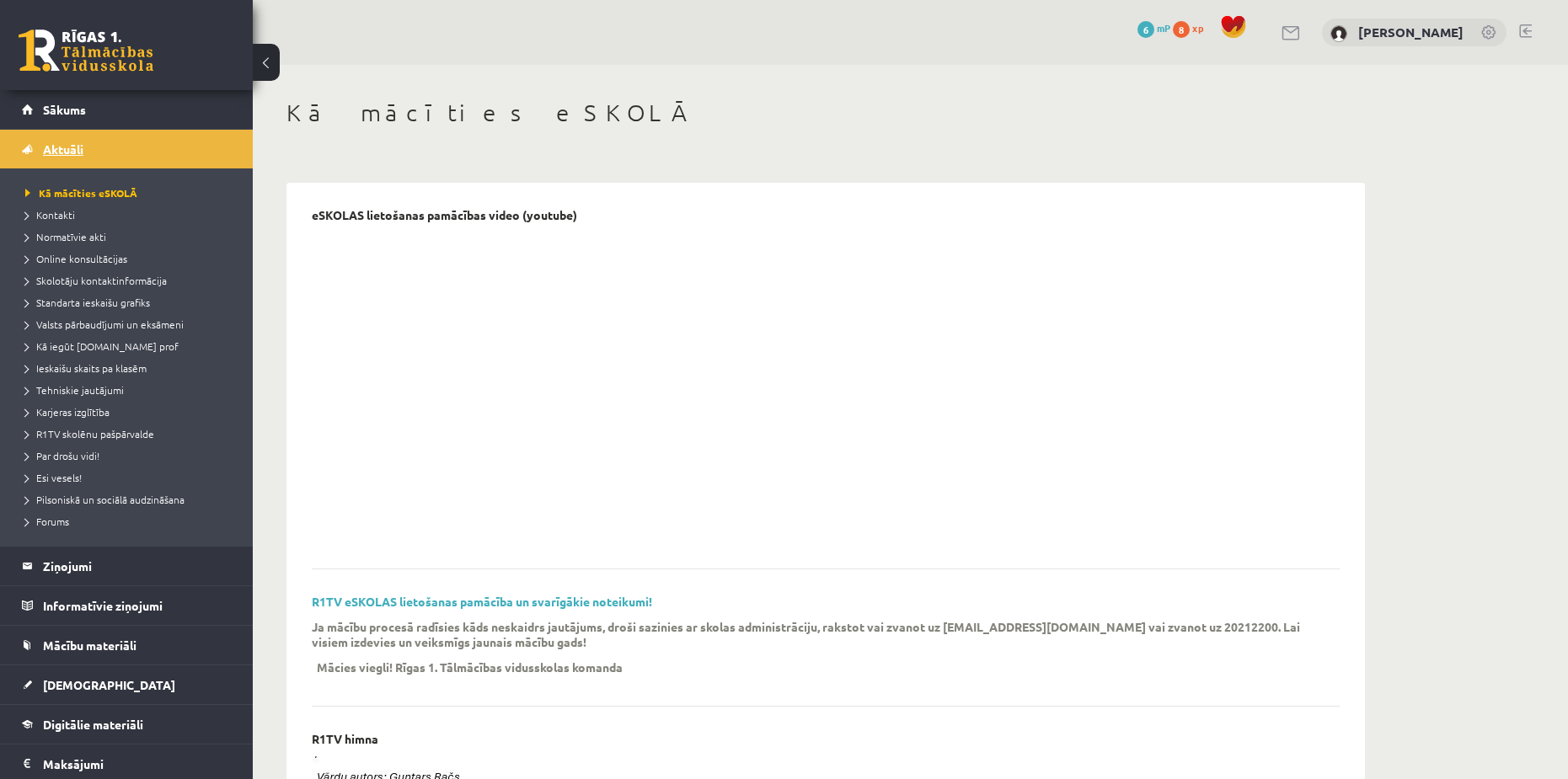
click at [63, 142] on span "Aktuāli" at bounding box center [62, 149] width 41 height 15
click at [95, 558] on legend "Ziņojumi 0" at bounding box center [136, 566] width 188 height 39
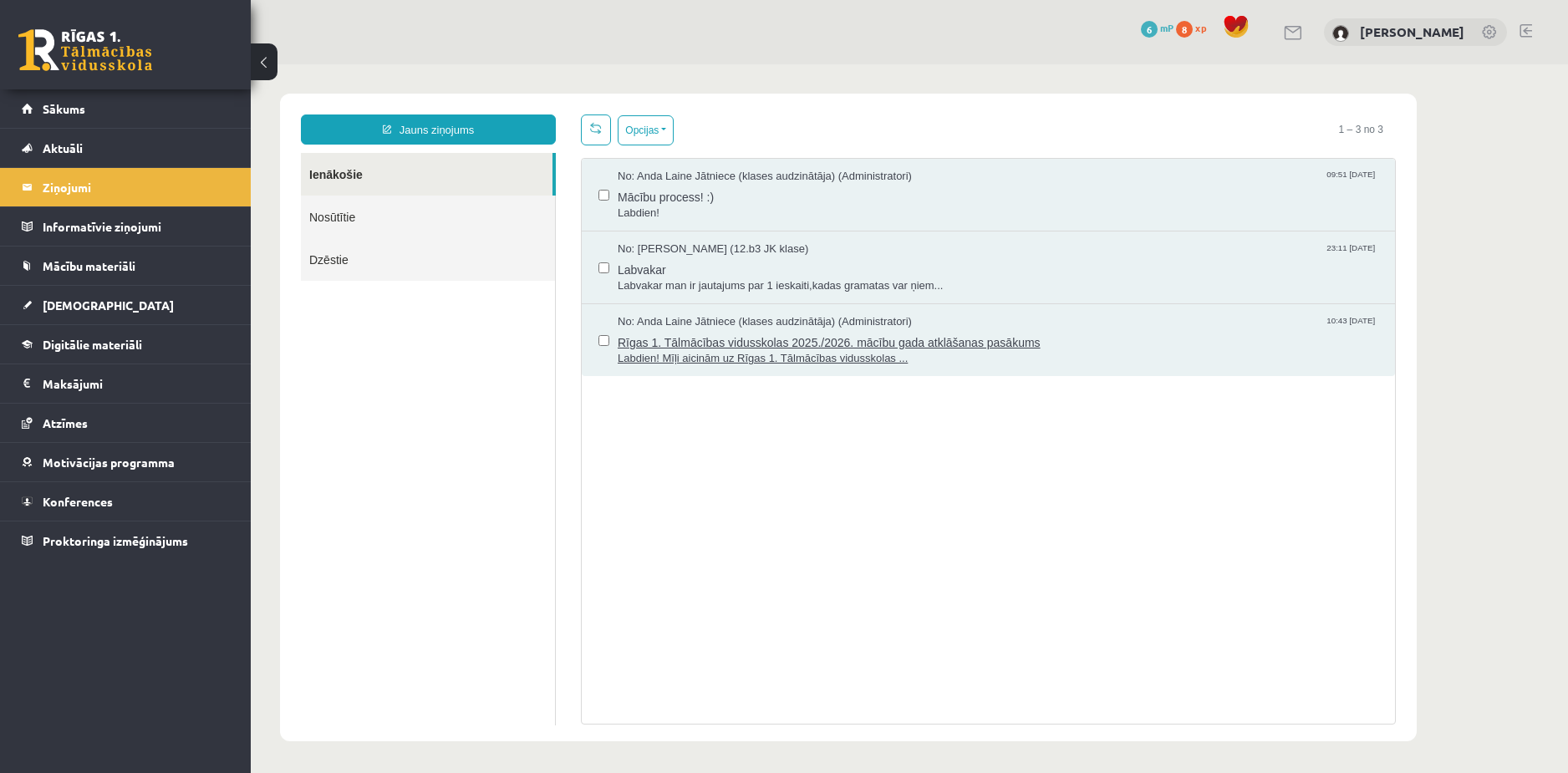
click at [688, 346] on span "Rīgas 1. Tālmācības vidusskolas 2025./2026. mācību gada atklāšanas pasākums" at bounding box center [999, 340] width 761 height 21
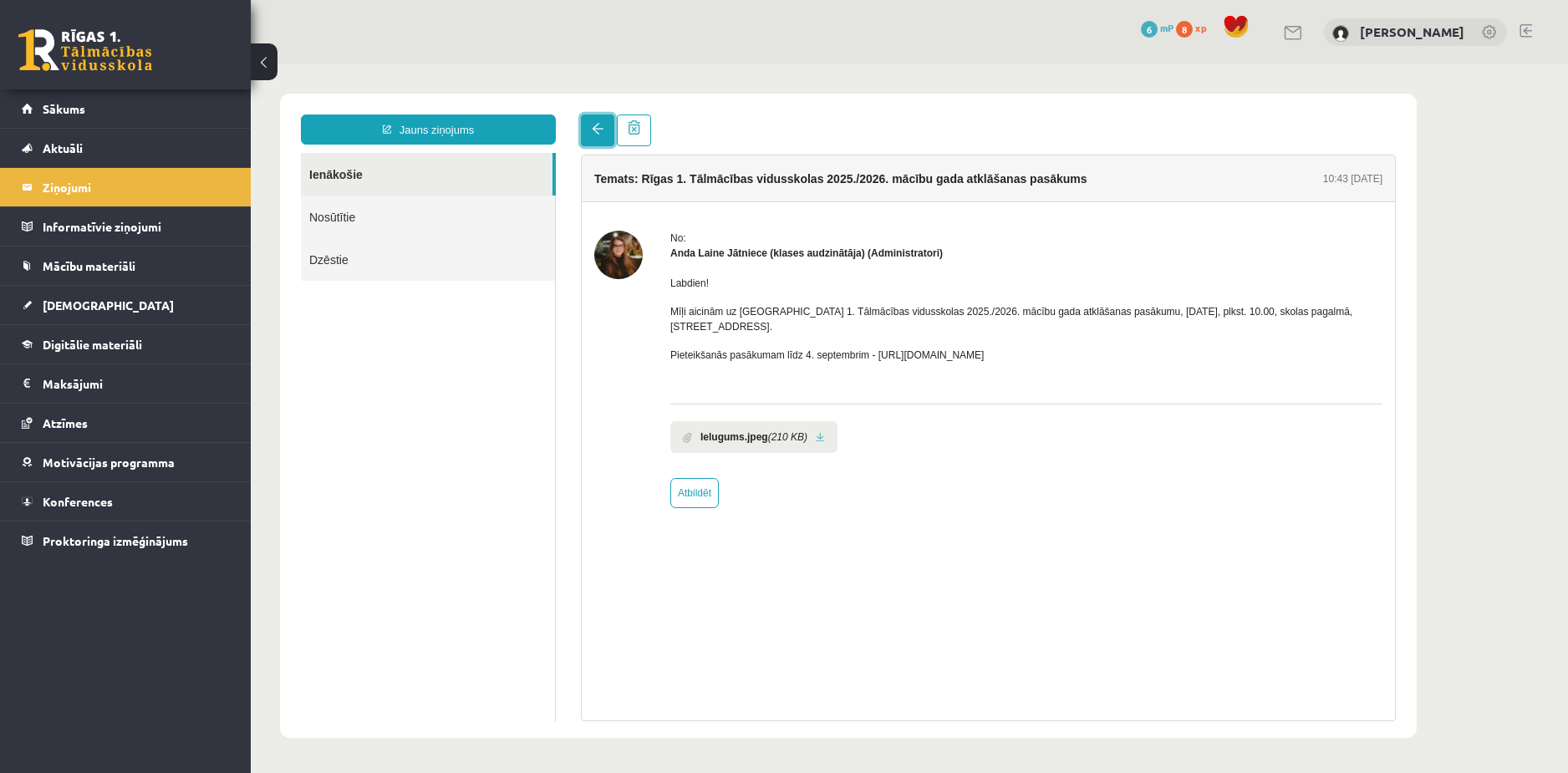
click at [603, 132] on span at bounding box center [598, 129] width 11 height 11
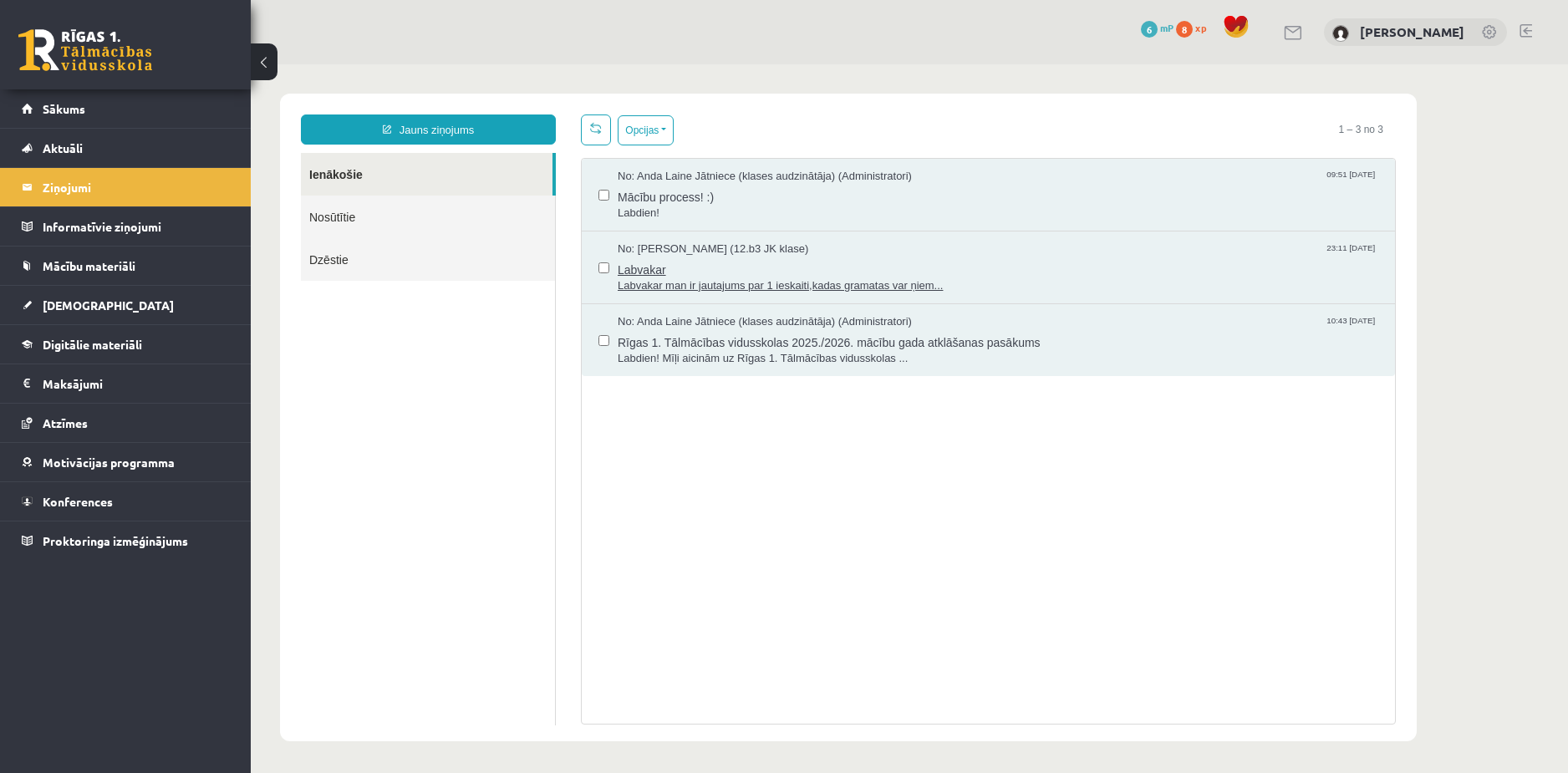
click at [655, 272] on span "Labvakar" at bounding box center [999, 268] width 761 height 21
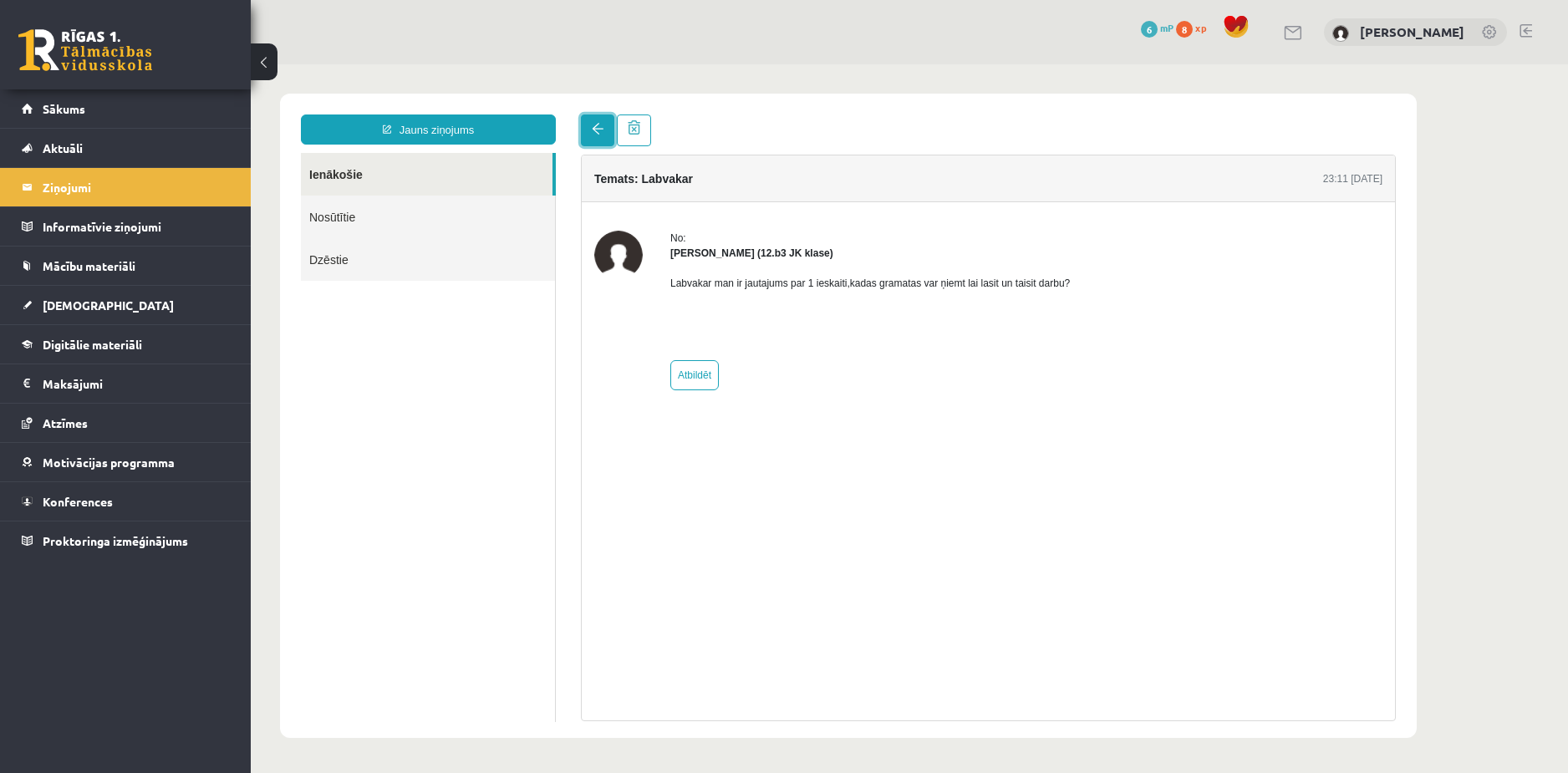
click at [607, 134] on link at bounding box center [598, 131] width 34 height 32
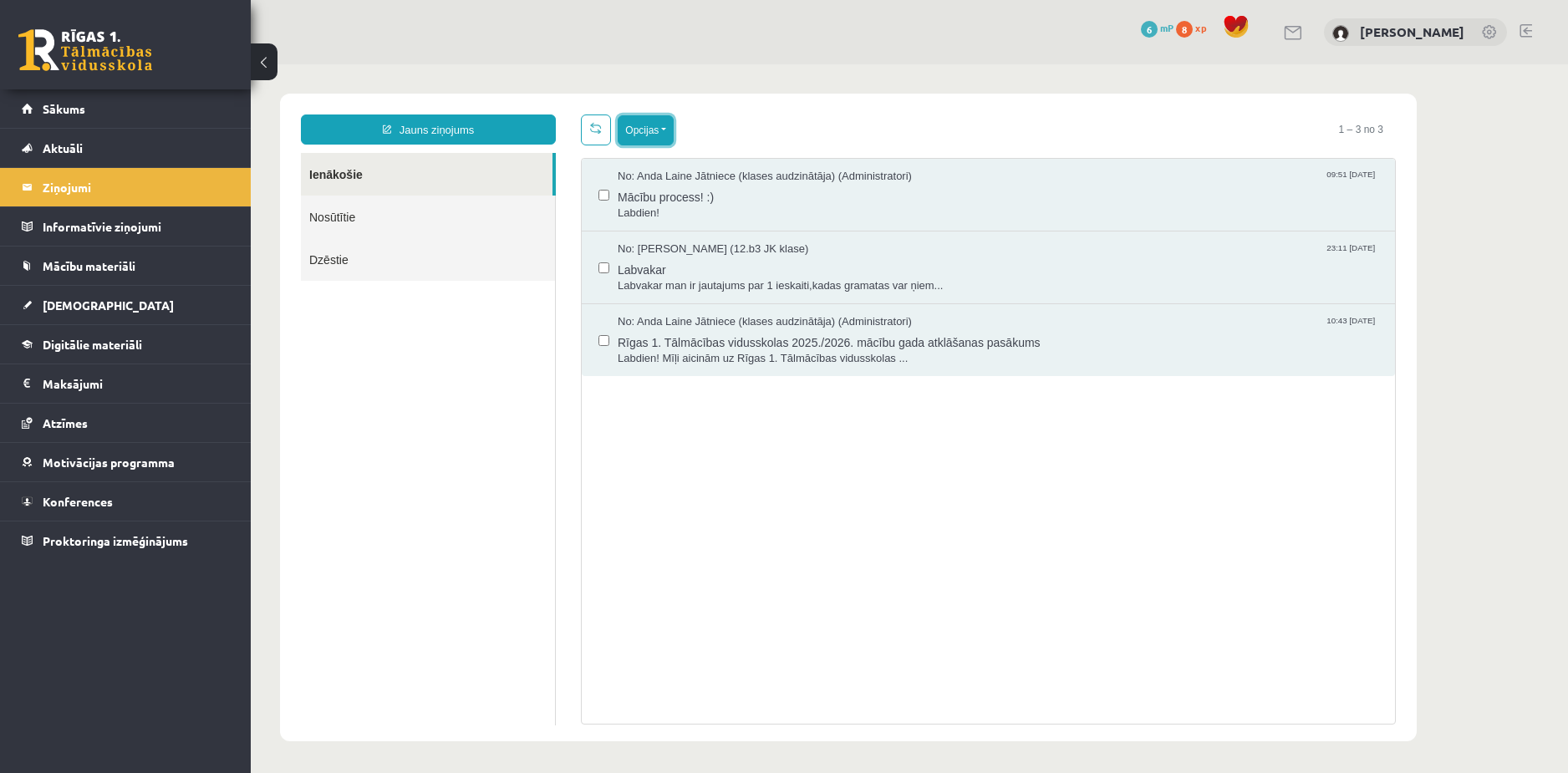
click at [660, 131] on button "Opcijas" at bounding box center [646, 131] width 56 height 30
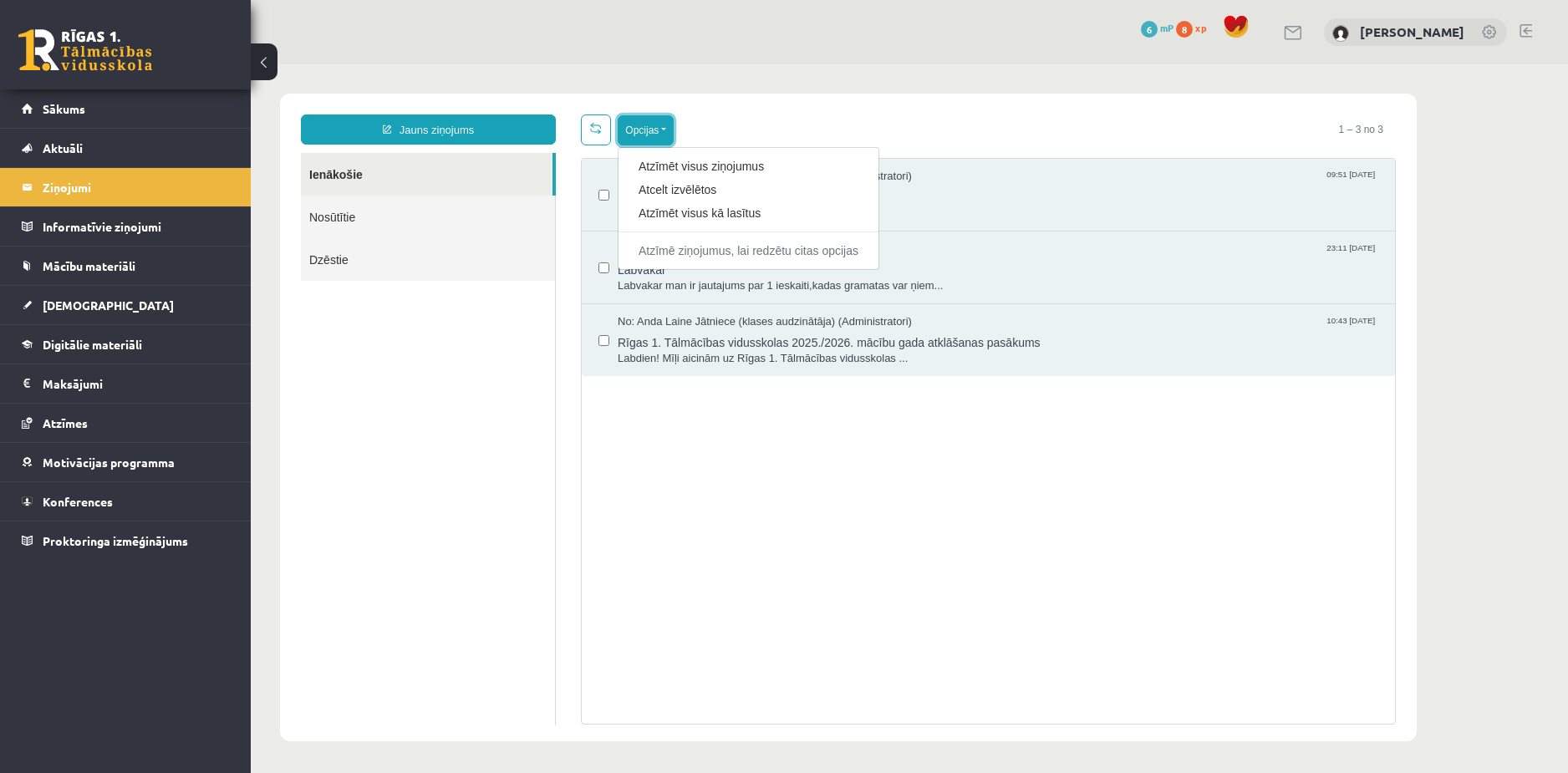
click at [657, 125] on button "Opcijas" at bounding box center [646, 131] width 56 height 30
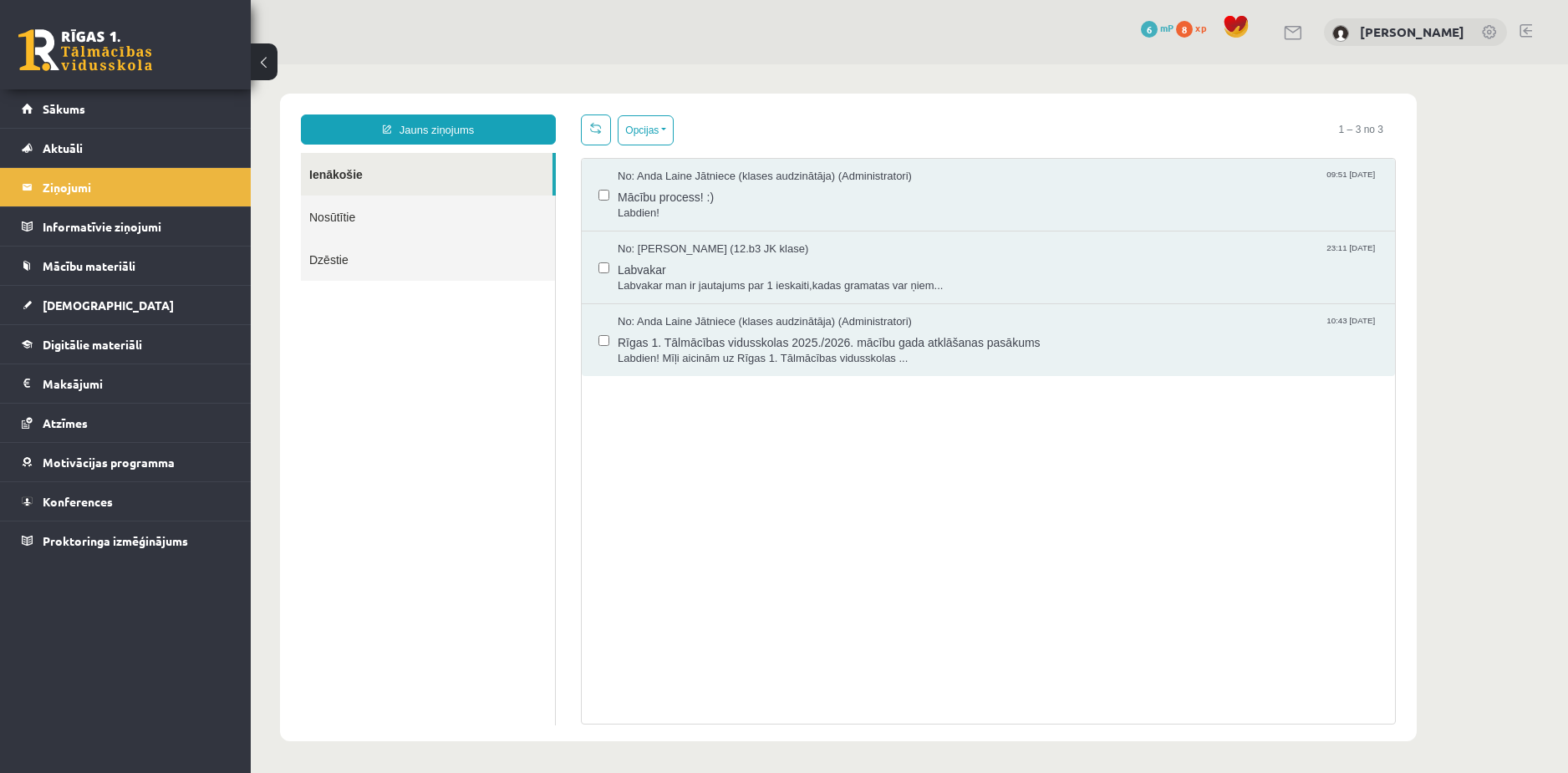
click at [365, 258] on link "Dzēstie" at bounding box center [427, 259] width 255 height 42
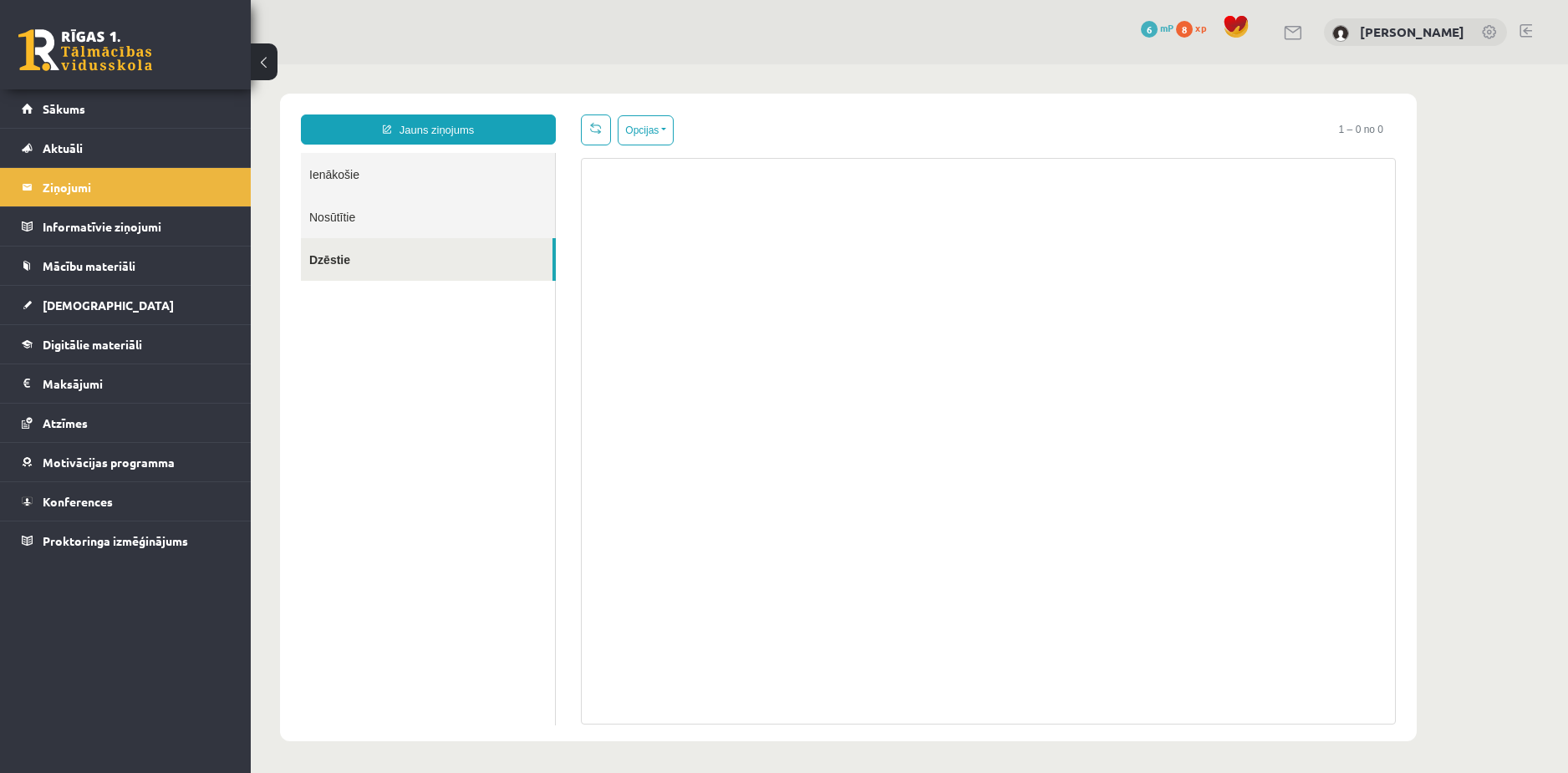
click at [353, 208] on link "Nosūtītie" at bounding box center [427, 216] width 255 height 42
click at [351, 173] on link "Ienākošie" at bounding box center [427, 174] width 255 height 42
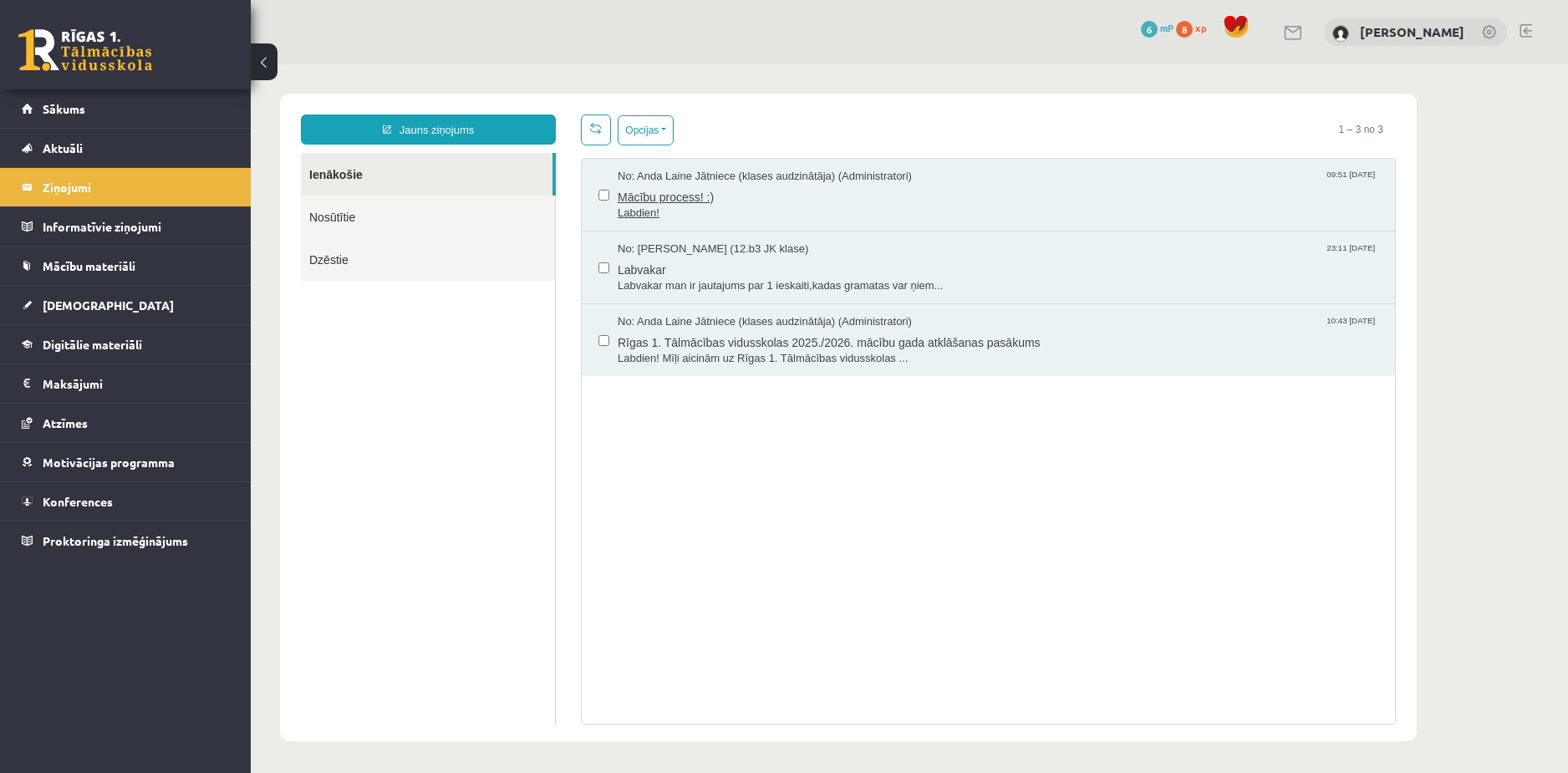
click at [679, 201] on span "Mācību process! :)" at bounding box center [999, 195] width 761 height 21
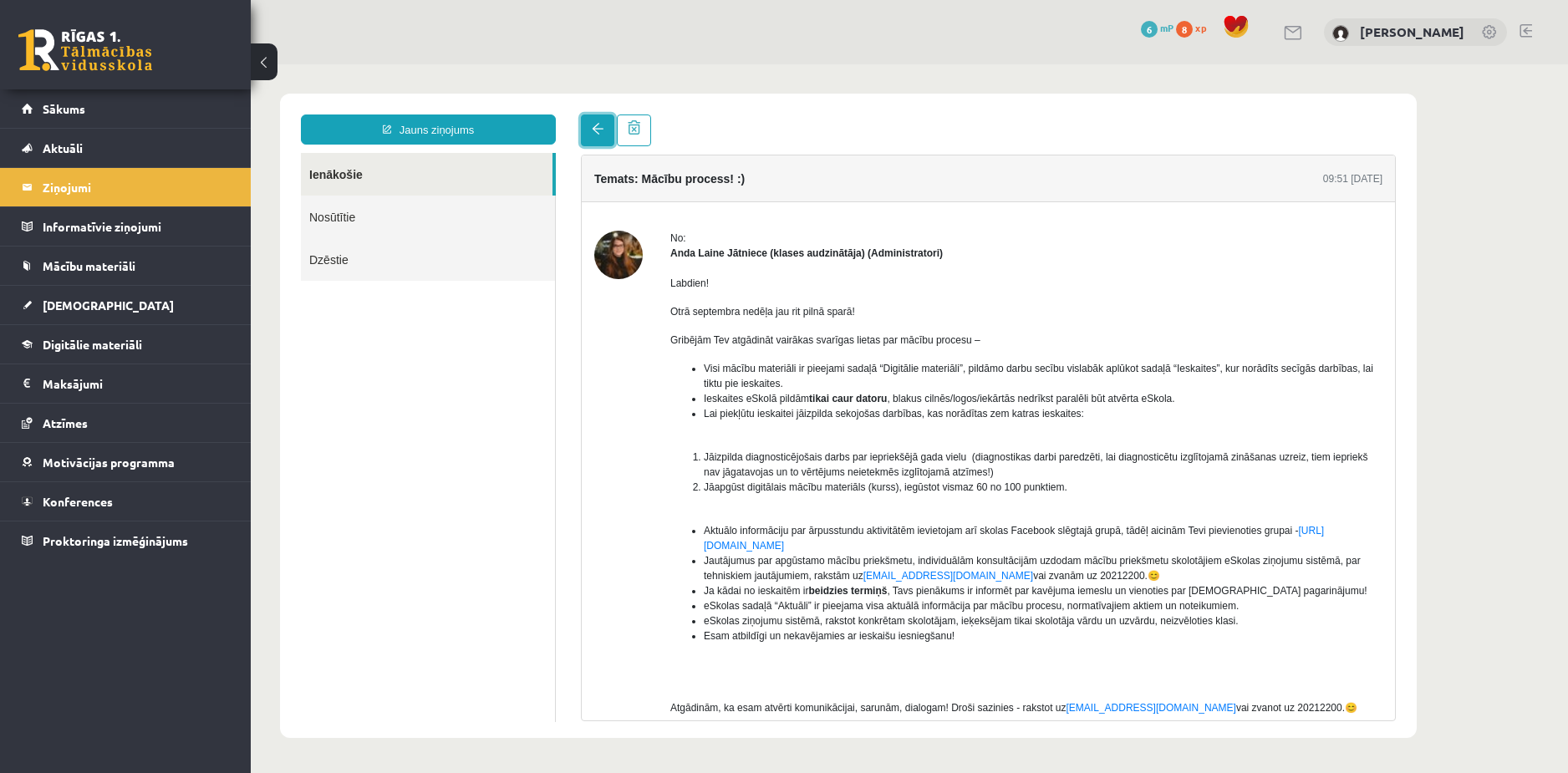
click at [582, 125] on link at bounding box center [598, 131] width 34 height 32
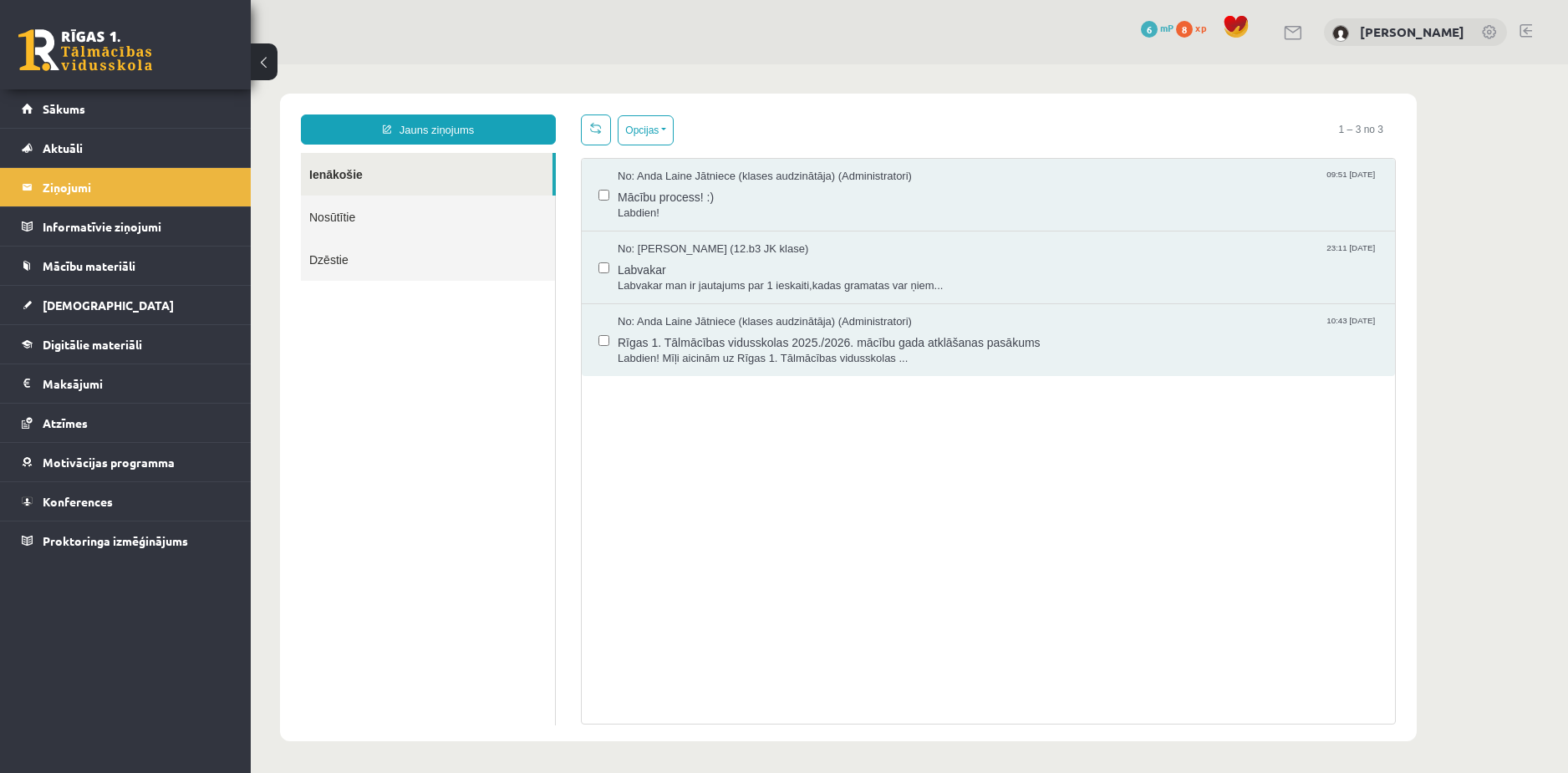
drag, startPoint x: 801, startPoint y: 520, endPoint x: 785, endPoint y: 421, distance: 100.3
click at [802, 506] on div "No: Anda Laine Jātniece (klases audzinātāja) (Administratori) 09:51 08/09/2025 …" at bounding box center [988, 441] width 815 height 566
click at [360, 265] on link "Dzēstie" at bounding box center [427, 259] width 255 height 42
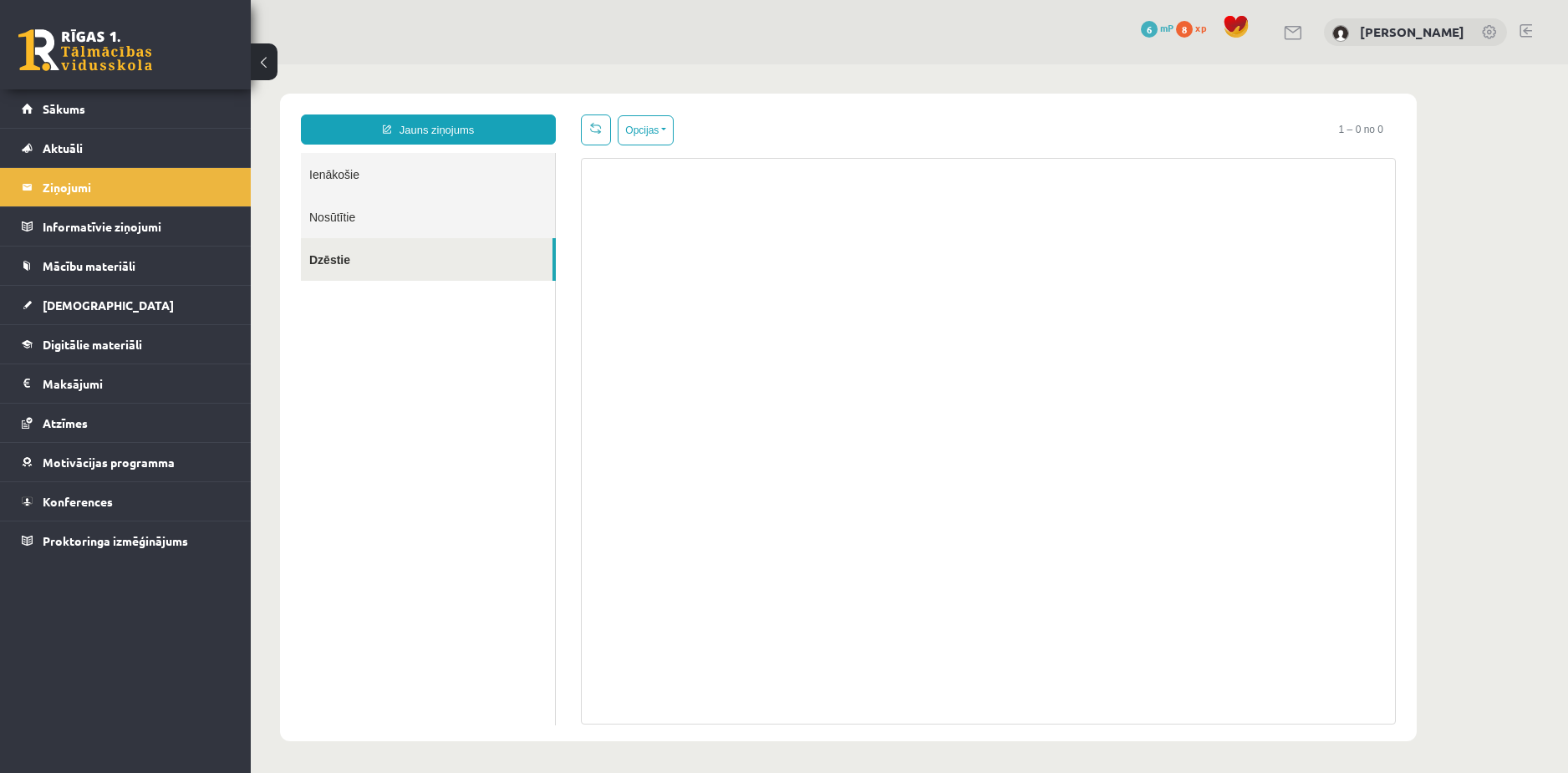
click at [336, 172] on link "Ienākošie" at bounding box center [427, 174] width 255 height 42
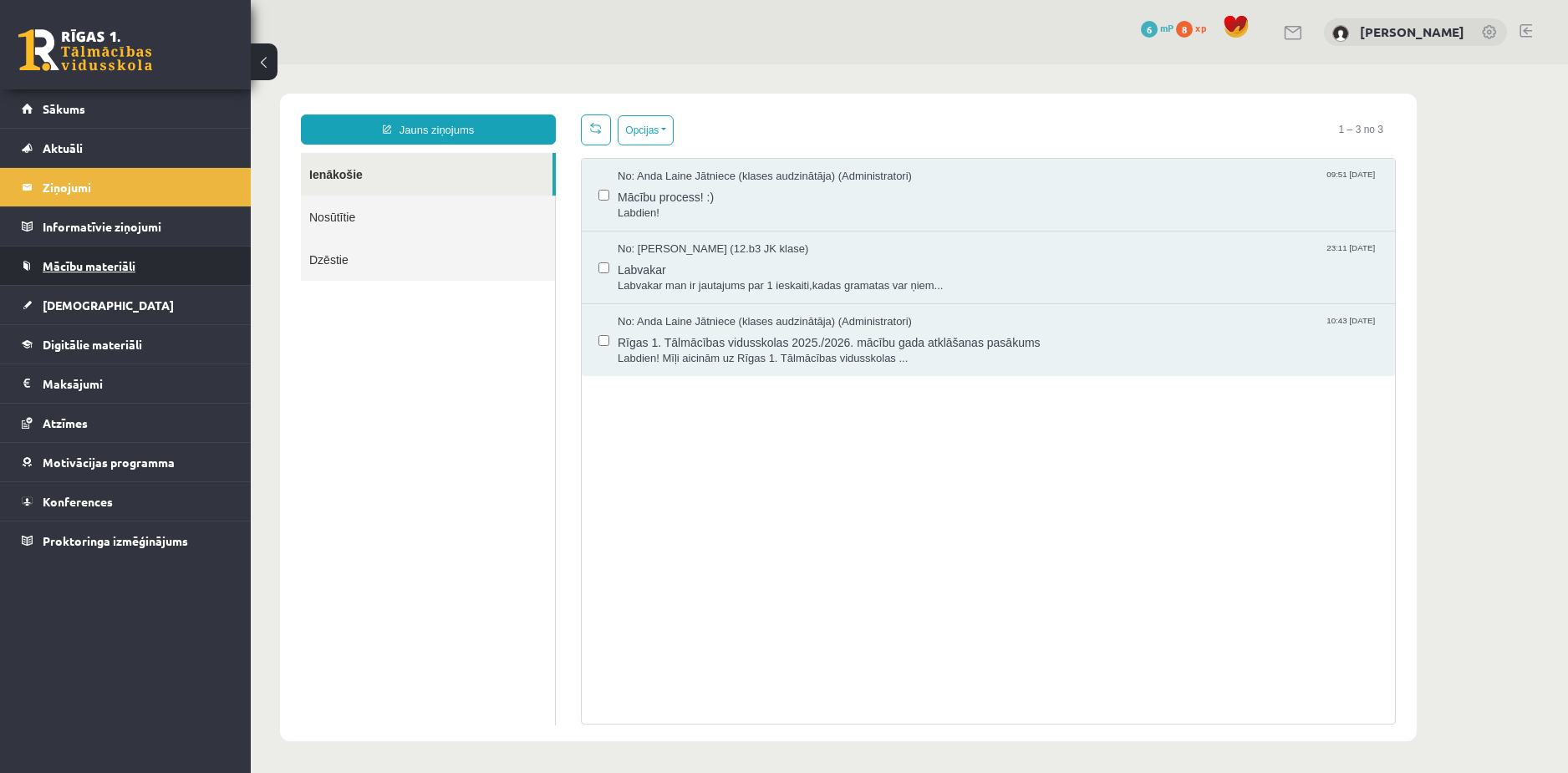
click at [72, 255] on link "Mācību materiāli" at bounding box center [126, 266] width 209 height 39
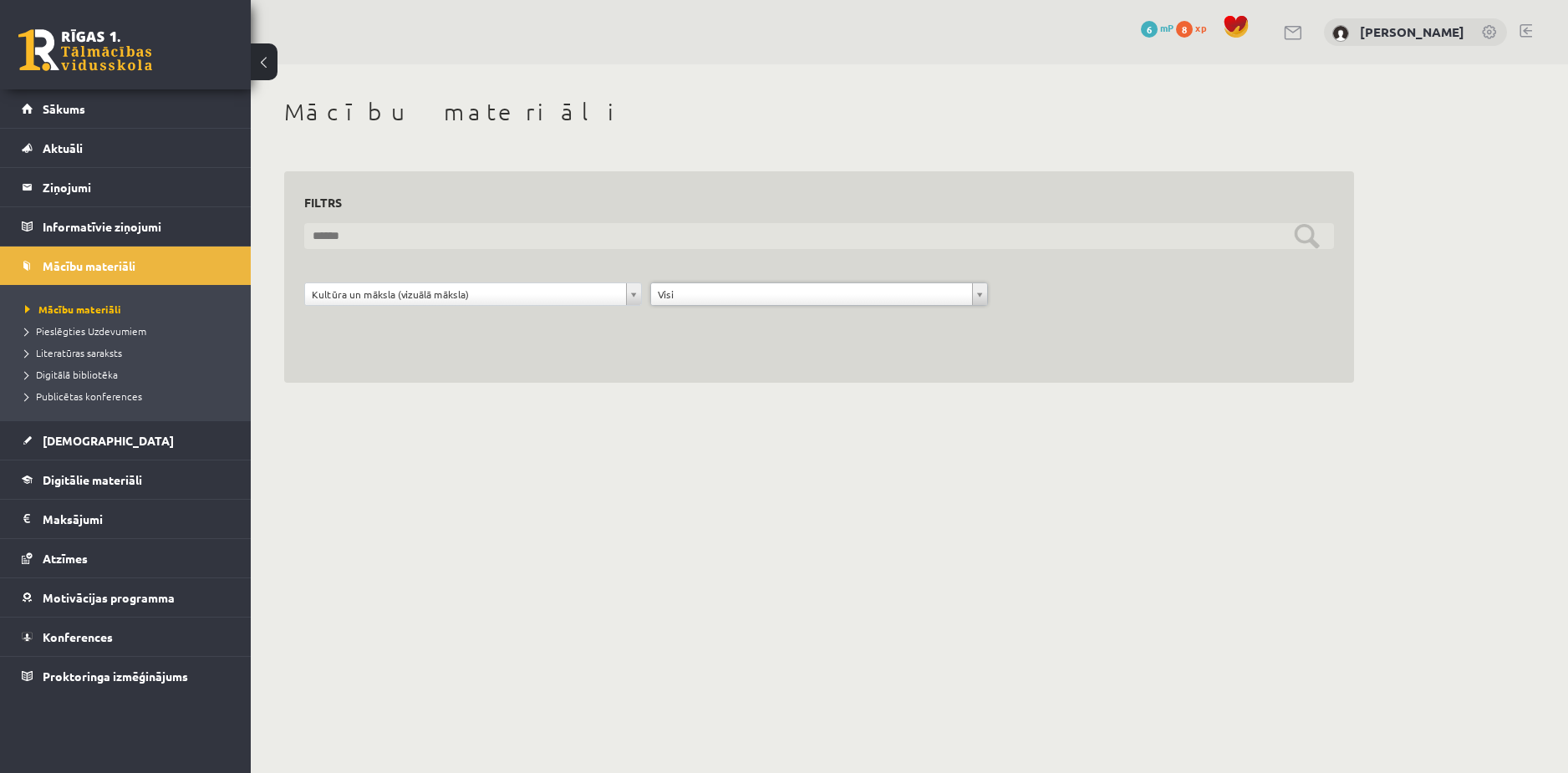
click at [398, 243] on input "text" at bounding box center [819, 237] width 1030 height 26
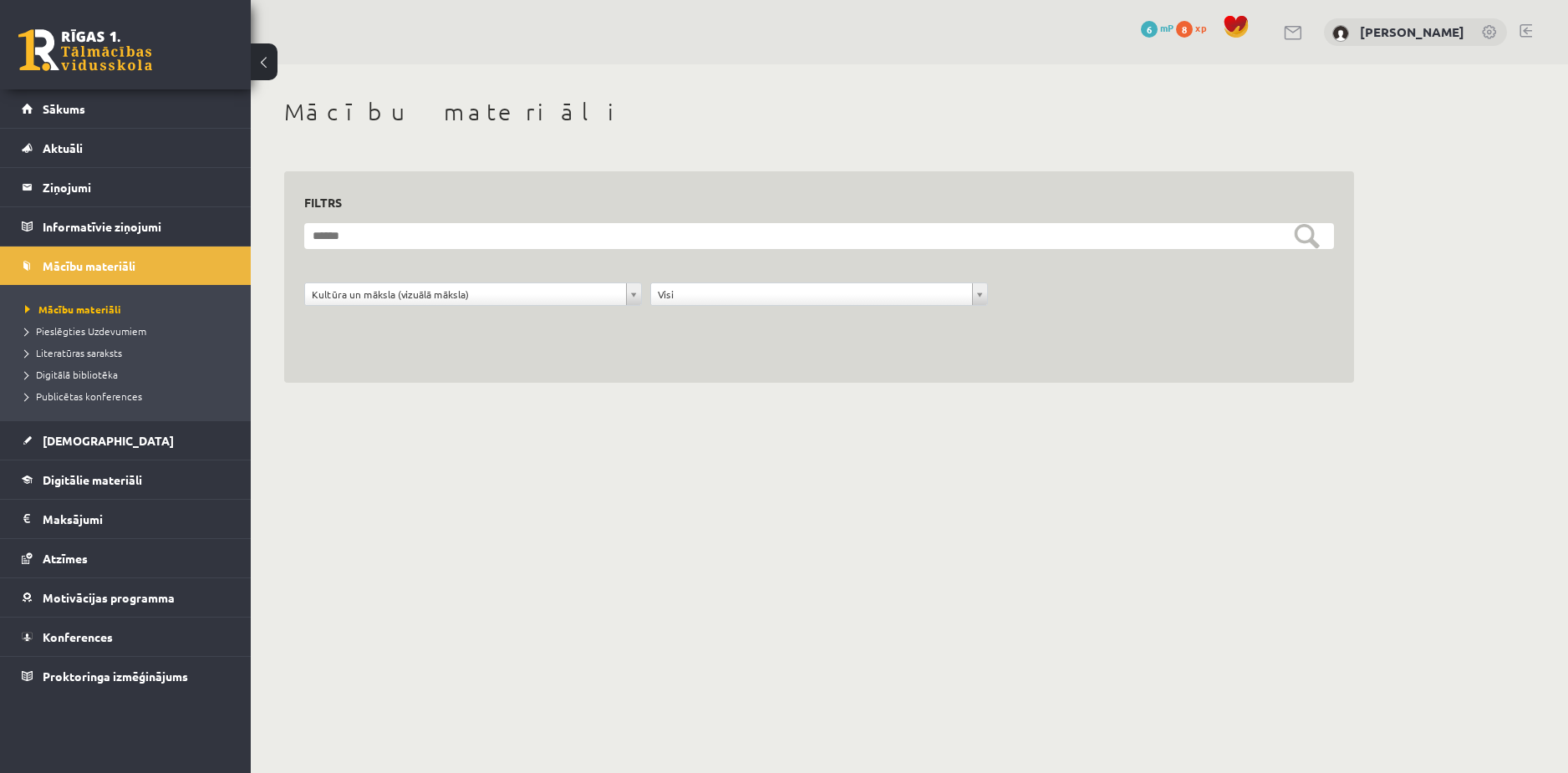
click at [420, 137] on div "**********" at bounding box center [819, 240] width 1137 height 352
click at [65, 147] on span "Aktuāli" at bounding box center [62, 147] width 40 height 15
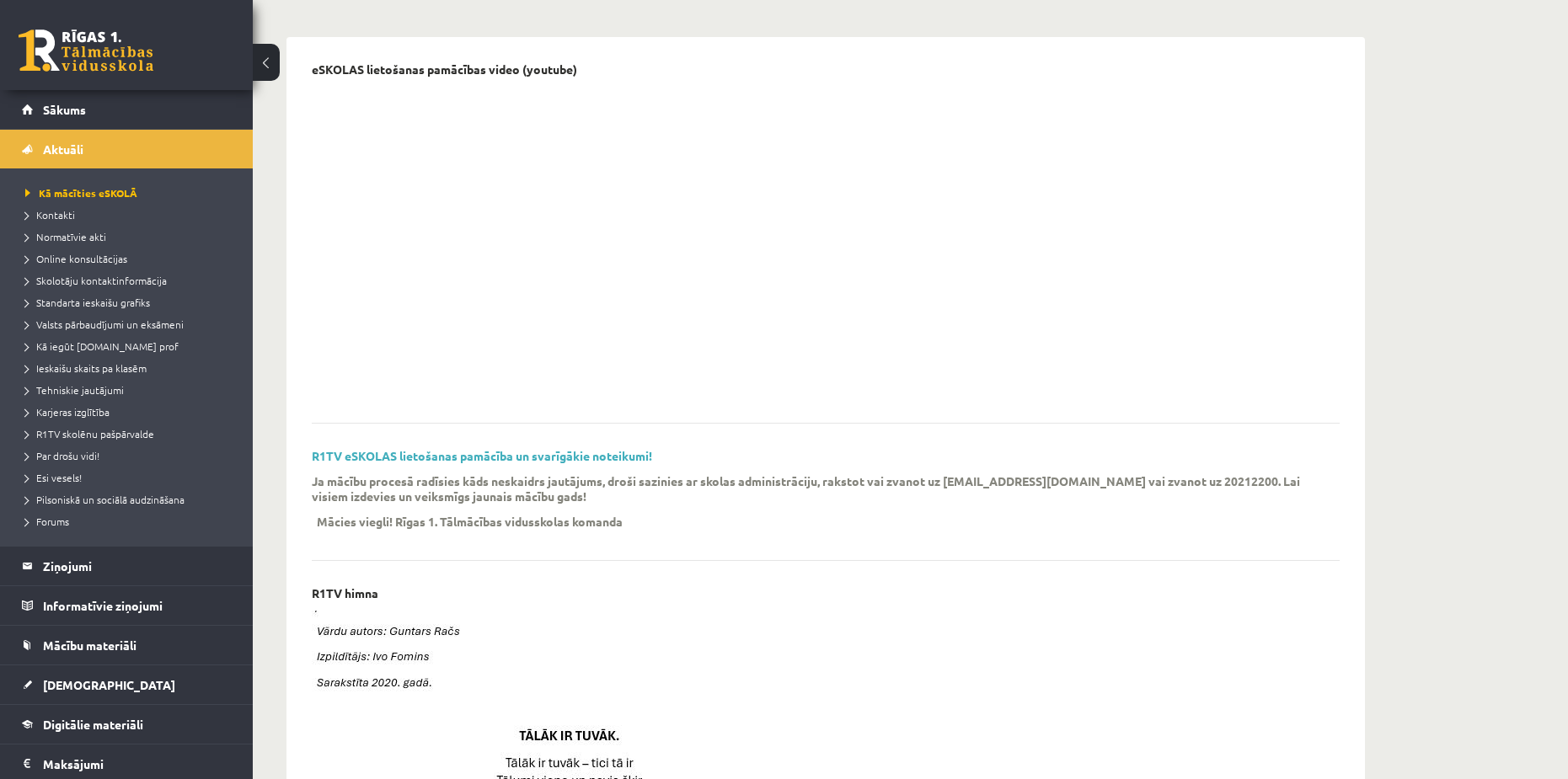
scroll to position [253, 0]
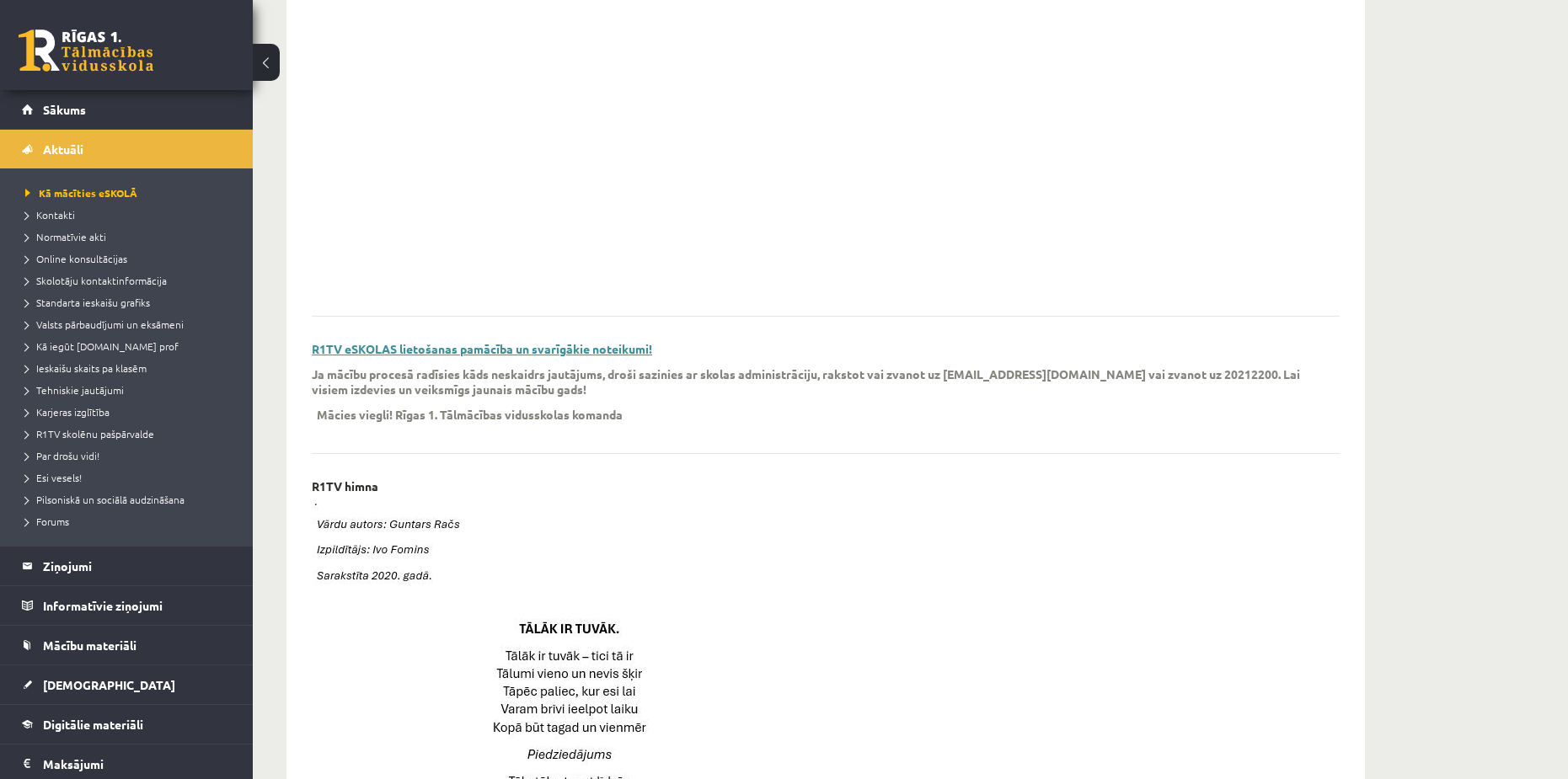
click at [506, 353] on link "R1TV eSKOLAS lietošanas pamācība un svarīgākie noteikumi!" at bounding box center [482, 348] width 341 height 15
click at [44, 726] on span "Digitālie materiāli" at bounding box center [93, 724] width 100 height 15
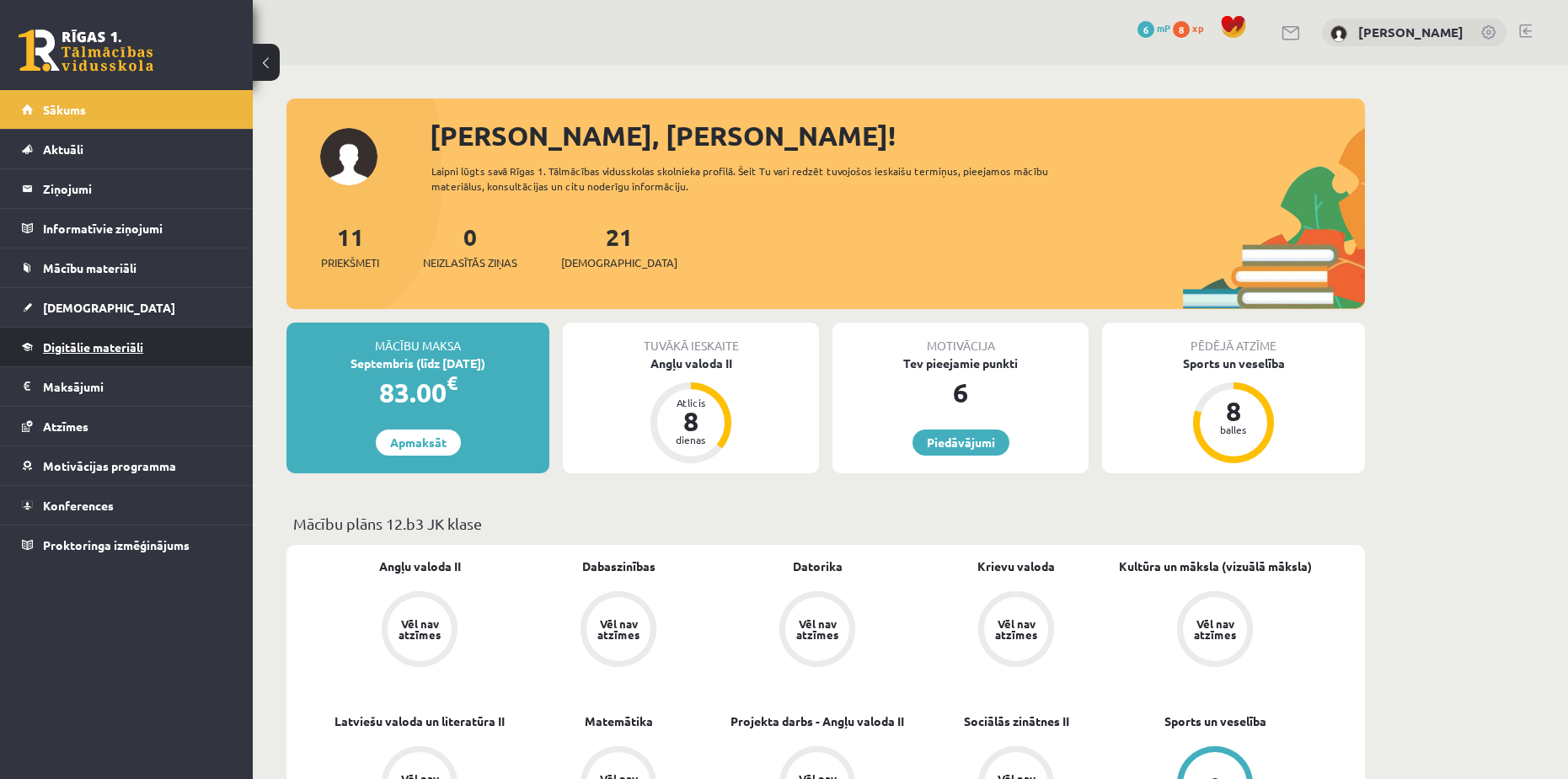
click at [84, 339] on link "Digitālie materiāli" at bounding box center [127, 346] width 210 height 39
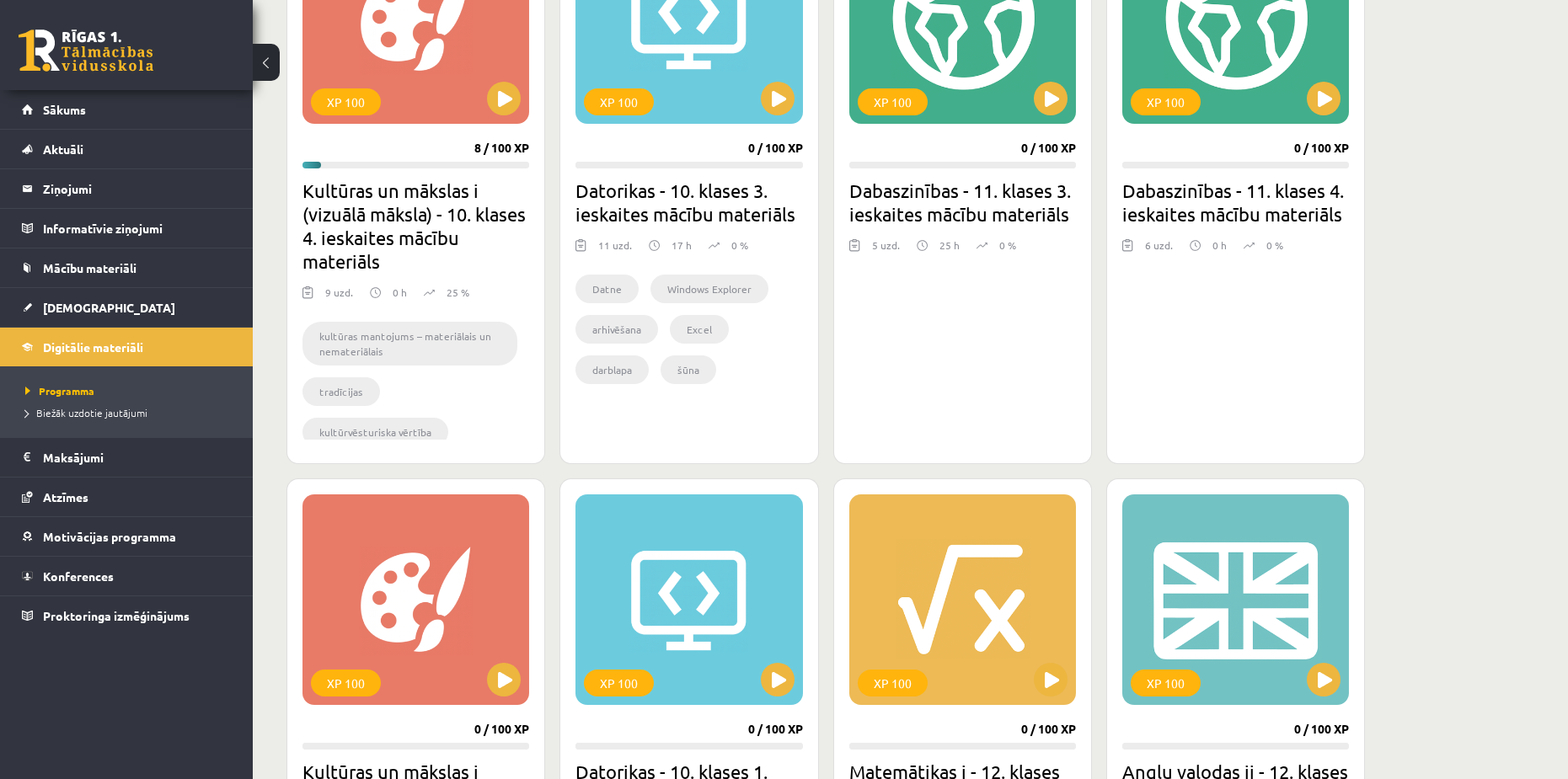
scroll to position [337, 0]
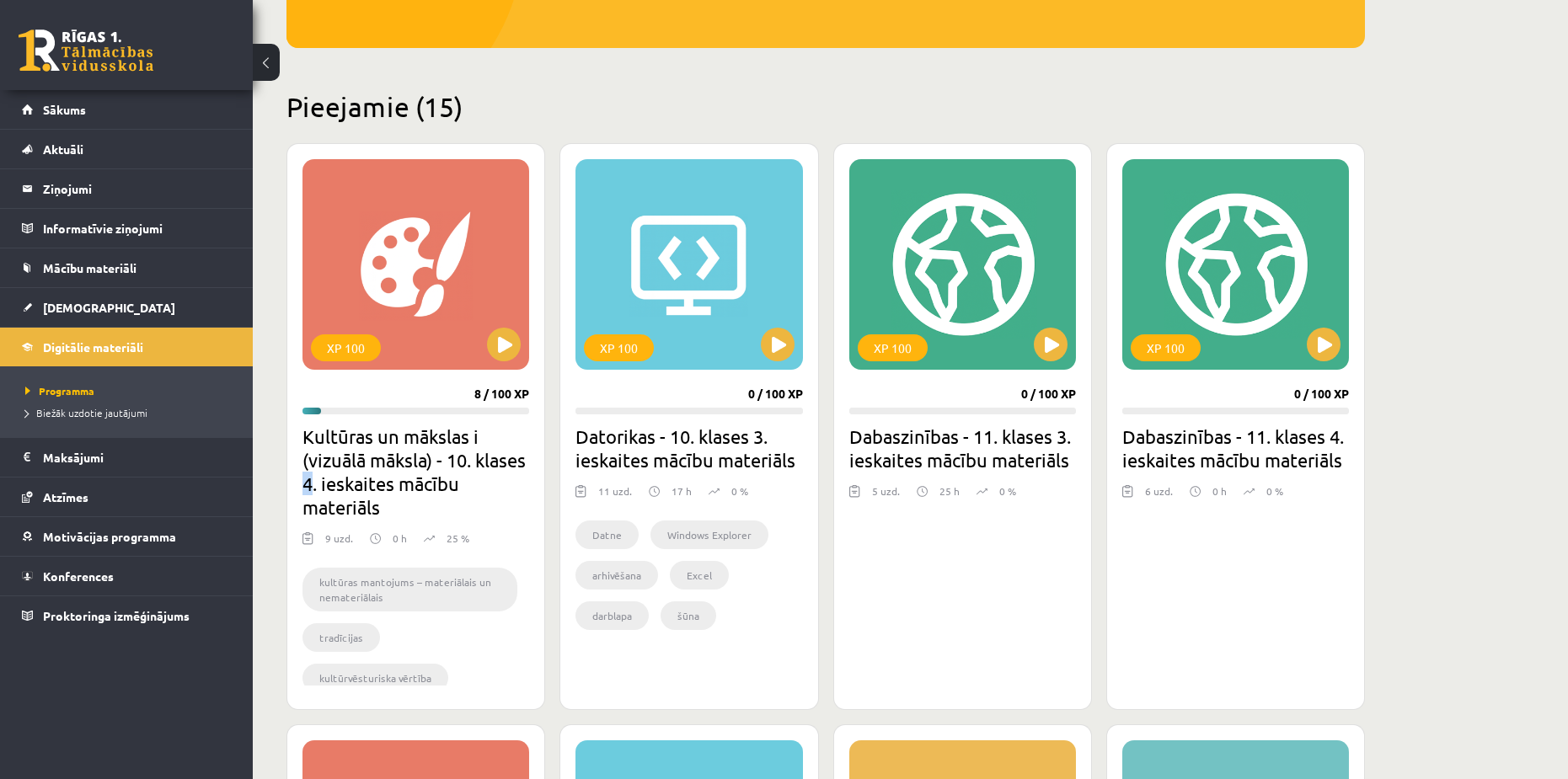
drag, startPoint x: 313, startPoint y: 485, endPoint x: 305, endPoint y: 482, distance: 8.5
click at [305, 482] on h2 "Kultūras un mākslas i (vizuālā māksla) - 10. klases 4. ieskaites mācību materiā…" at bounding box center [415, 471] width 226 height 95
drag, startPoint x: 709, startPoint y: 434, endPoint x: 715, endPoint y: 463, distance: 29.6
click at [715, 463] on div "XP 100 0 / 100 XP Datorikas - 10. klases 3. ieskaites mācību materiāls 11 uzd. …" at bounding box center [688, 426] width 258 height 567
drag, startPoint x: 1183, startPoint y: 576, endPoint x: 1116, endPoint y: 498, distance: 102.8
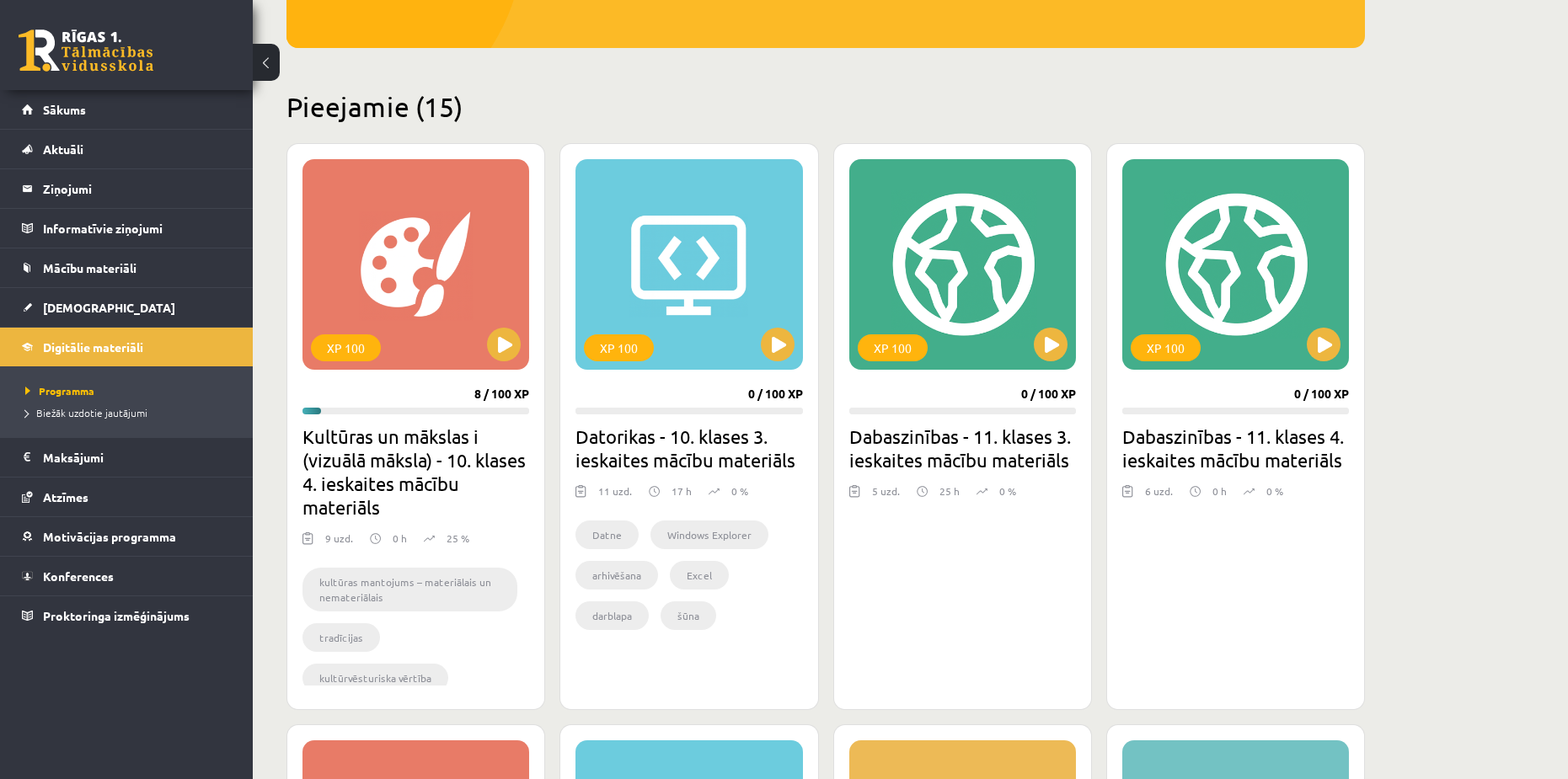
click at [1184, 577] on div "XP 100 0 / 100 XP Dabaszinības - 11. klases 4. ieskaites mācību materiāls 6 uzd…" at bounding box center [1235, 426] width 258 height 567
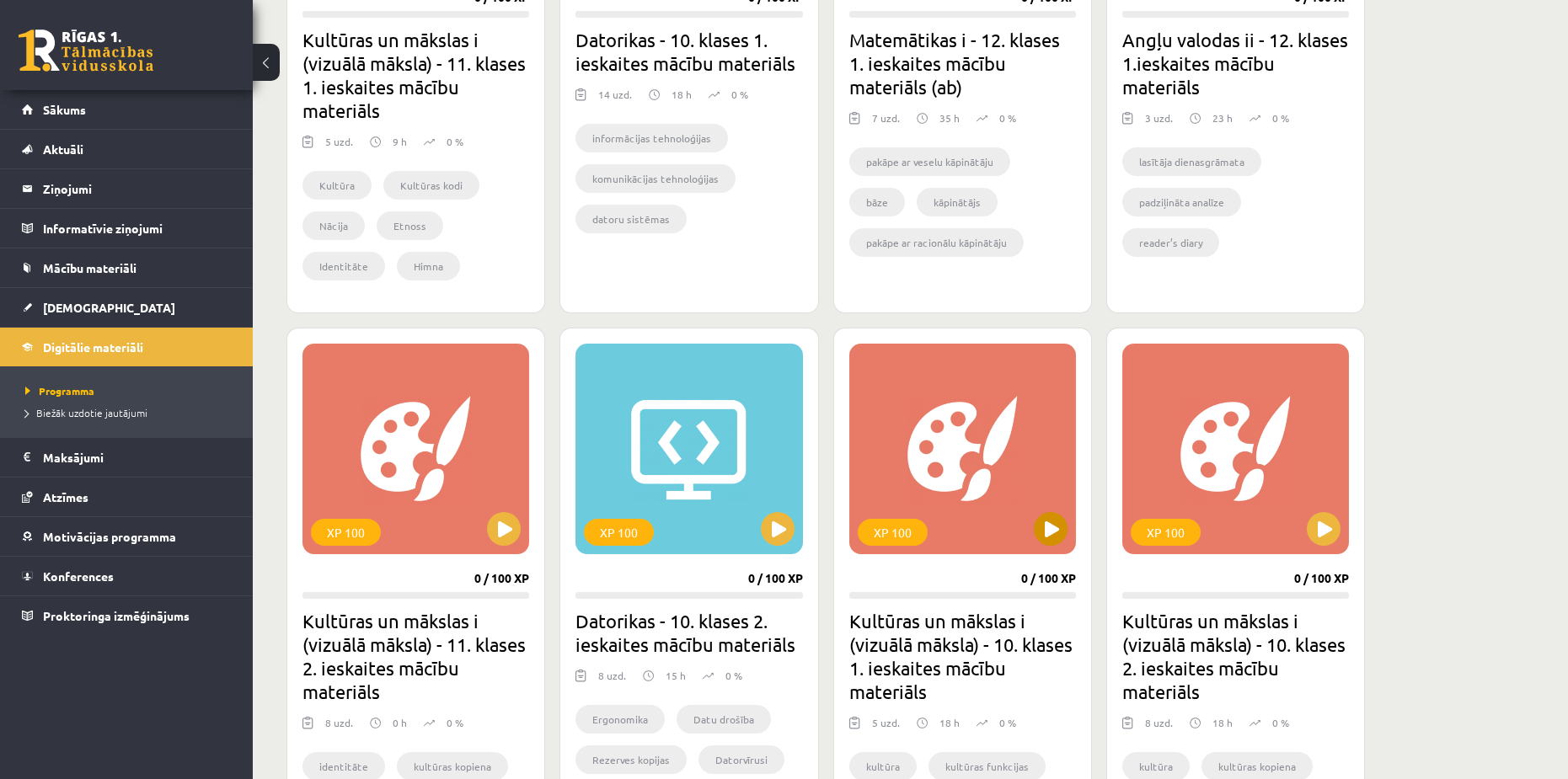
scroll to position [1601, 0]
